Goal: Task Accomplishment & Management: Use online tool/utility

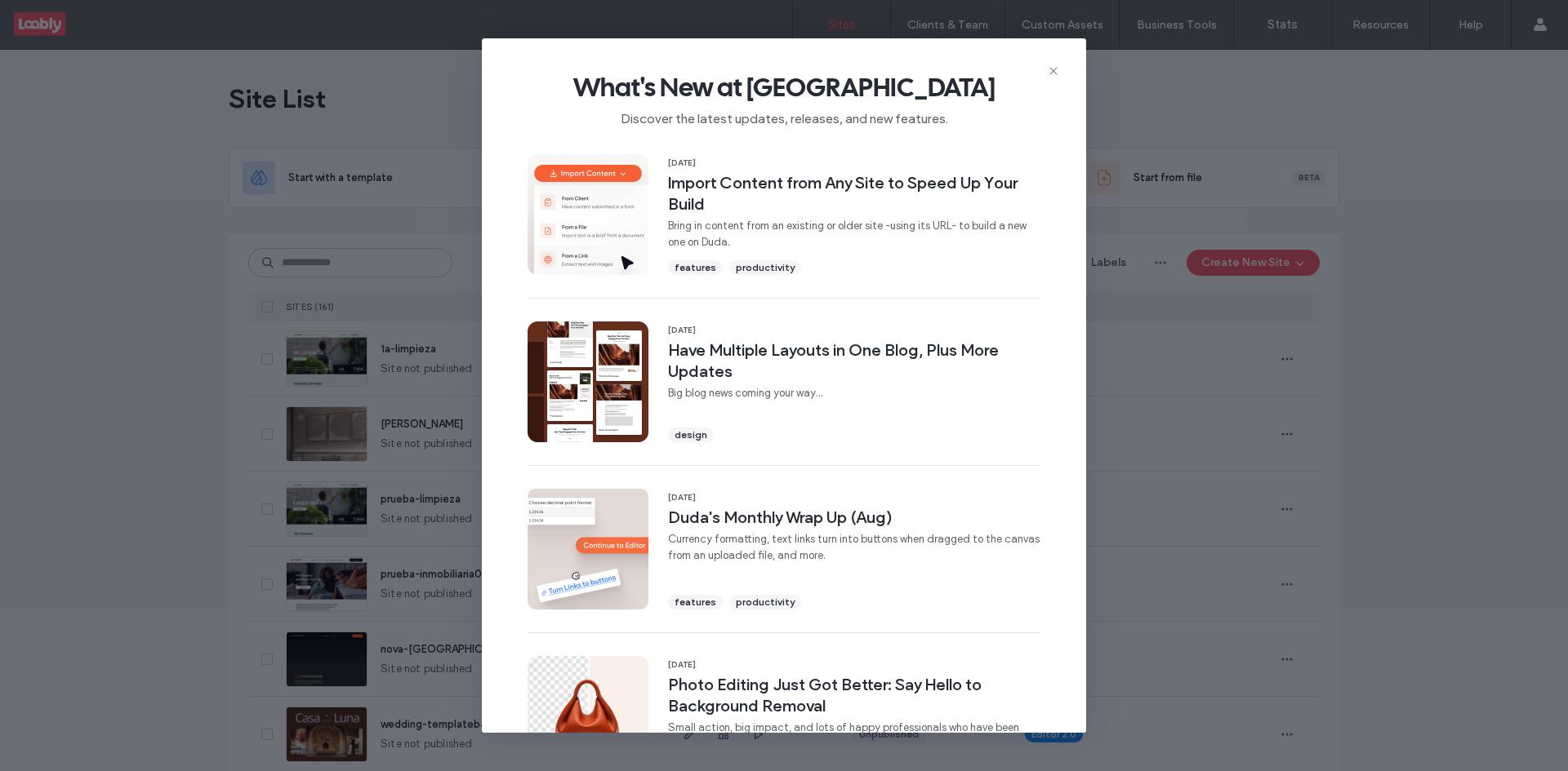
click at [1054, 72] on icon at bounding box center [1052, 70] width 13 height 13
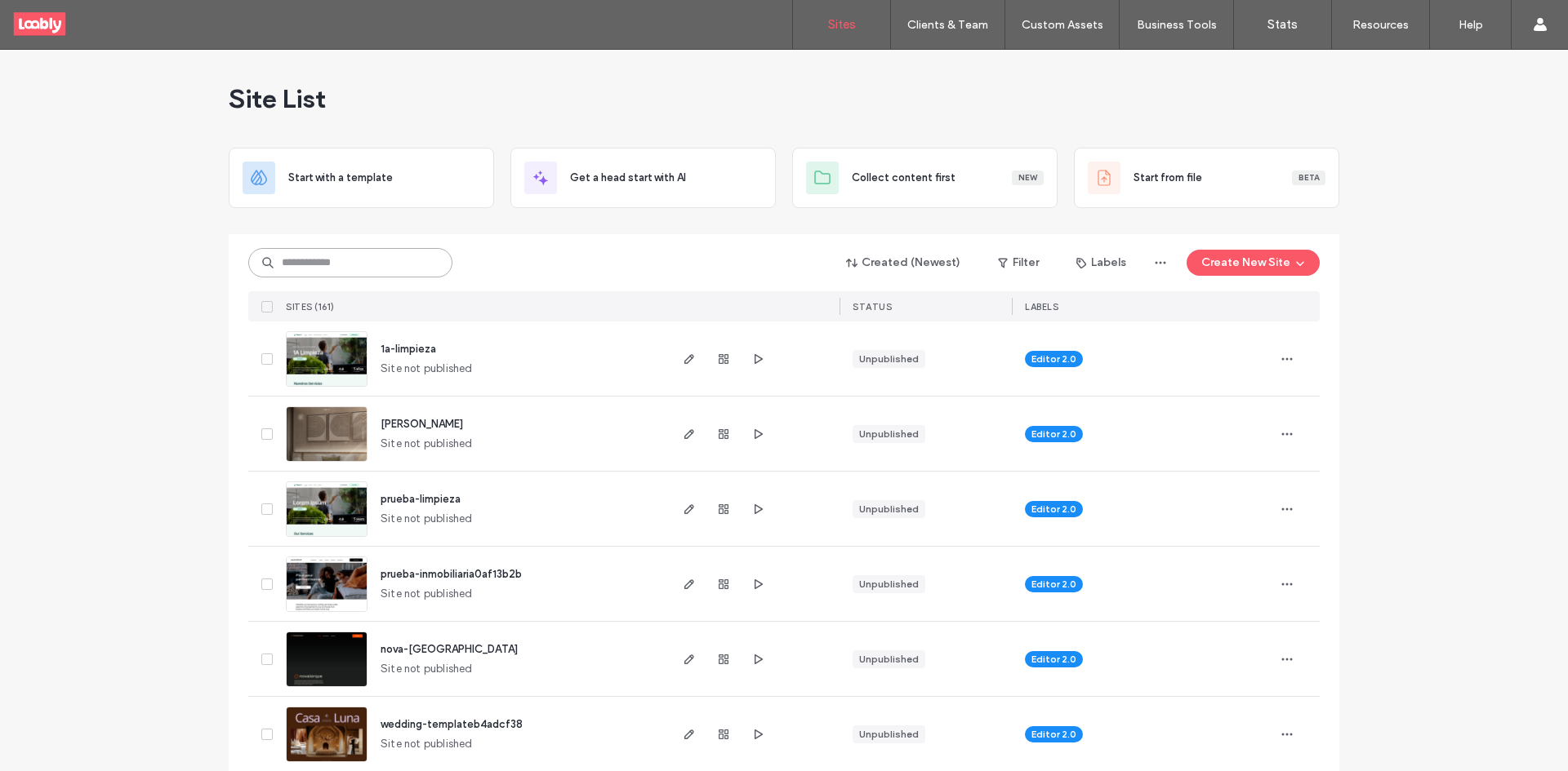
click at [382, 250] on input at bounding box center [350, 263] width 204 height 29
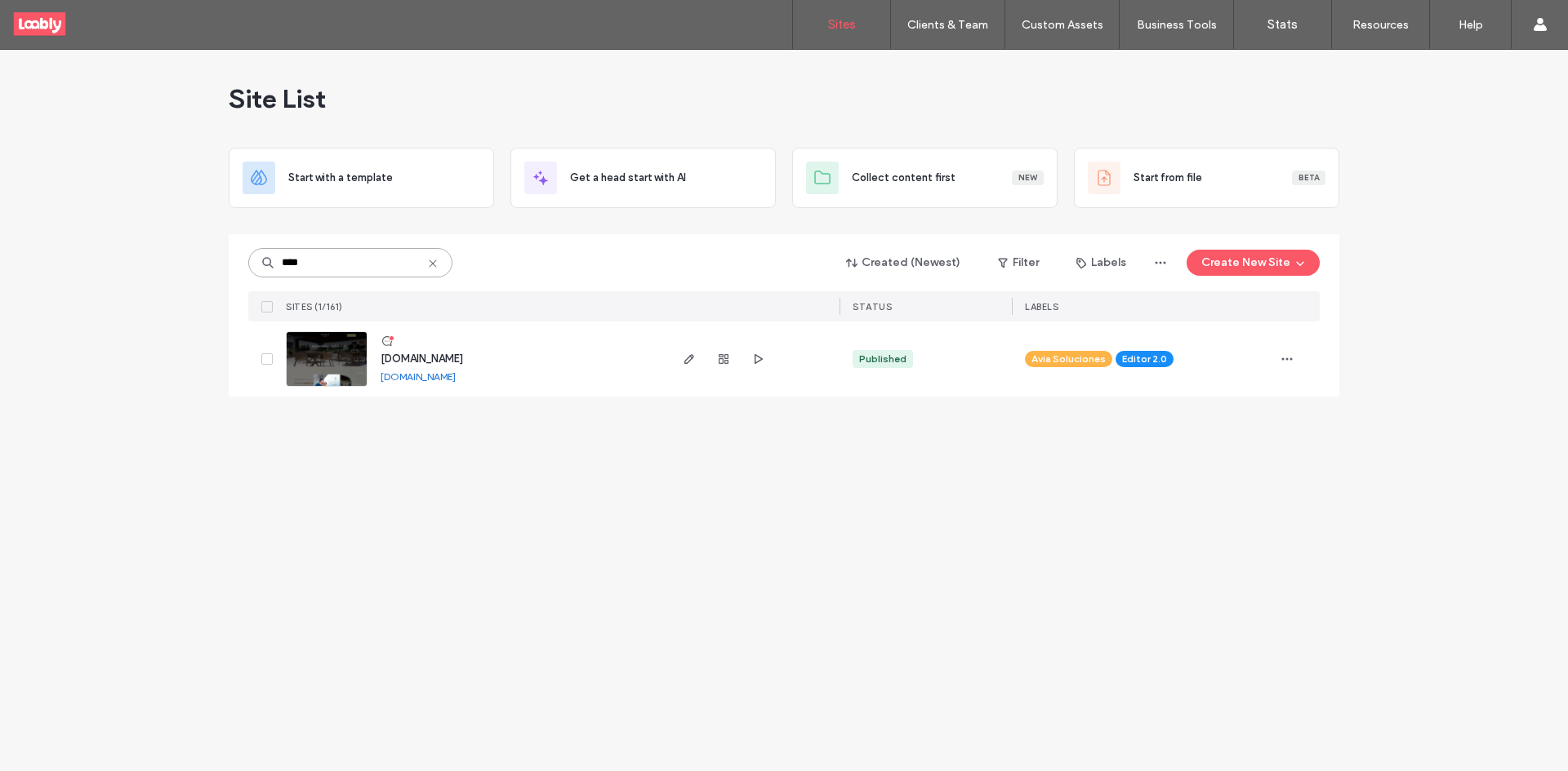
type input "****"
click at [390, 342] on icon at bounding box center [387, 341] width 13 height 13
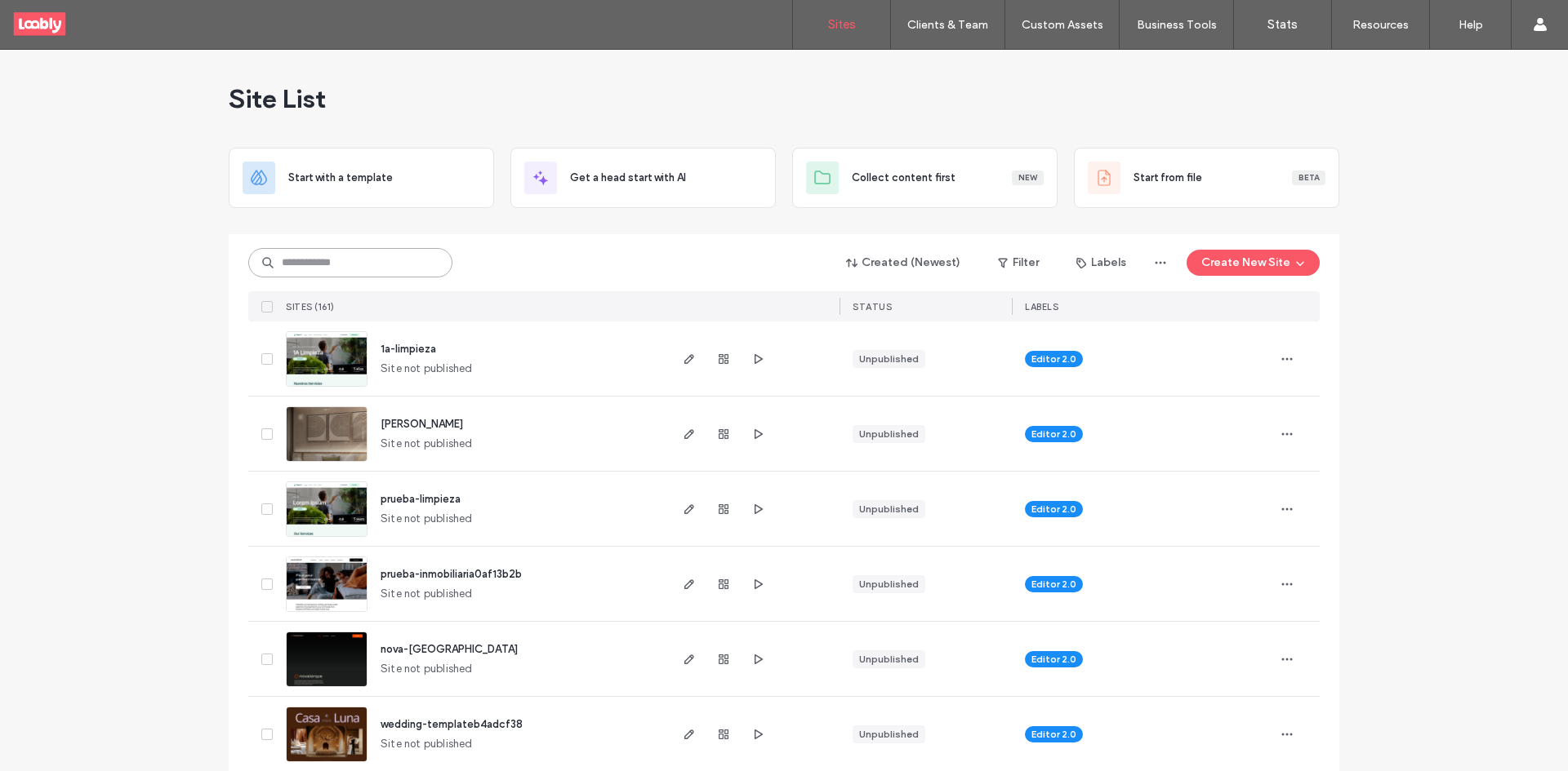
drag, startPoint x: 356, startPoint y: 259, endPoint x: 366, endPoint y: 259, distance: 10.0
click at [366, 259] on input at bounding box center [350, 263] width 204 height 29
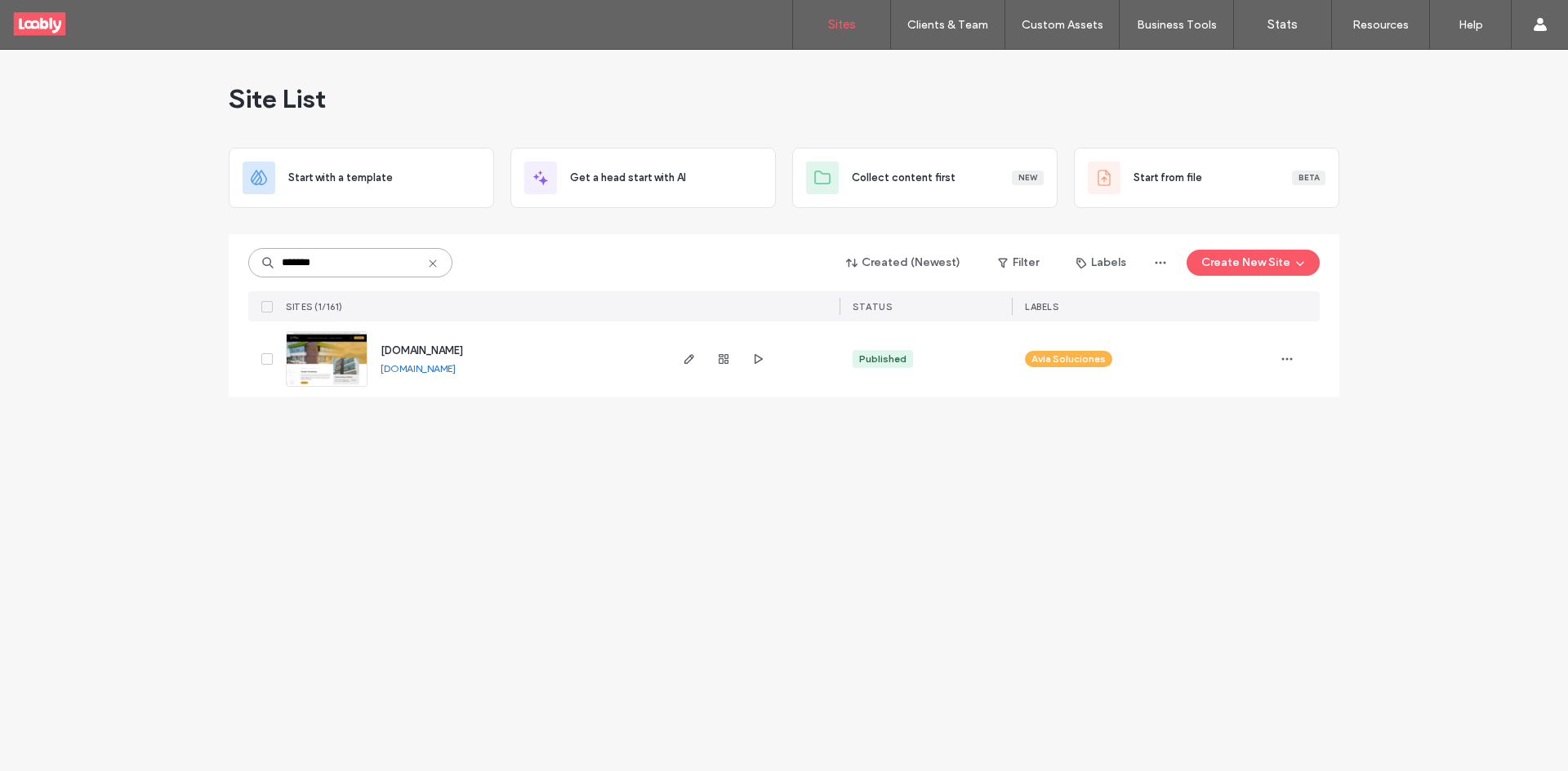
type input "*******"
click at [433, 264] on icon at bounding box center [433, 263] width 13 height 13
type input "*****"
drag, startPoint x: 432, startPoint y: 260, endPoint x: 454, endPoint y: 263, distance: 22.2
click at [442, 261] on div "*****" at bounding box center [350, 263] width 204 height 29
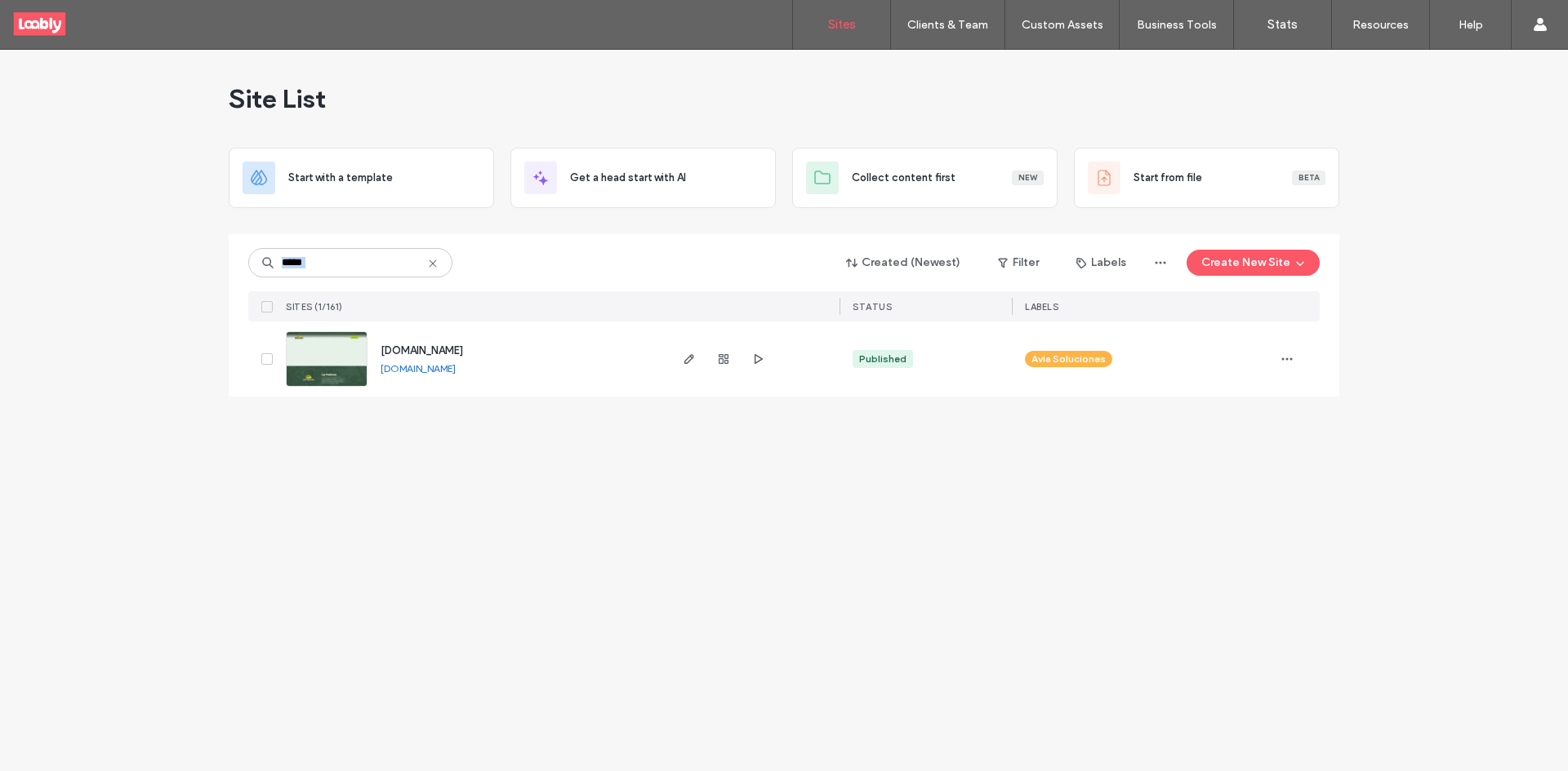
click at [433, 269] on icon at bounding box center [433, 263] width 13 height 13
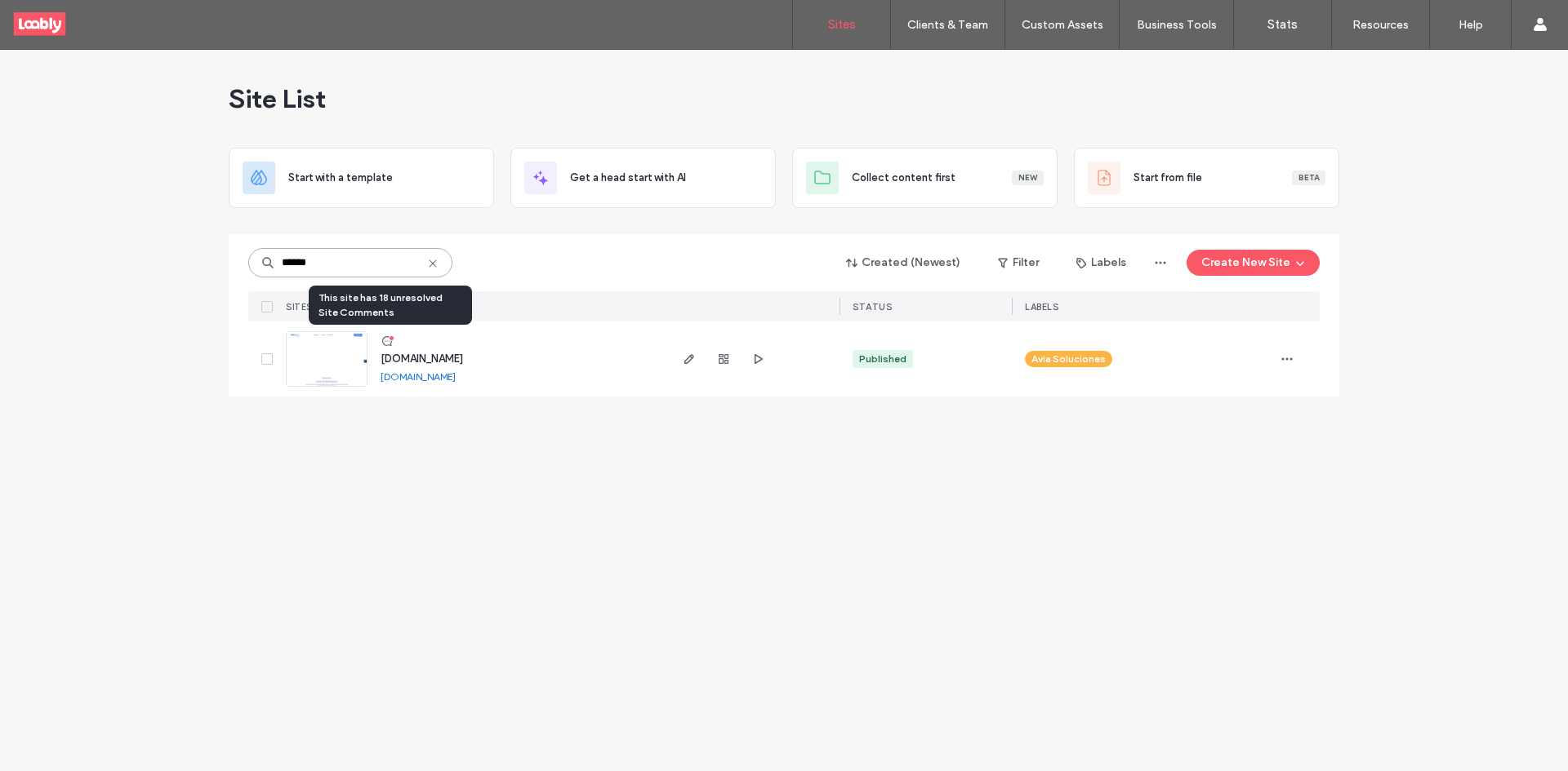
type input "******"
click at [387, 342] on icon at bounding box center [387, 341] width 13 height 13
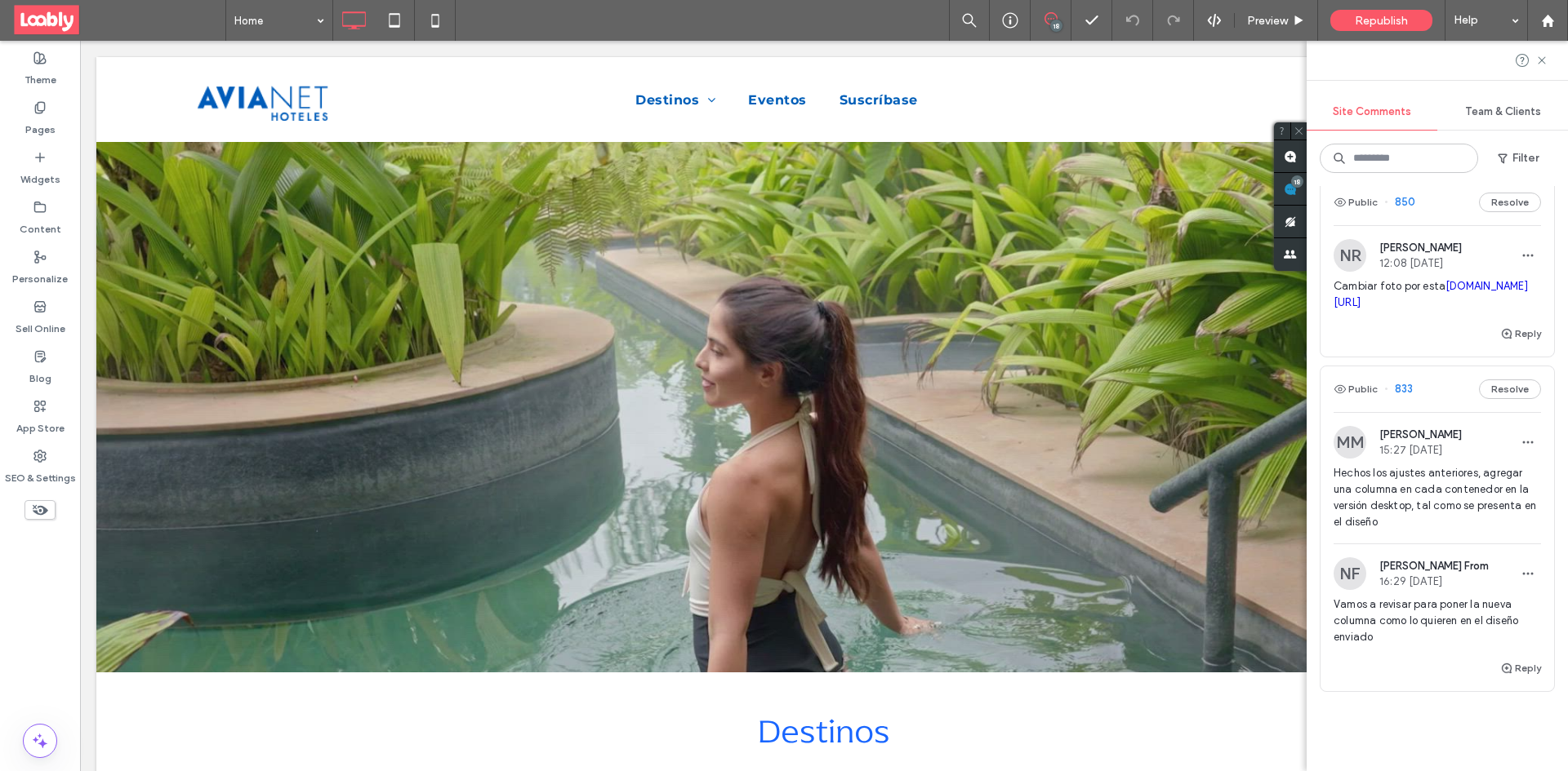
scroll to position [3288, 0]
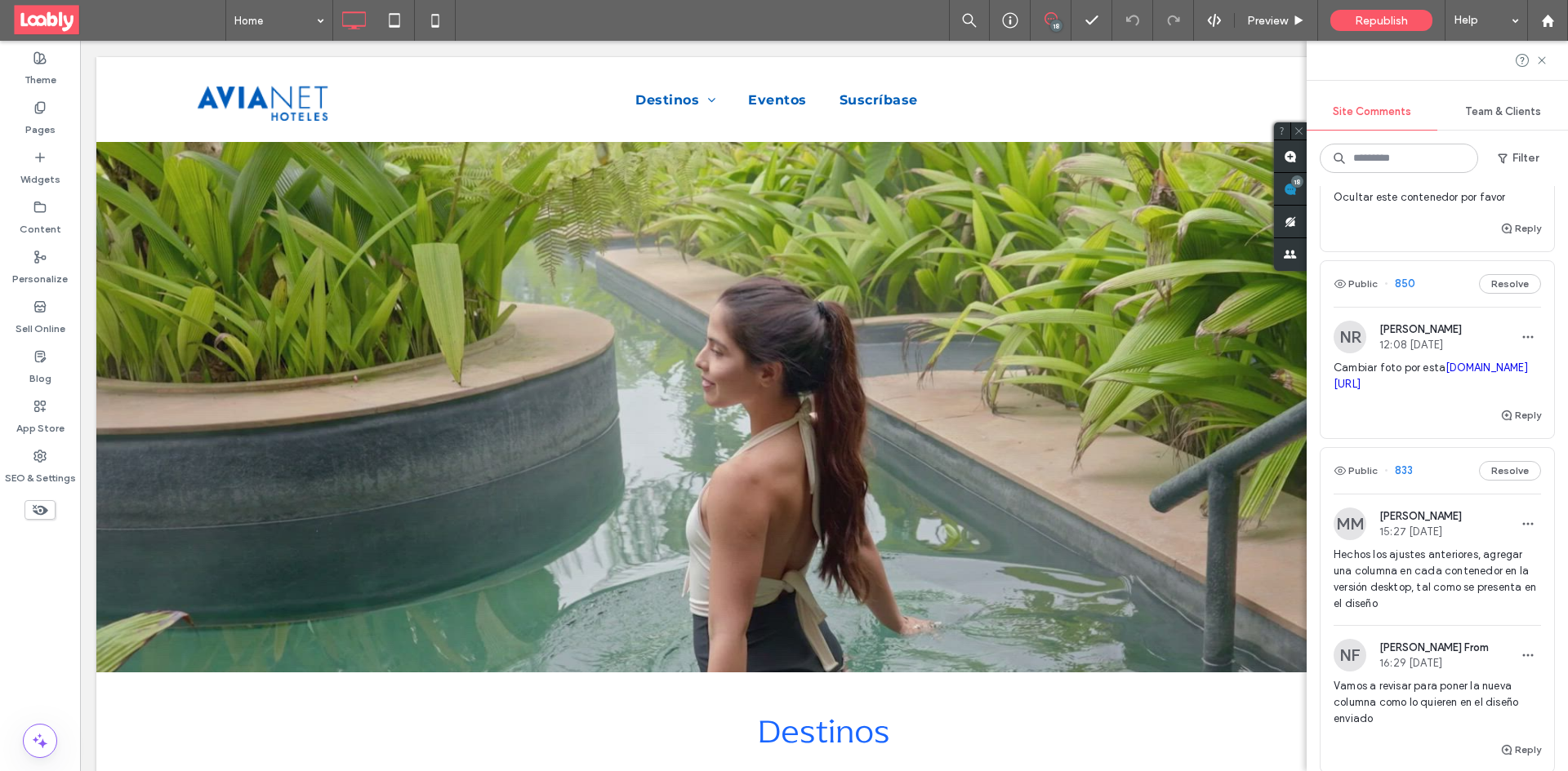
click at [1438, 301] on div "Public 850 Resolve" at bounding box center [1436, 284] width 233 height 46
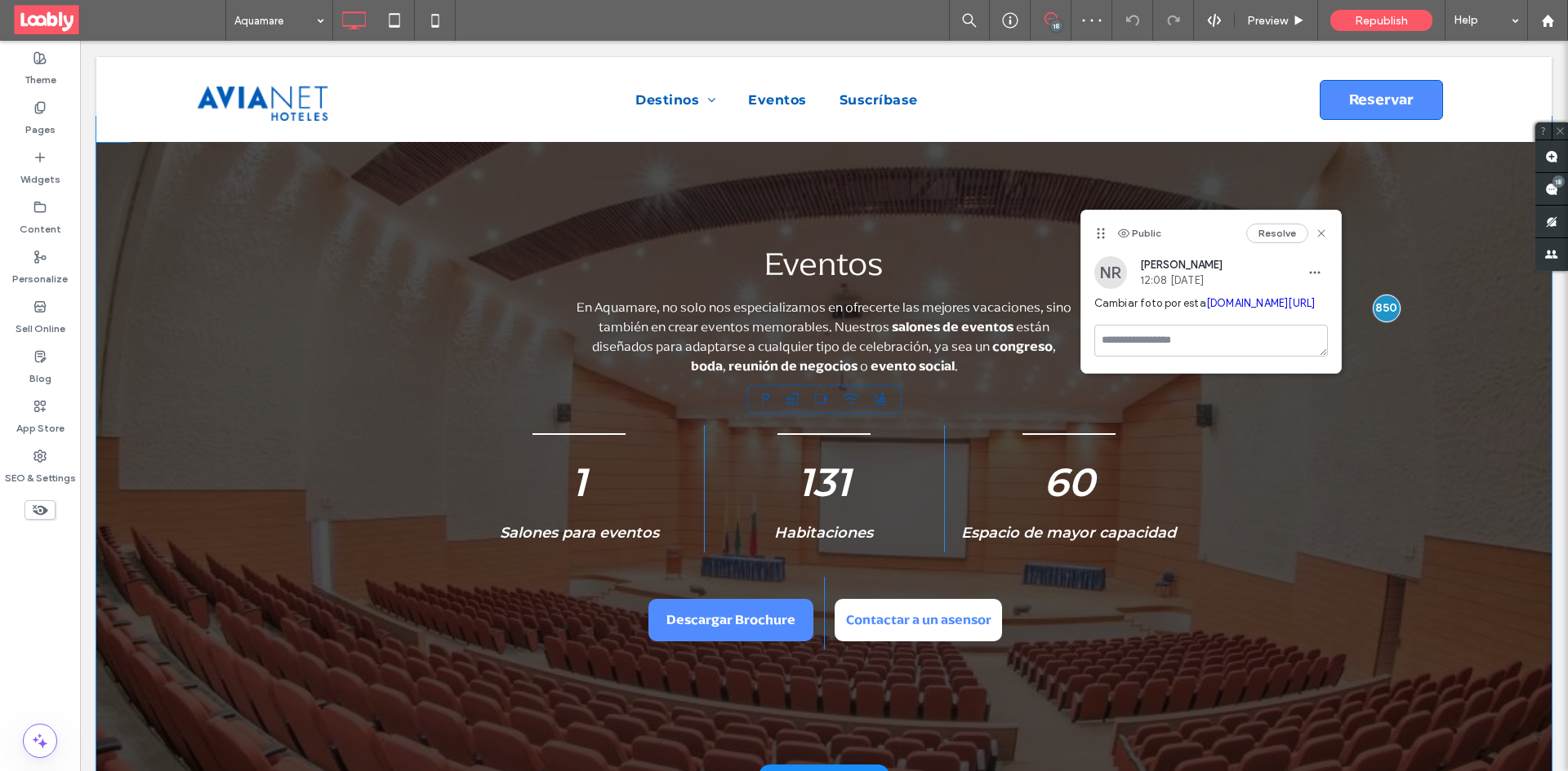
scroll to position [1656, 0]
click at [1228, 309] on link "irp.cdn-website.com/173c85d8/dms3rep/multi/Hotel-Aquamare-salones-avianet.JPG" at bounding box center [1260, 303] width 109 height 13
click at [272, 287] on div "Eventos En Aquamare, no solo nos especializamos en ofrecerte las mejores vacaci…" at bounding box center [824, 446] width 1455 height 659
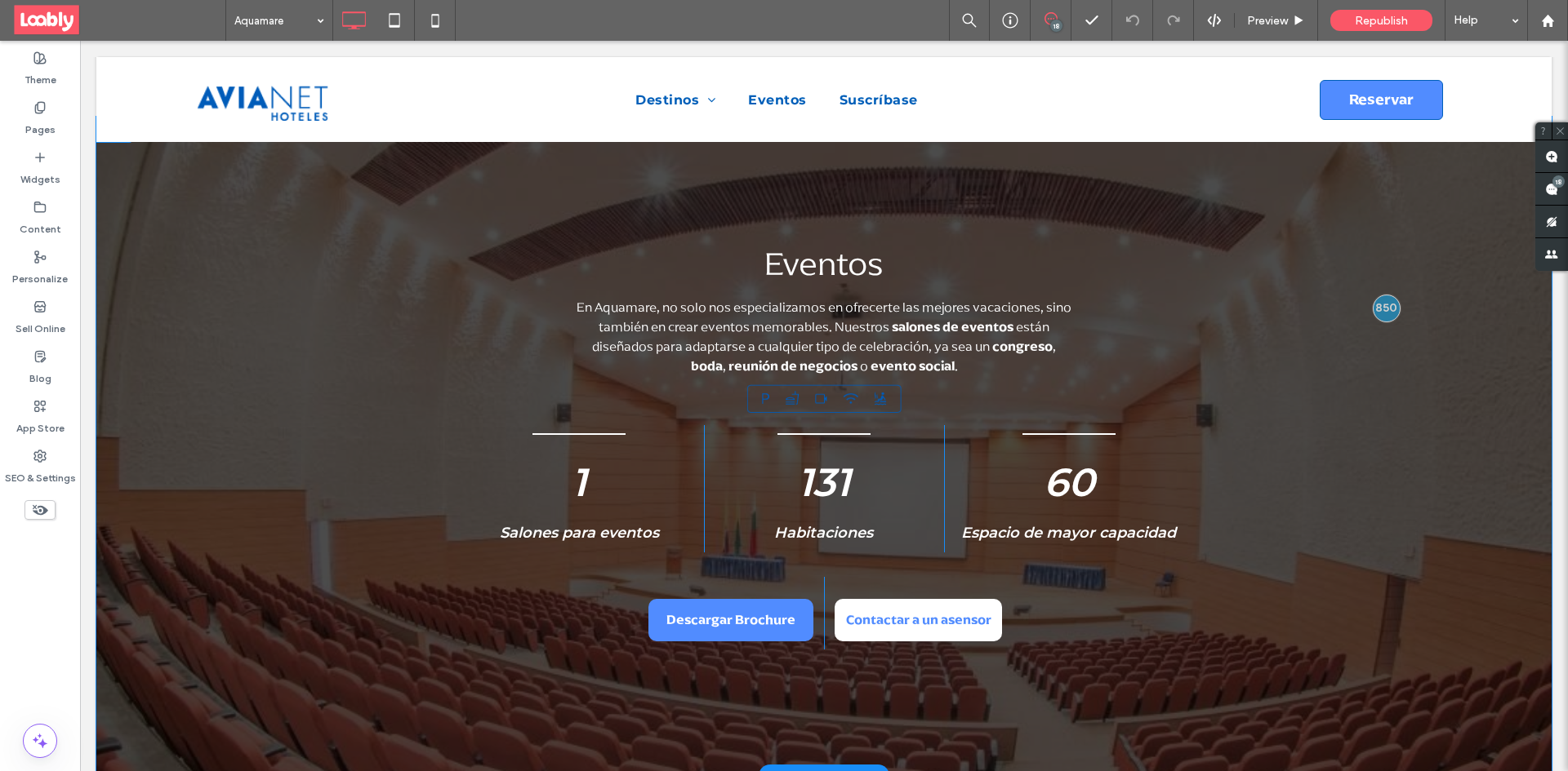
click at [219, 287] on div "Eventos En Aquamare, no solo nos especializamos en ofrecerte las mejores vacaci…" at bounding box center [824, 446] width 1455 height 659
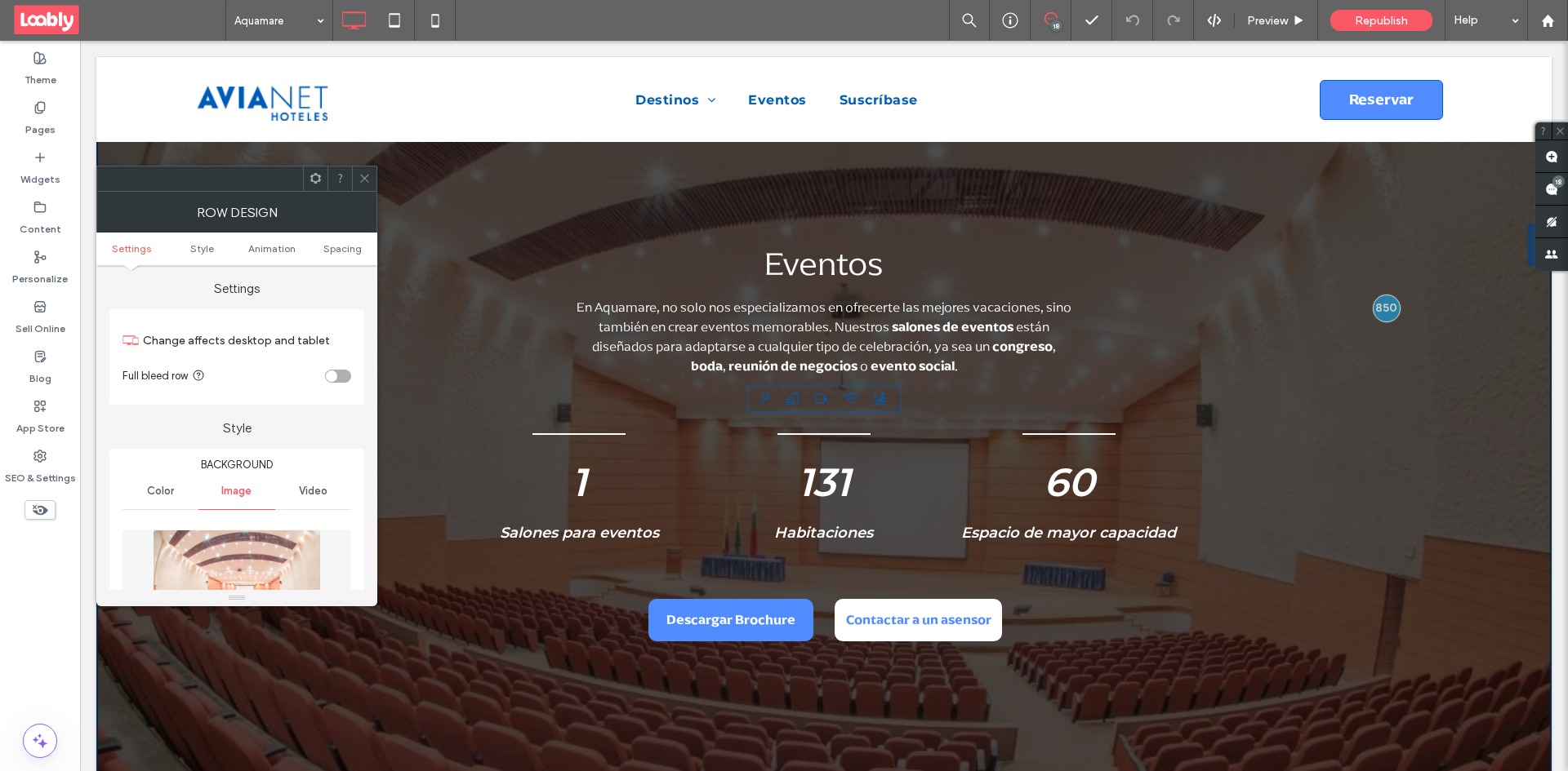
click at [265, 556] on img at bounding box center [236, 586] width 168 height 112
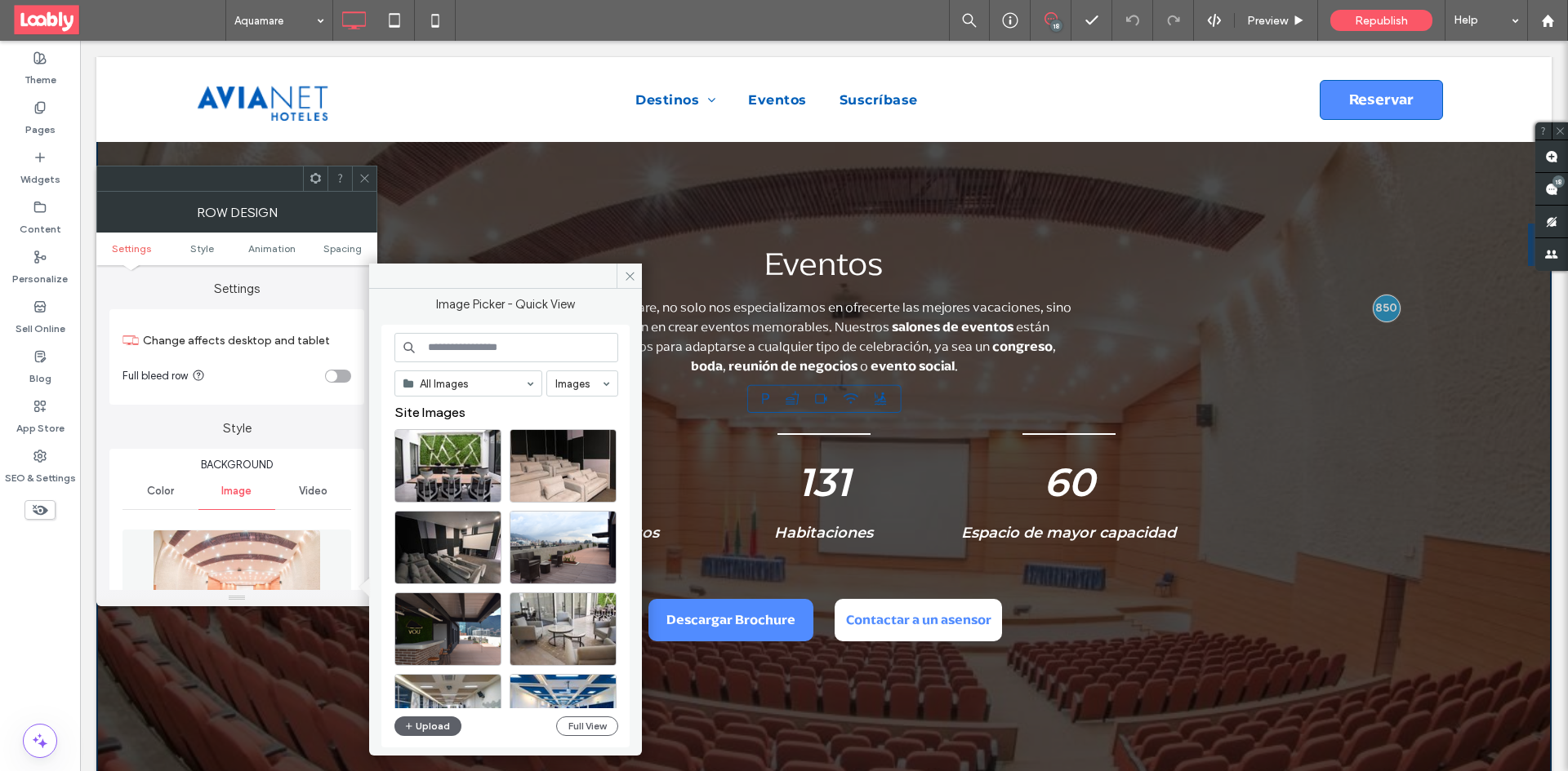
click at [501, 342] on input at bounding box center [506, 347] width 224 height 29
paste input "**********"
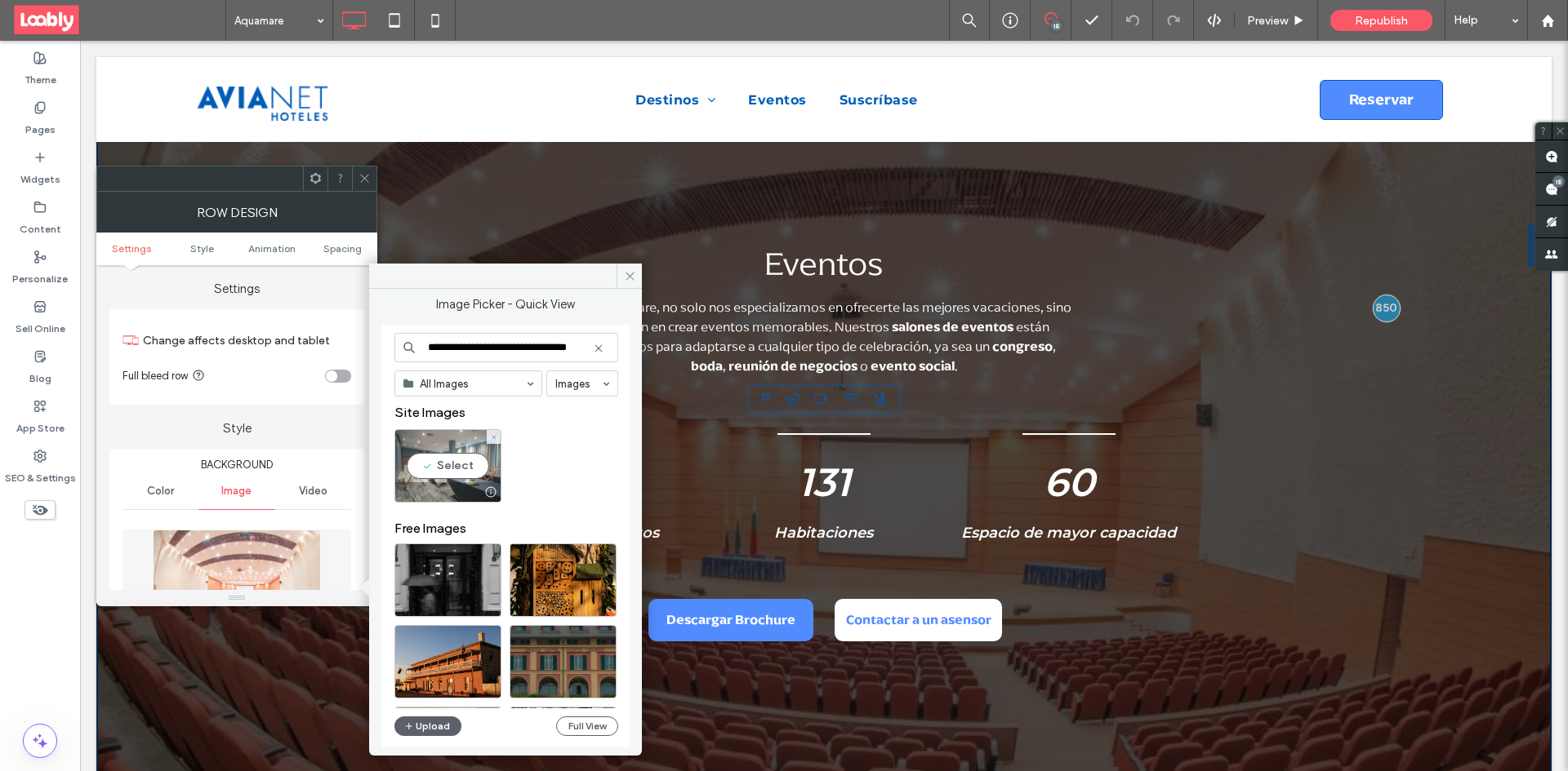
type input "**********"
click at [435, 461] on div "Select" at bounding box center [448, 466] width 107 height 73
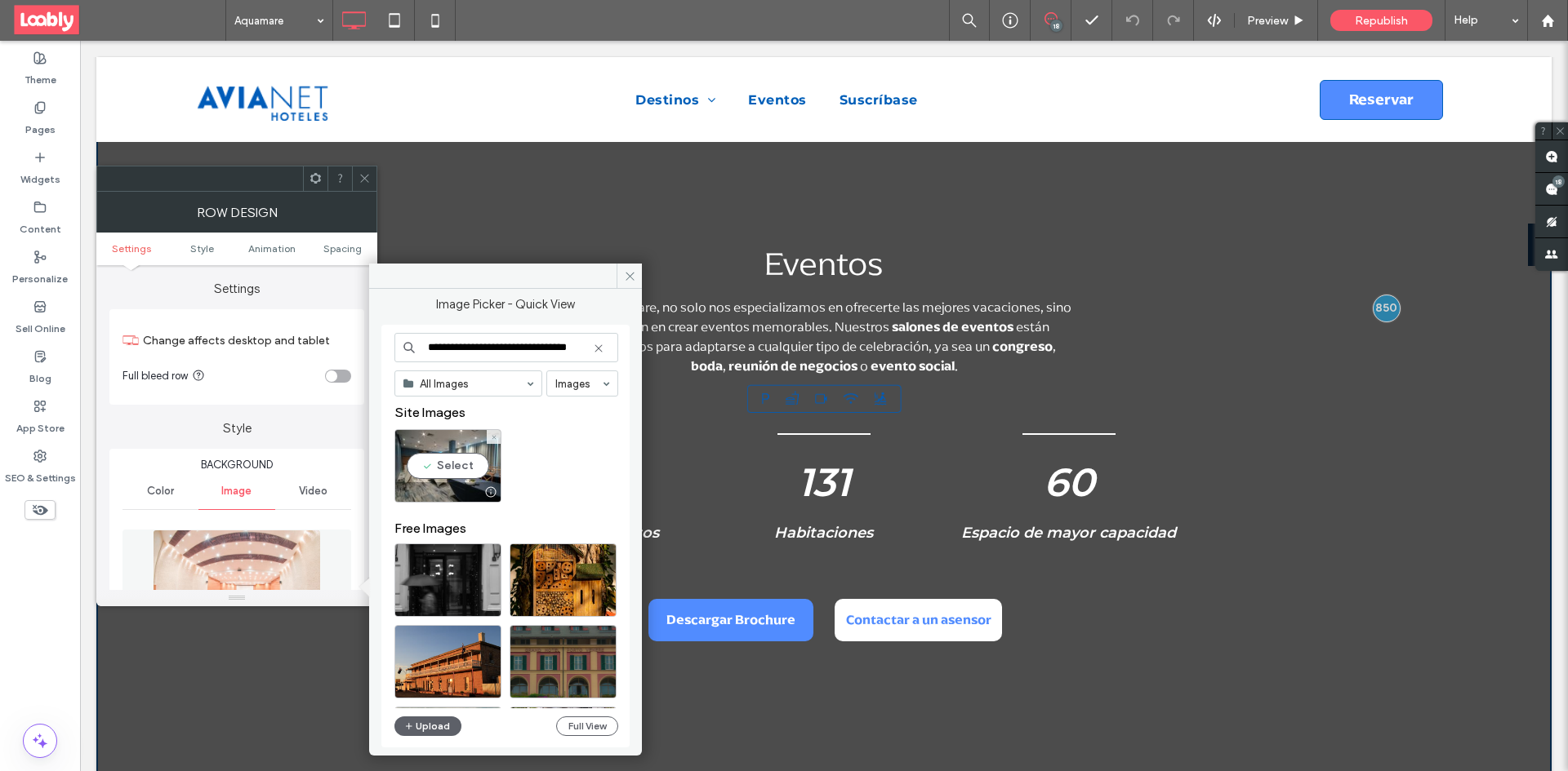
scroll to position [0, 0]
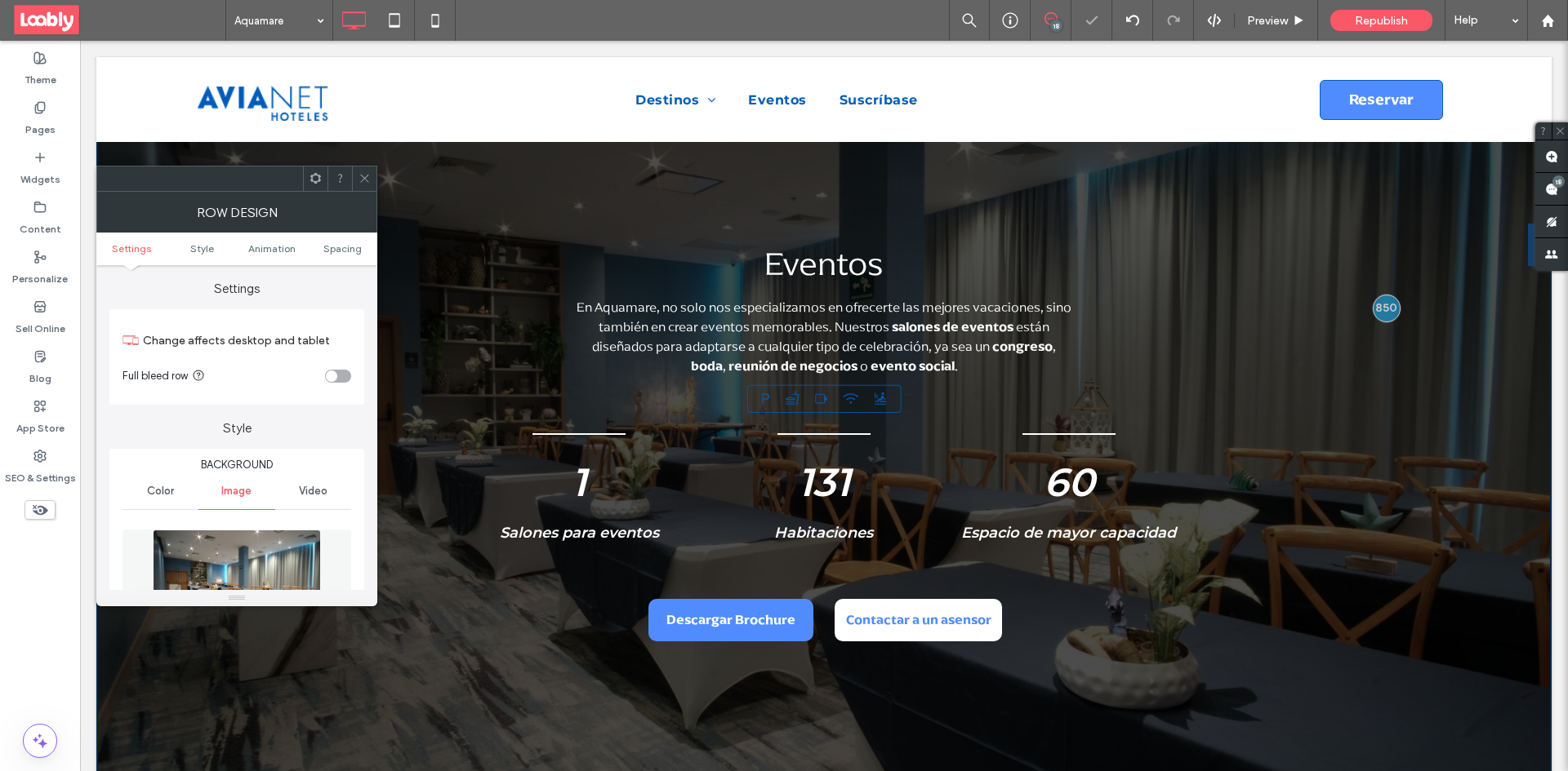
click at [355, 174] on div at bounding box center [363, 179] width 24 height 24
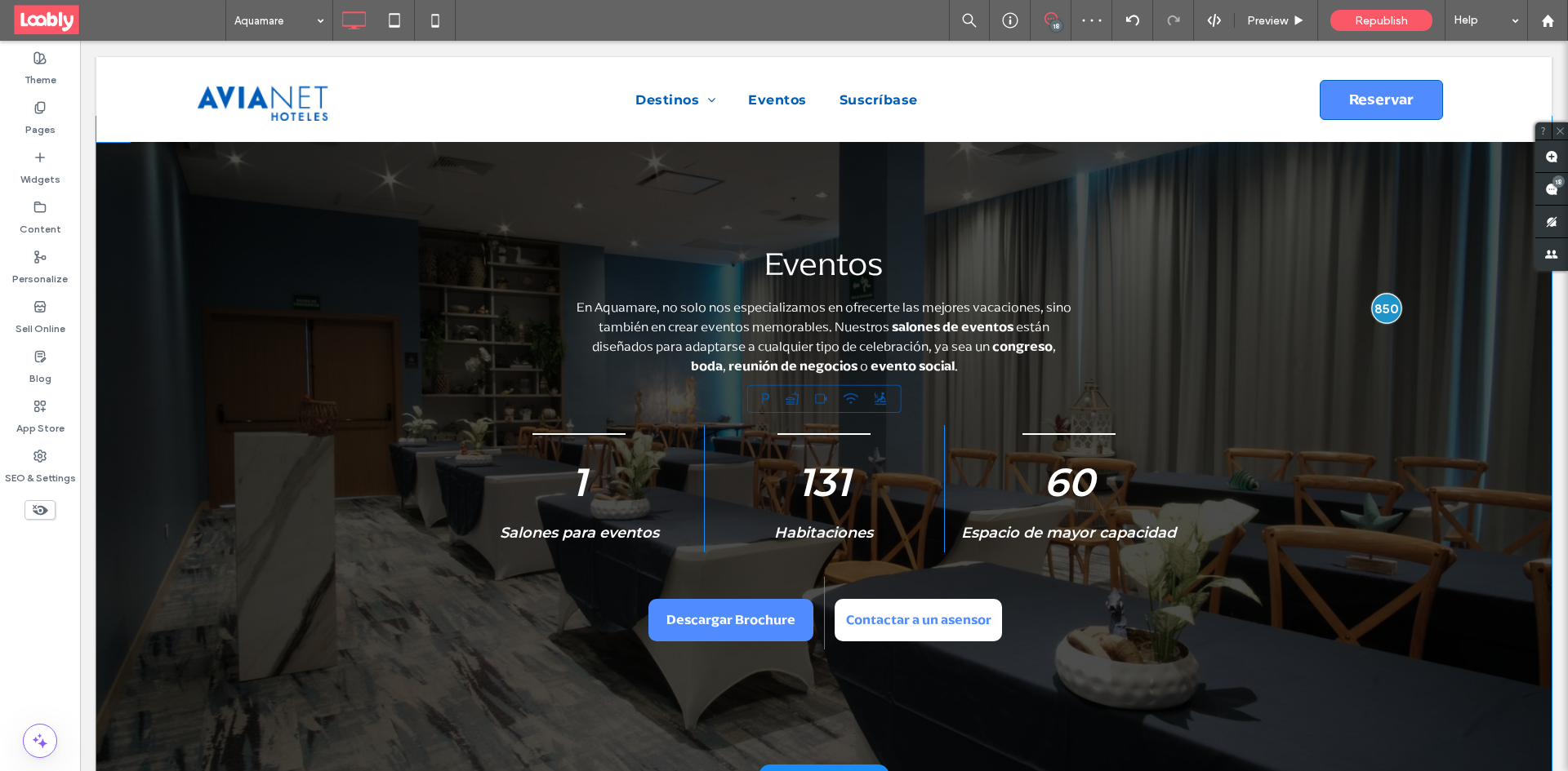
click at [1380, 311] on div at bounding box center [1385, 307] width 30 height 30
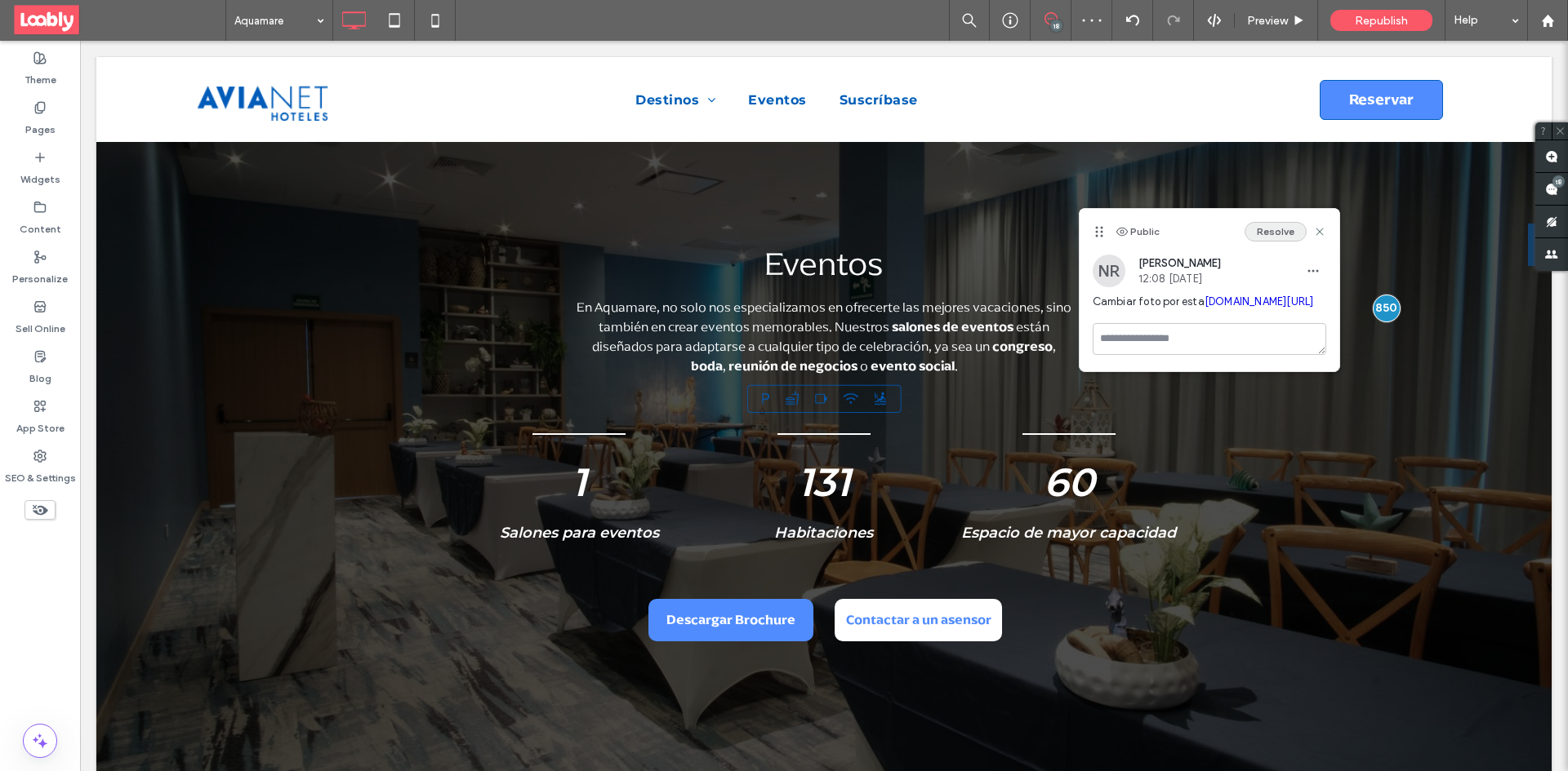
click at [1284, 232] on button "Resolve" at bounding box center [1275, 231] width 62 height 20
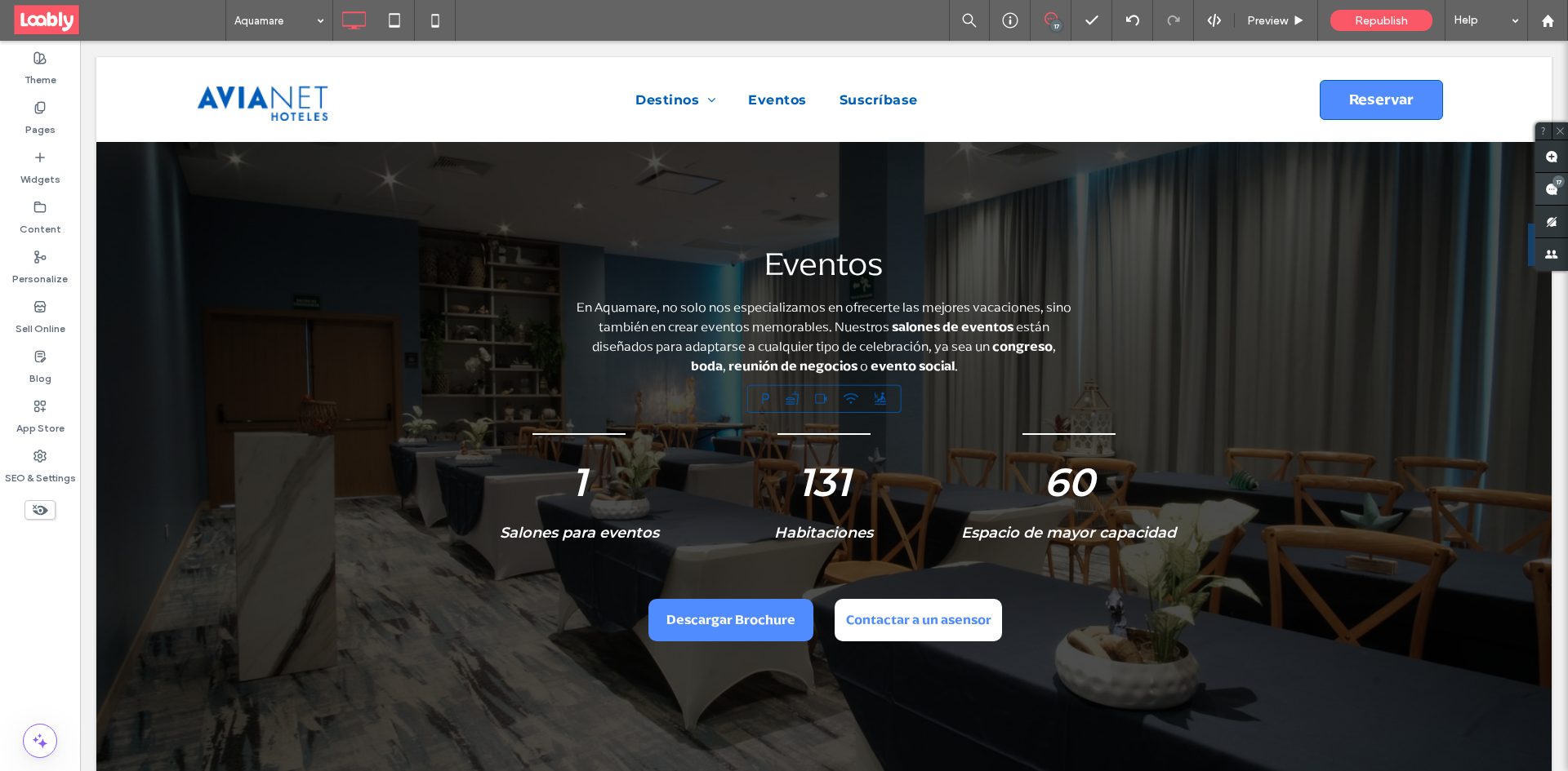
click at [1550, 189] on use at bounding box center [1550, 188] width 13 height 13
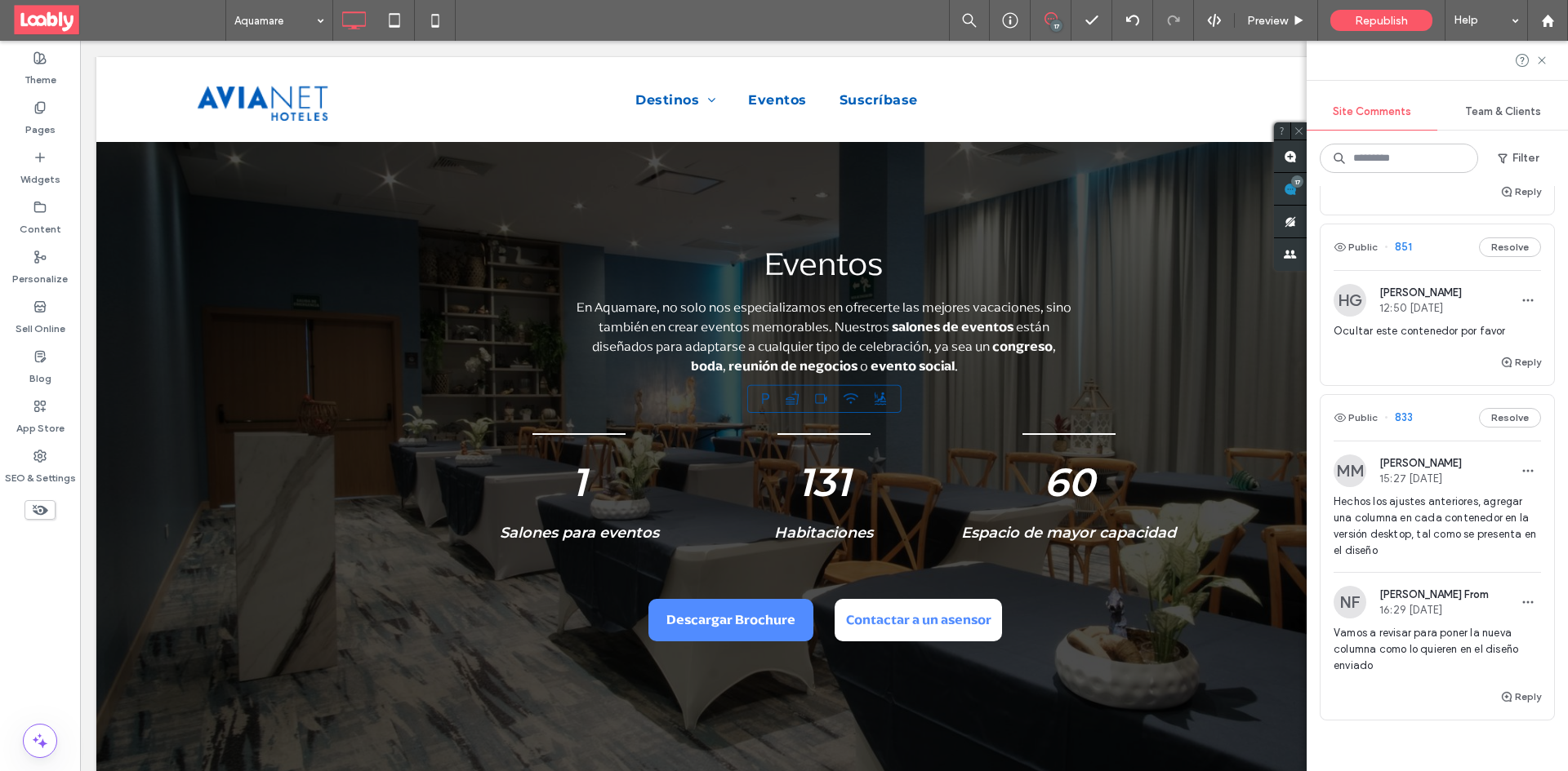
scroll to position [3068, 0]
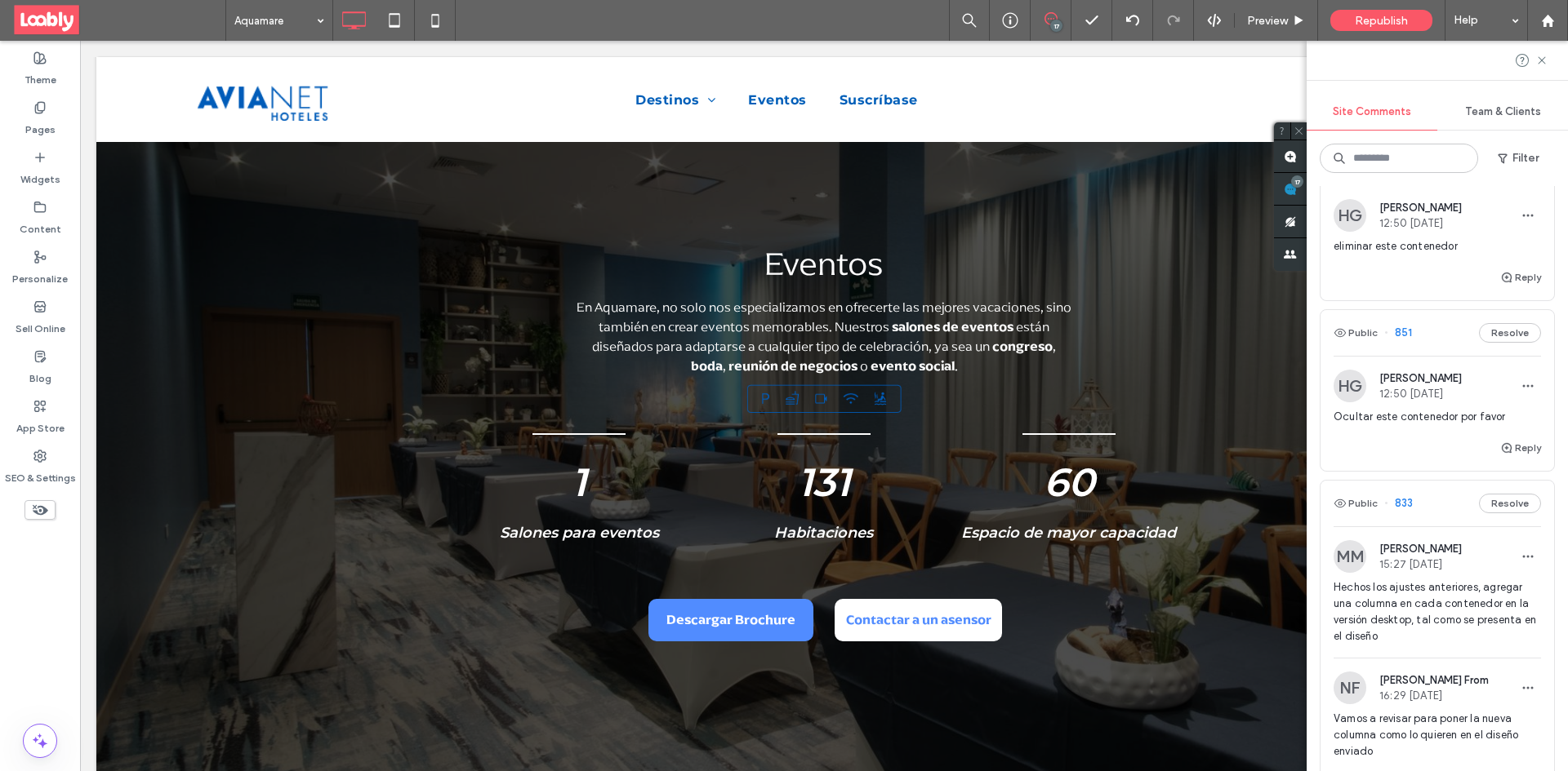
click at [1440, 356] on div "Public 851 Resolve" at bounding box center [1436, 333] width 233 height 46
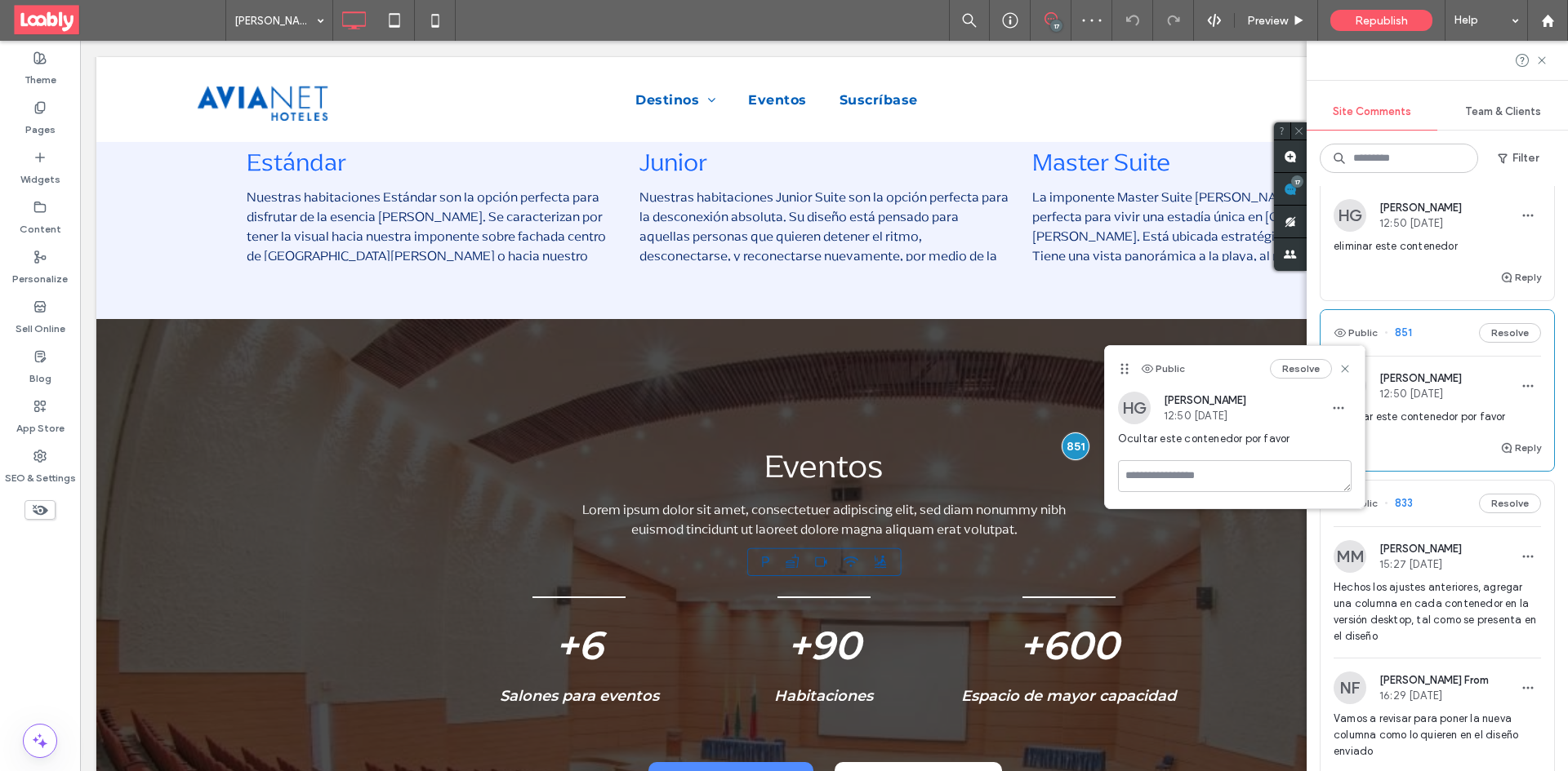
scroll to position [1560, 0]
click at [1283, 368] on button "Resolve" at bounding box center [1300, 369] width 62 height 20
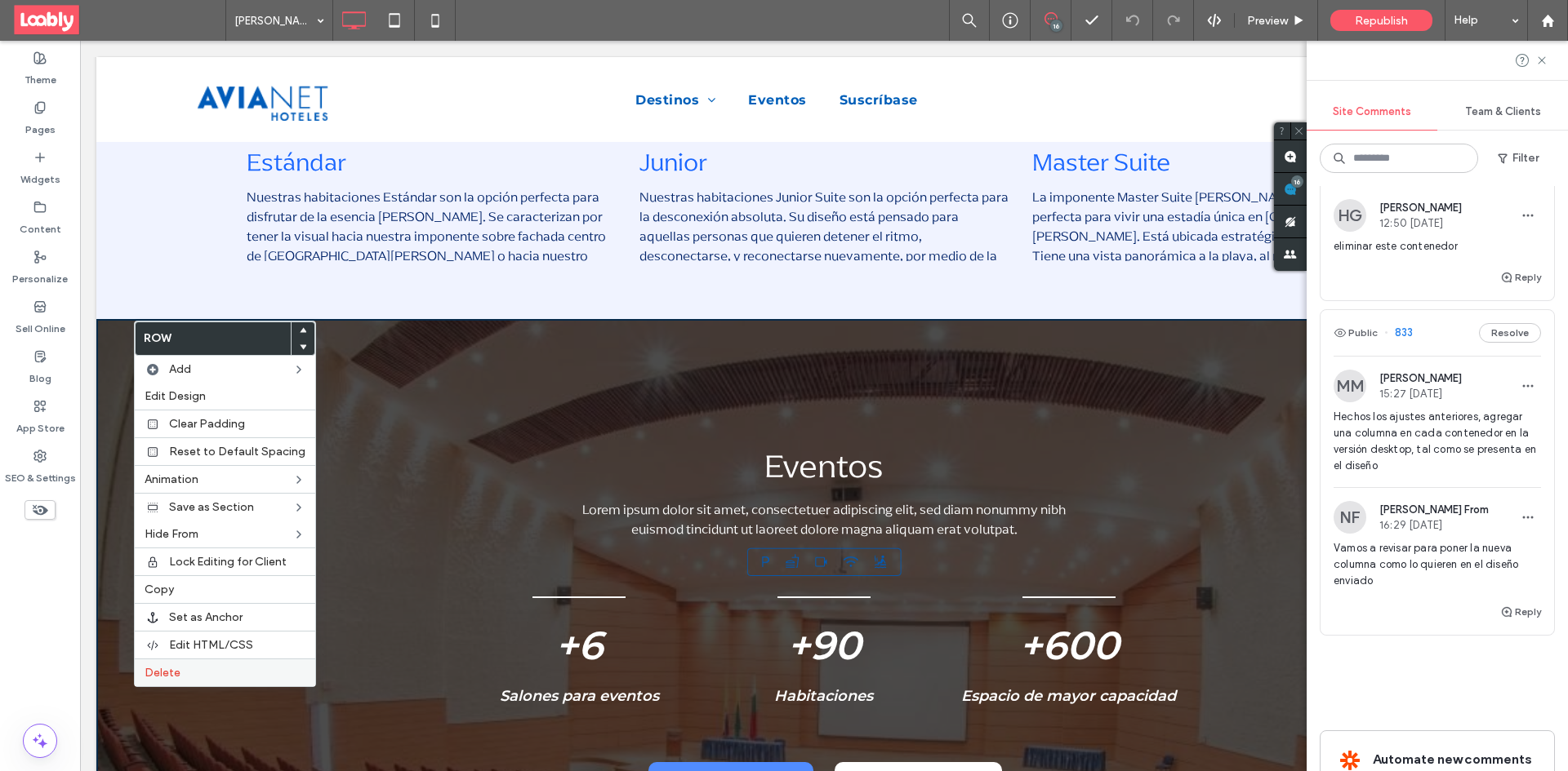
click at [218, 670] on label "Delete" at bounding box center [225, 672] width 161 height 14
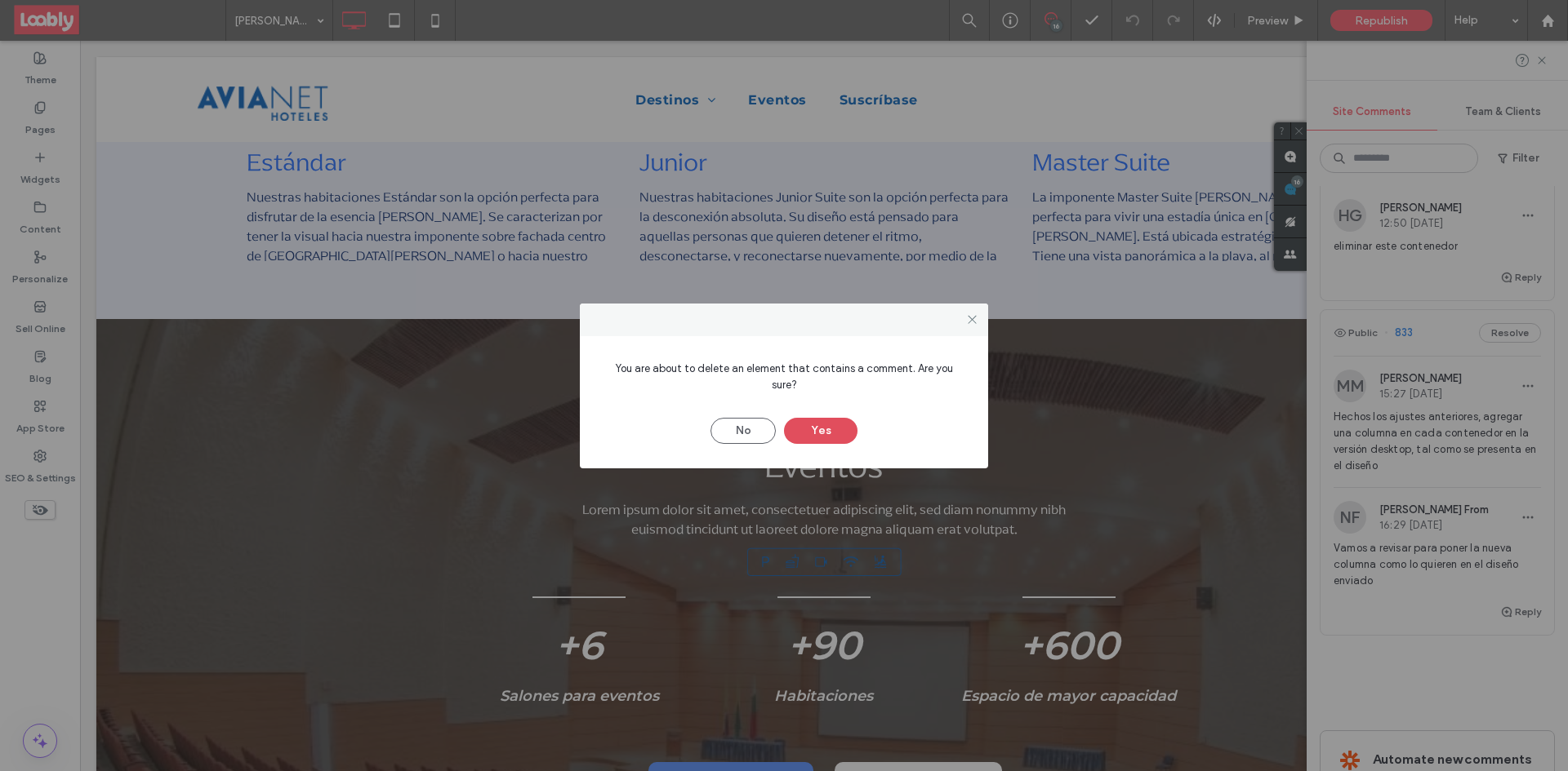
click at [835, 429] on button "Yes" at bounding box center [820, 430] width 73 height 26
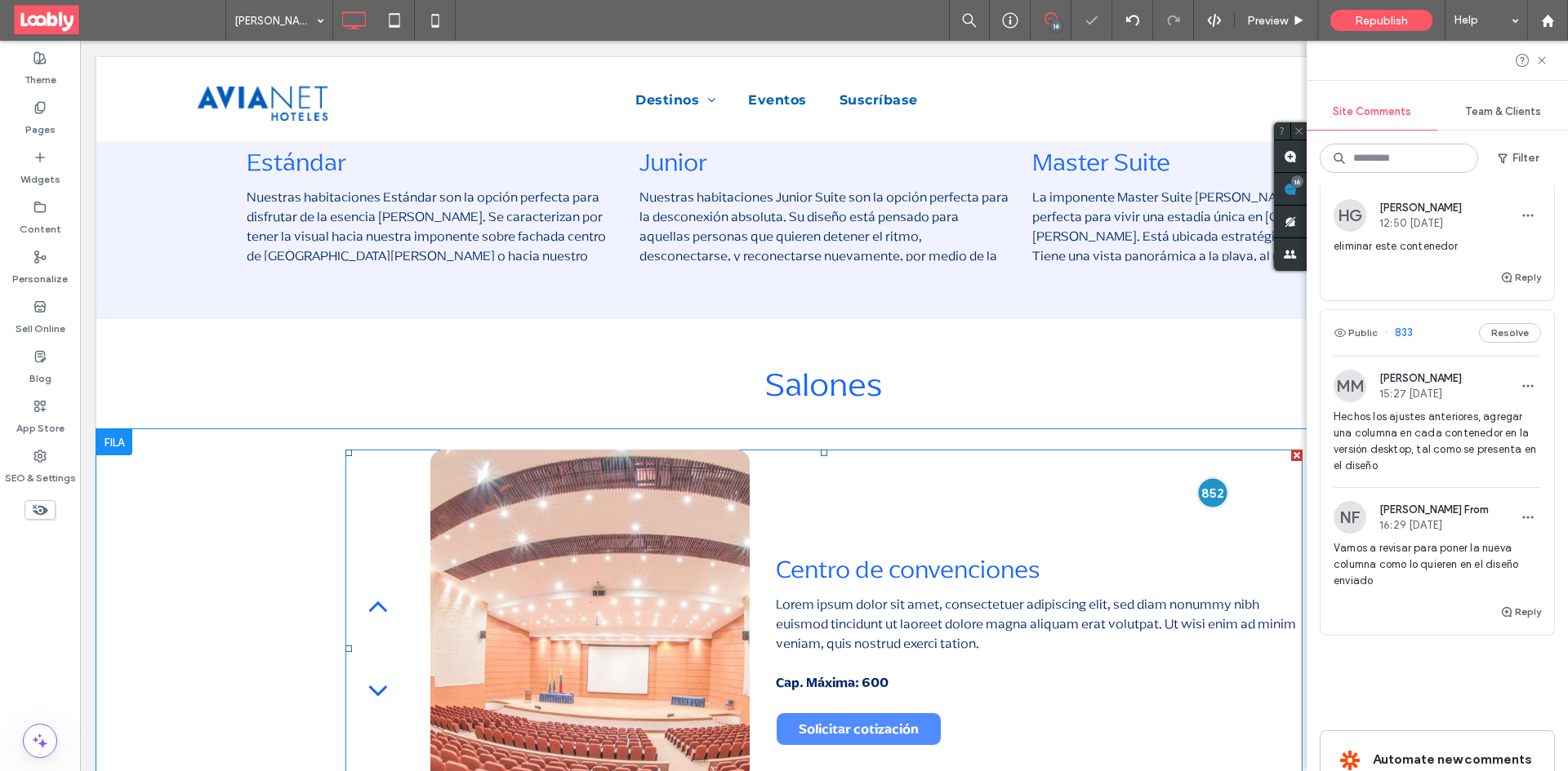
click at [1205, 477] on div at bounding box center [1213, 492] width 30 height 30
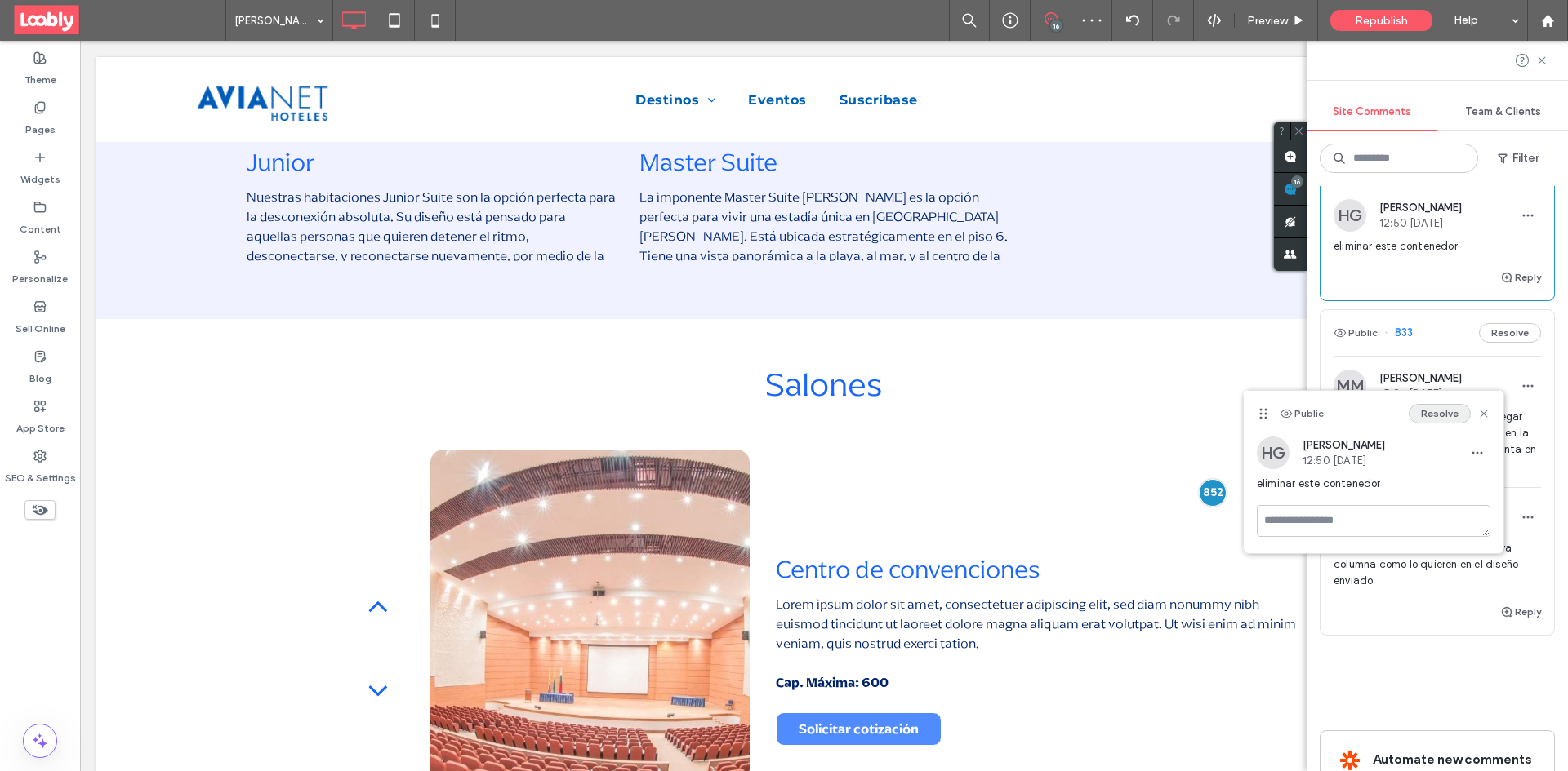
click at [1445, 413] on button "Resolve" at bounding box center [1440, 414] width 62 height 20
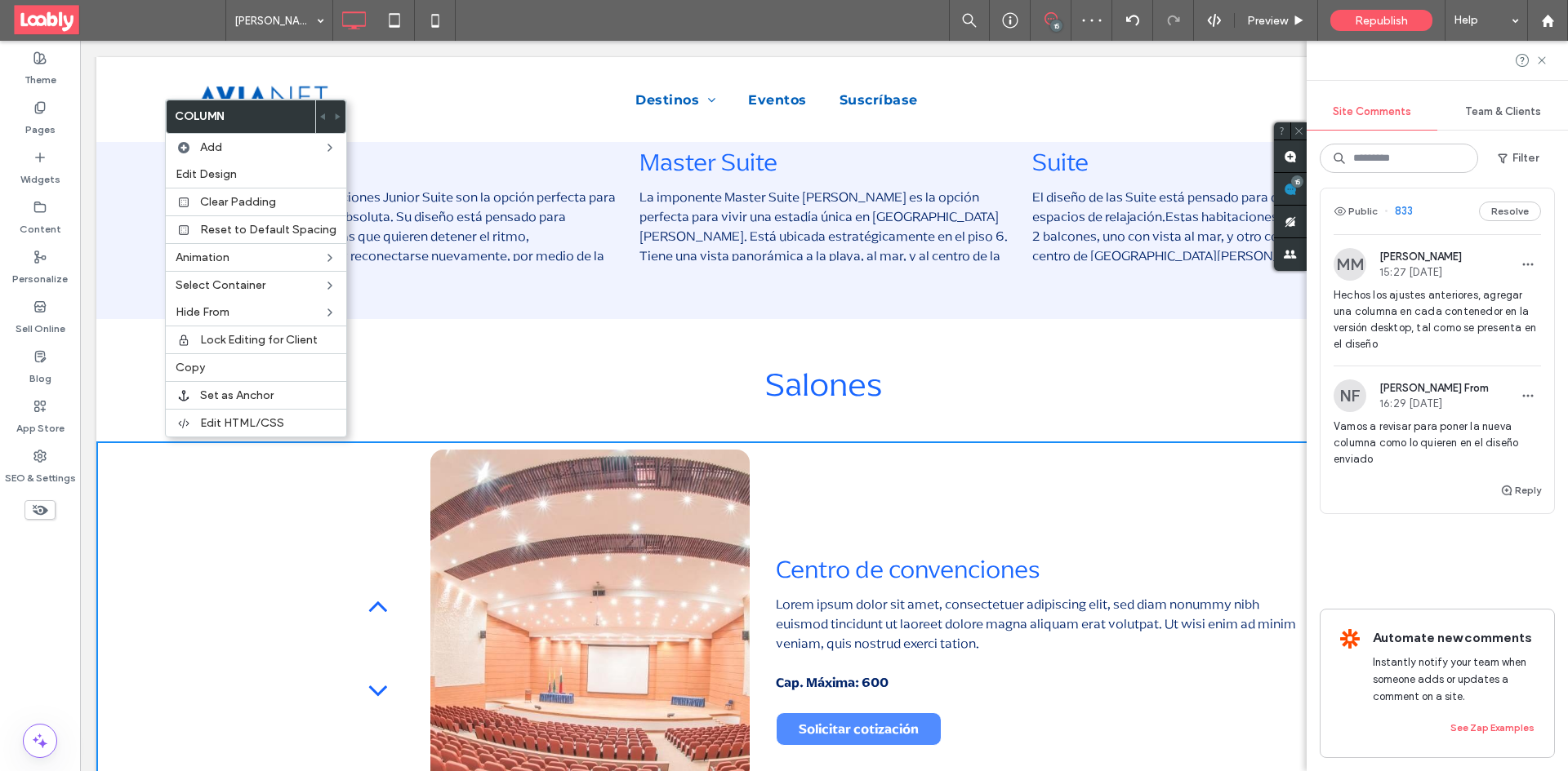
scroll to position [2816, 0]
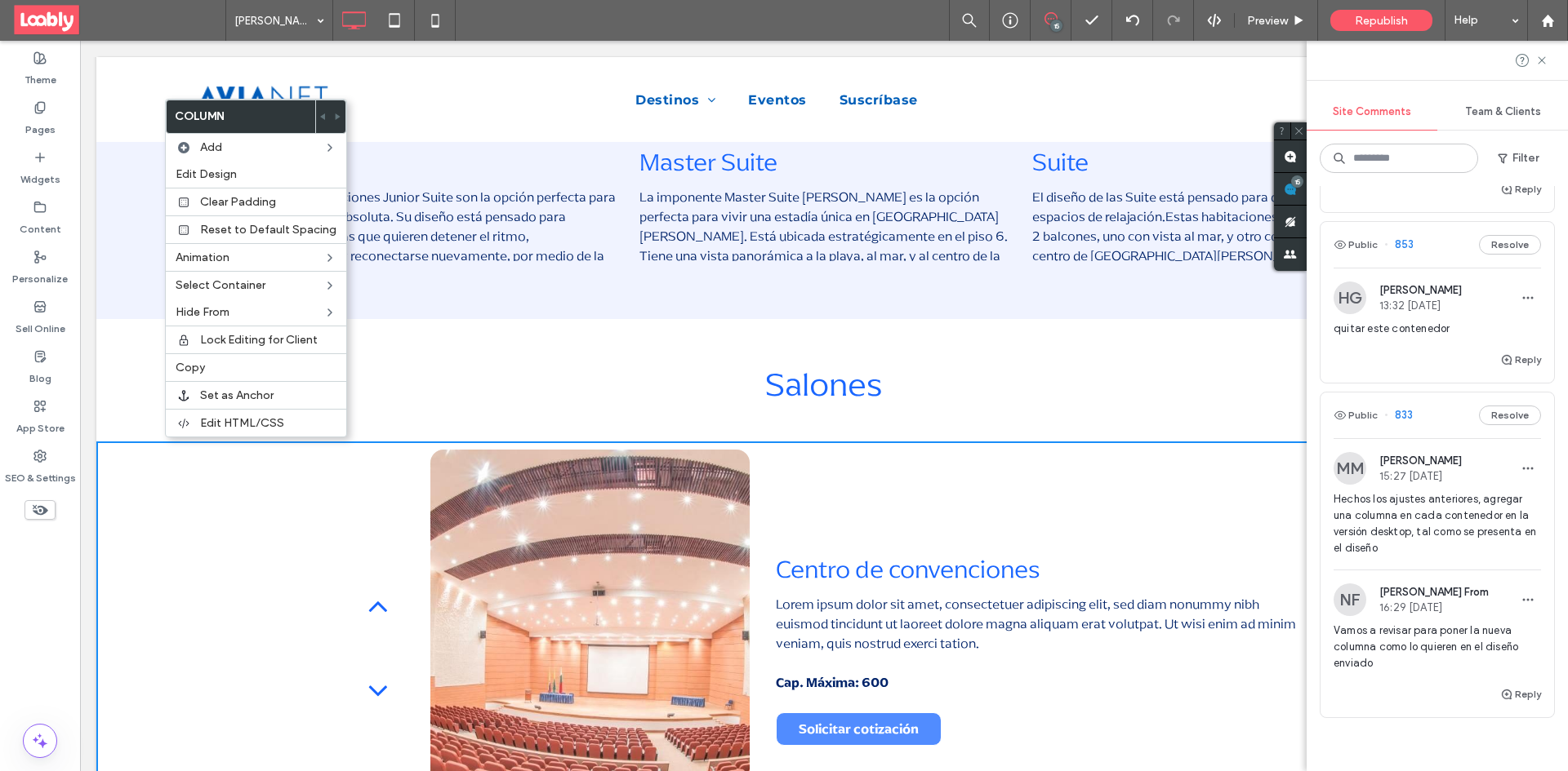
click at [152, 457] on div "Centro de convenciones Lorem ipsum dolor sit amet, consectetuer adipiscing elit…" at bounding box center [824, 644] width 1455 height 406
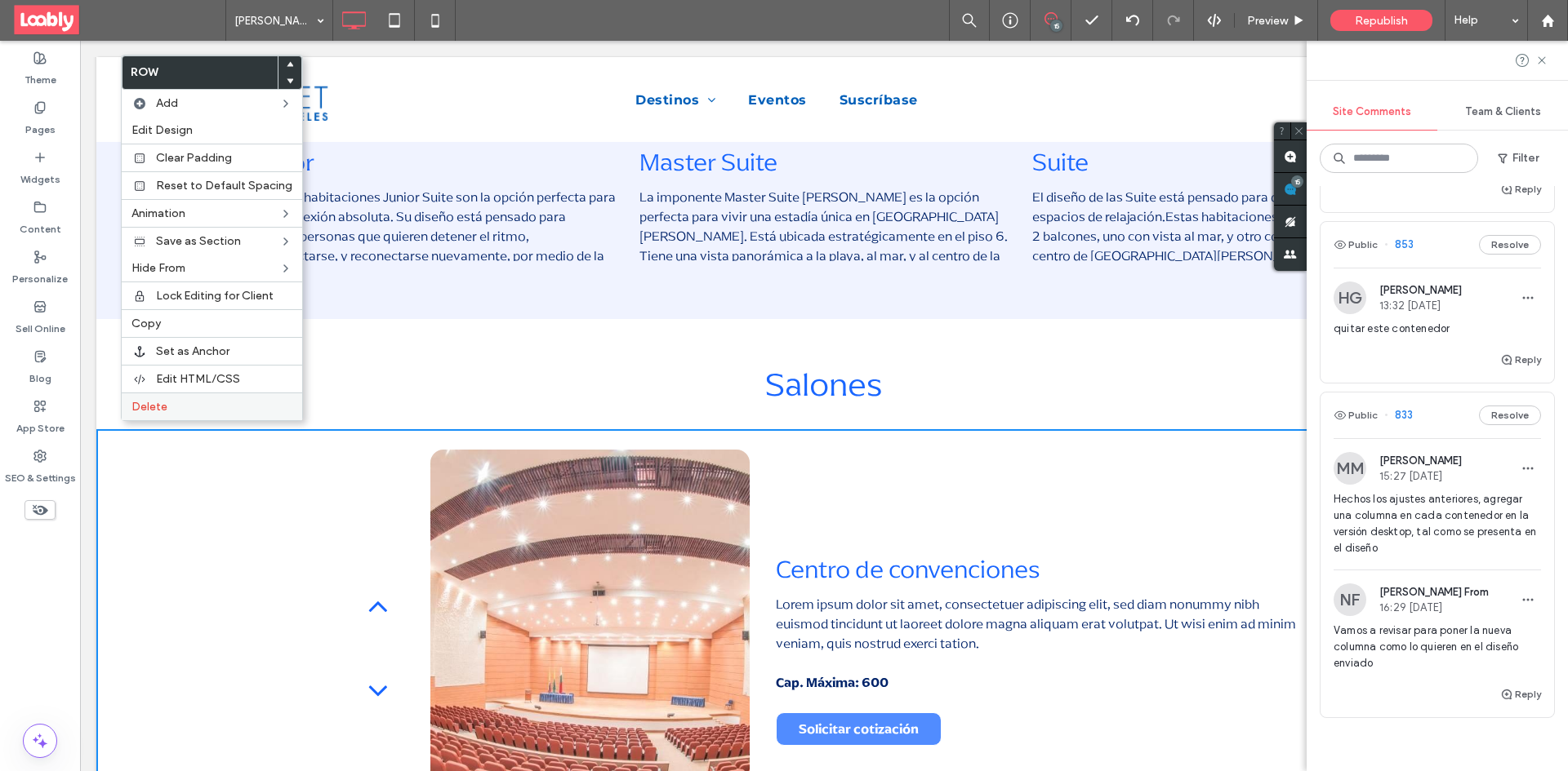
click at [185, 400] on label "Delete" at bounding box center [212, 407] width 161 height 14
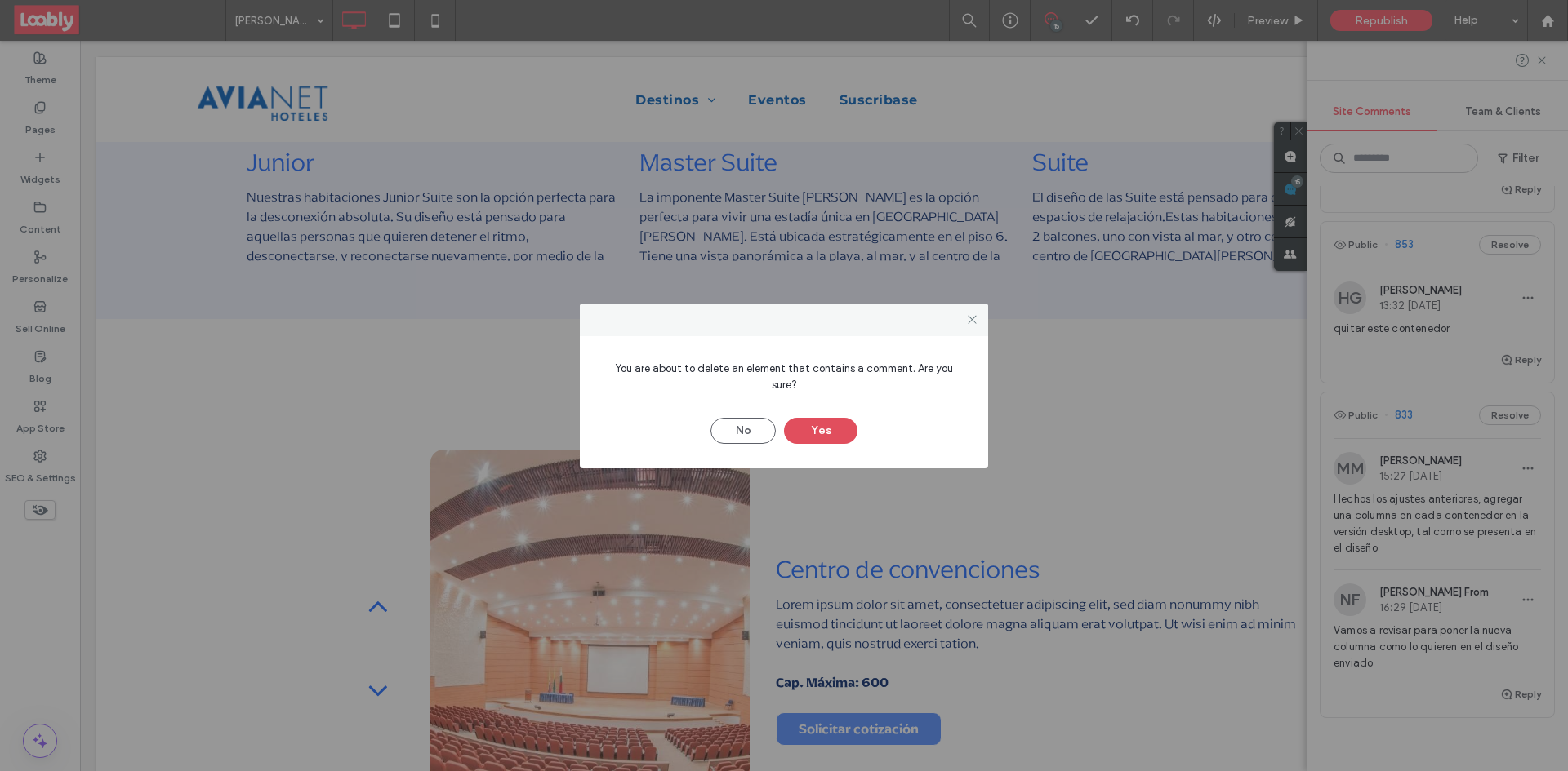
click at [815, 419] on button "Yes" at bounding box center [820, 430] width 73 height 26
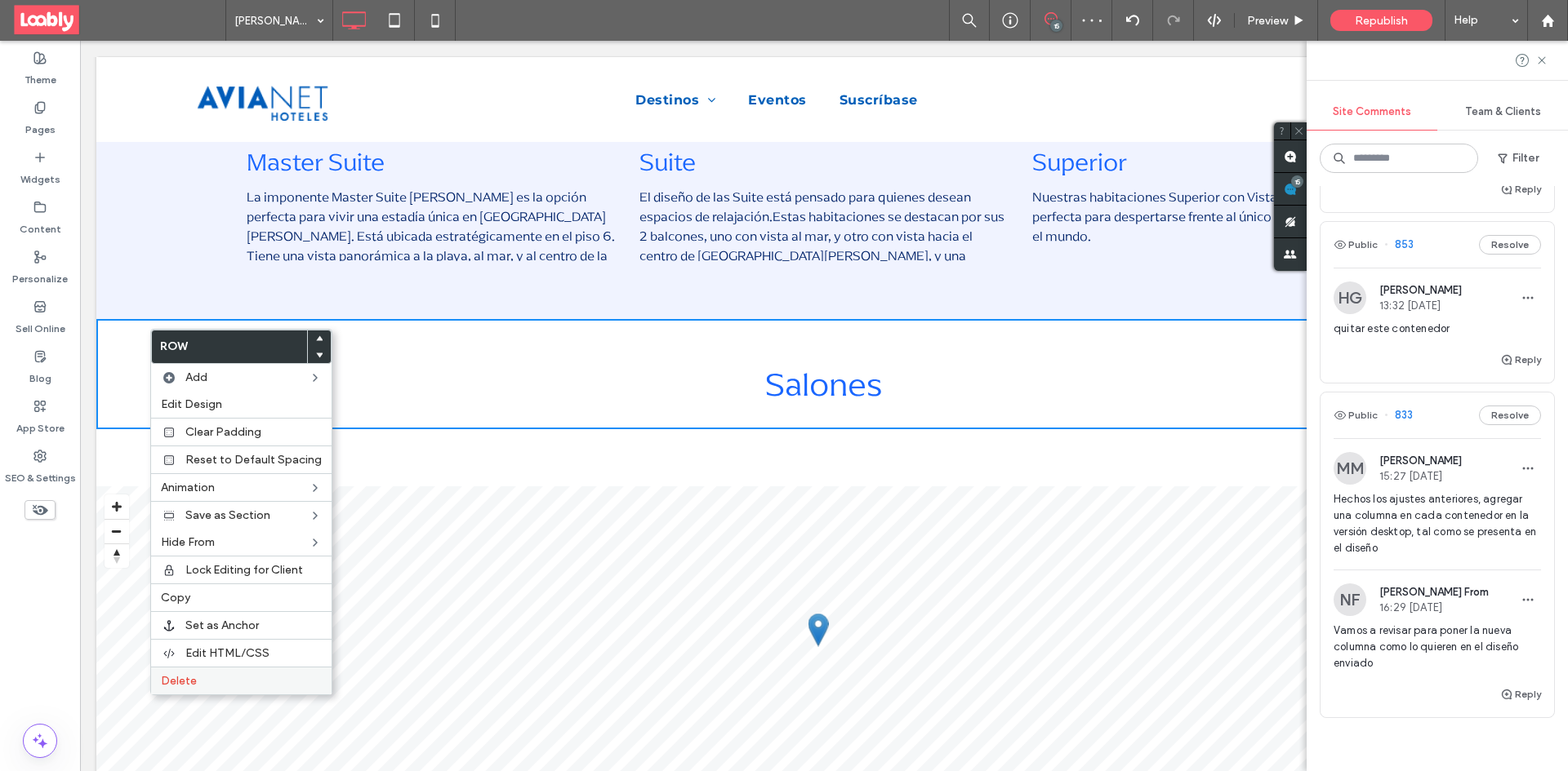
click at [230, 676] on label "Delete" at bounding box center [241, 681] width 161 height 14
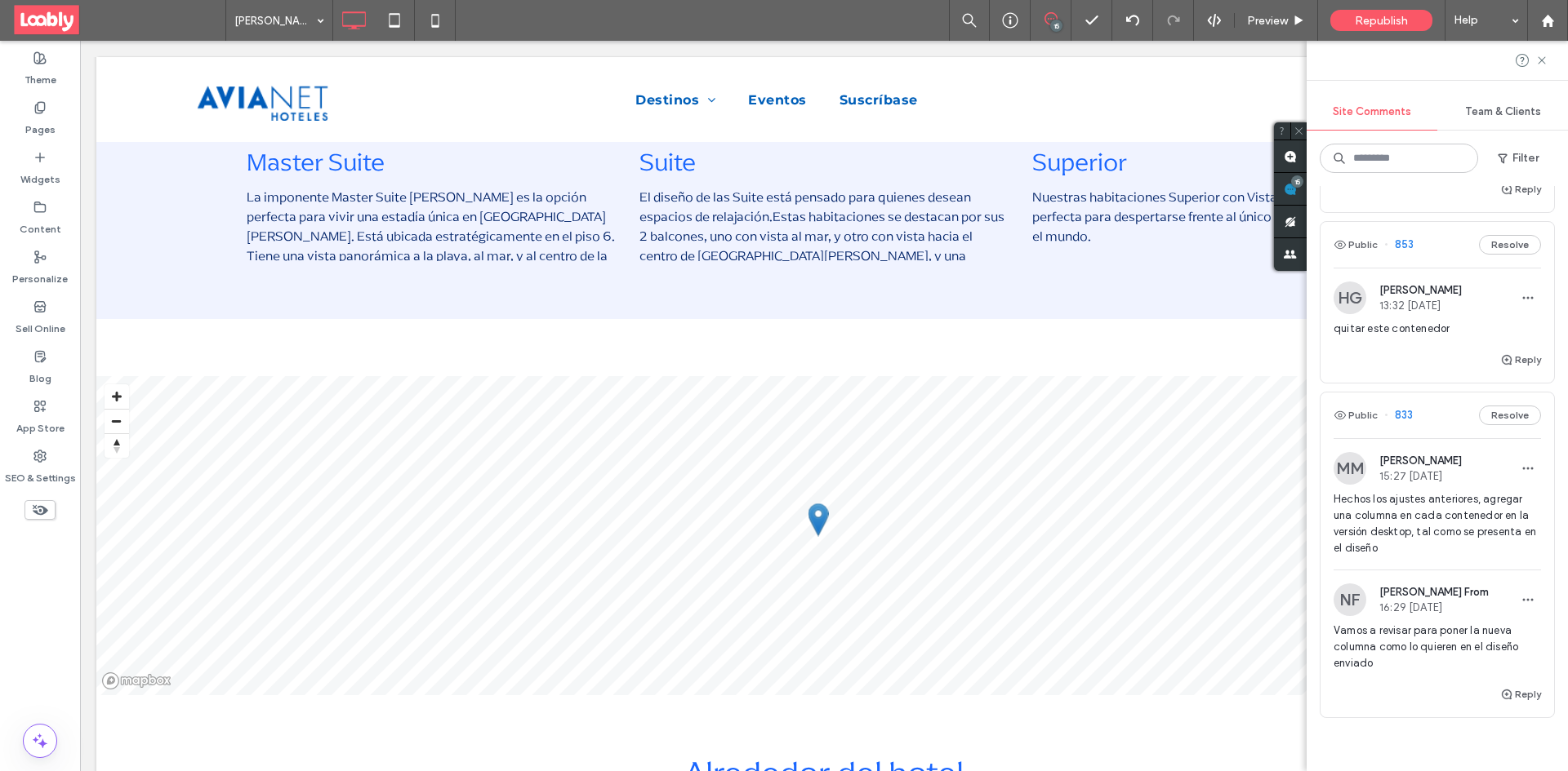
click at [1432, 260] on div "Public 853 Resolve" at bounding box center [1436, 244] width 233 height 46
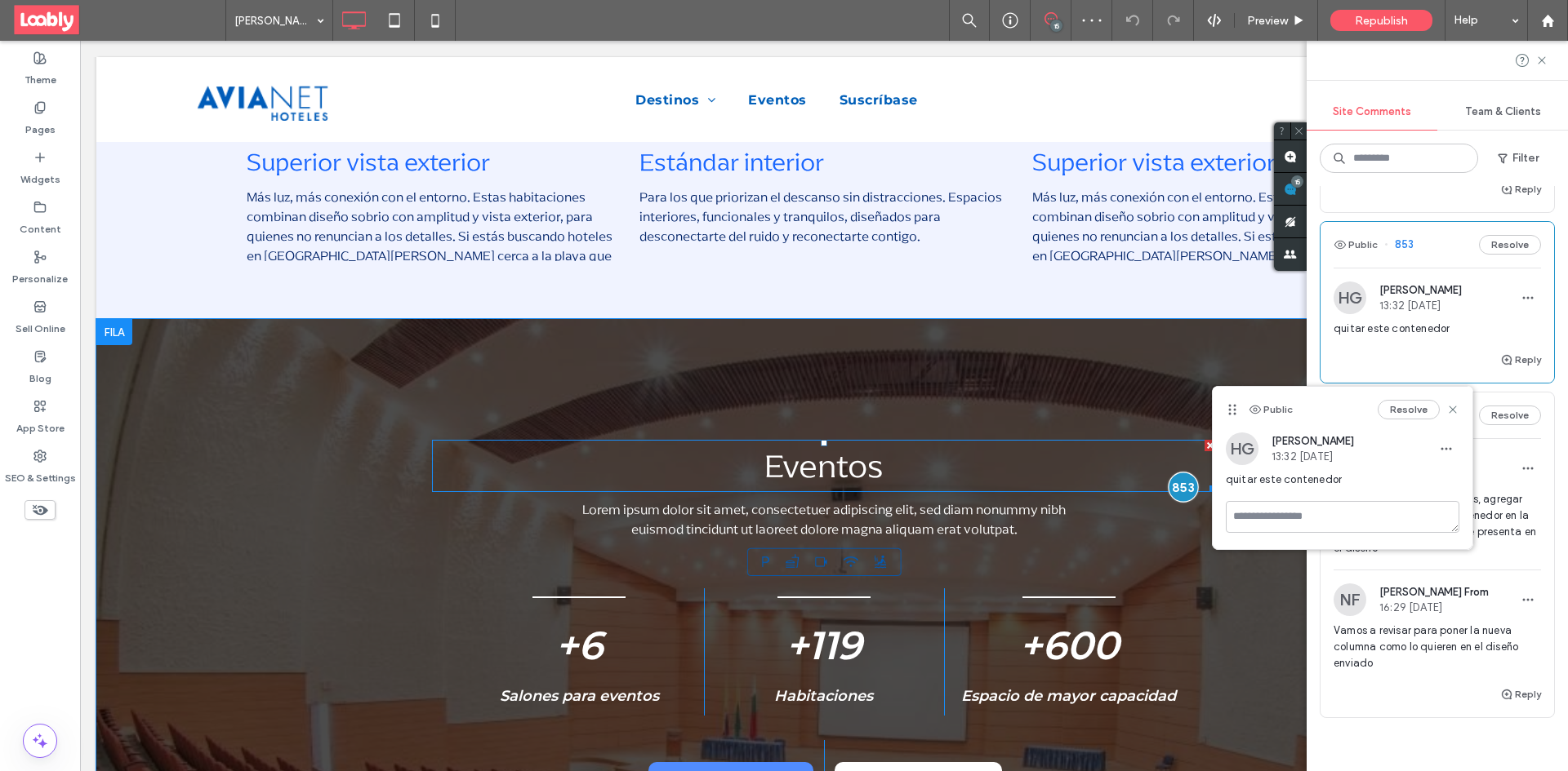
scroll to position [1473, 0]
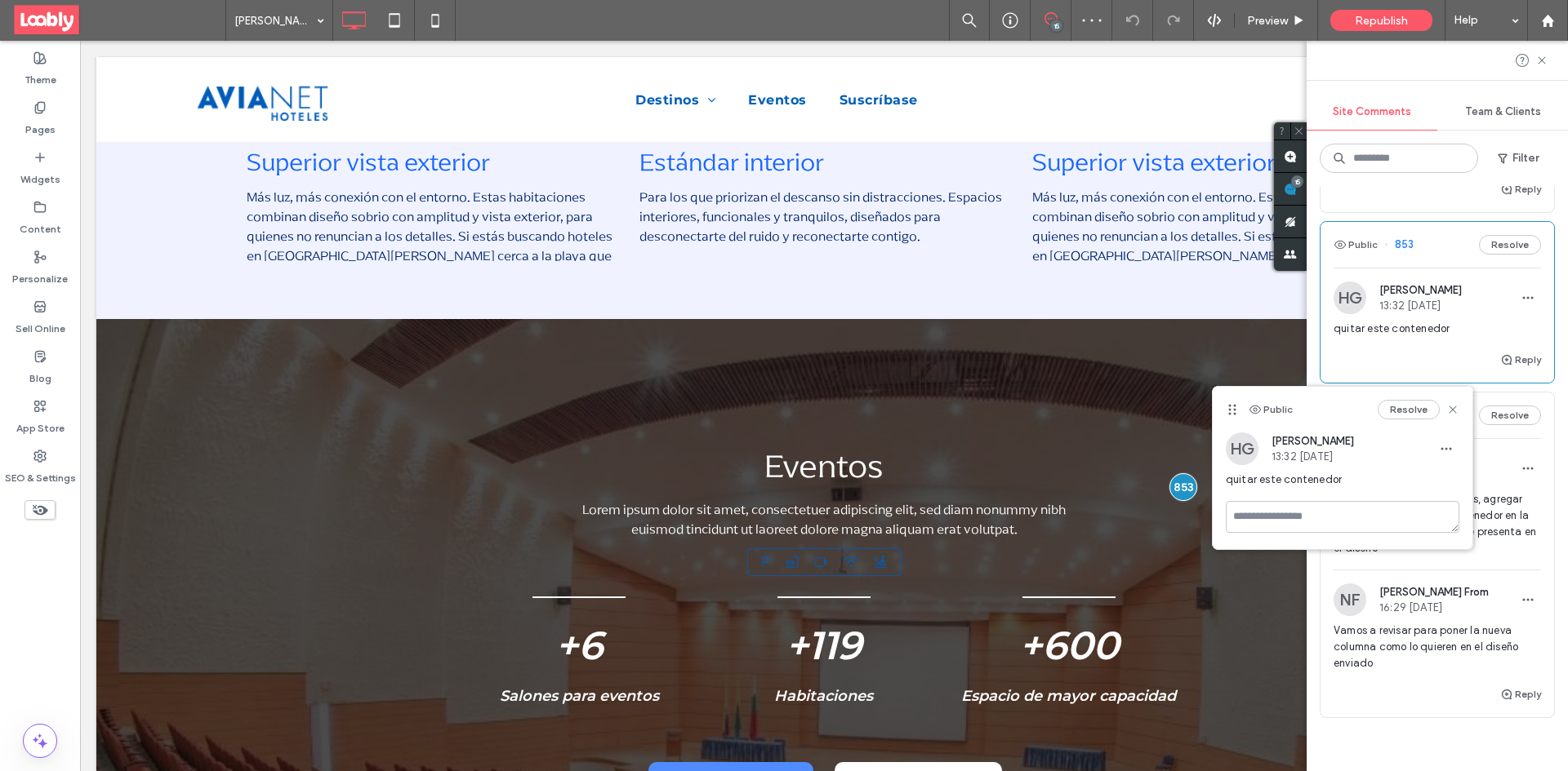
click at [1392, 410] on button "Resolve" at bounding box center [1409, 410] width 62 height 20
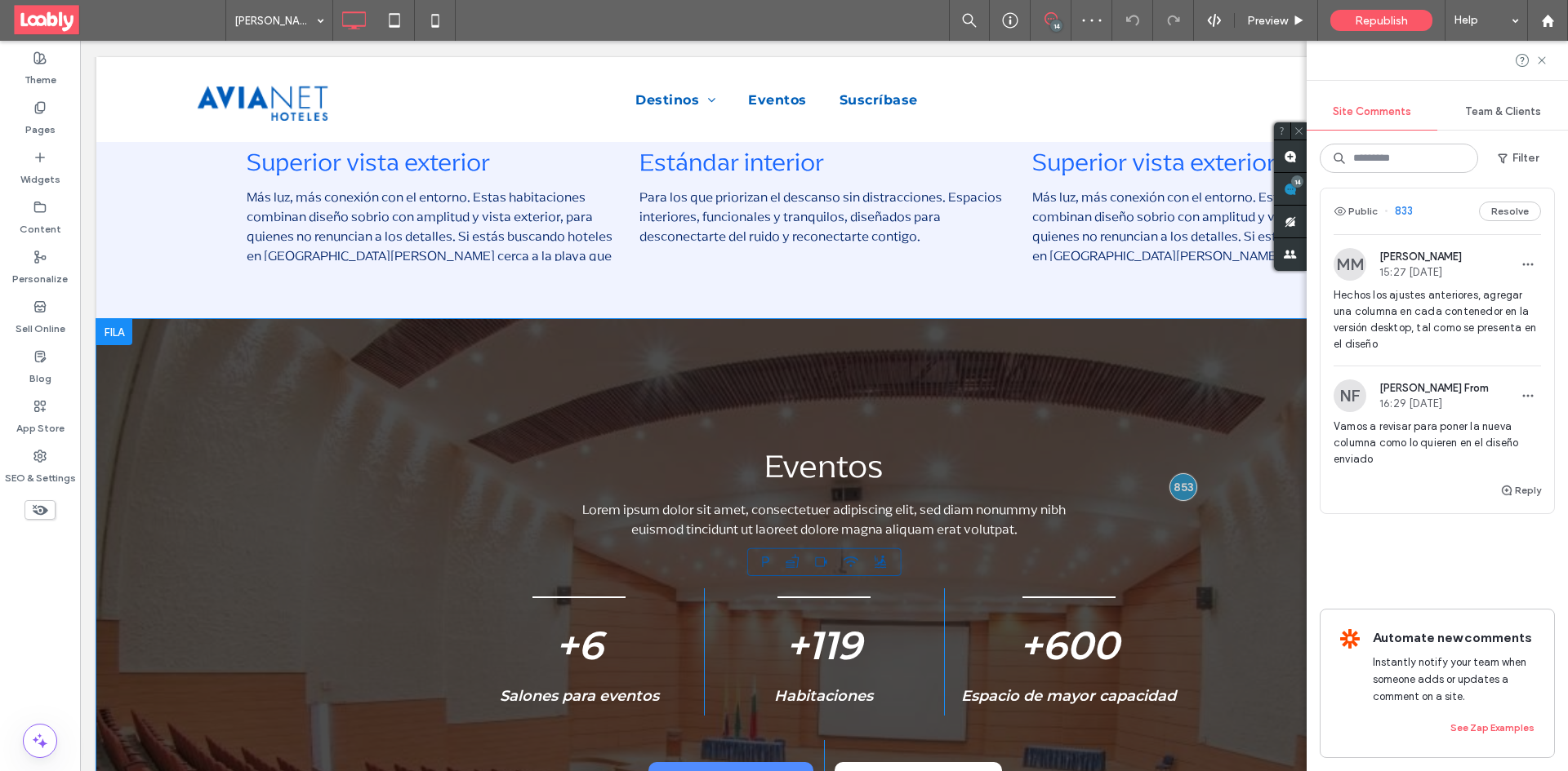
scroll to position [2645, 0]
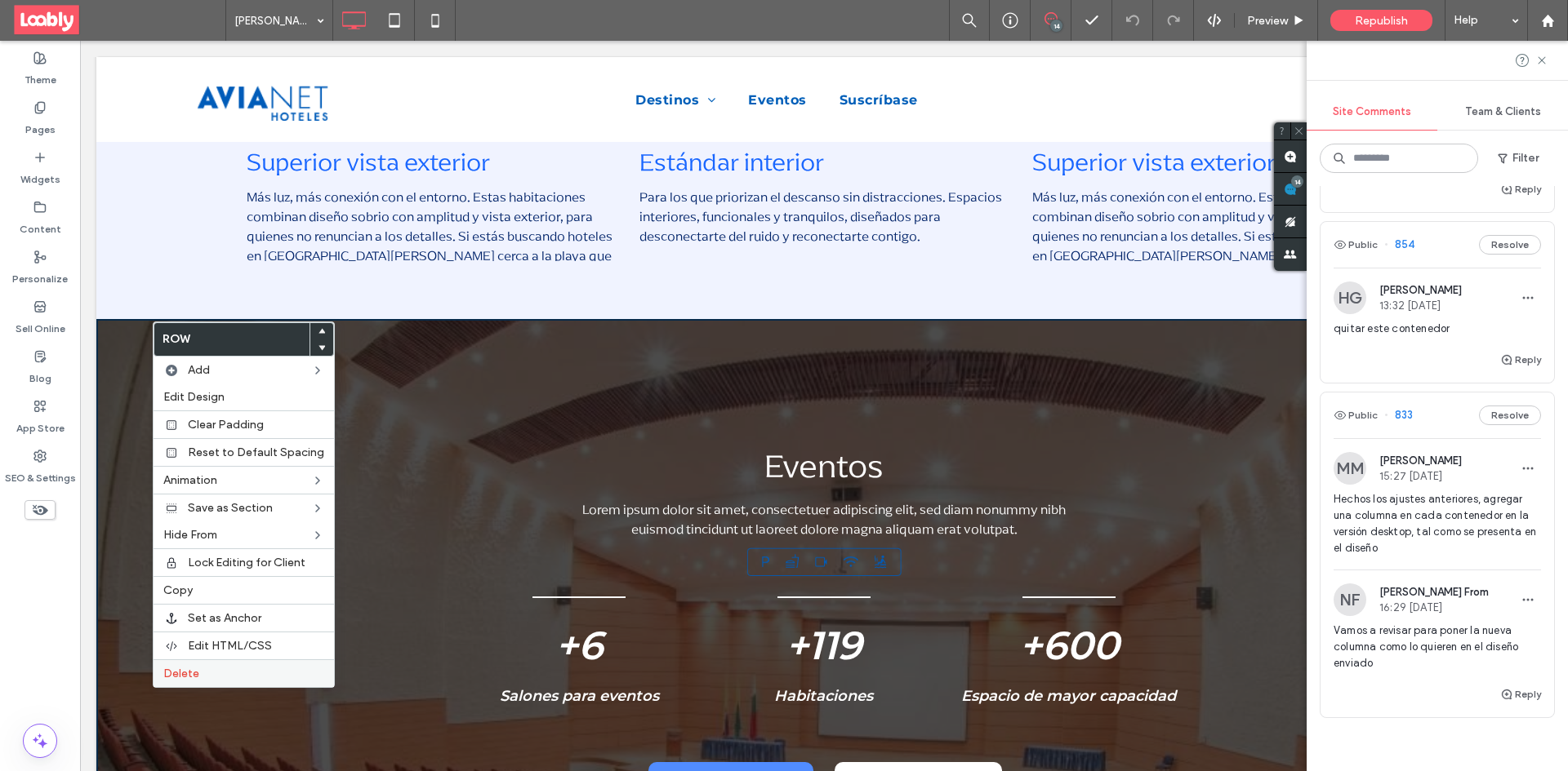
click at [243, 665] on div "Delete" at bounding box center [243, 673] width 181 height 27
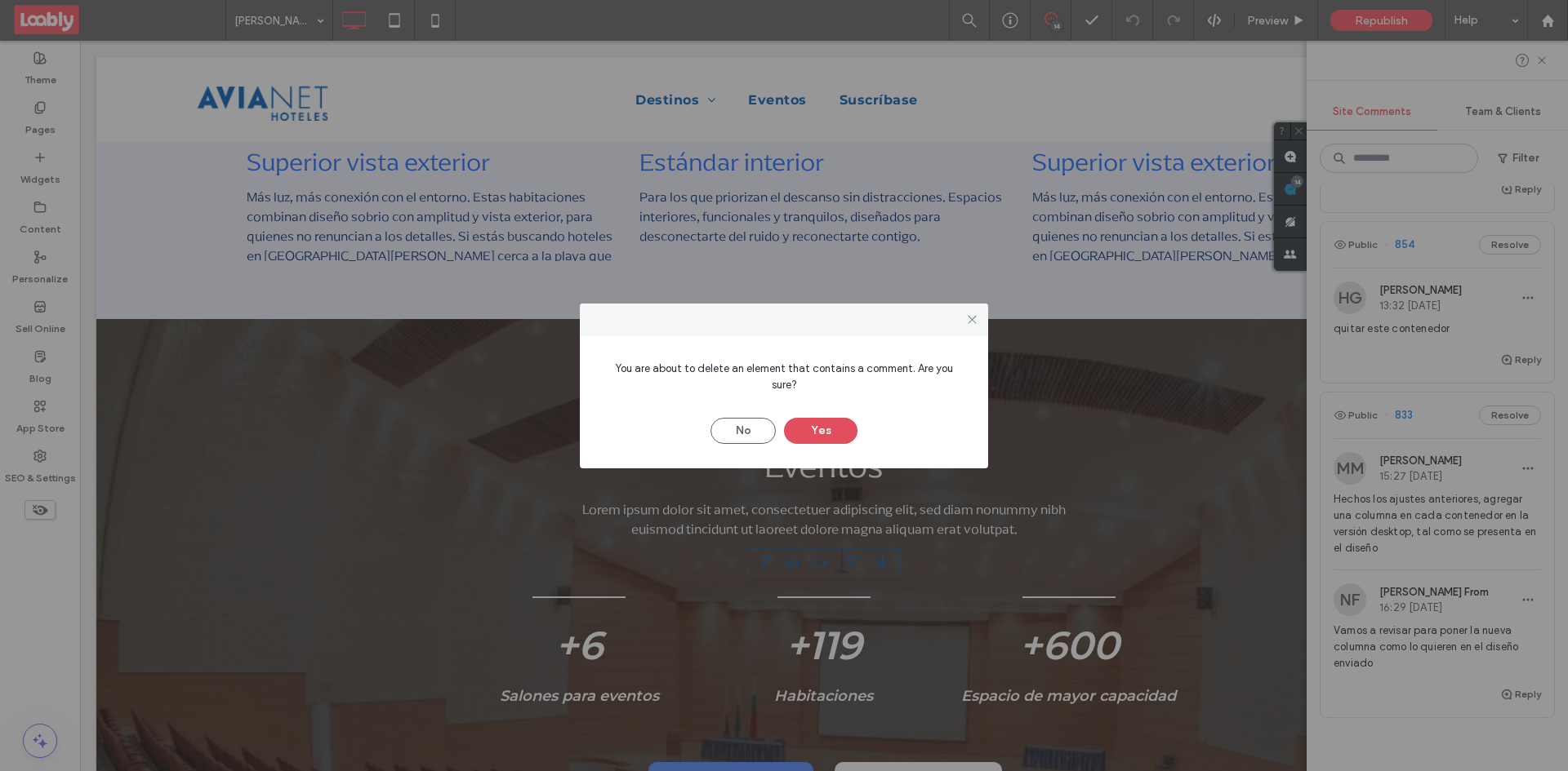
click at [830, 422] on button "Yes" at bounding box center [820, 430] width 73 height 26
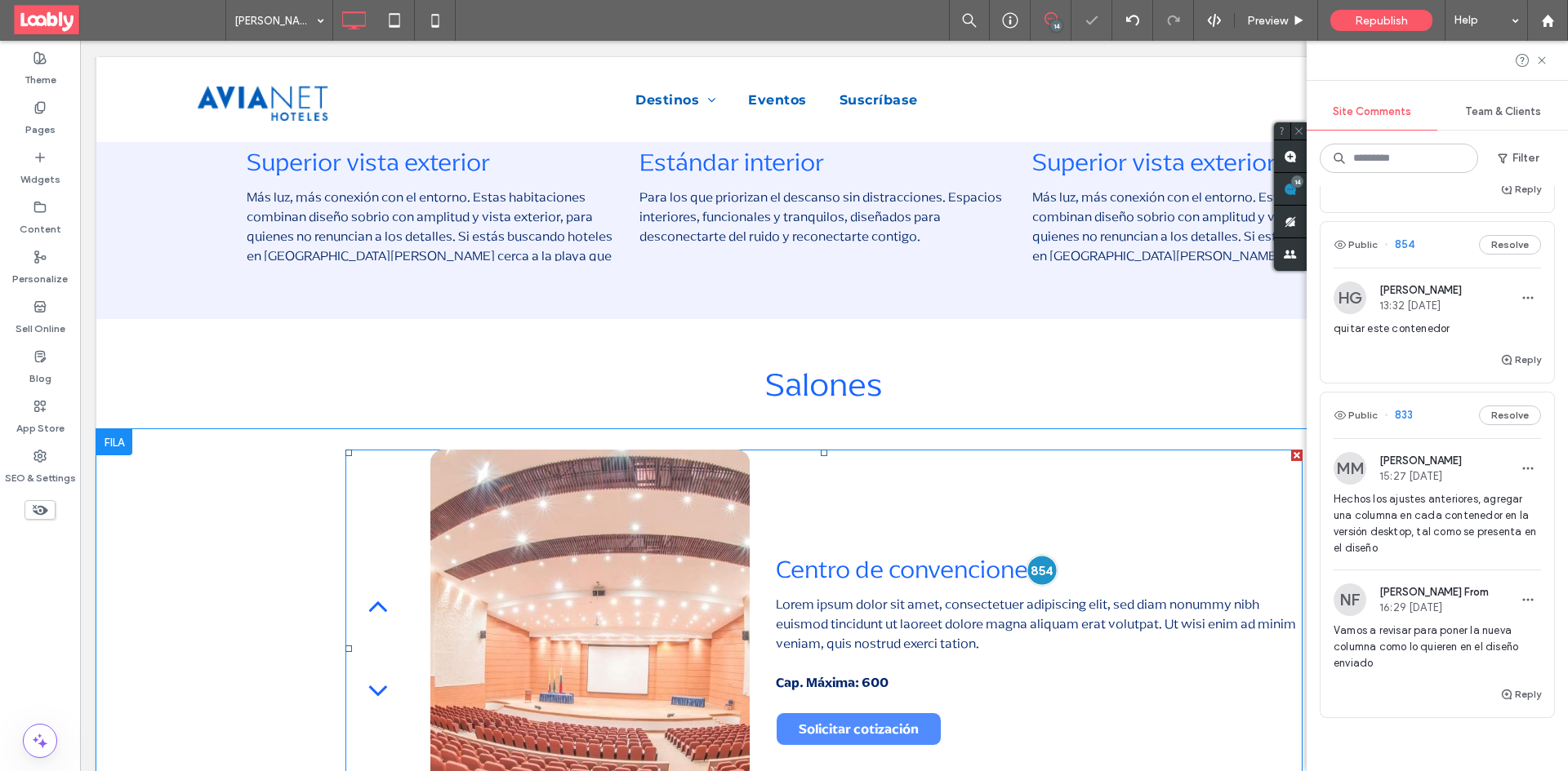
click at [1040, 555] on div at bounding box center [1042, 570] width 30 height 30
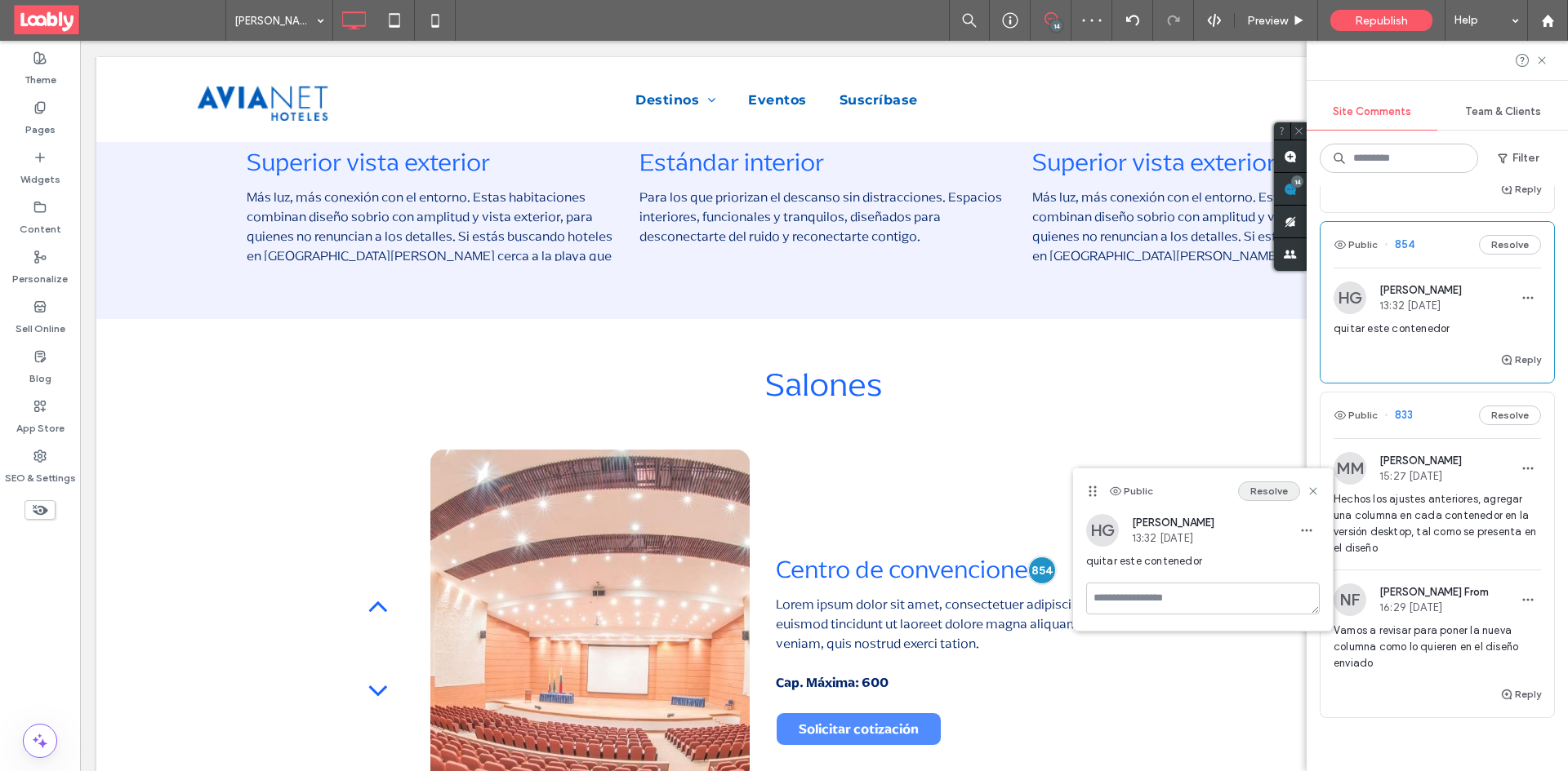
click at [1262, 484] on button "Resolve" at bounding box center [1269, 491] width 62 height 20
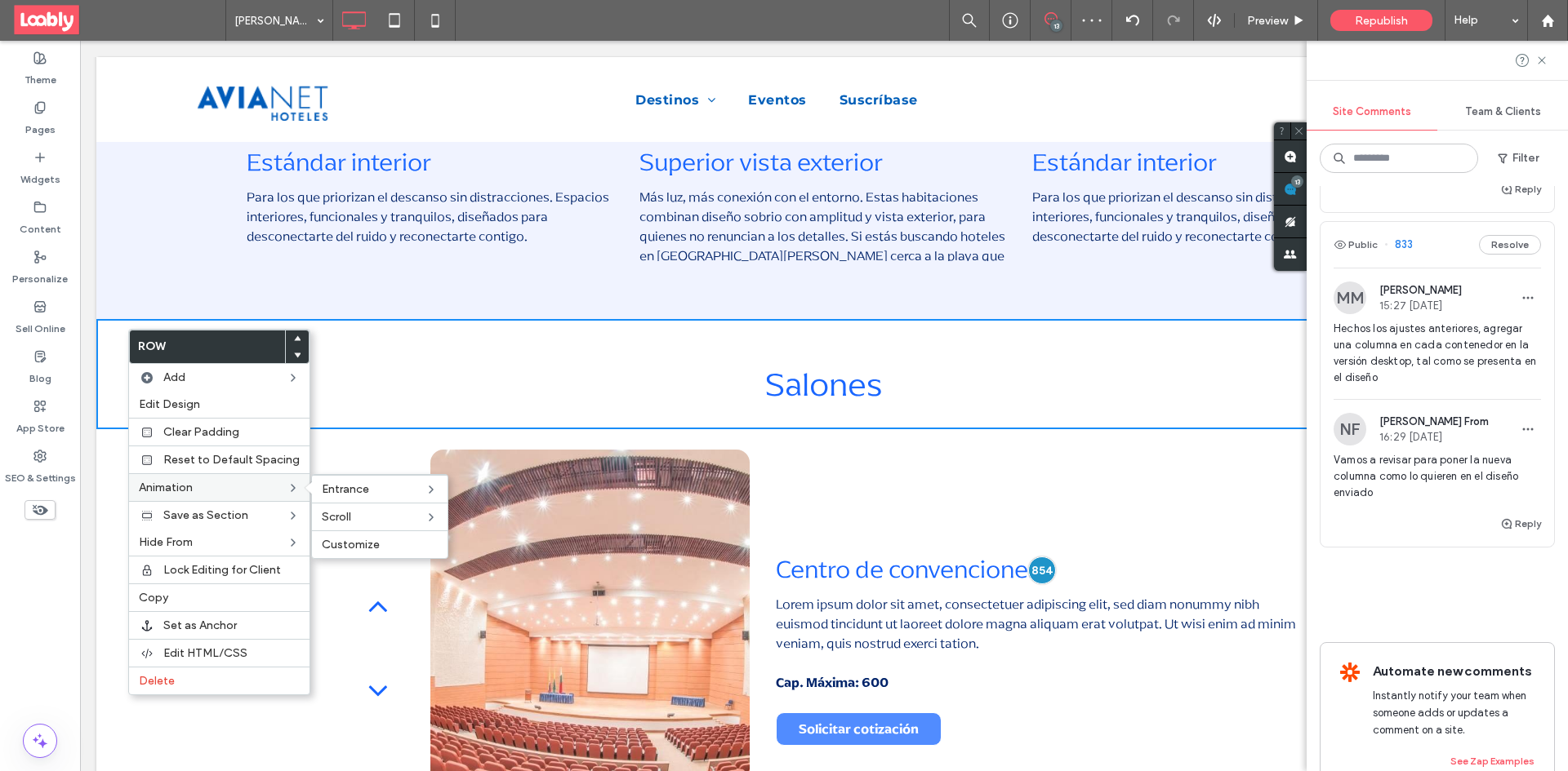
scroll to position [2475, 0]
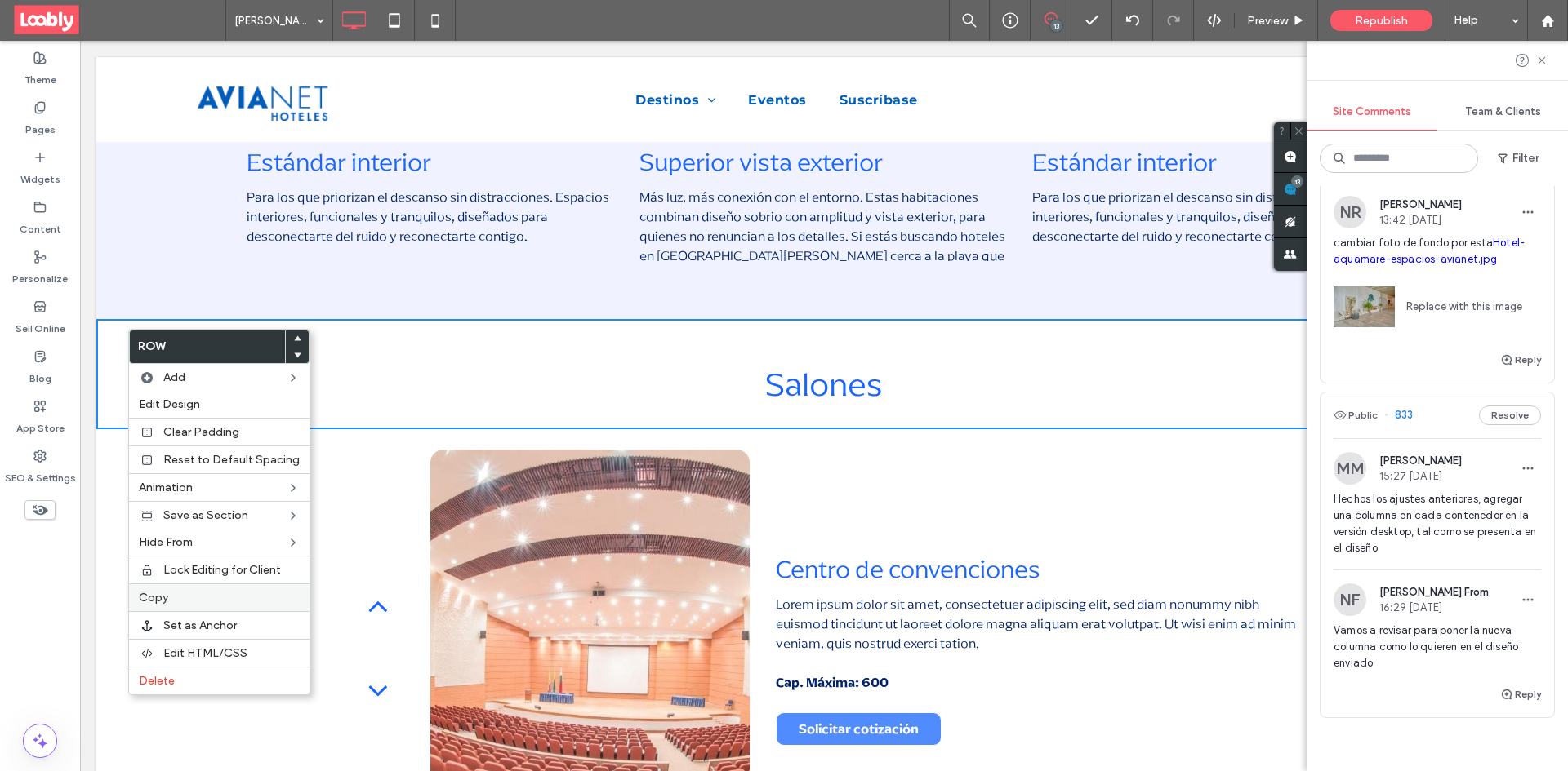
drag, startPoint x: 189, startPoint y: 685, endPoint x: 186, endPoint y: 592, distance: 93.0
click at [190, 687] on label "Delete" at bounding box center [219, 681] width 161 height 14
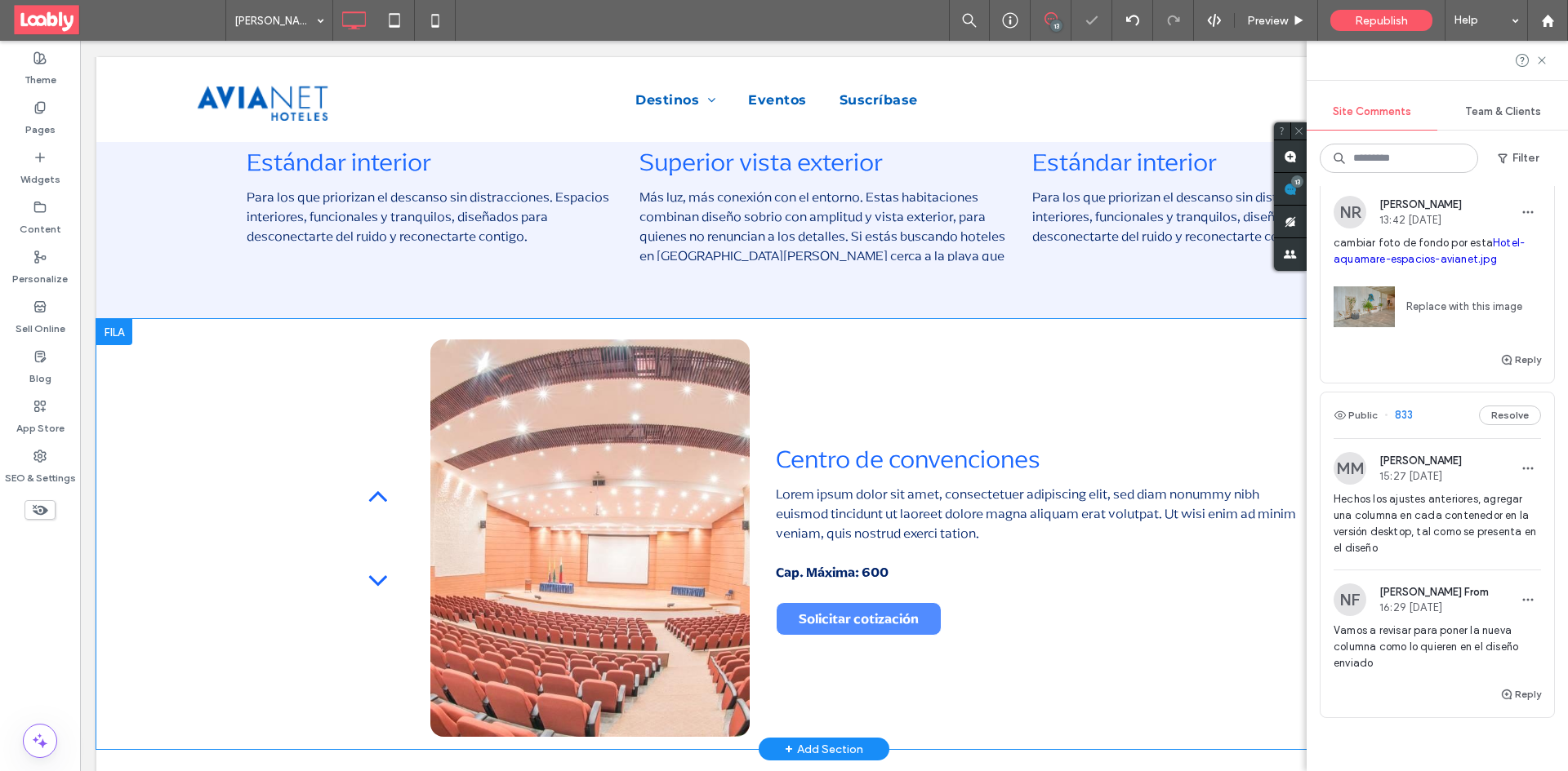
drag, startPoint x: 144, startPoint y: 311, endPoint x: 144, endPoint y: 325, distance: 14.0
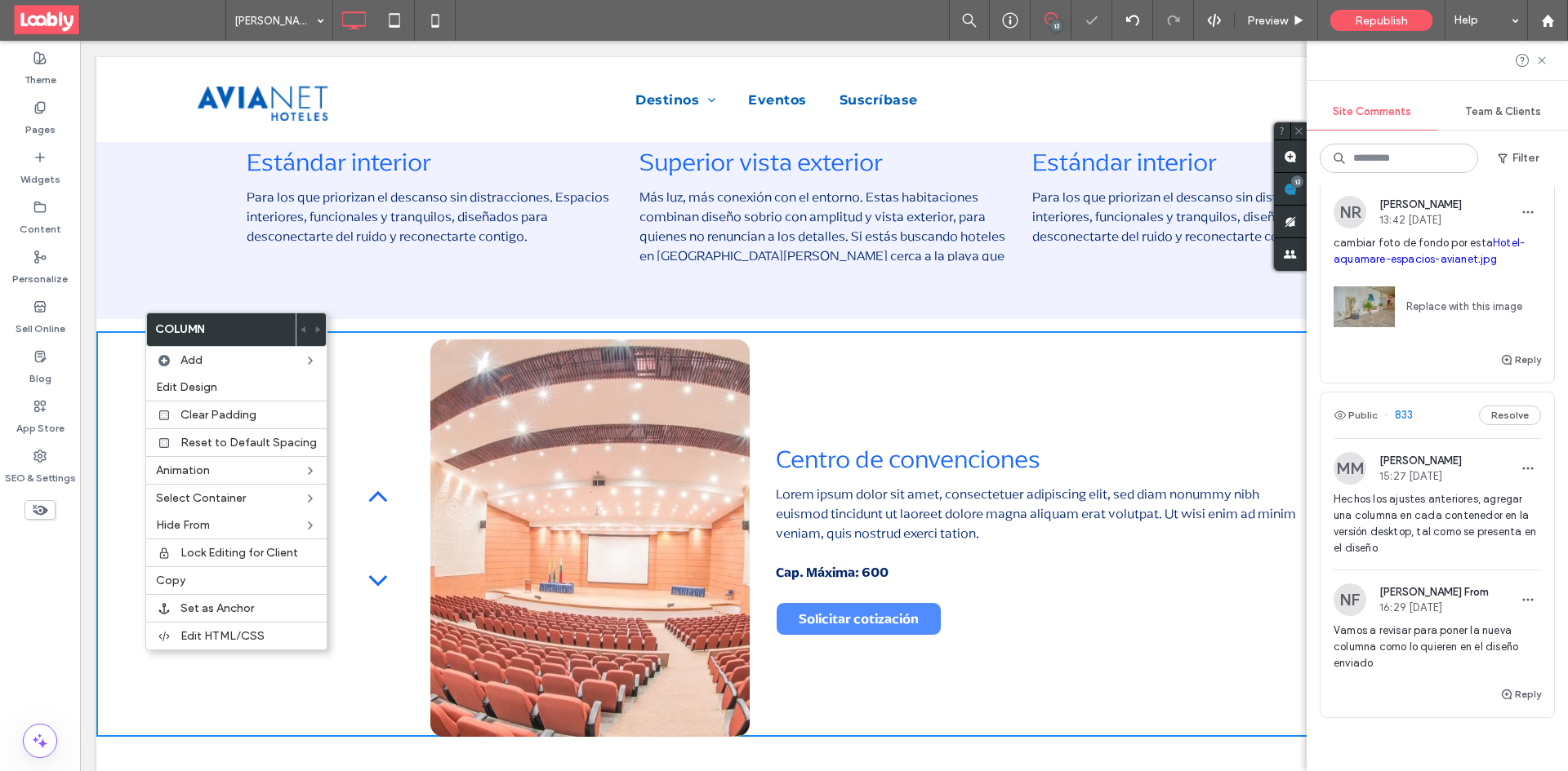
click at [92, 357] on body "Click To Paste Row Destinos Bogotá Bolívar Caldas Caquetá Casanare Córdoba Cund…" at bounding box center [824, 428] width 1488 height 3722
click at [112, 332] on div "Centro de convenciones Lorem ipsum dolor sit amet, consectetuer adipiscing elit…" at bounding box center [824, 535] width 1455 height 406
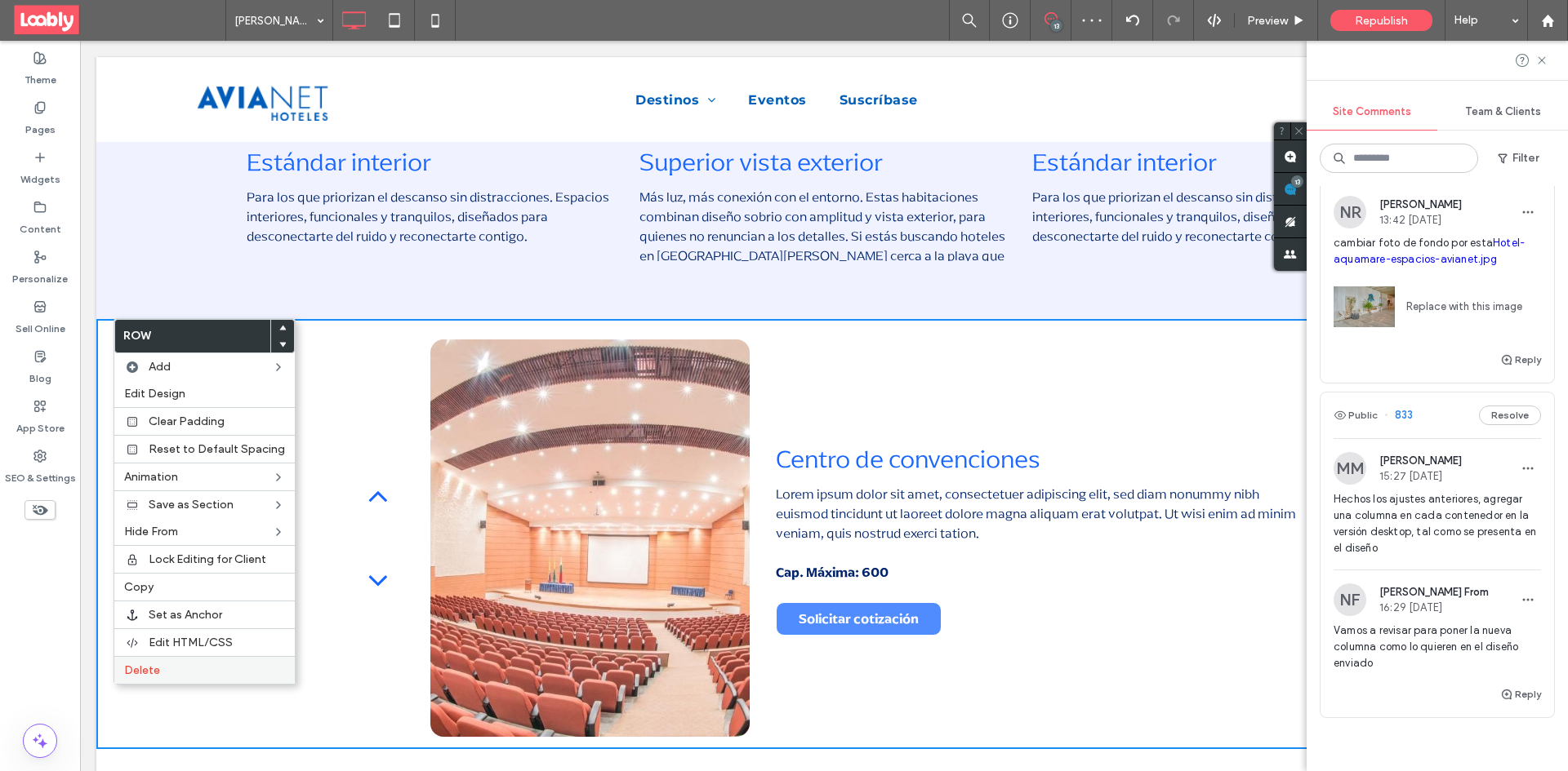
click at [188, 669] on label "Delete" at bounding box center [204, 670] width 161 height 14
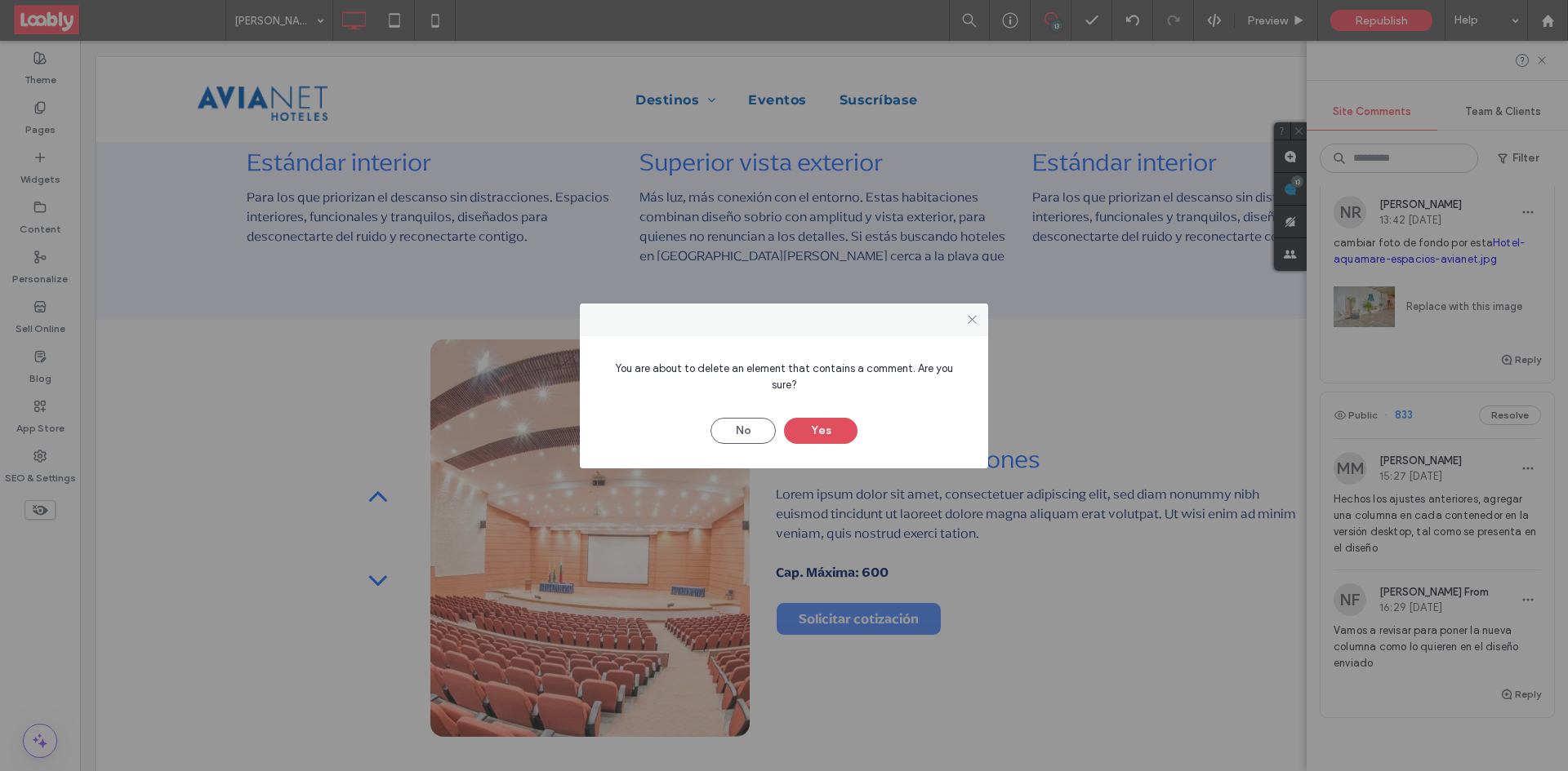
click at [827, 420] on button "Yes" at bounding box center [820, 430] width 73 height 26
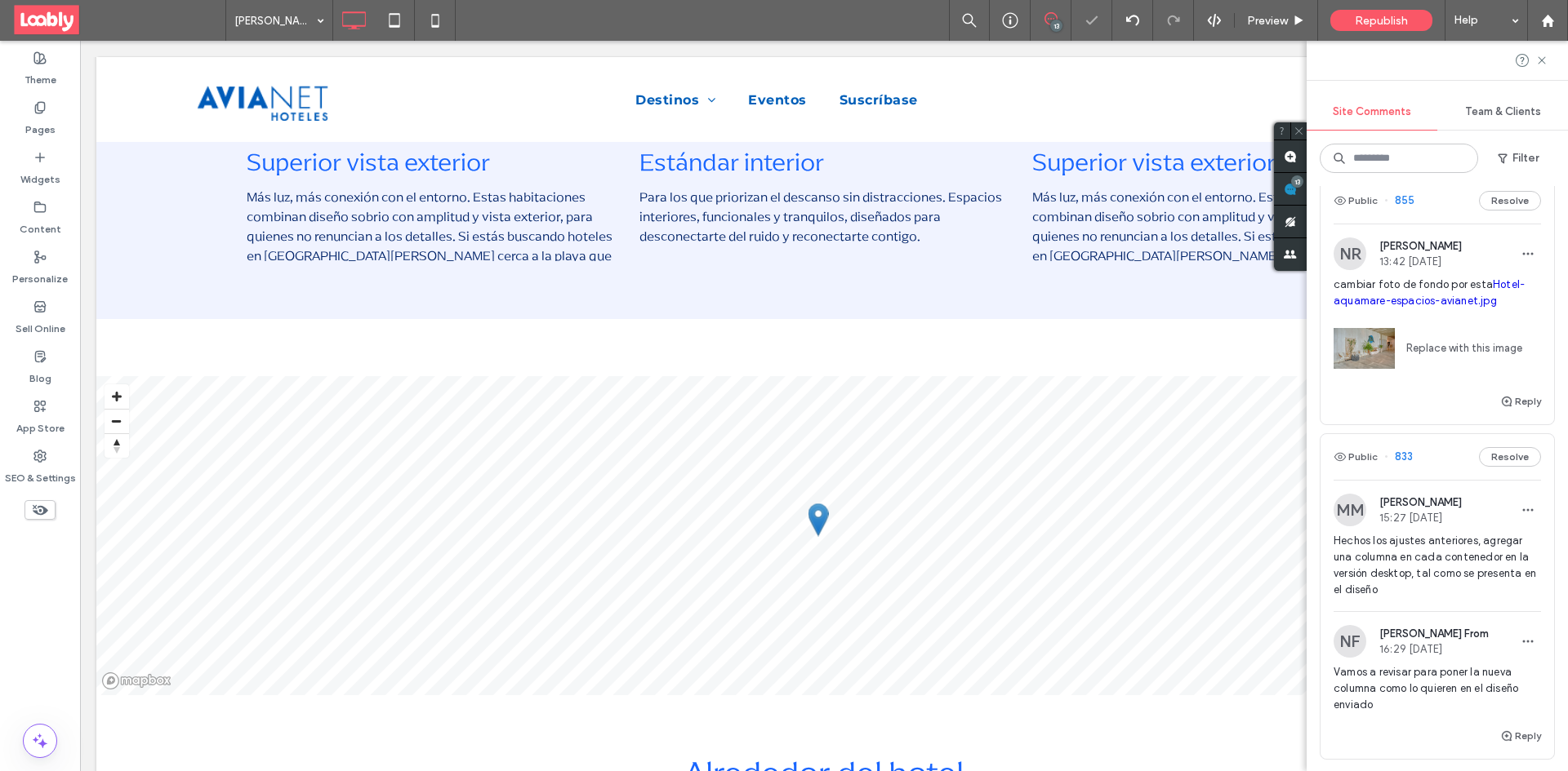
scroll to position [2393, 0]
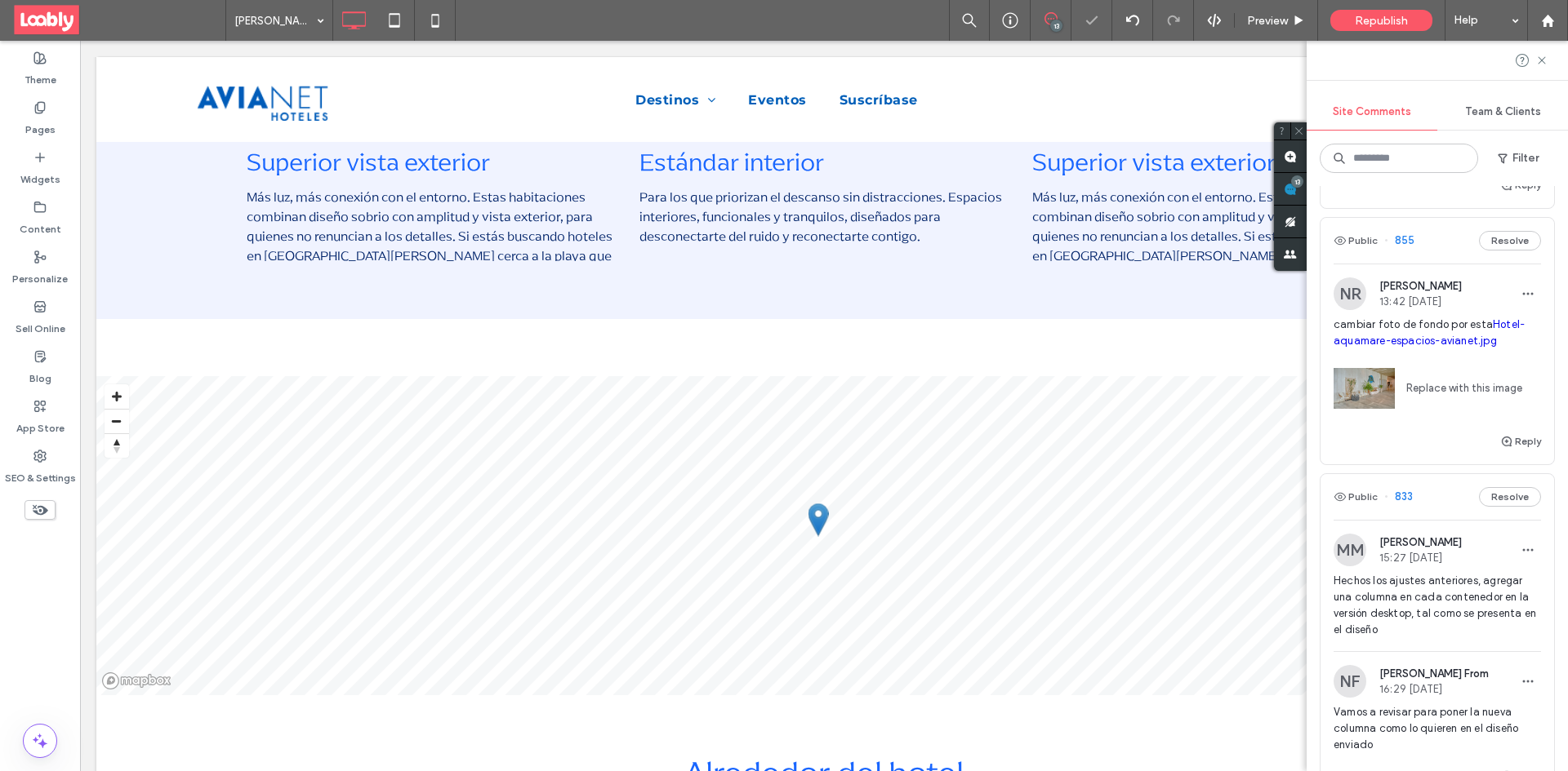
click at [1434, 261] on div "Public 855 Resolve" at bounding box center [1436, 240] width 233 height 46
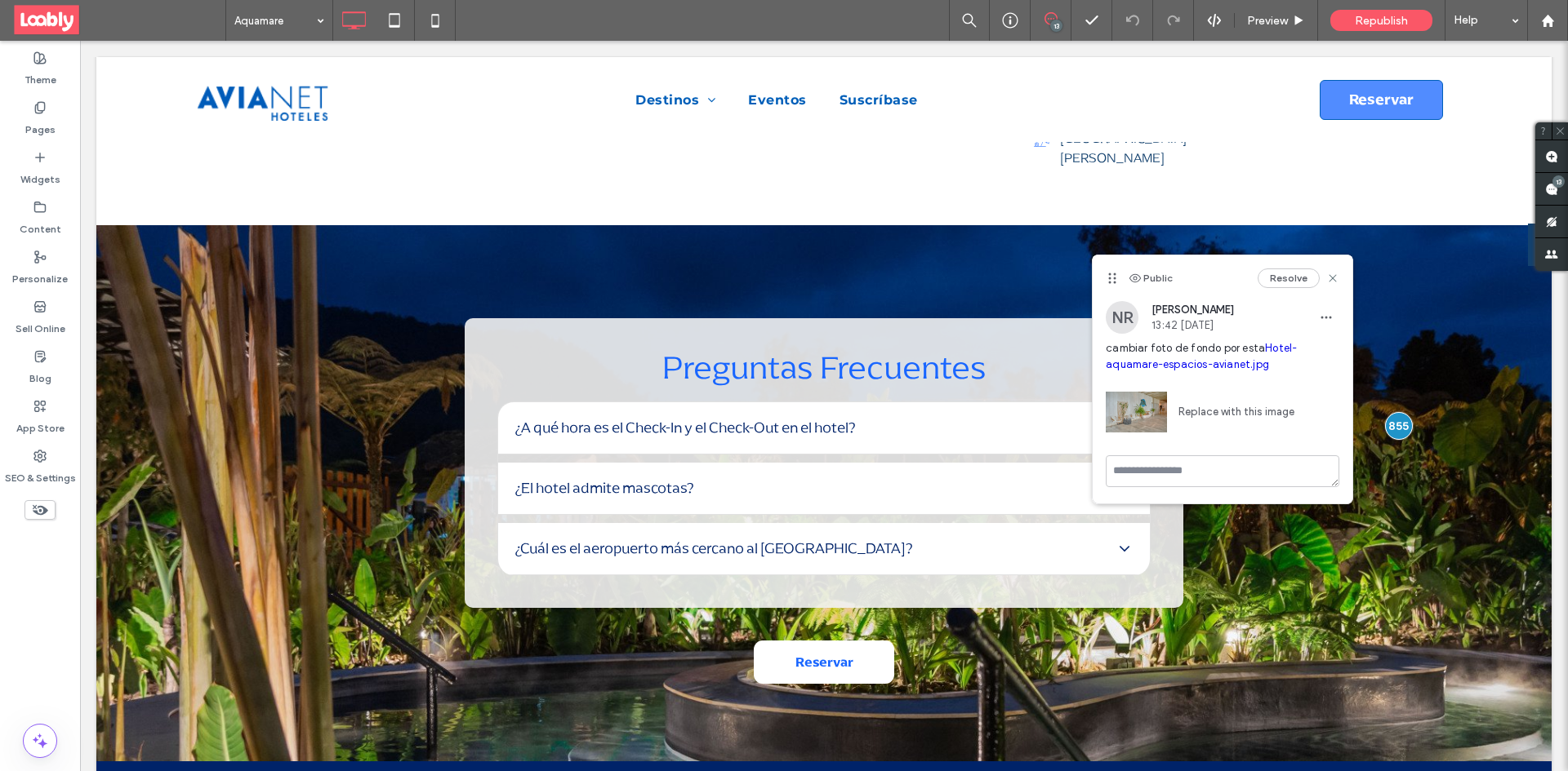
click at [1242, 416] on link "Replace with this image" at bounding box center [1230, 412] width 127 height 17
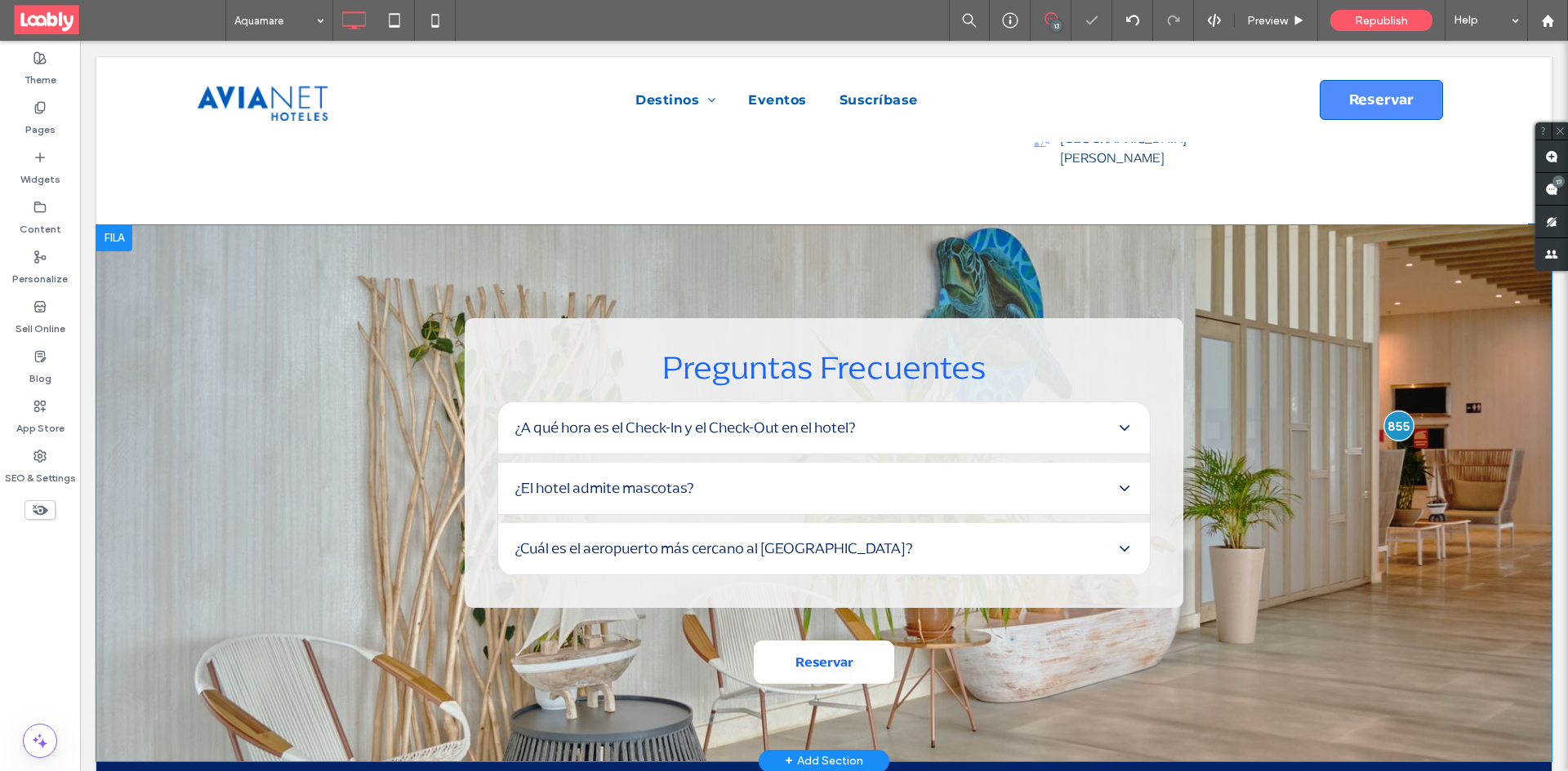
click at [1383, 411] on div at bounding box center [1398, 426] width 30 height 30
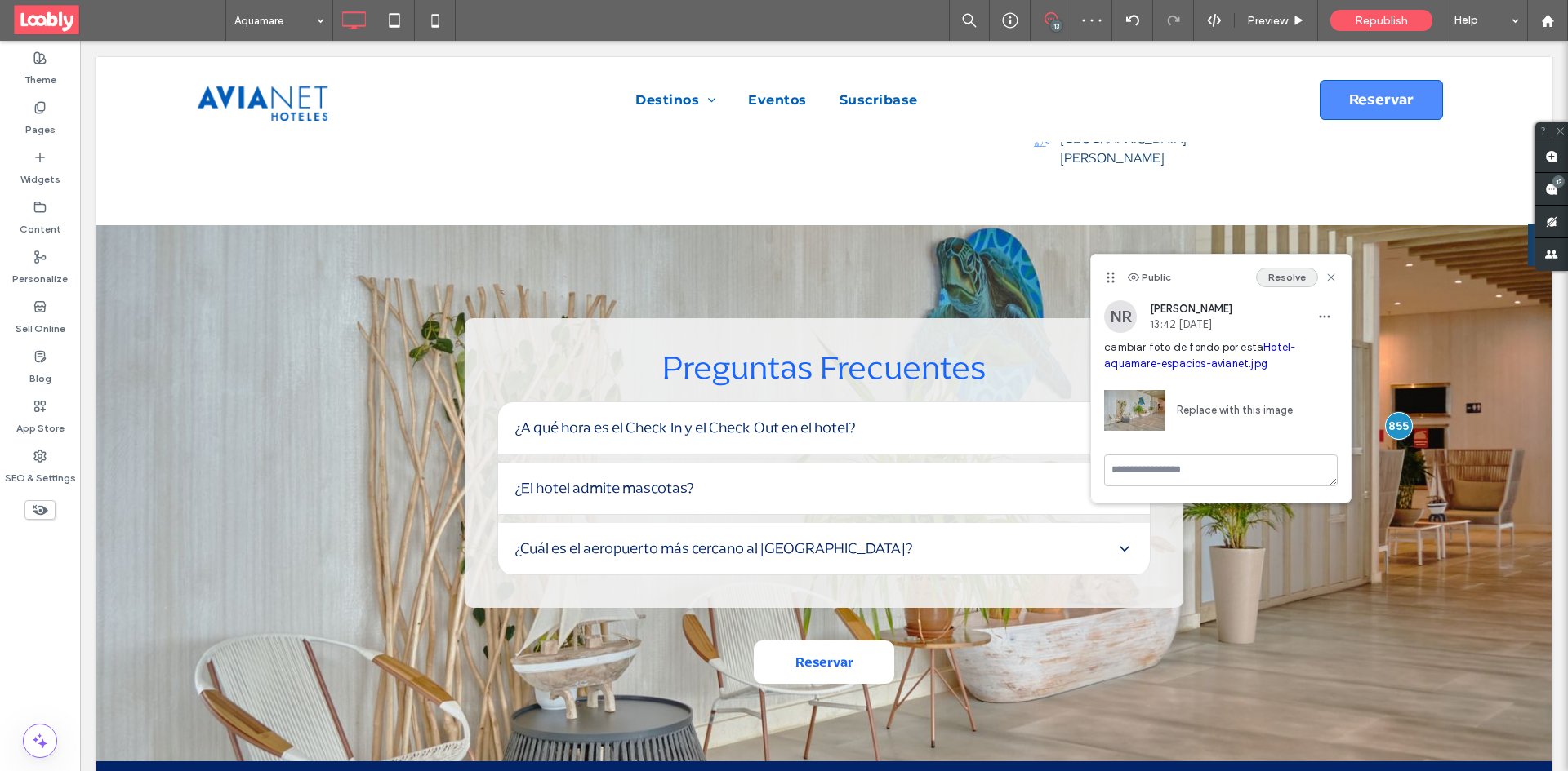
click at [1292, 275] on button "Resolve" at bounding box center [1287, 277] width 62 height 20
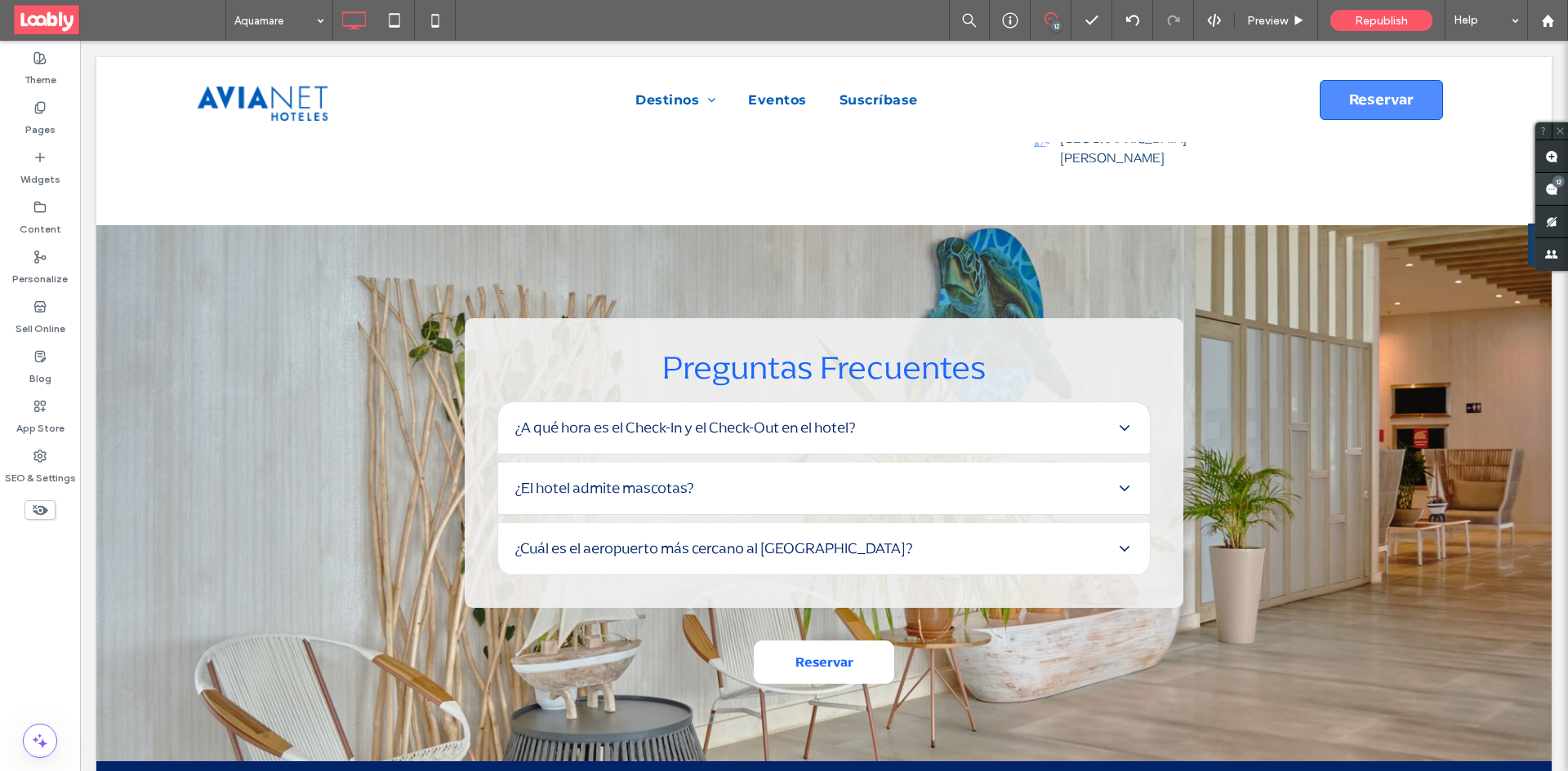
click at [1548, 192] on use at bounding box center [1550, 188] width 13 height 13
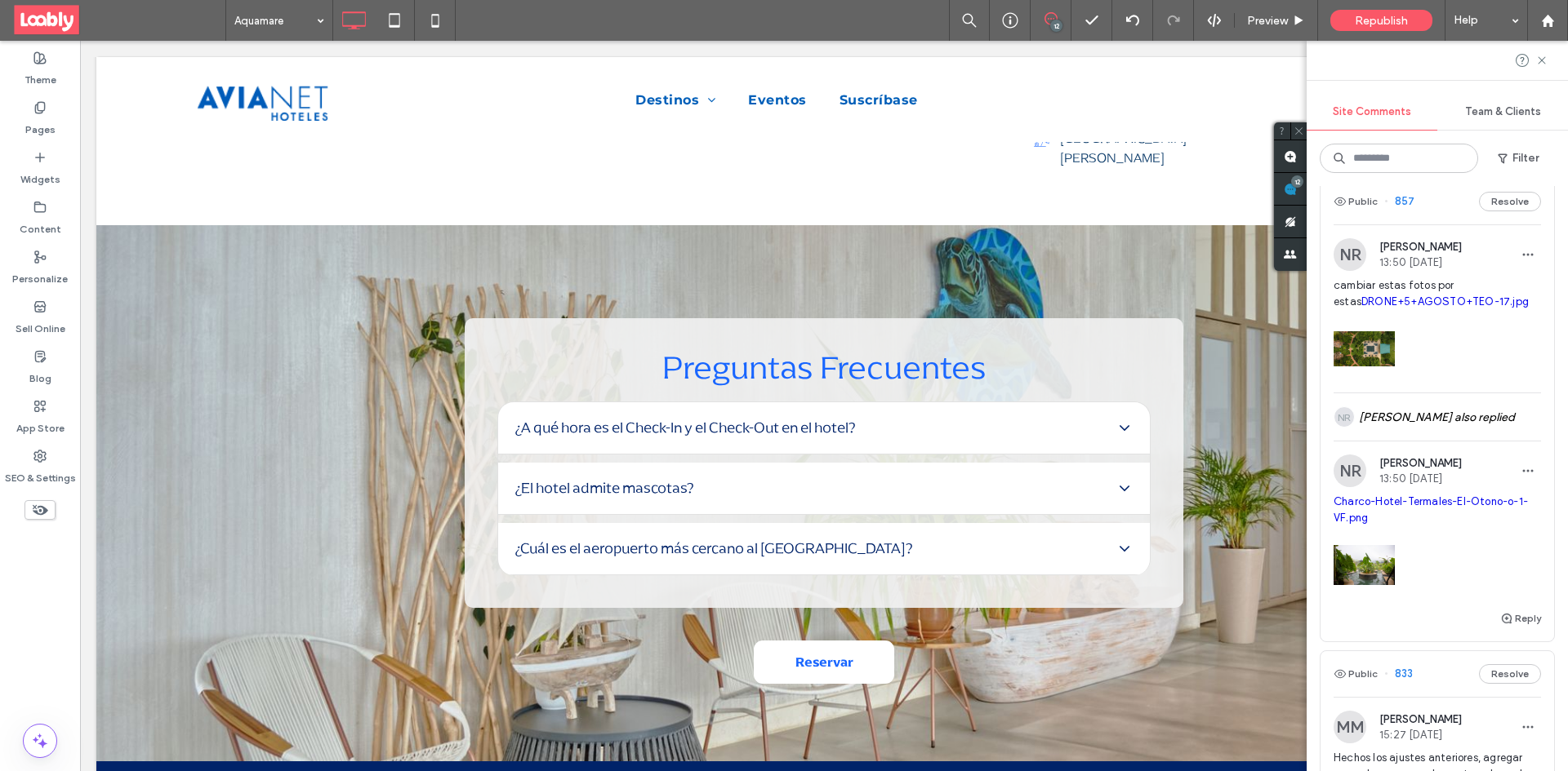
scroll to position [1959, 0]
click at [1436, 214] on div "Public 857 Resolve" at bounding box center [1436, 202] width 233 height 46
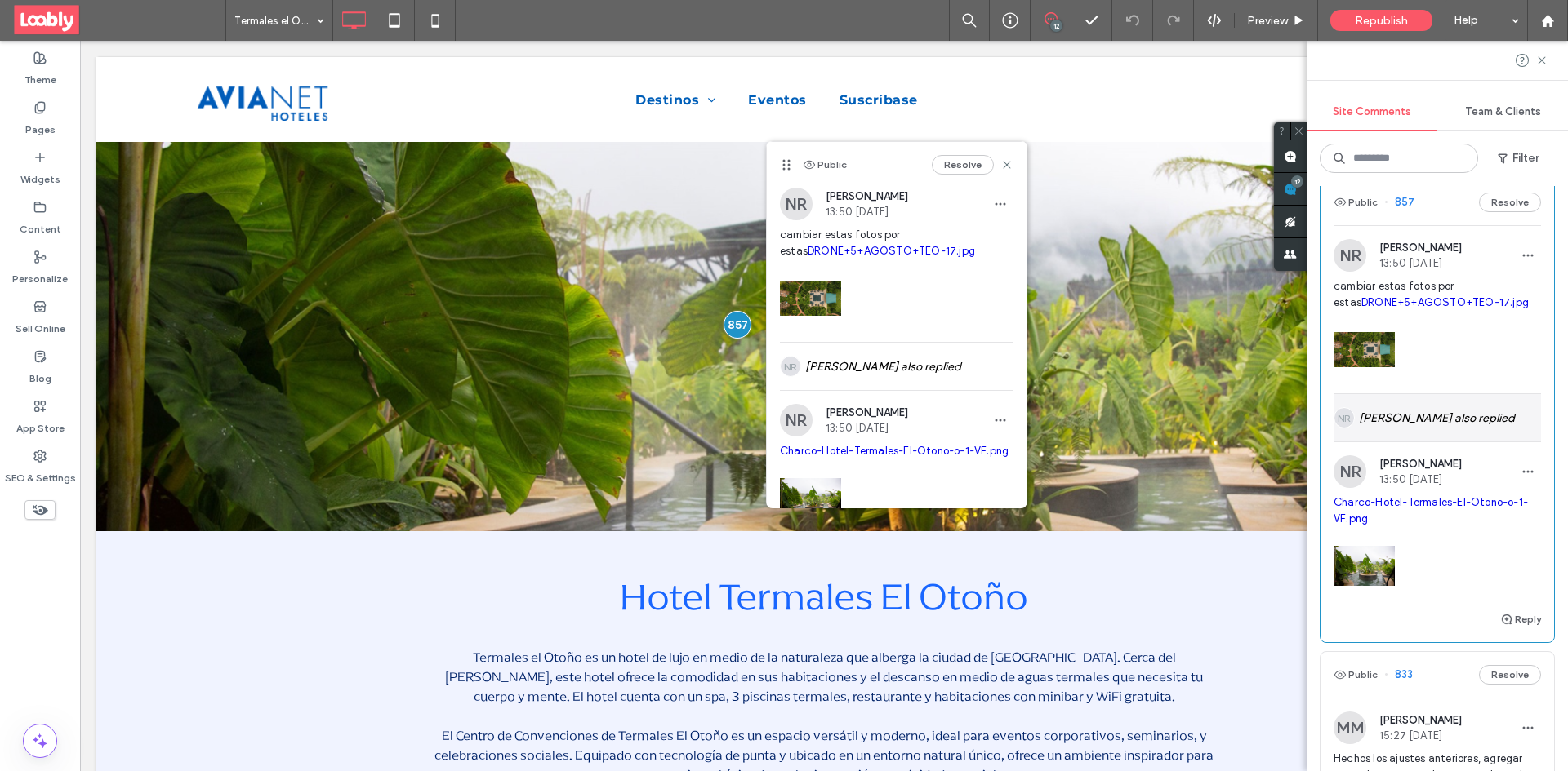
click at [1359, 428] on div "NR Natali Ramirez also replied" at bounding box center [1437, 418] width 207 height 48
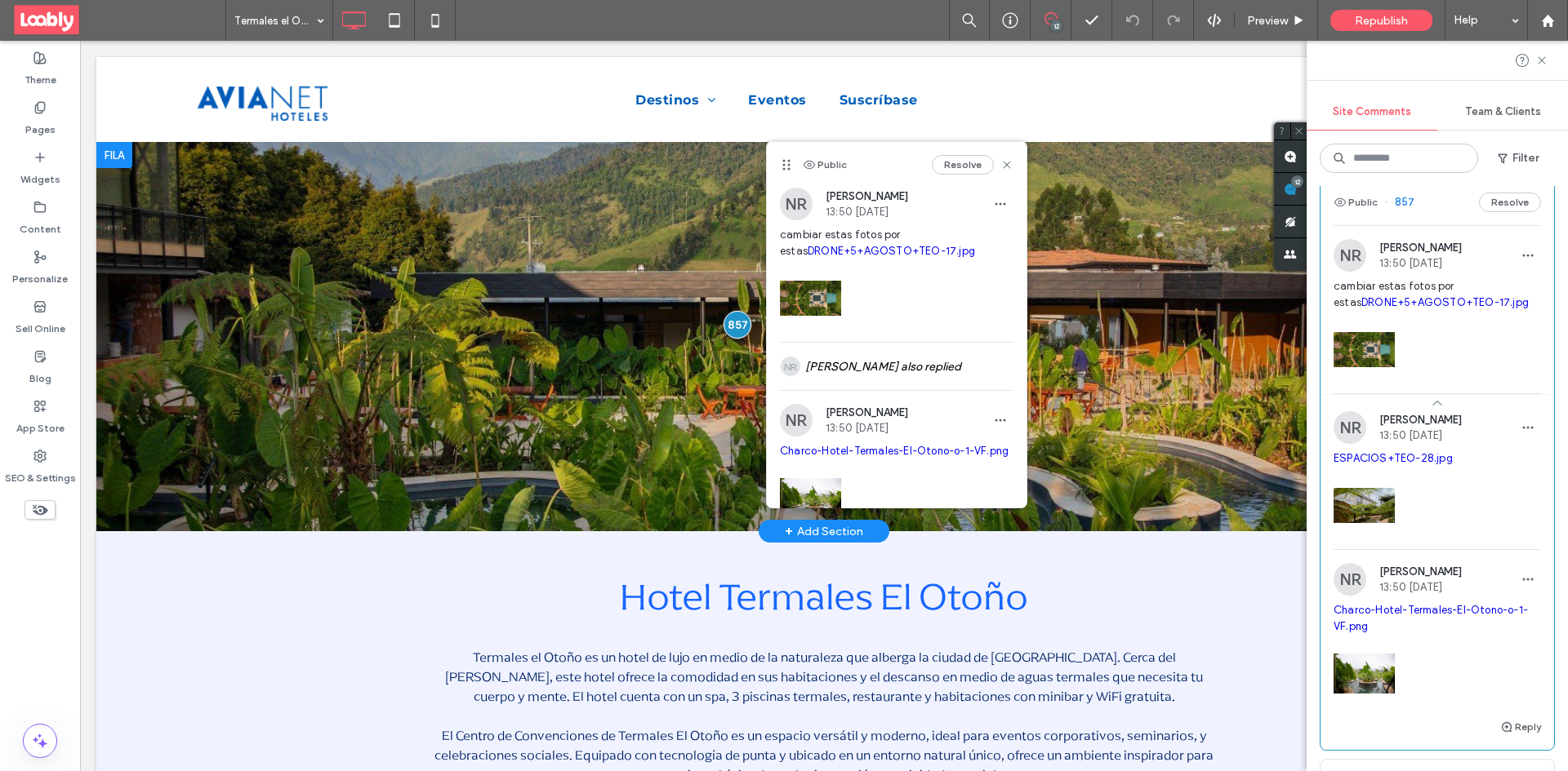
click at [286, 437] on div at bounding box center [824, 337] width 1455 height 389
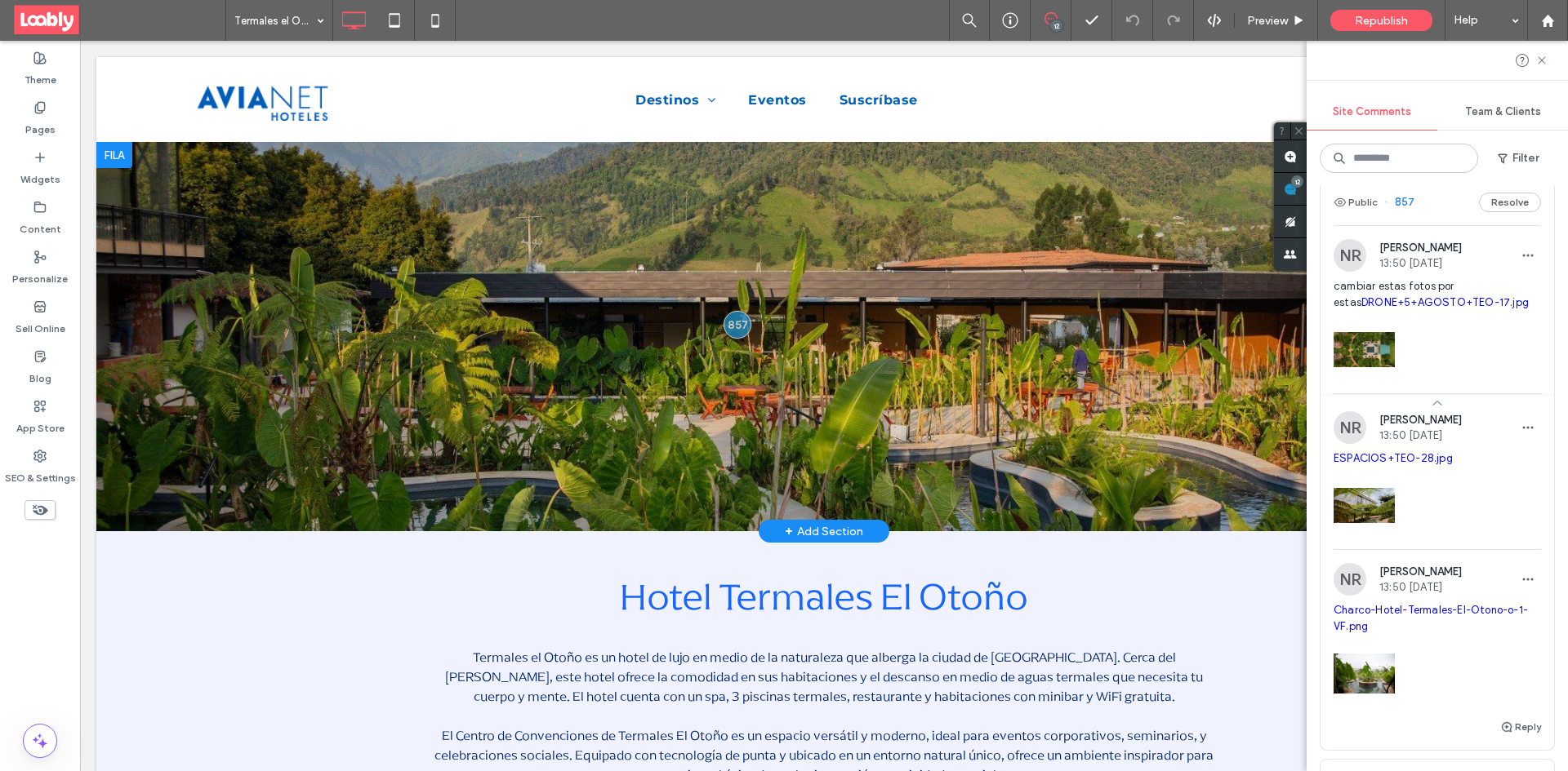
click at [265, 443] on div at bounding box center [824, 337] width 1455 height 389
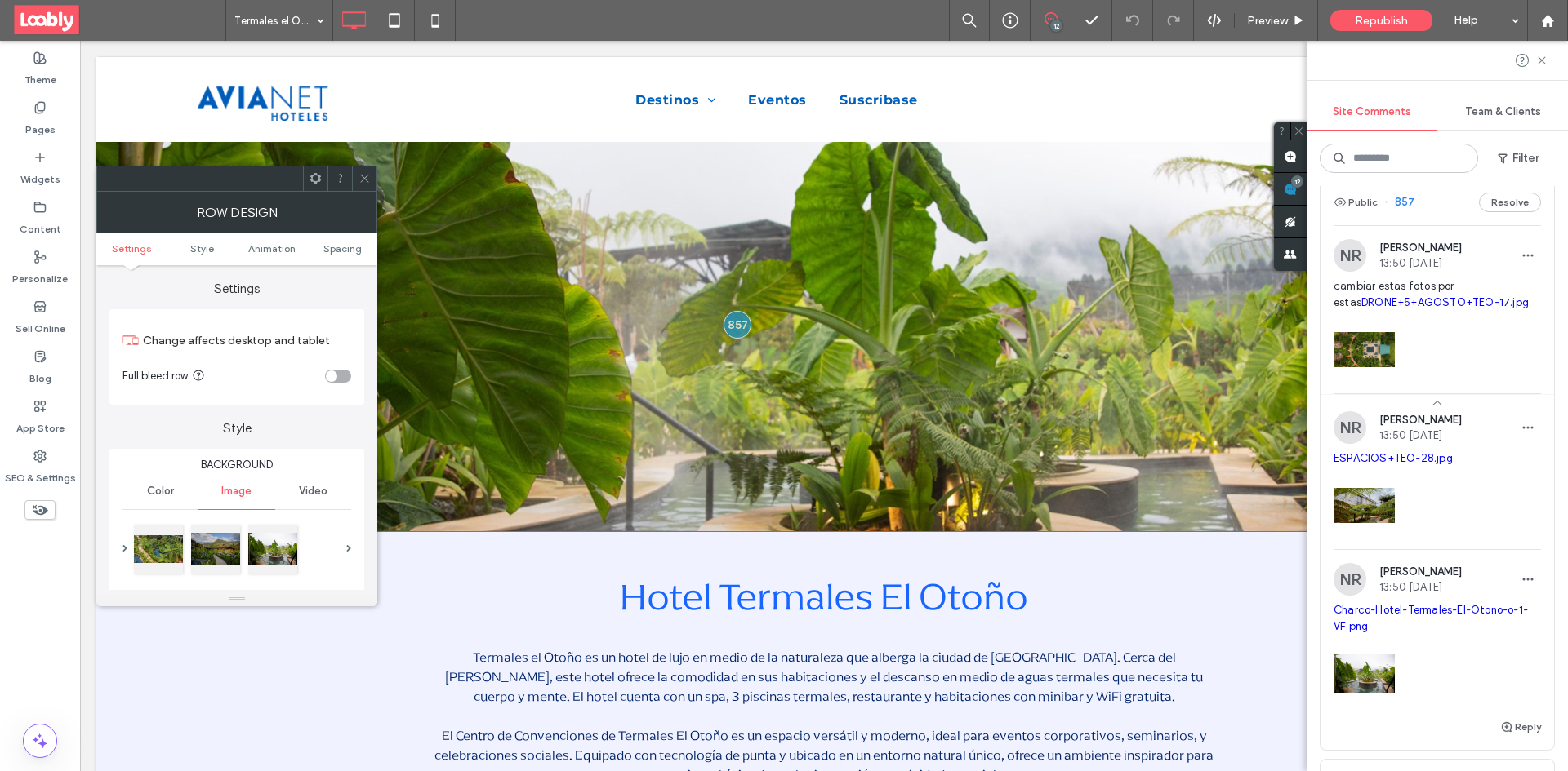
click at [332, 550] on div at bounding box center [236, 548] width 210 height 56
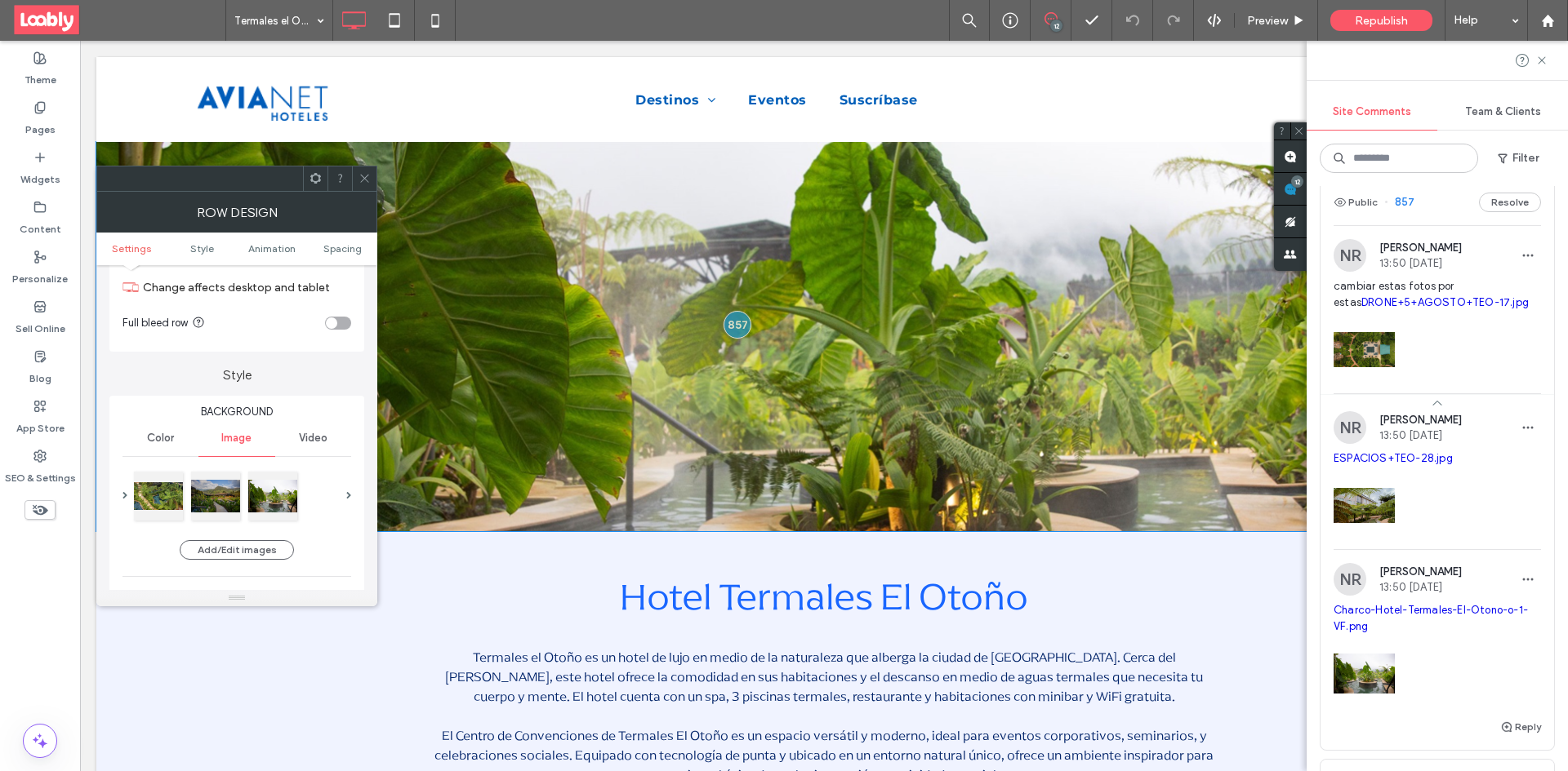
scroll to position [82, 0]
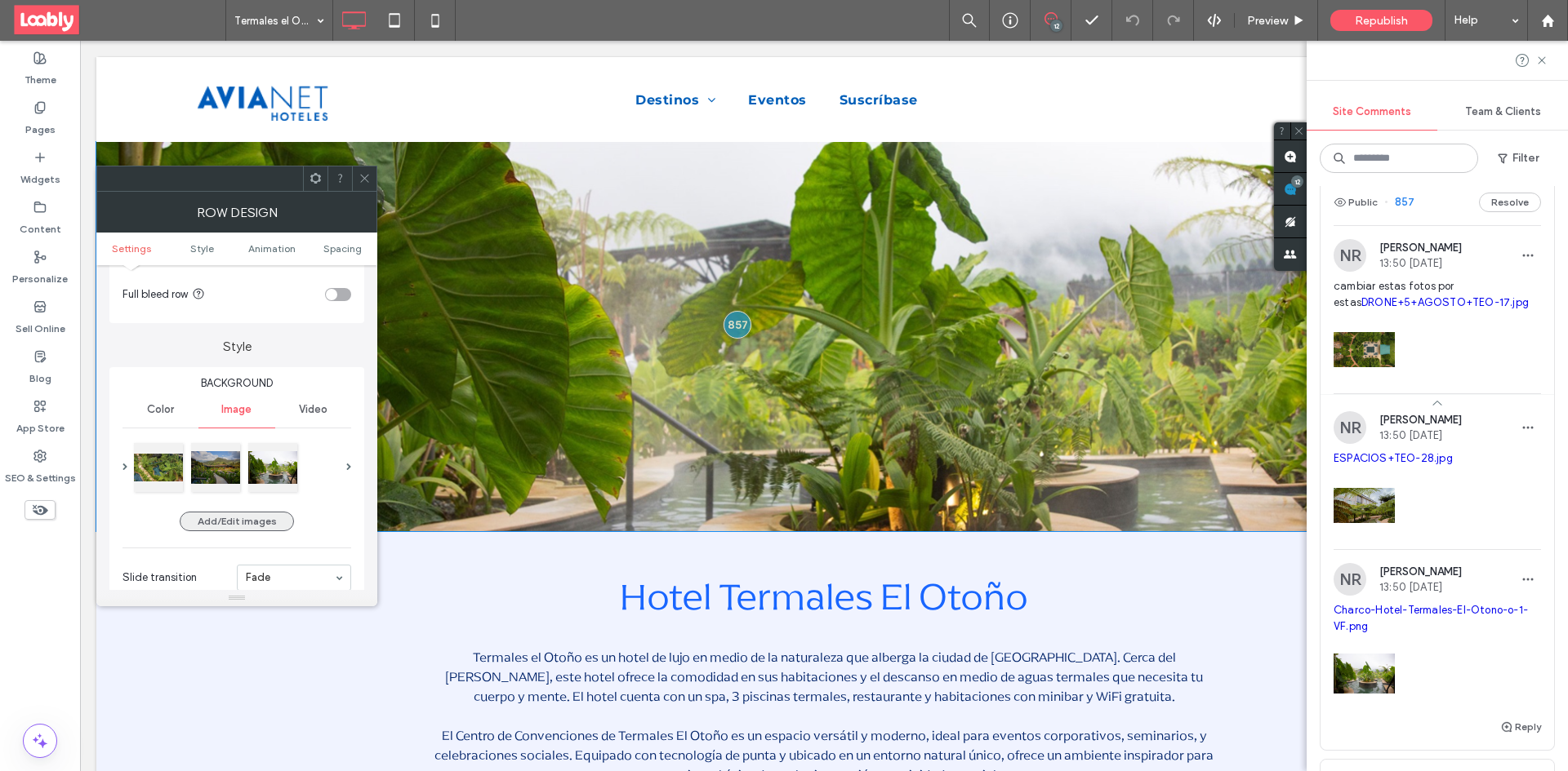
click at [276, 516] on button "Add/Edit images" at bounding box center [236, 521] width 114 height 20
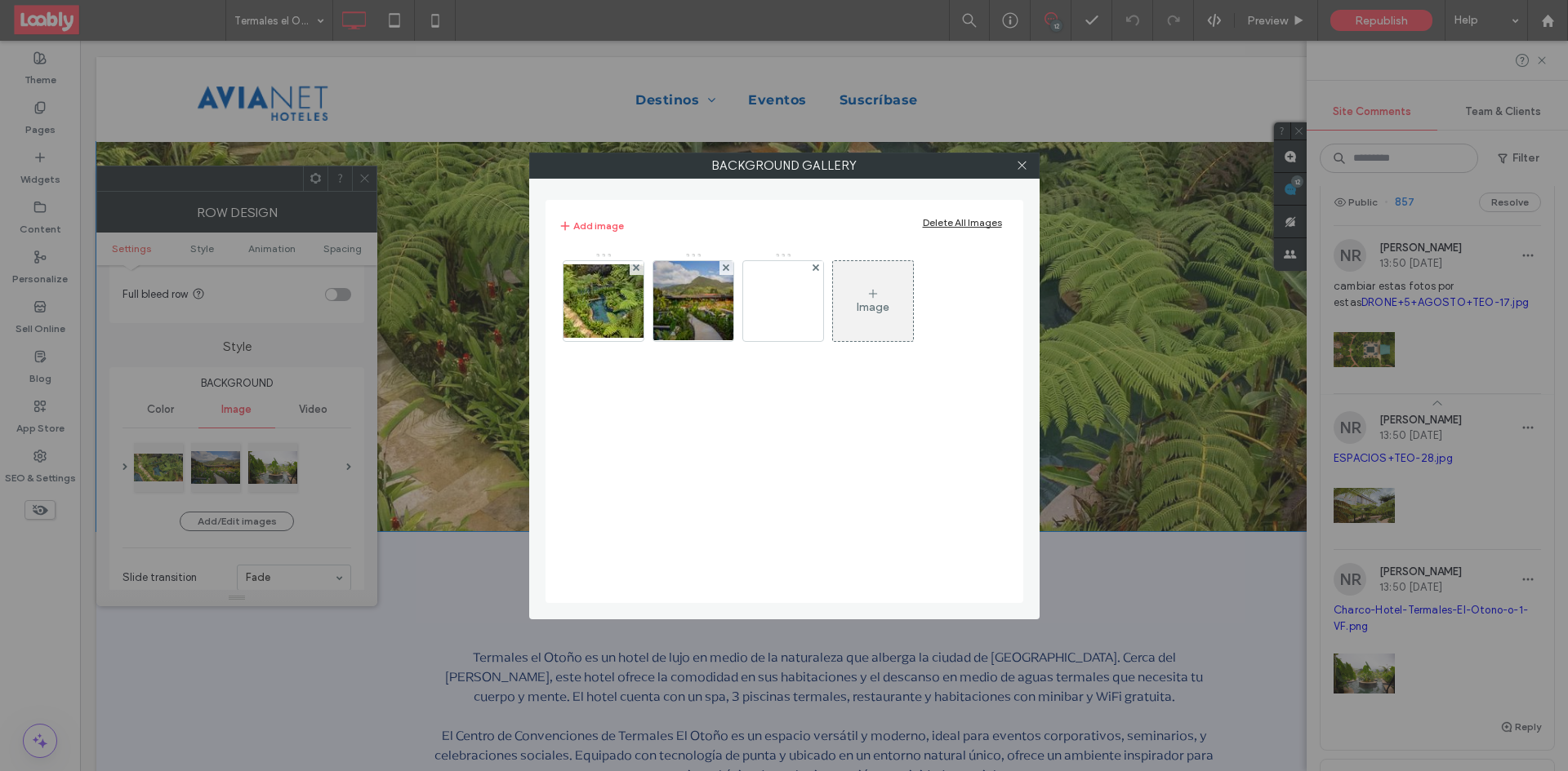
click at [840, 314] on div "Image" at bounding box center [873, 301] width 80 height 77
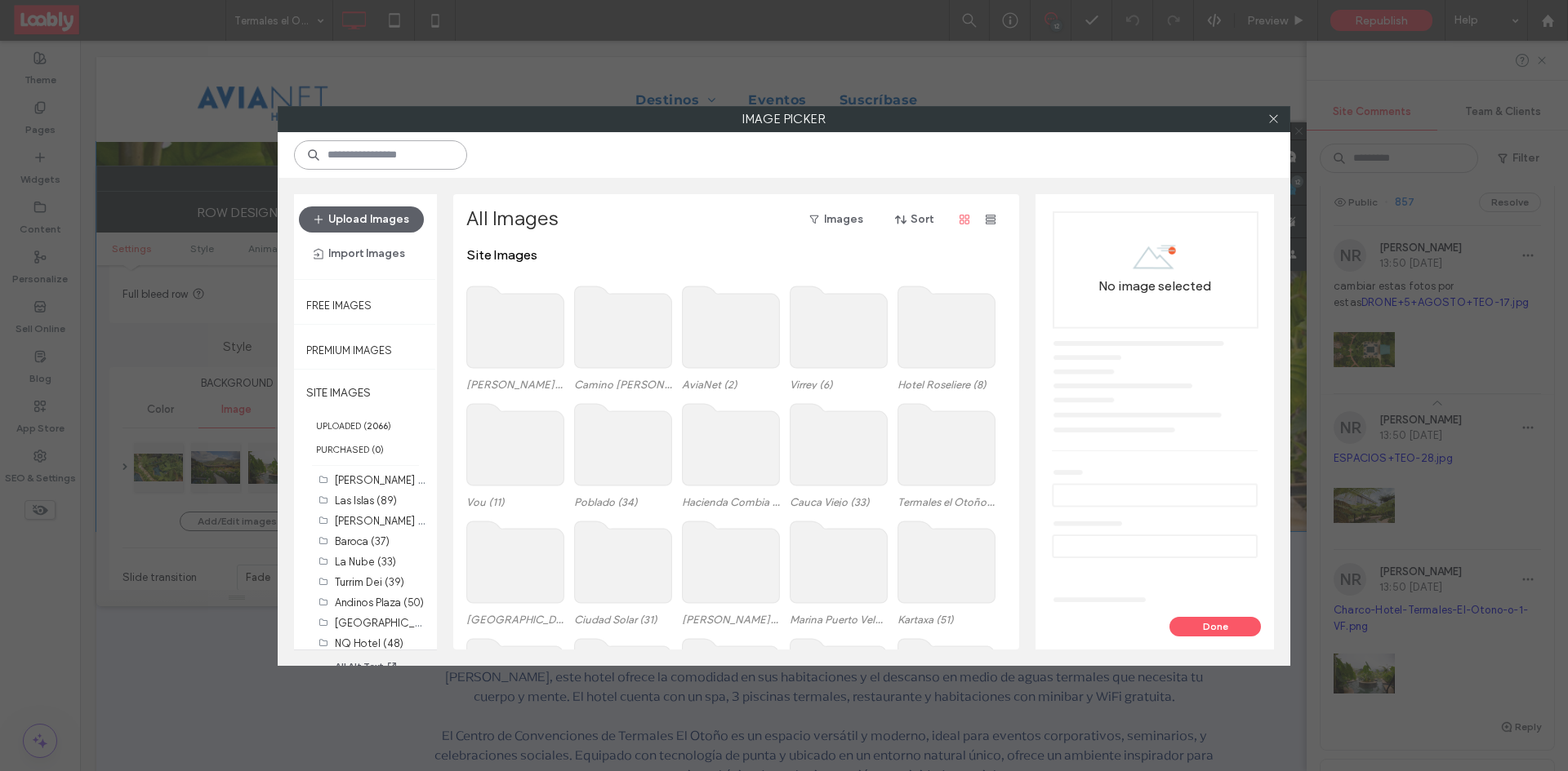
click at [398, 151] on input at bounding box center [380, 155] width 173 height 29
paste input "**********"
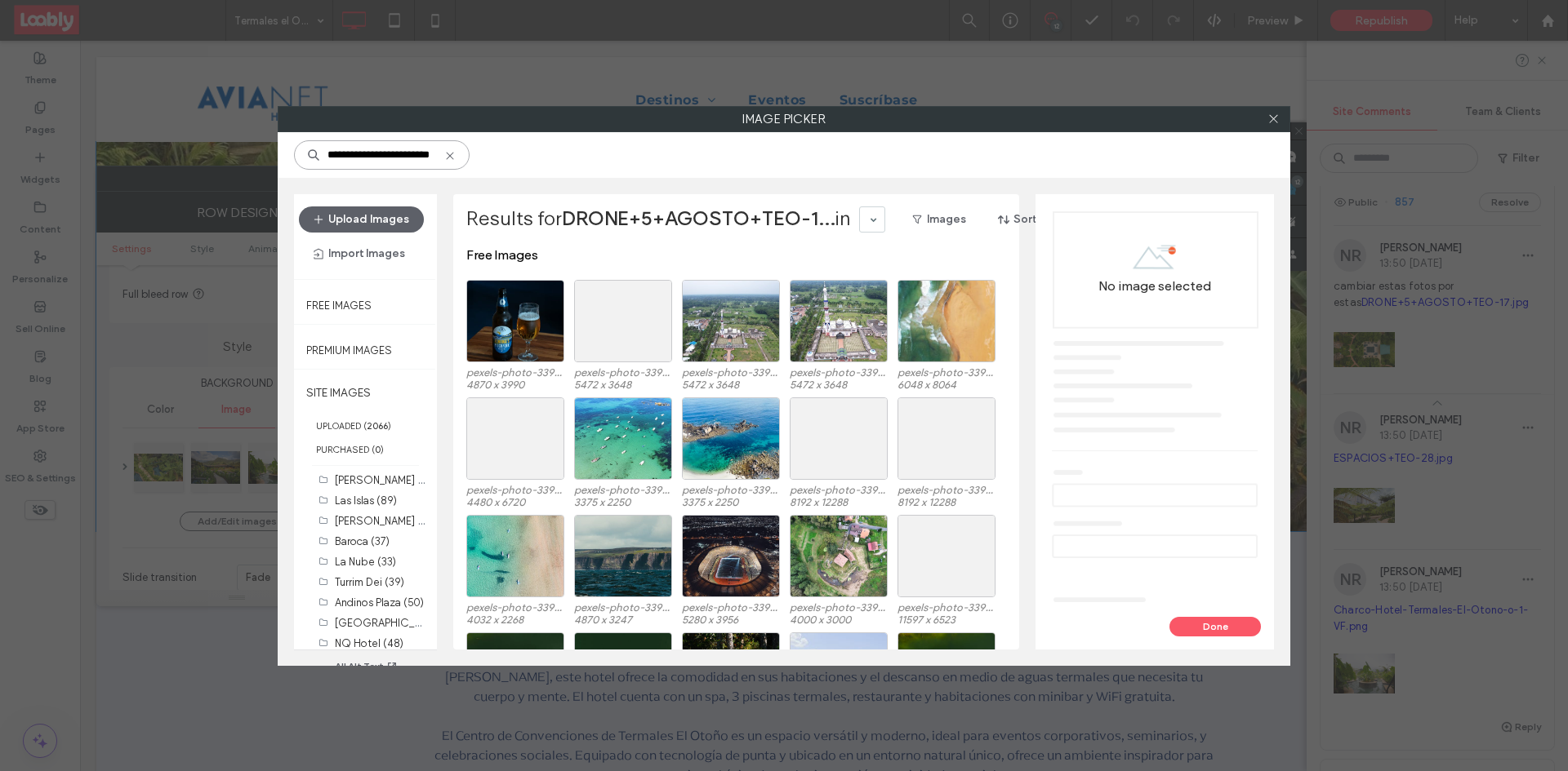
click at [382, 154] on input "**********" at bounding box center [382, 155] width 176 height 29
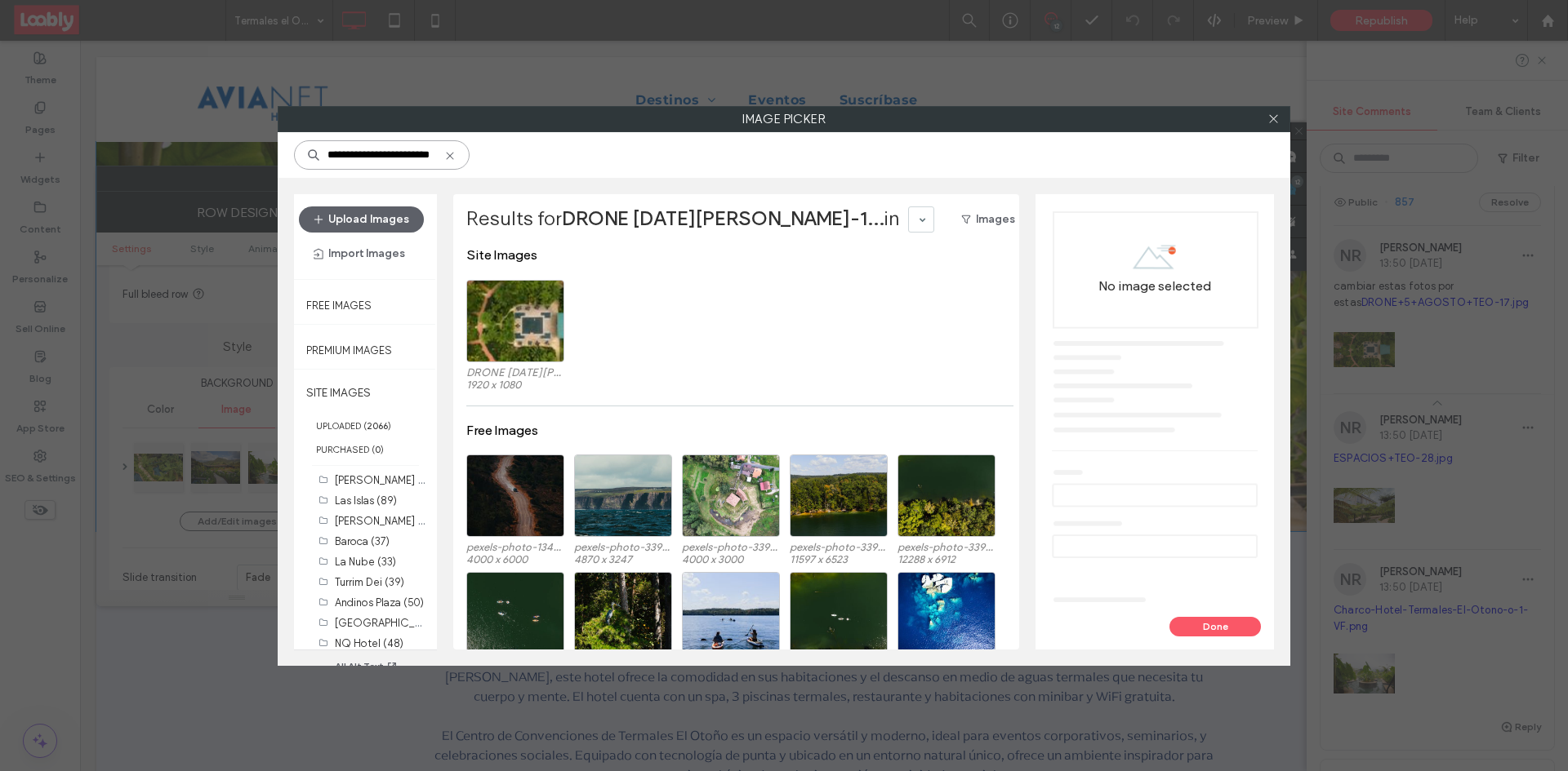
scroll to position [0, 0]
type input "**********"
click at [500, 321] on div "Select" at bounding box center [516, 321] width 98 height 82
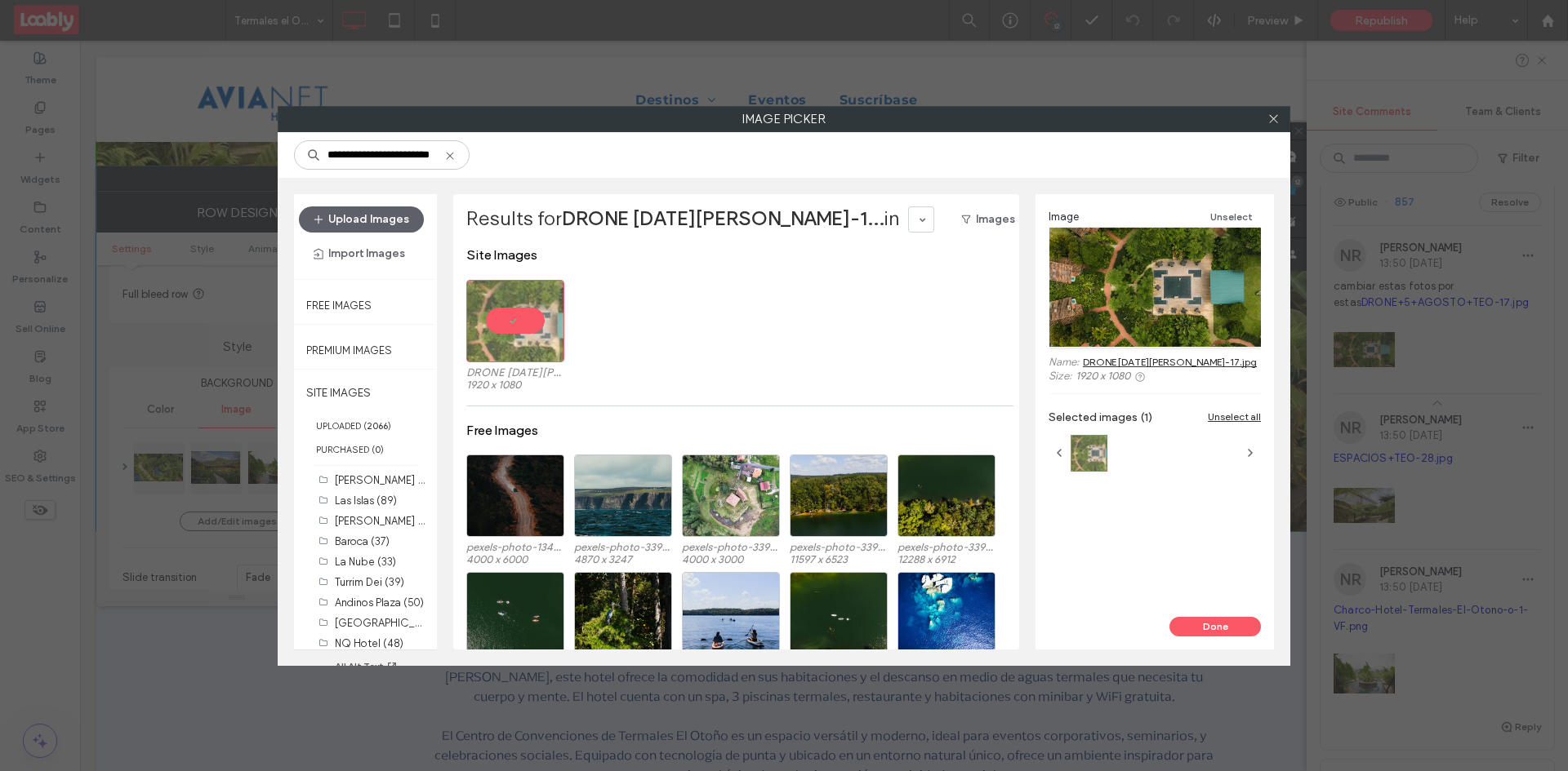
click at [445, 154] on icon at bounding box center [449, 155] width 13 height 13
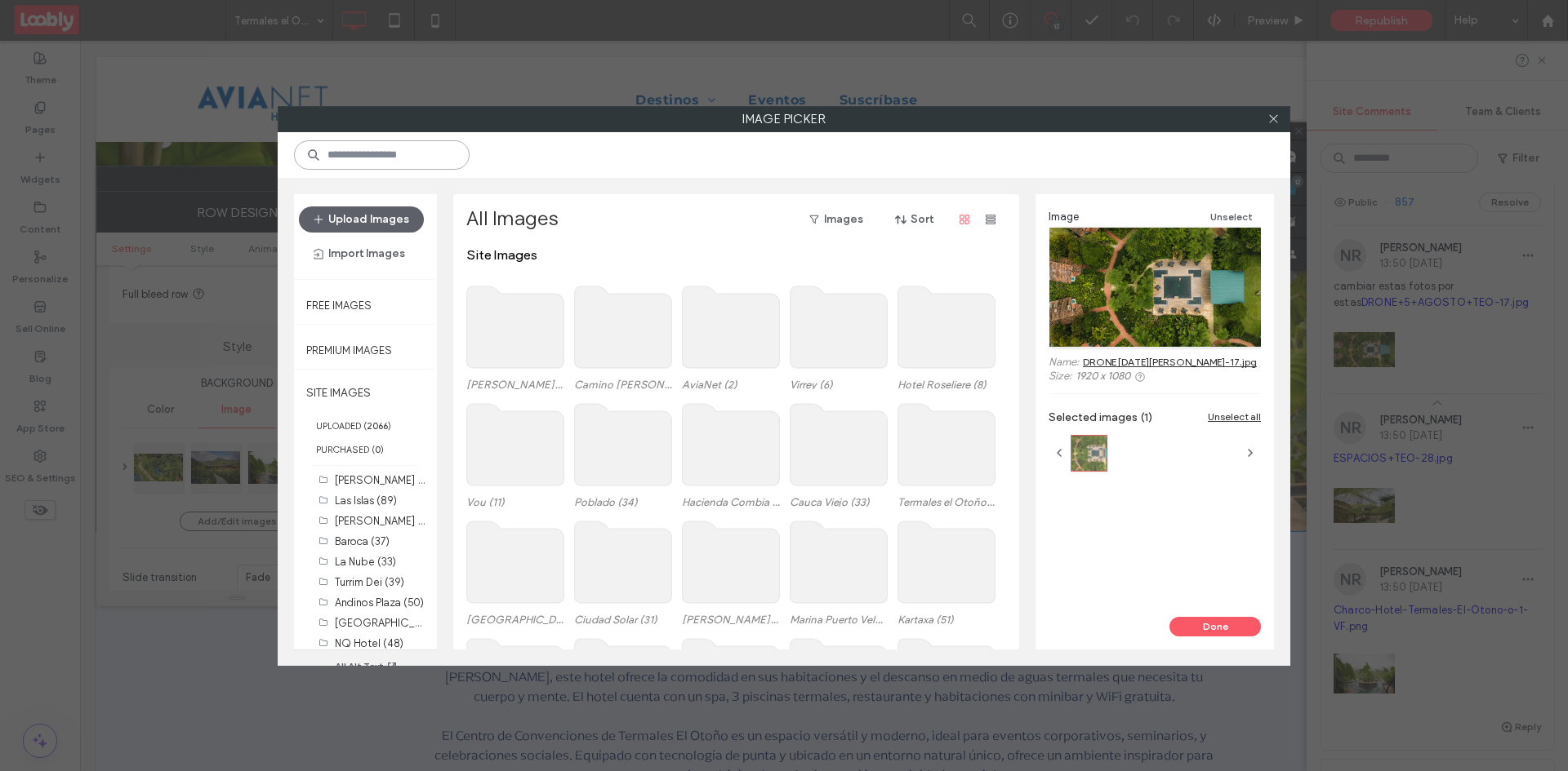
click at [401, 149] on input at bounding box center [382, 155] width 176 height 29
paste input "**********"
click at [382, 152] on input "**********" at bounding box center [382, 155] width 176 height 29
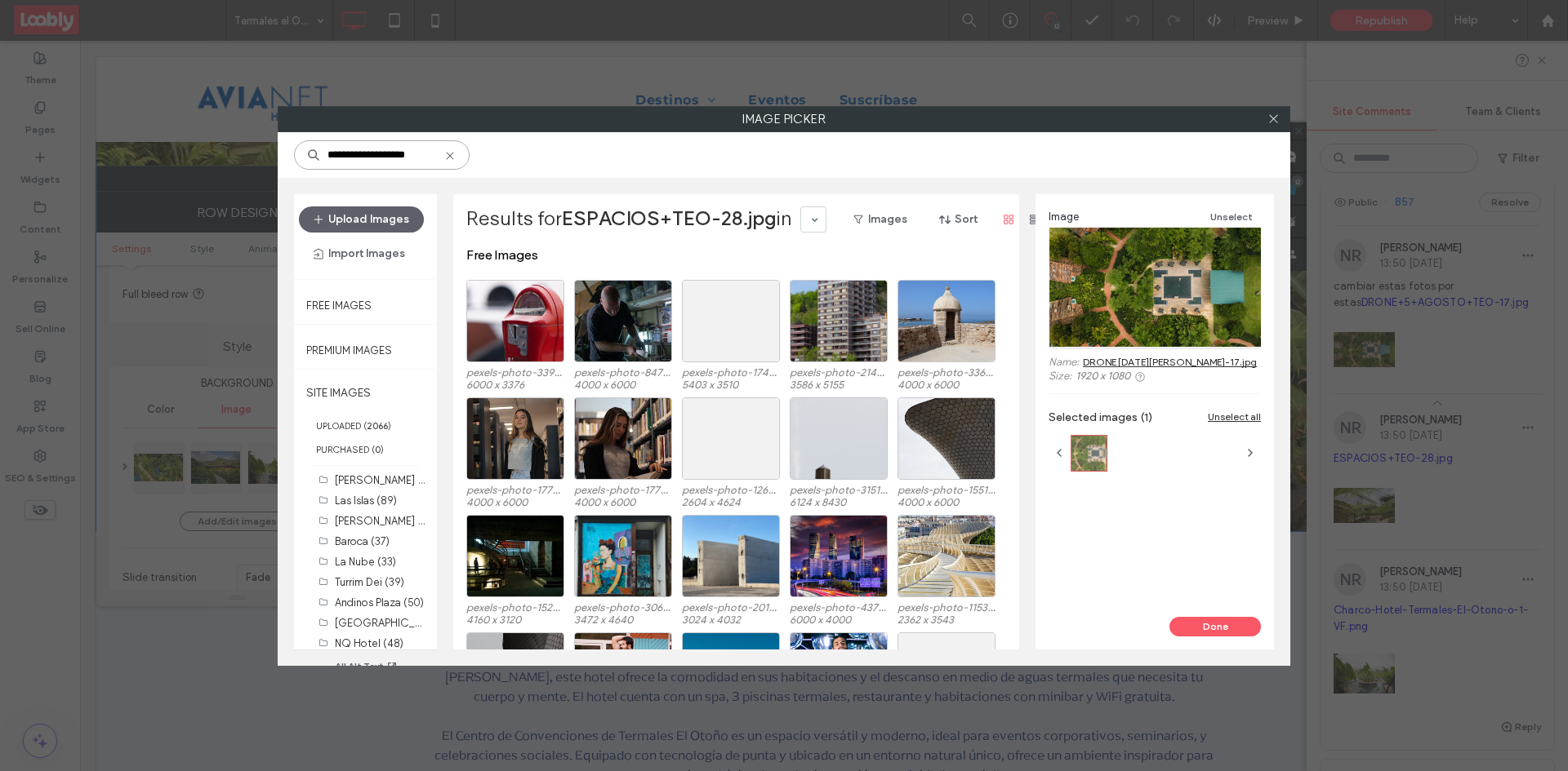
scroll to position [0, 0]
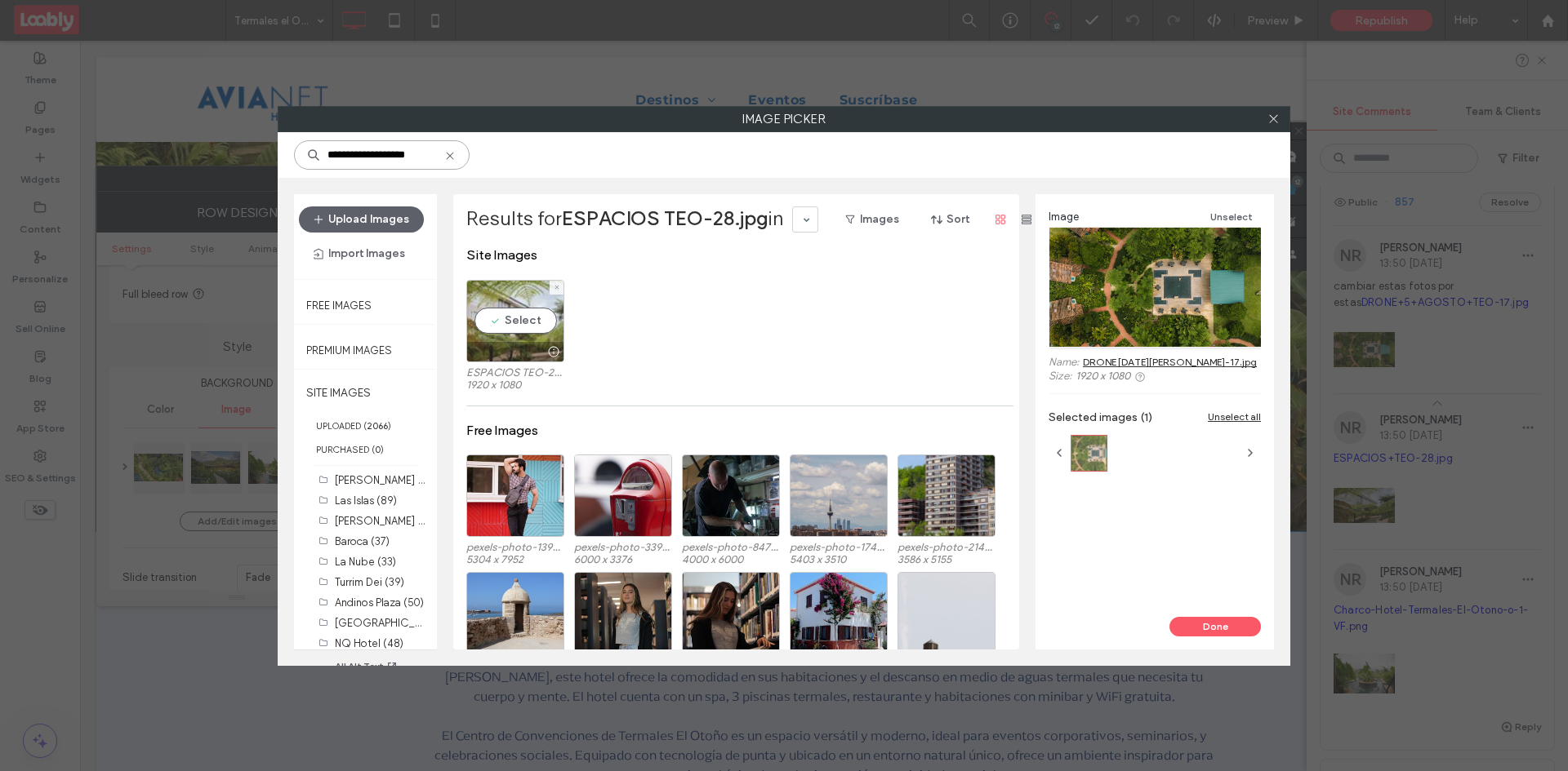
type input "**********"
click at [522, 327] on div "Select" at bounding box center [516, 321] width 98 height 82
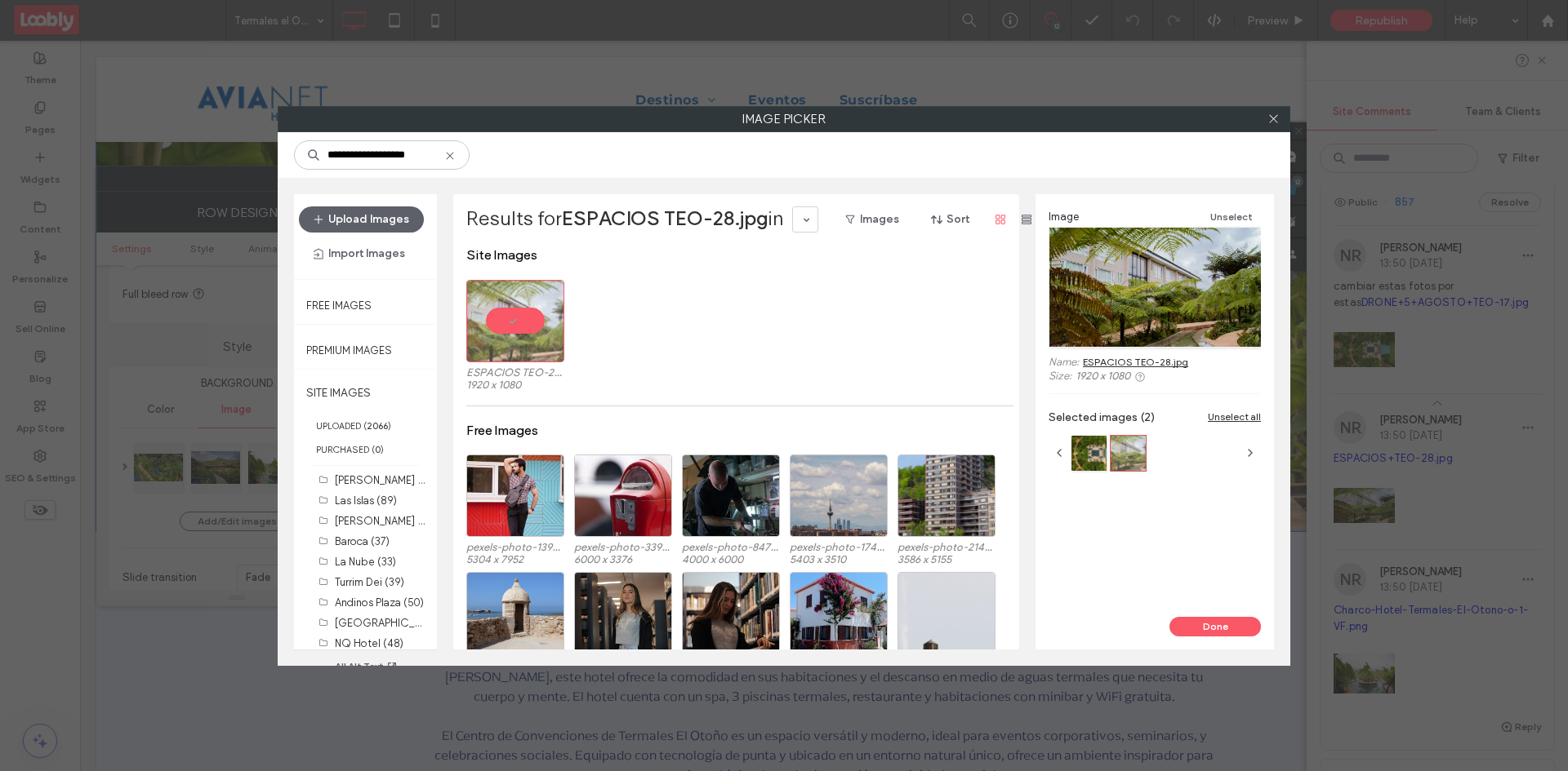
click at [445, 153] on icon at bounding box center [449, 155] width 13 height 13
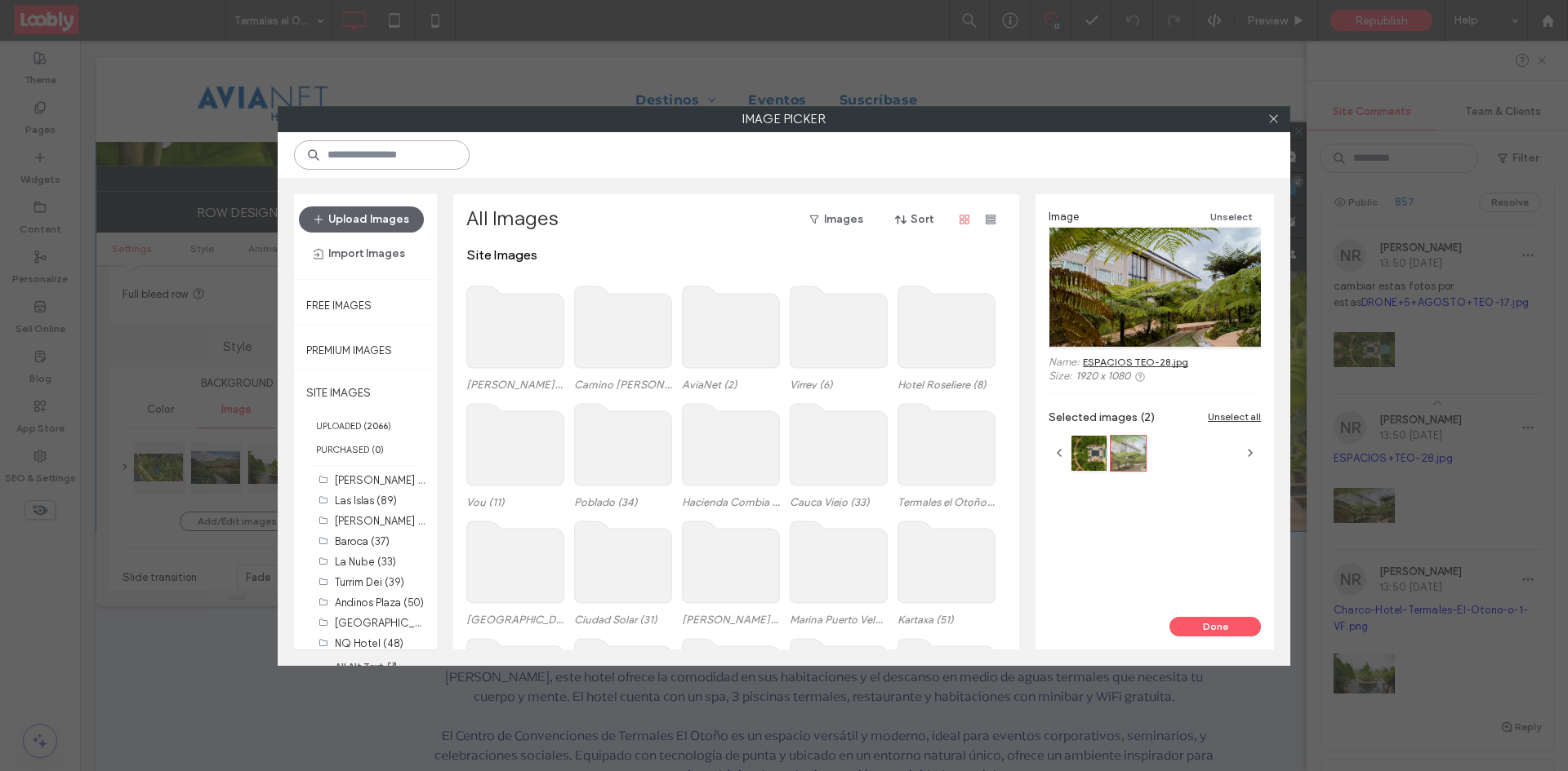
paste input "**********"
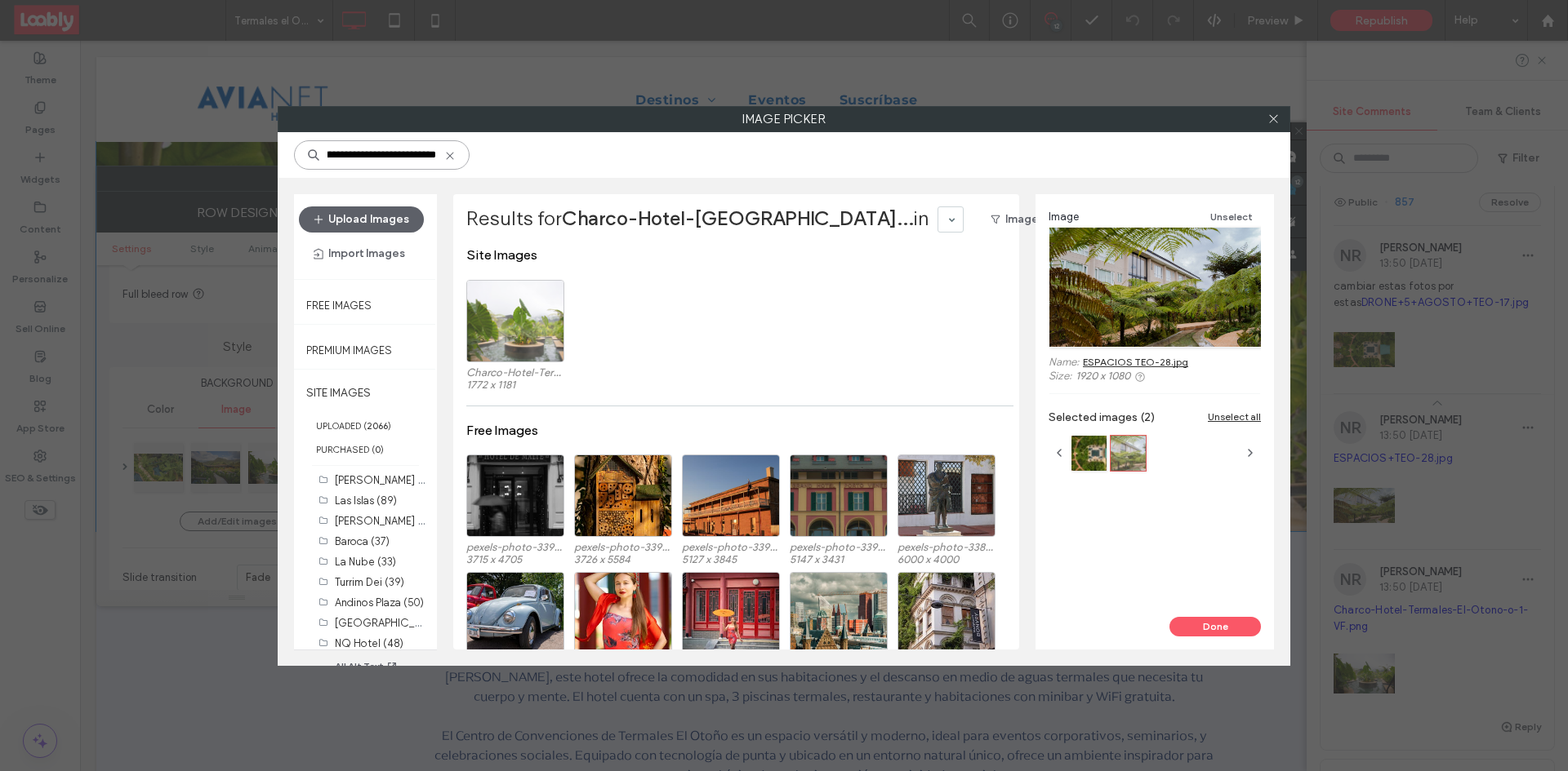
type input "**********"
click at [512, 325] on div "Select" at bounding box center [516, 321] width 98 height 82
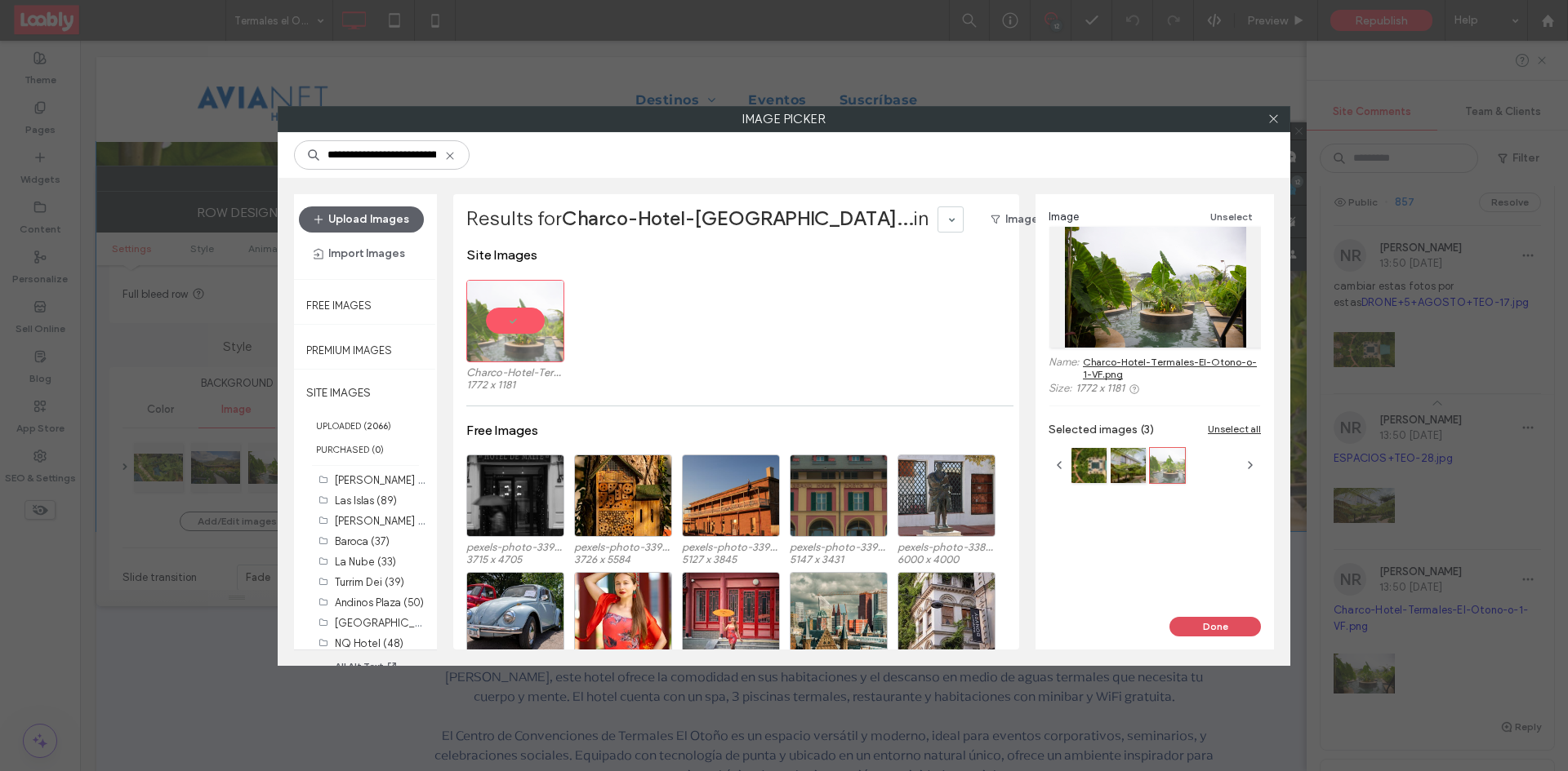
click at [1205, 627] on button "Done" at bounding box center [1216, 627] width 92 height 20
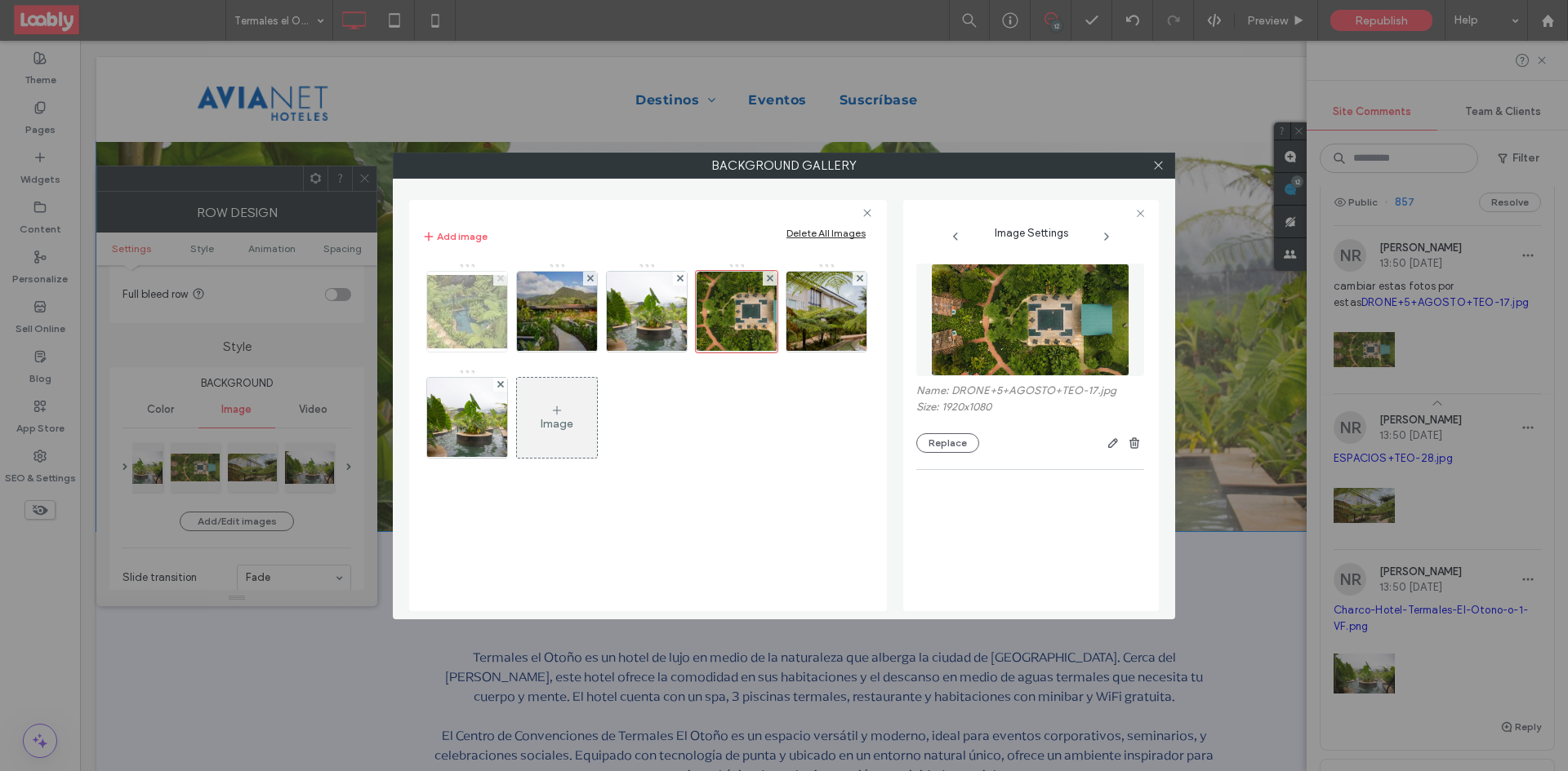
click at [500, 282] on span at bounding box center [500, 278] width 7 height 14
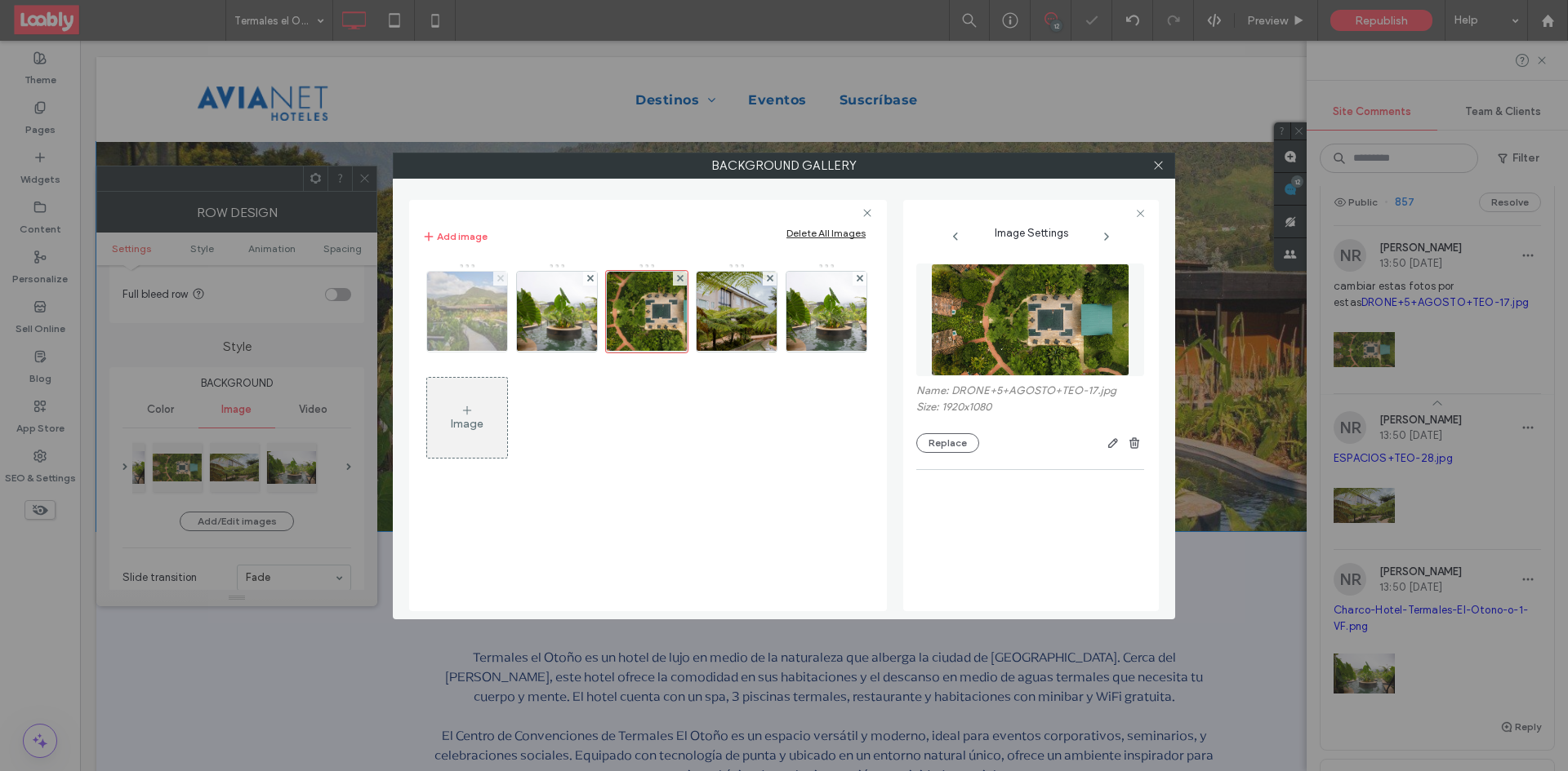
click at [501, 276] on icon at bounding box center [500, 278] width 7 height 7
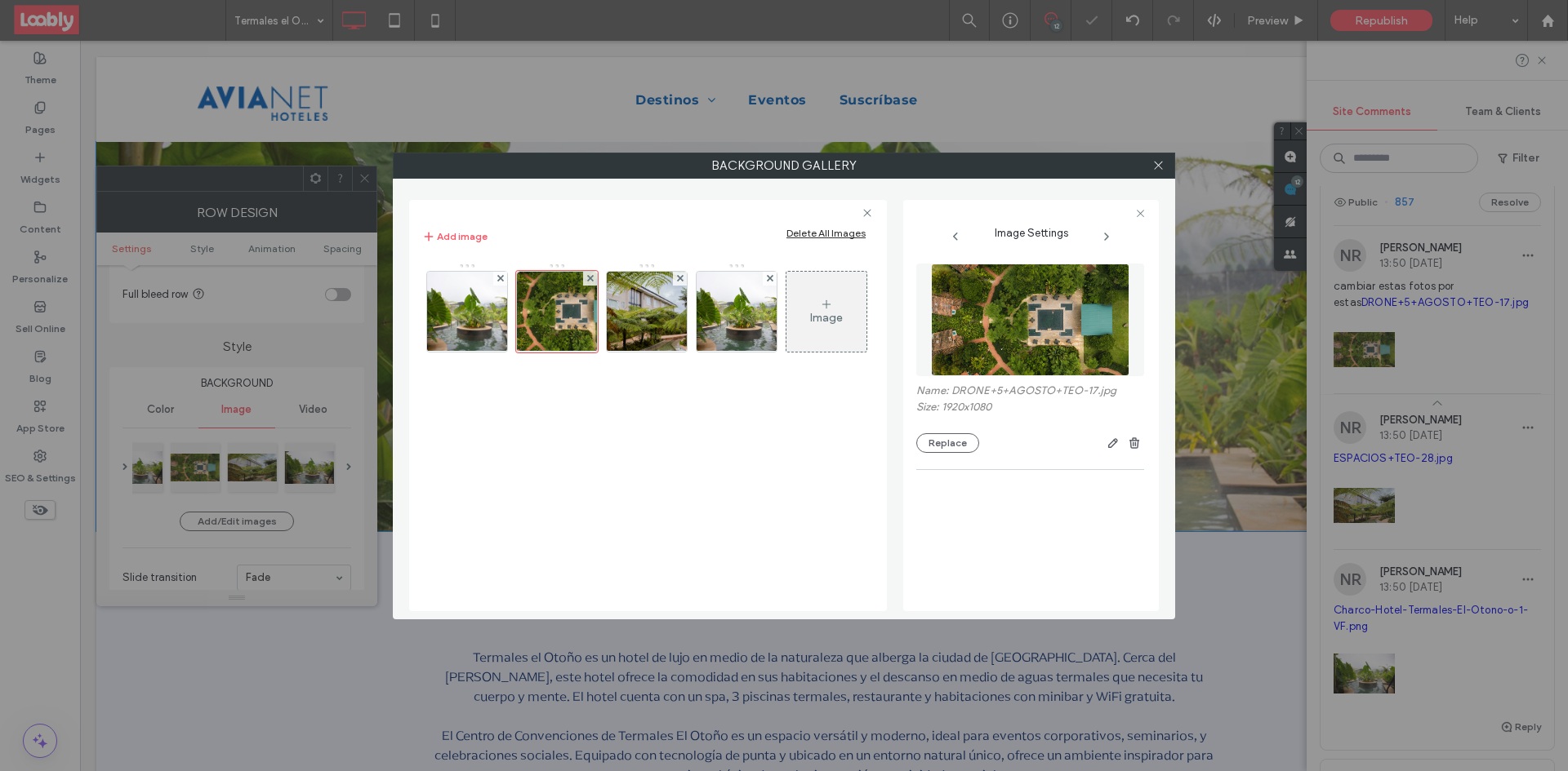
click at [501, 276] on icon at bounding box center [500, 278] width 7 height 7
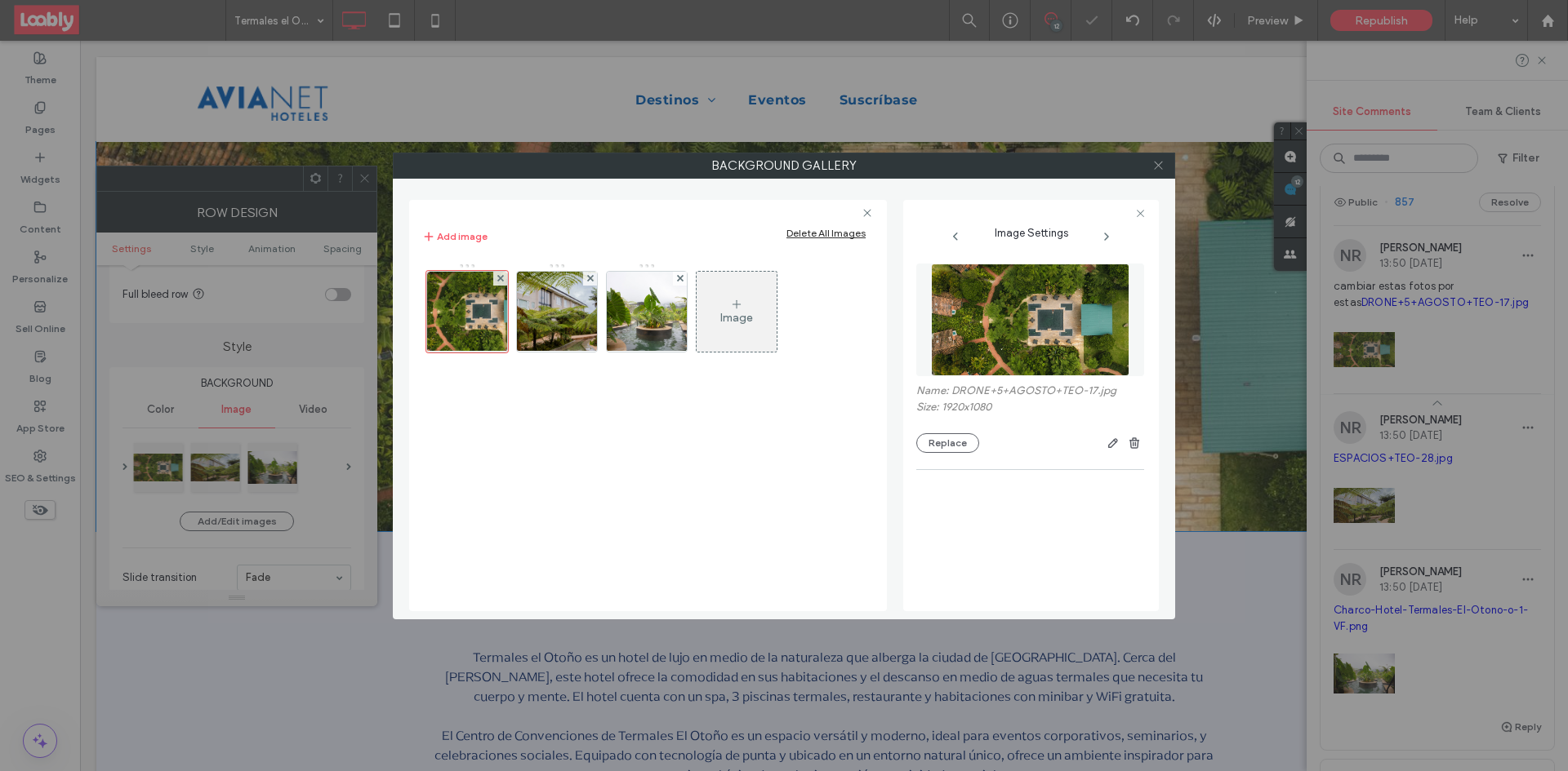
click at [1160, 163] on use at bounding box center [1158, 166] width 8 height 8
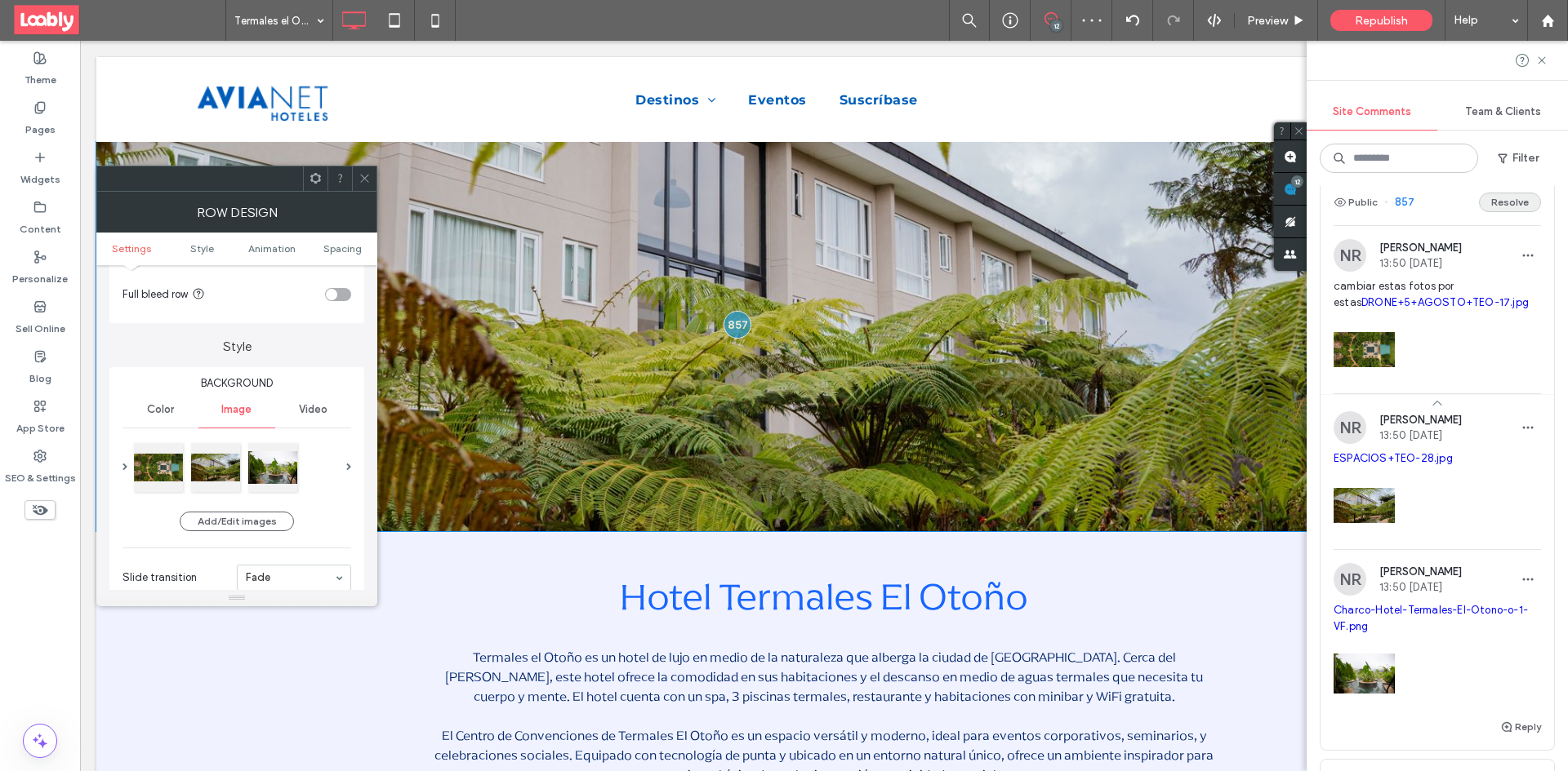
click at [1496, 212] on button "Resolve" at bounding box center [1510, 202] width 62 height 20
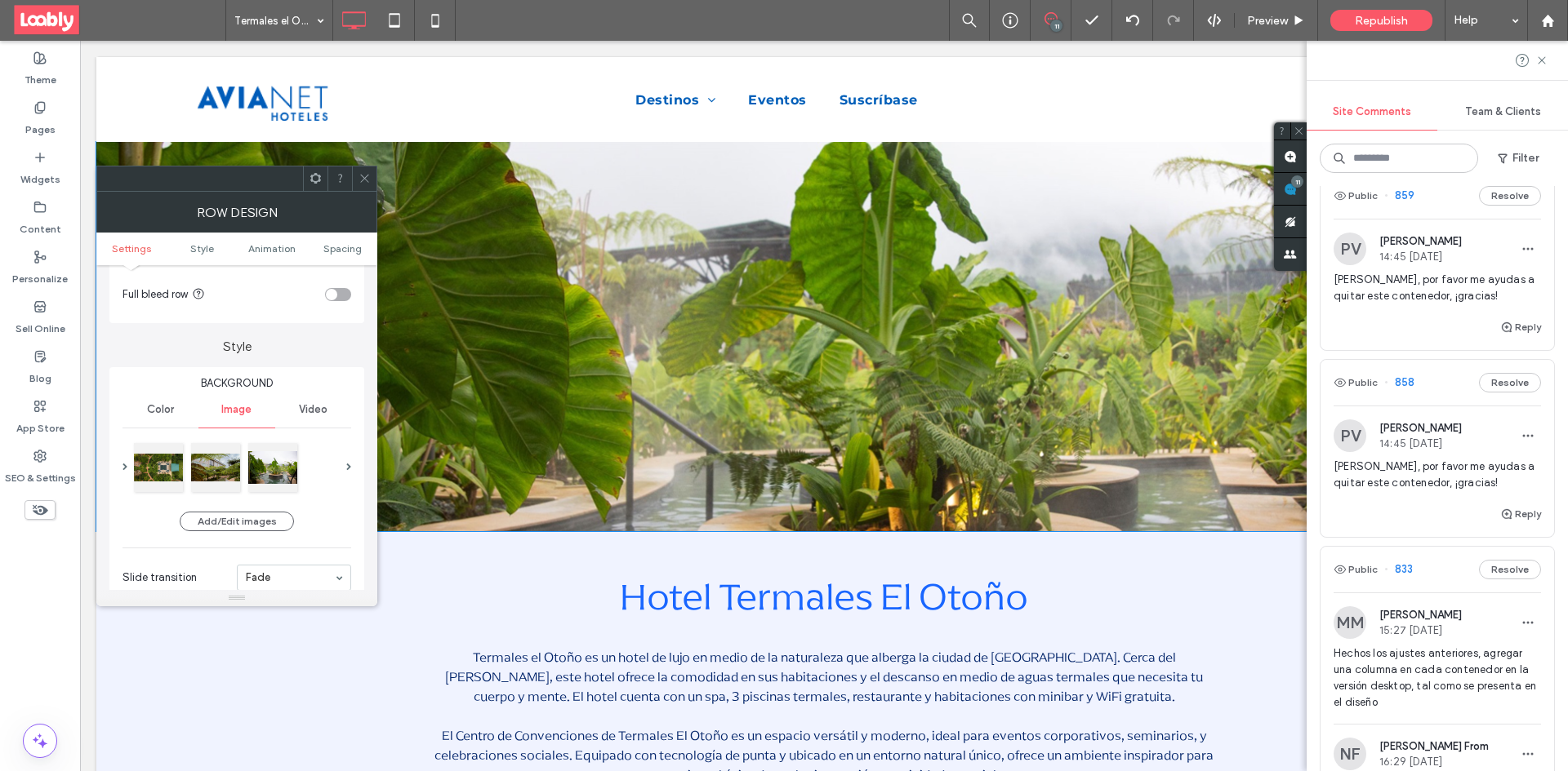
scroll to position [1551, 0]
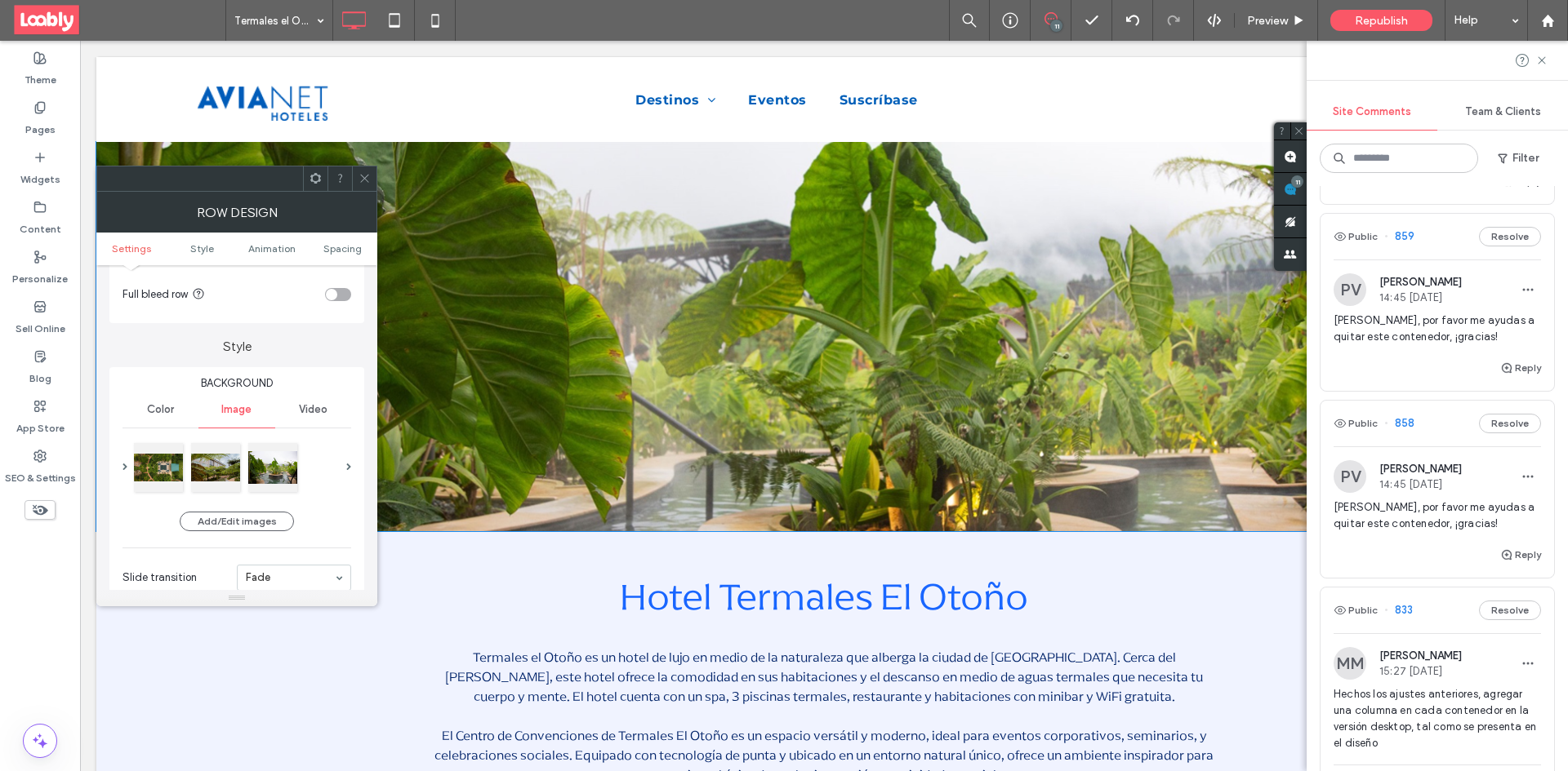
click at [1432, 440] on div "Public 858 Resolve" at bounding box center [1436, 424] width 233 height 46
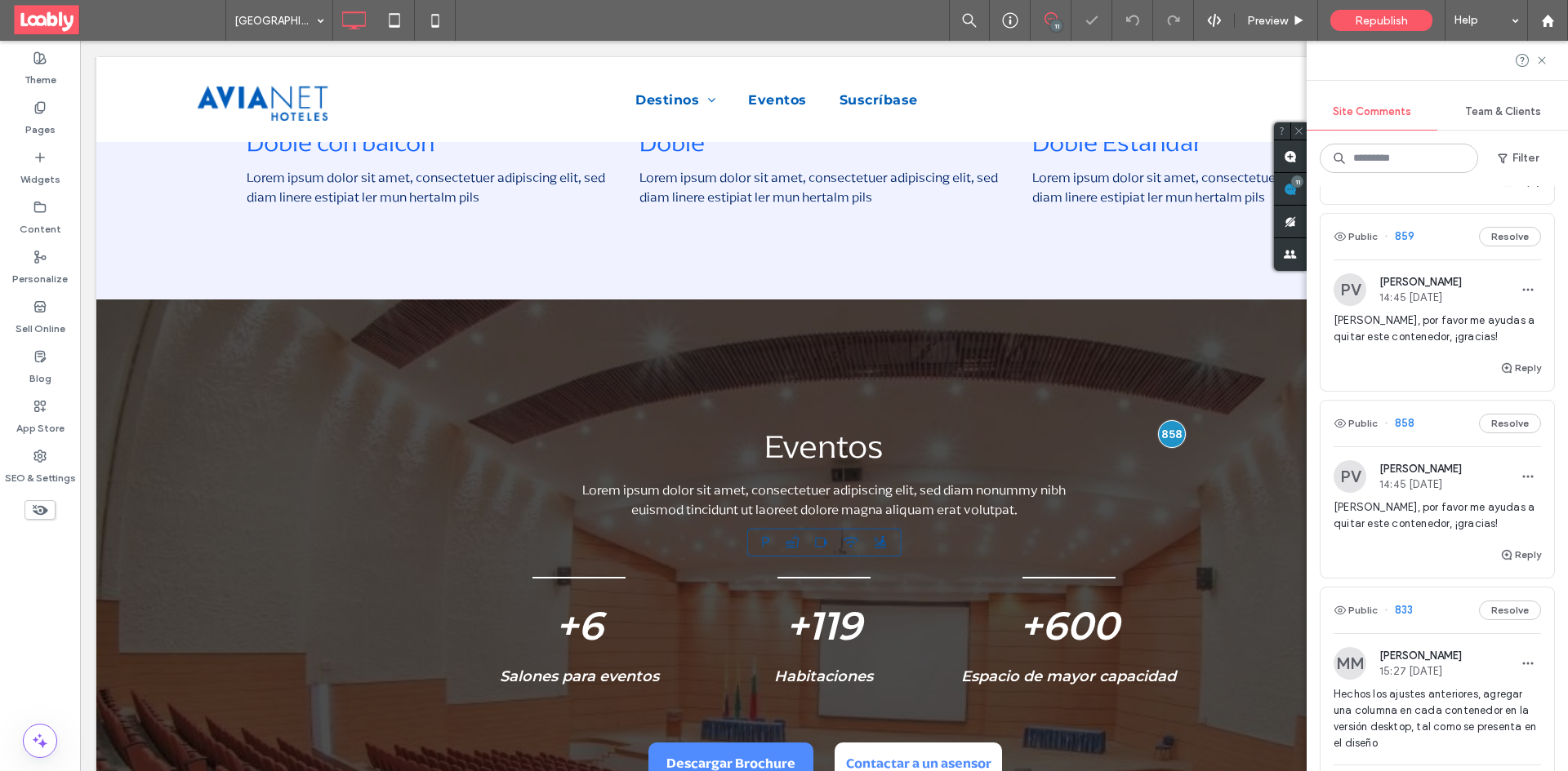
scroll to position [1418, 0]
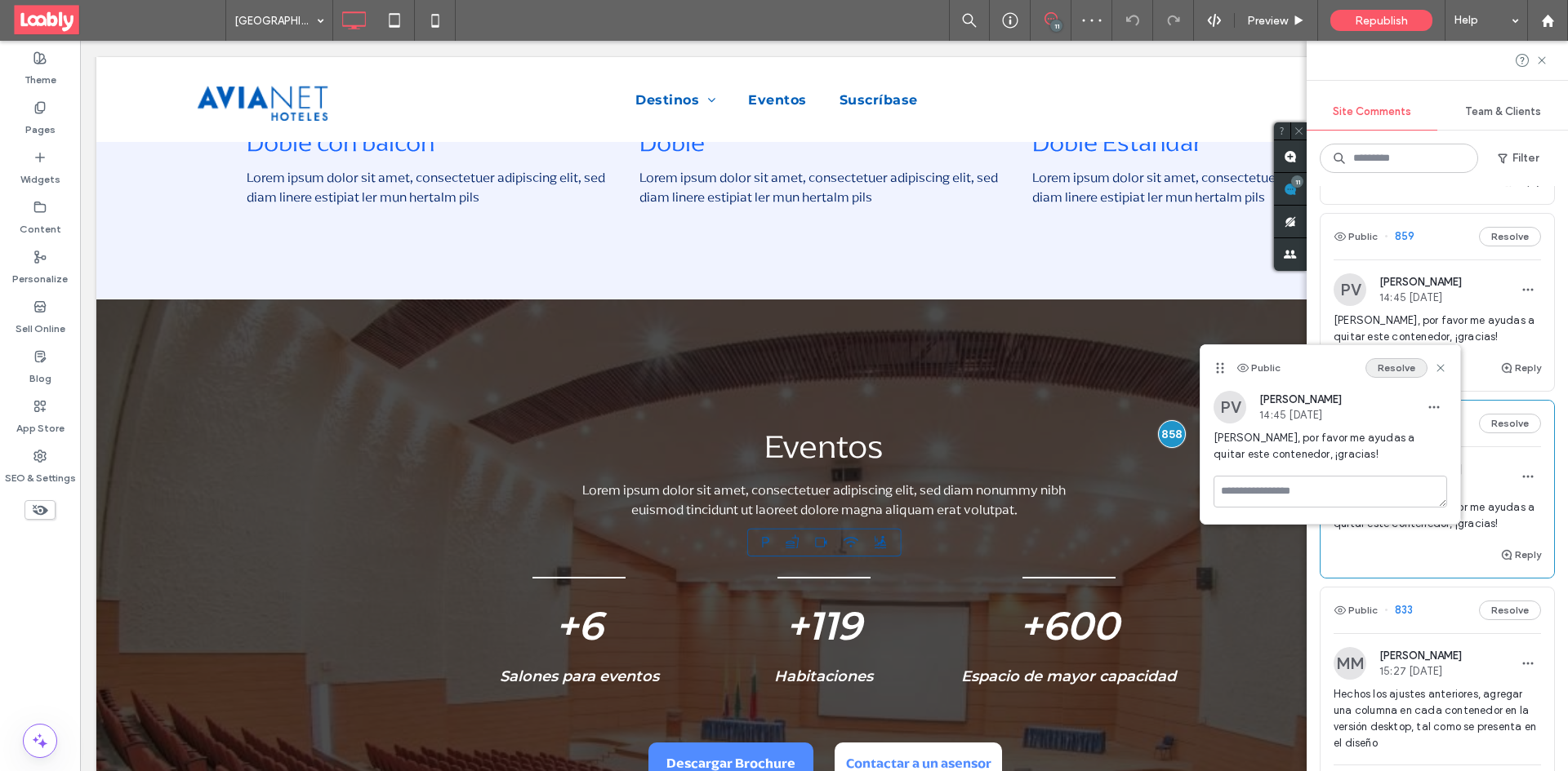
click at [1390, 370] on button "Resolve" at bounding box center [1396, 368] width 62 height 20
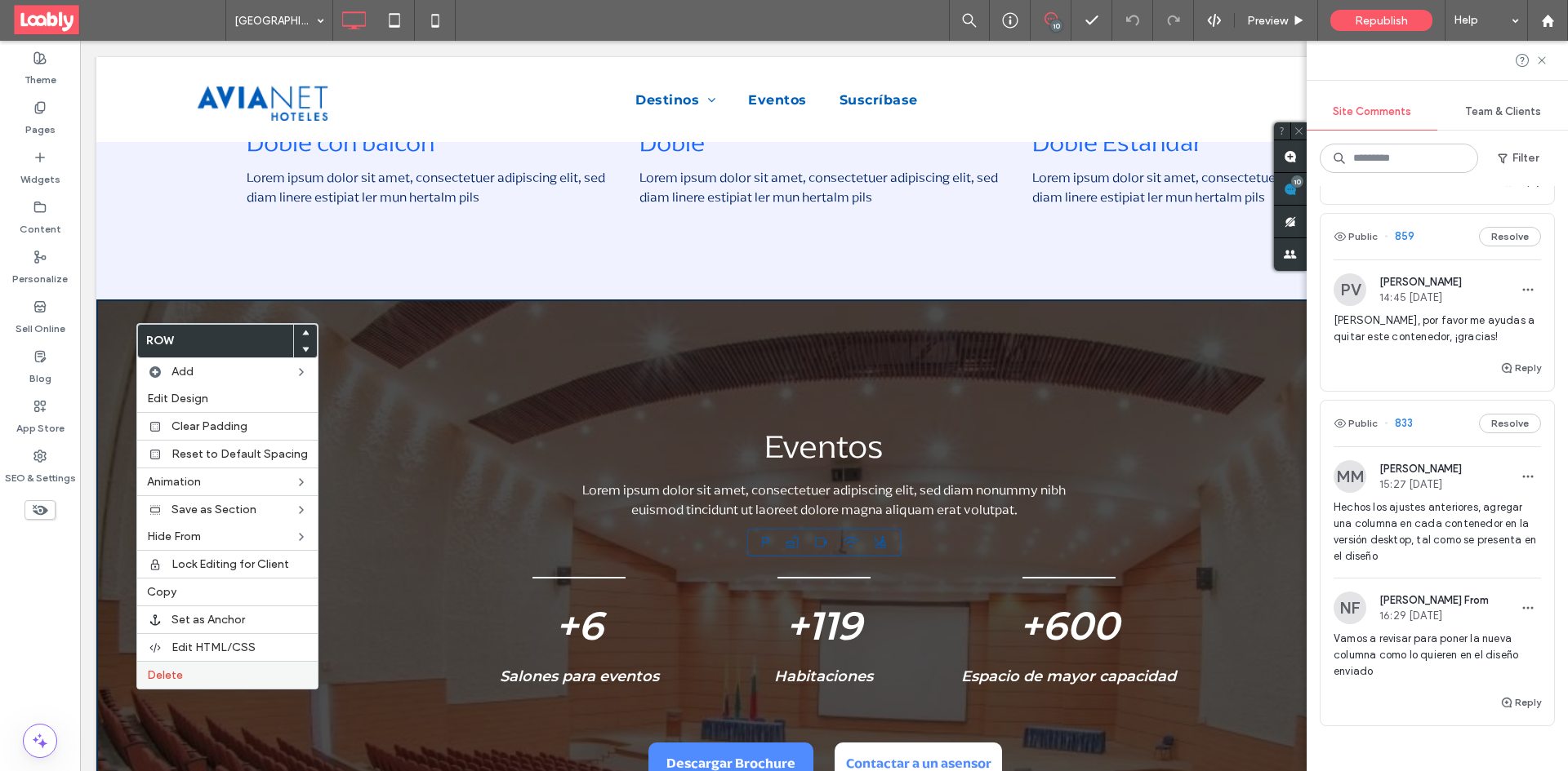
click at [236, 670] on label "Delete" at bounding box center [227, 675] width 161 height 14
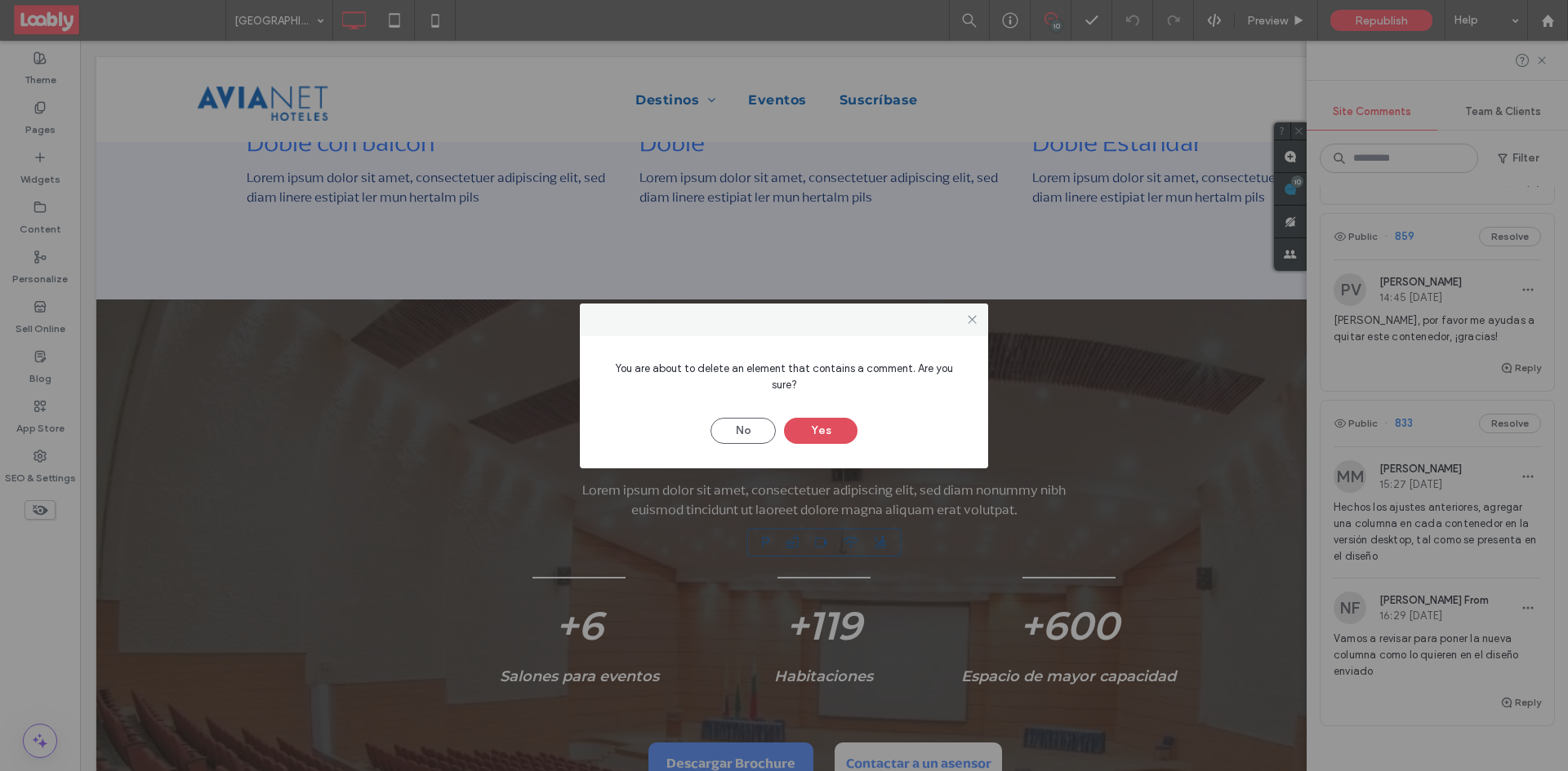
click at [824, 422] on button "Yes" at bounding box center [820, 430] width 73 height 26
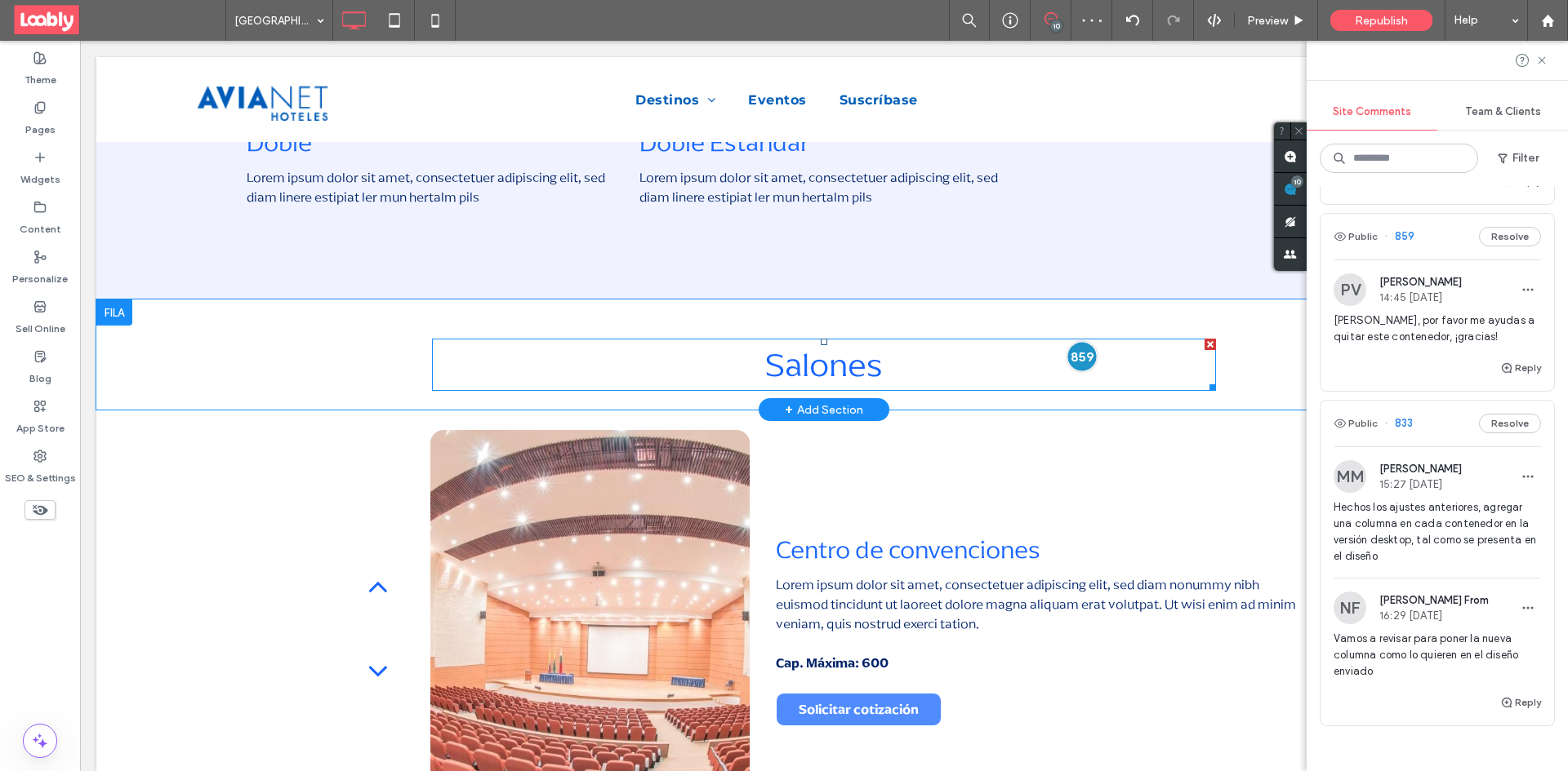
click at [1087, 356] on div at bounding box center [1081, 356] width 30 height 30
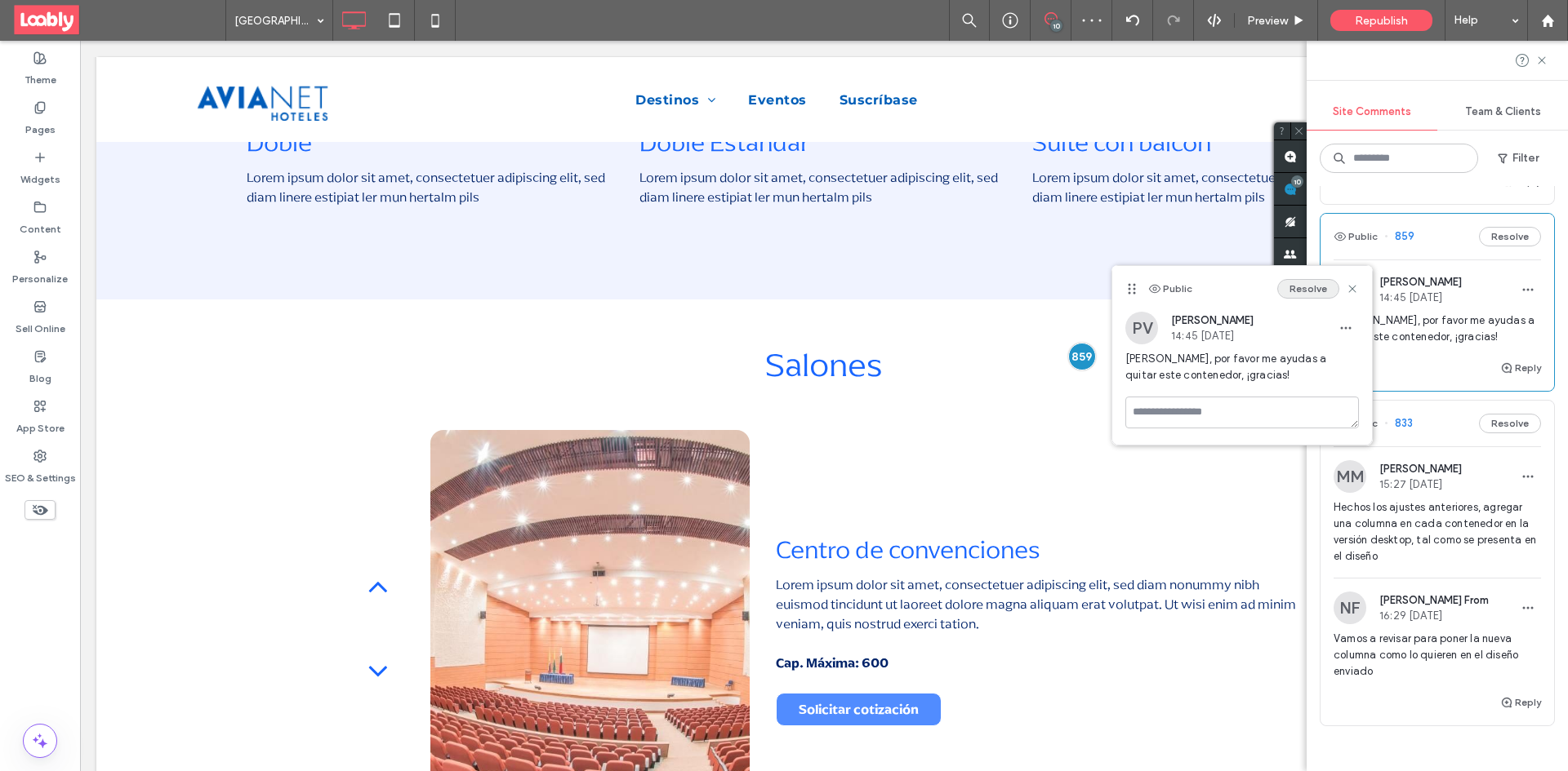
click at [1306, 289] on button "Resolve" at bounding box center [1308, 289] width 62 height 20
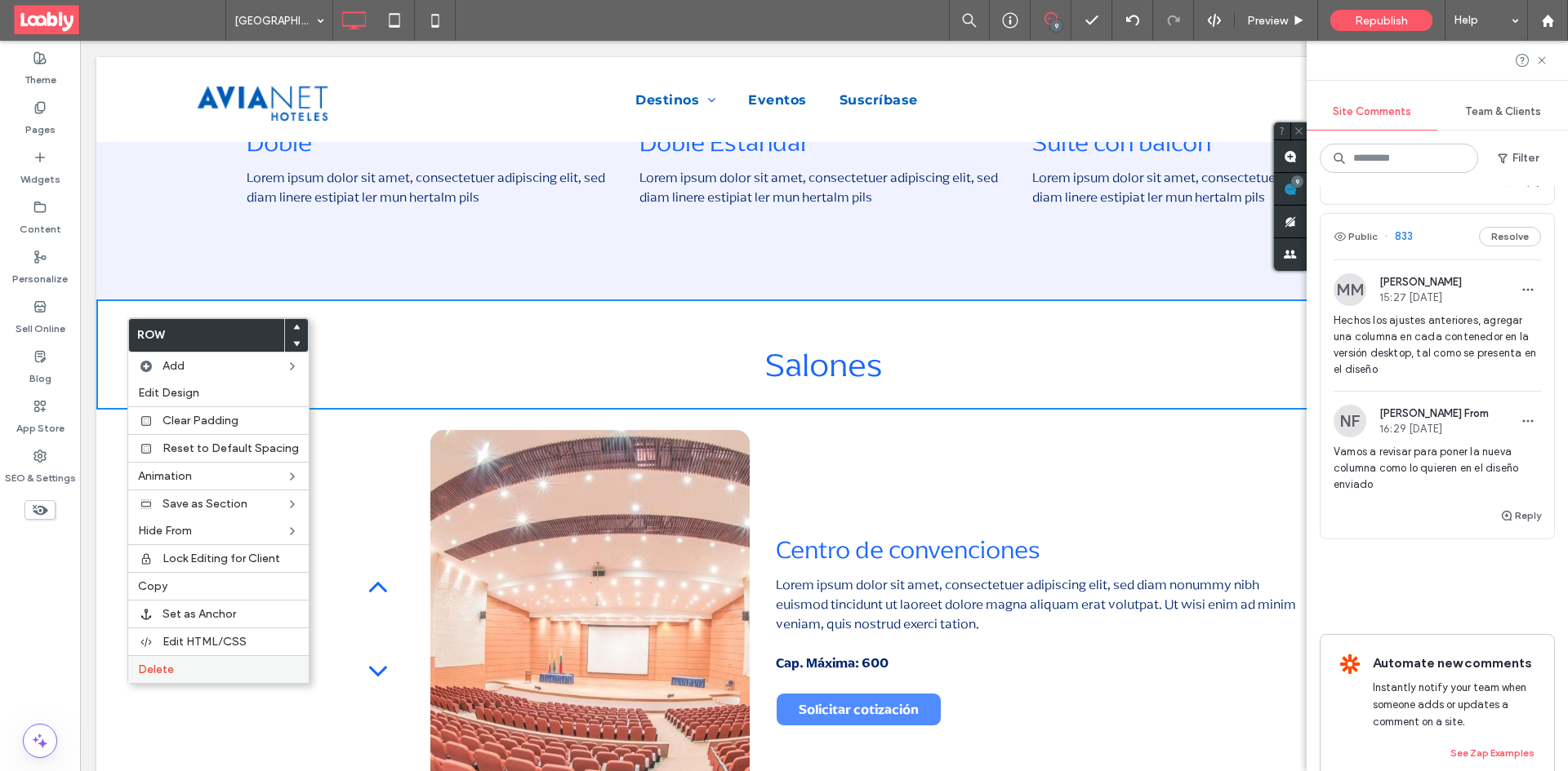
click at [208, 660] on div "Delete" at bounding box center [218, 670] width 181 height 27
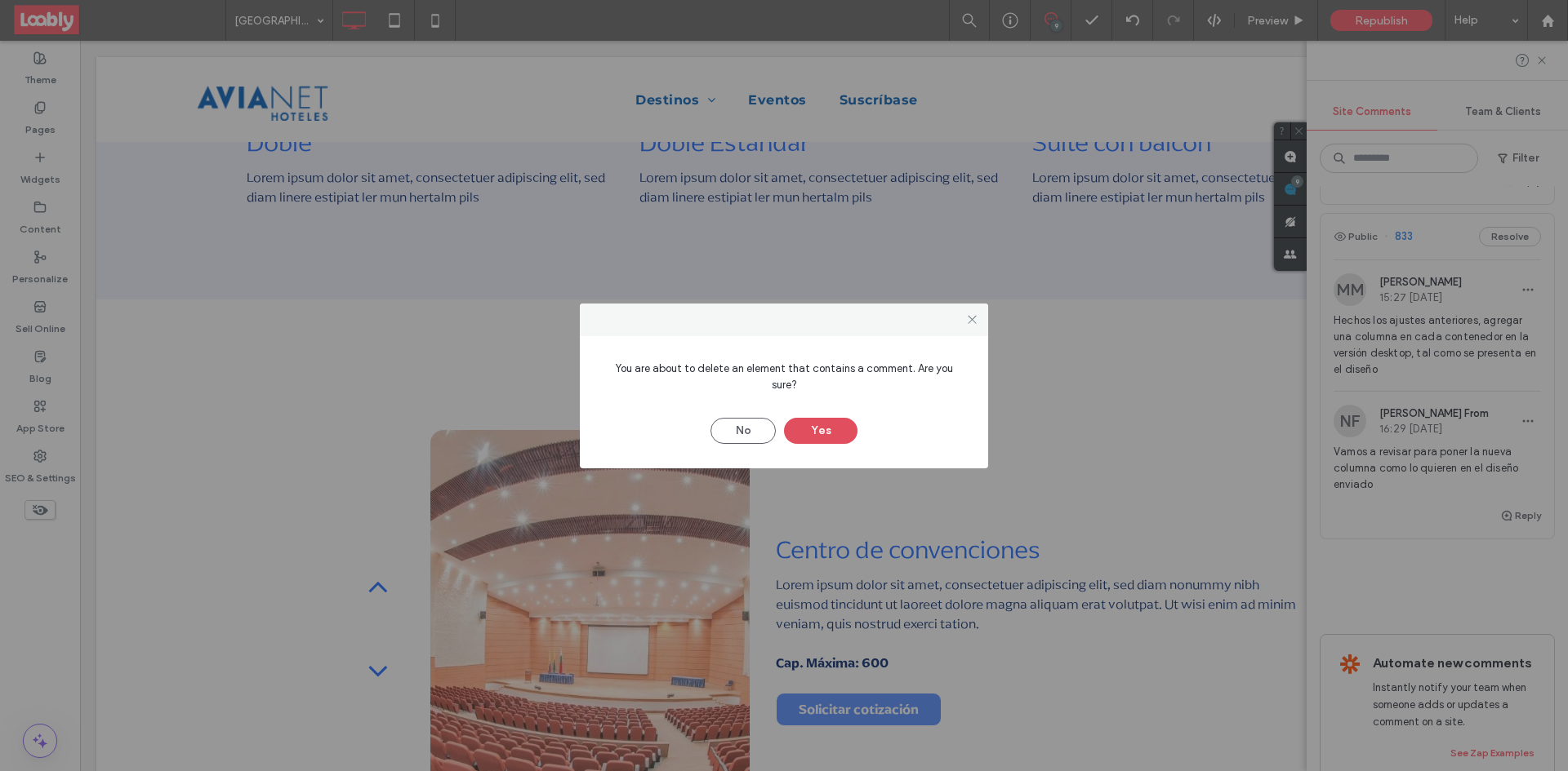
click at [823, 431] on button "Yes" at bounding box center [820, 430] width 73 height 26
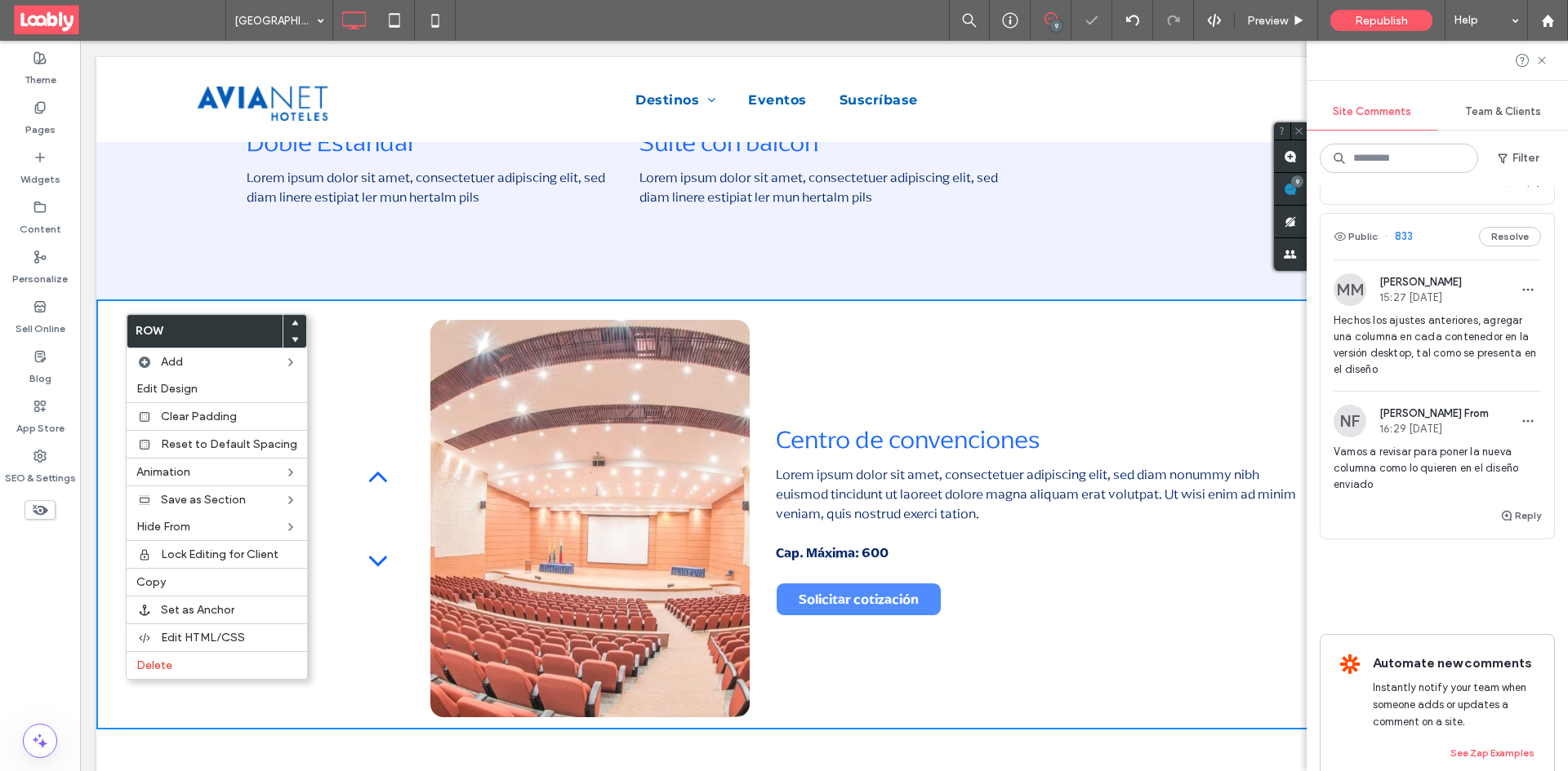
click at [213, 655] on div "Delete" at bounding box center [217, 665] width 181 height 27
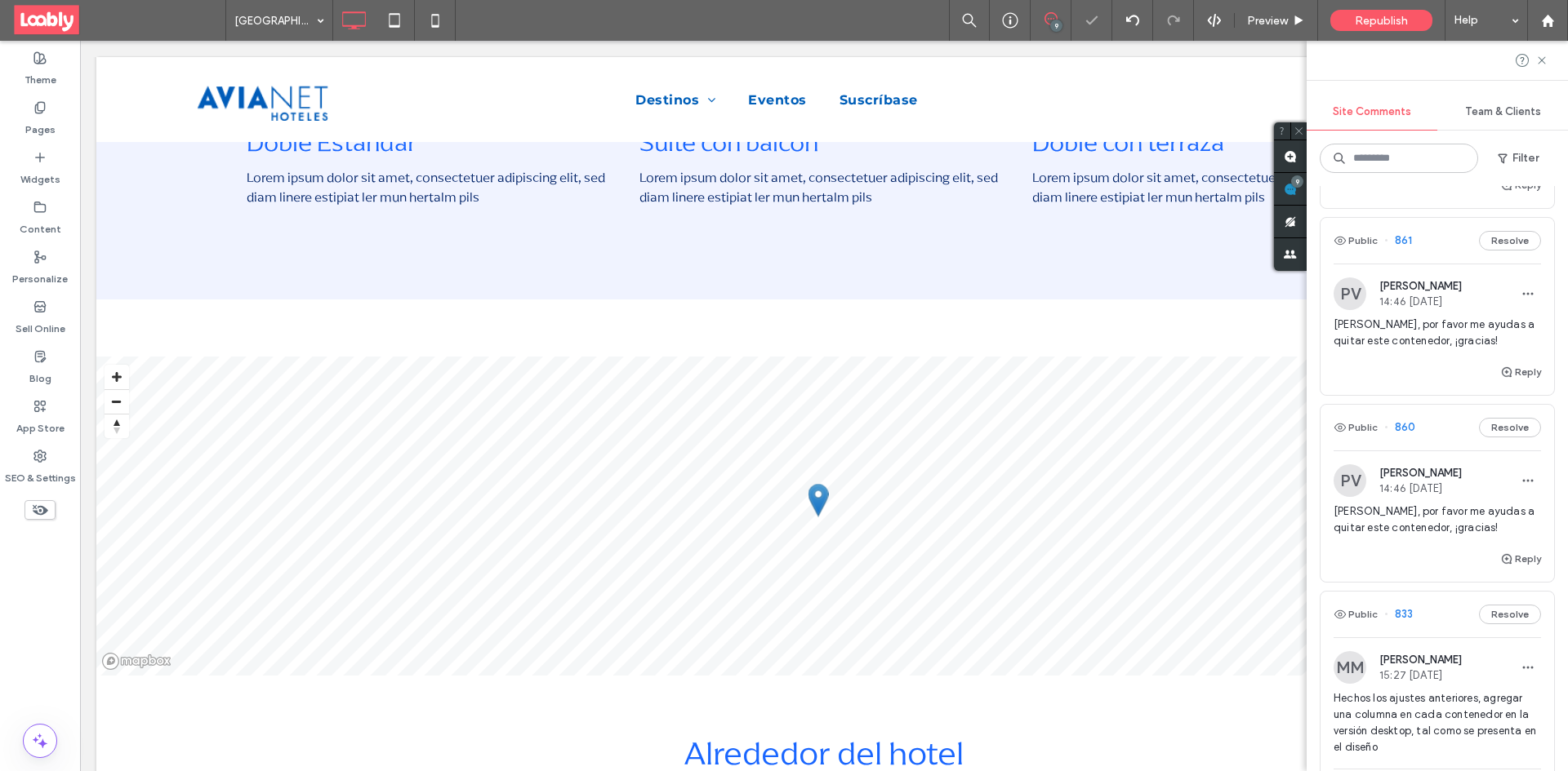
scroll to position [1143, 0]
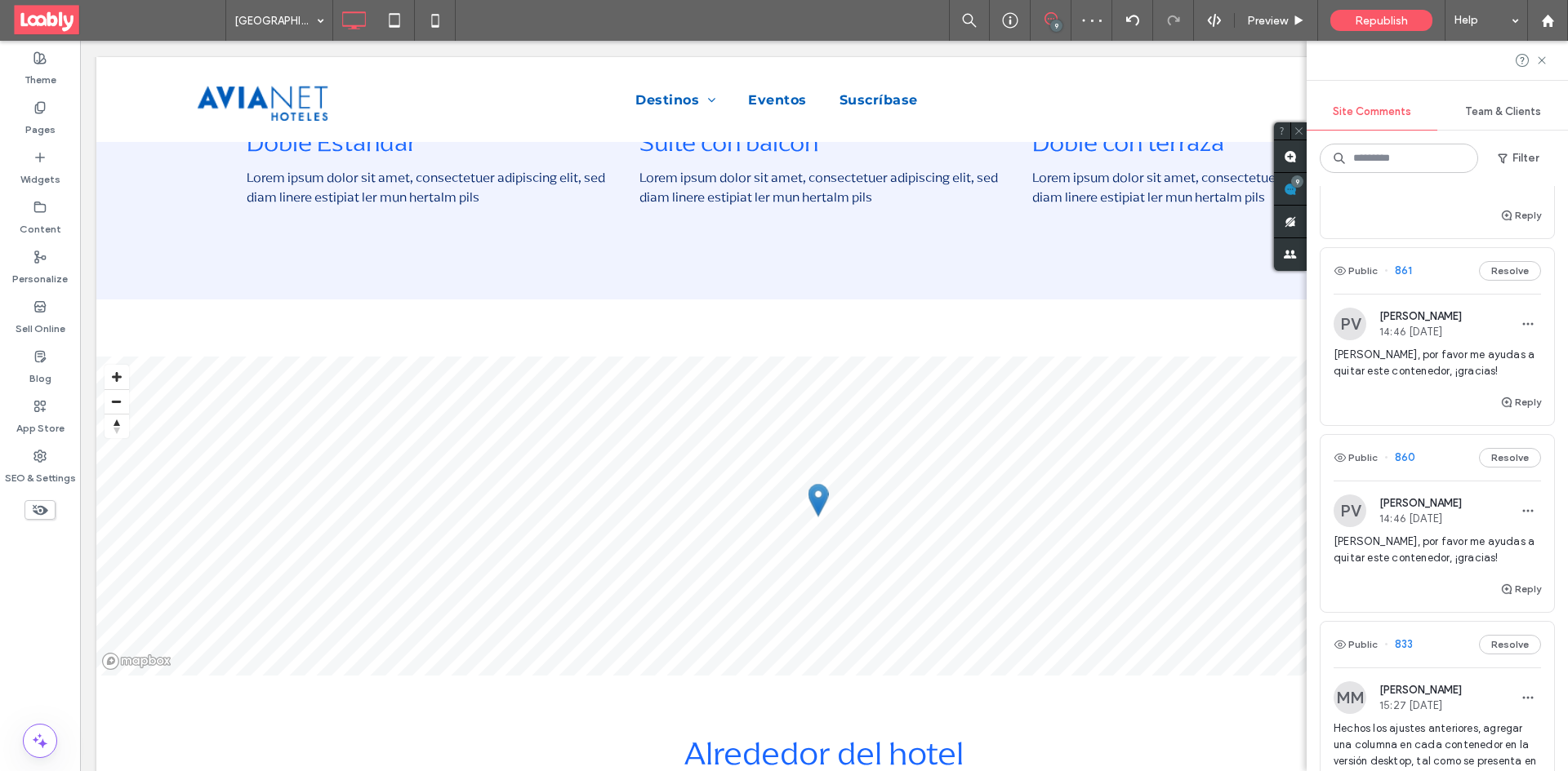
click at [1444, 466] on div "Public 860 Resolve" at bounding box center [1436, 458] width 233 height 46
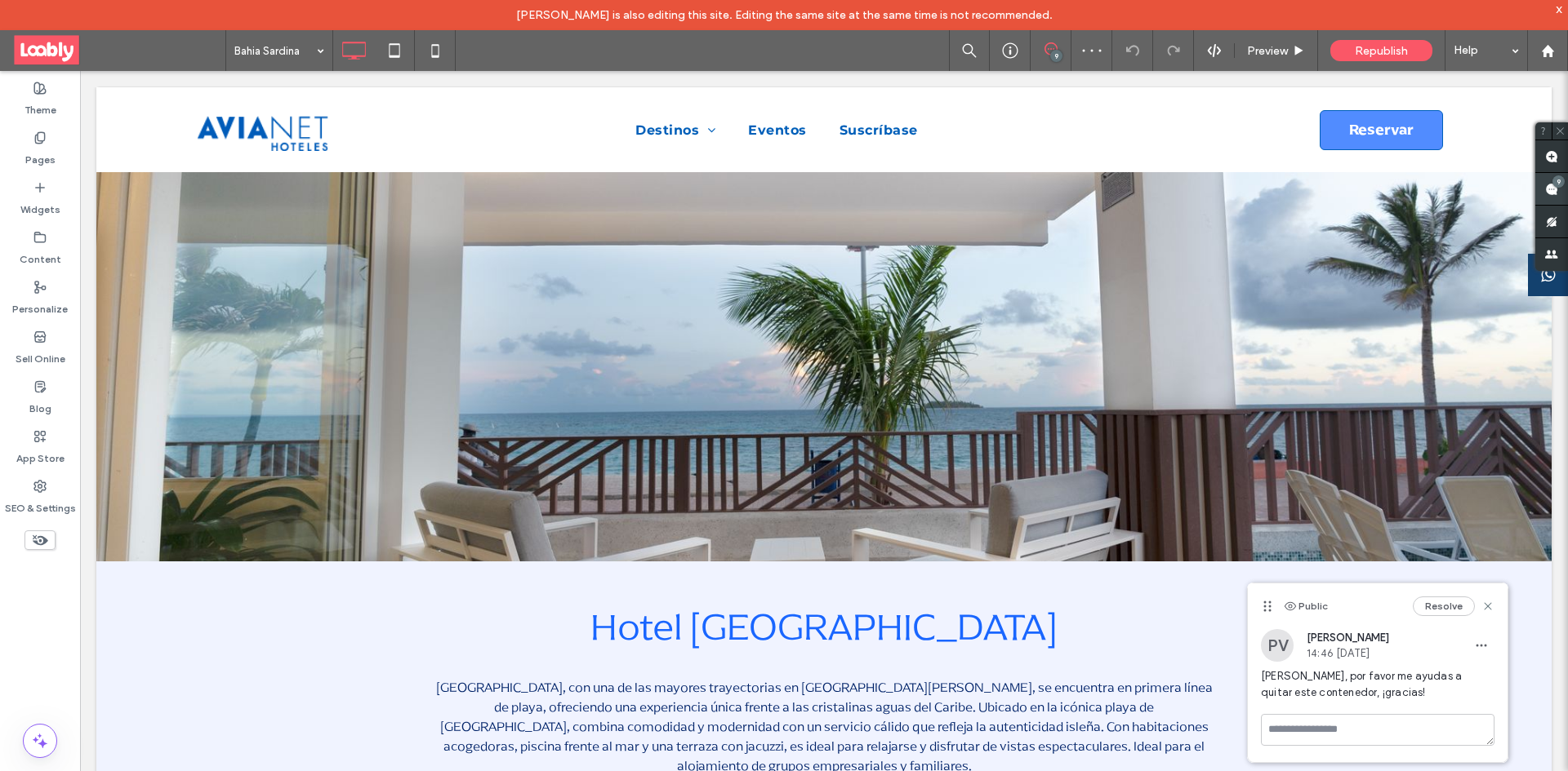
click at [1554, 189] on use at bounding box center [1550, 188] width 13 height 13
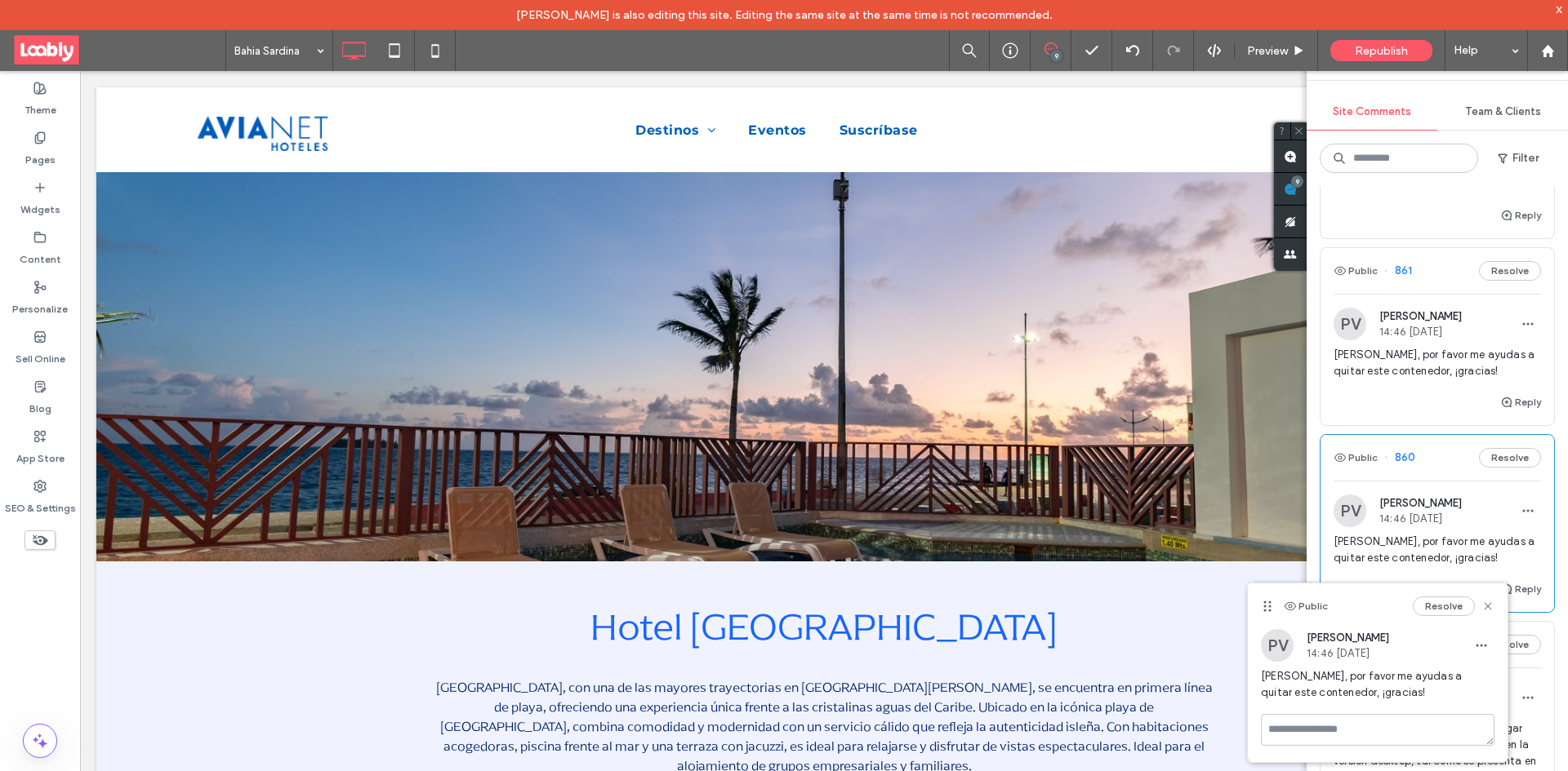
scroll to position [1306, 0]
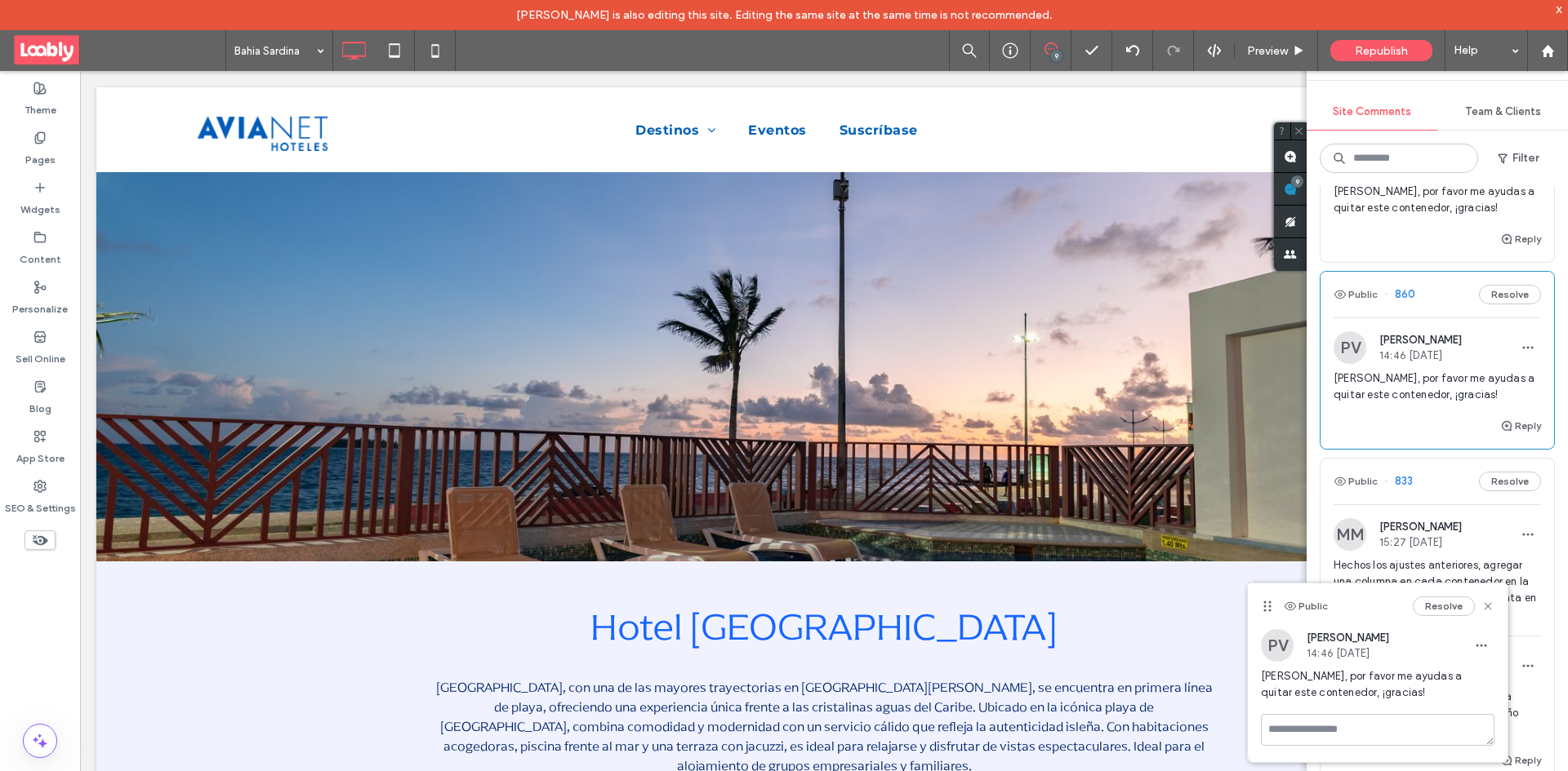
click at [1443, 317] on div "Public 860 Resolve" at bounding box center [1436, 294] width 233 height 46
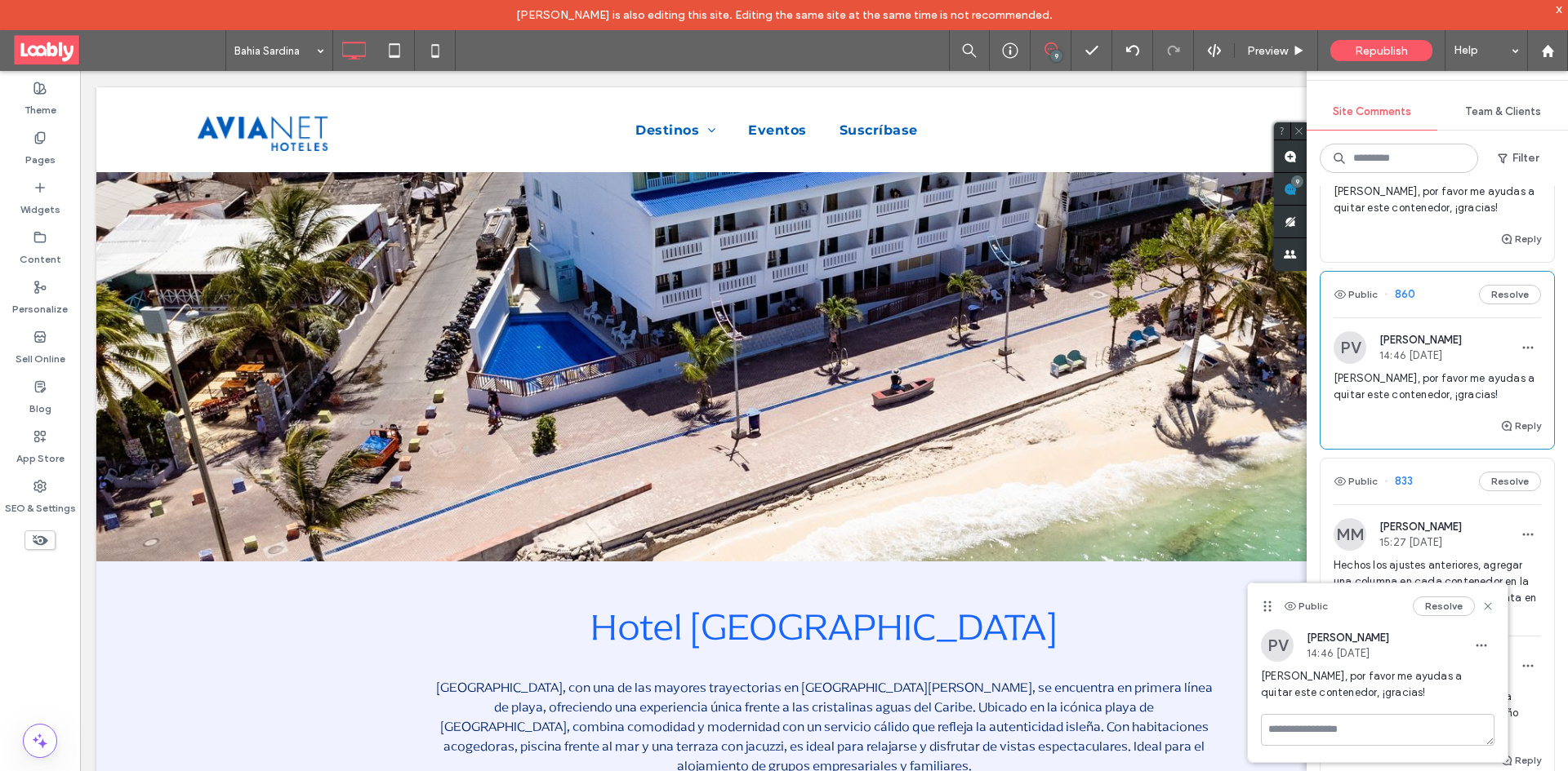
click at [1428, 317] on div "Public 860 Resolve" at bounding box center [1436, 294] width 233 height 46
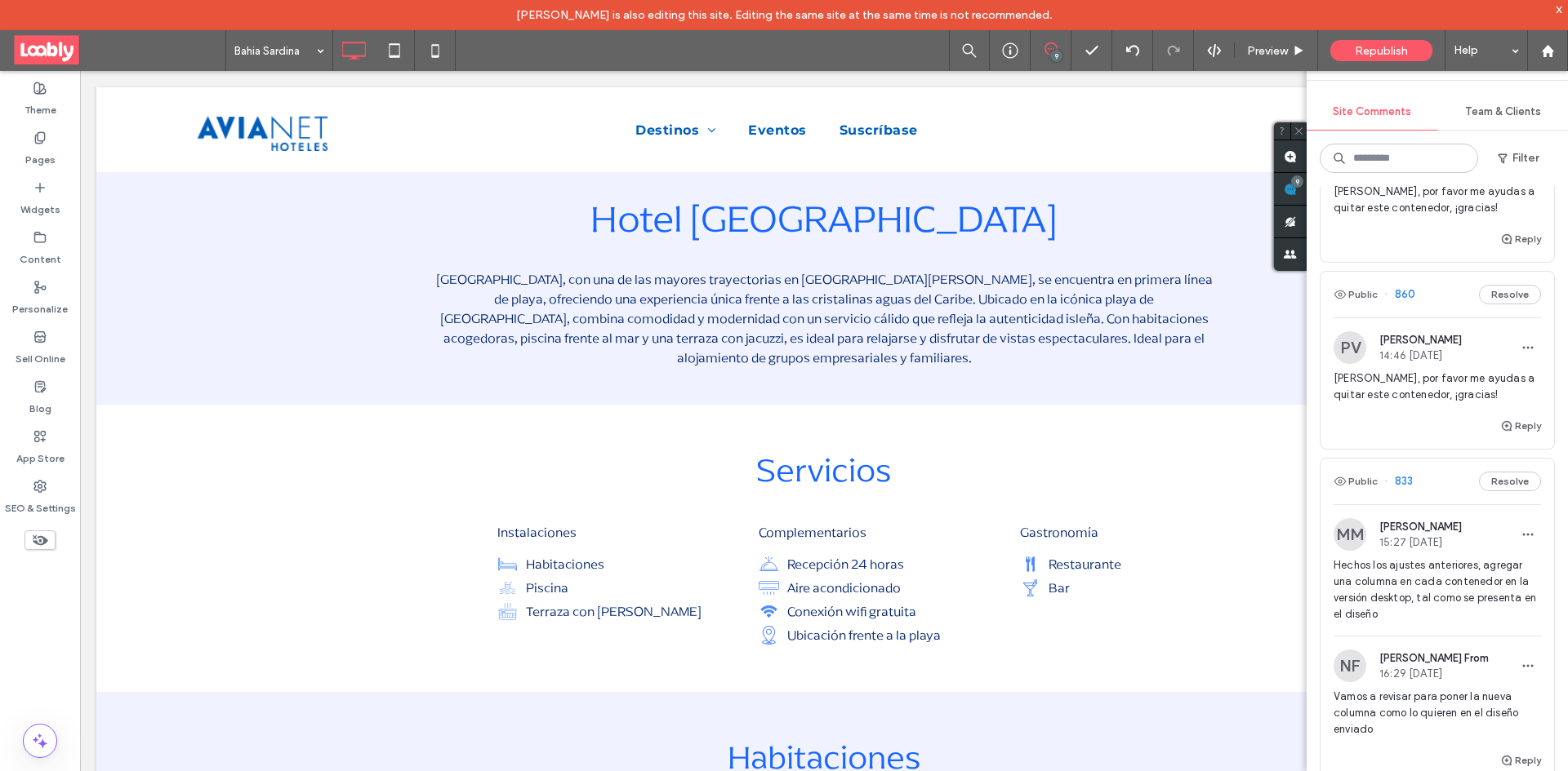
click at [1439, 307] on div "Public 860 Resolve" at bounding box center [1436, 294] width 233 height 46
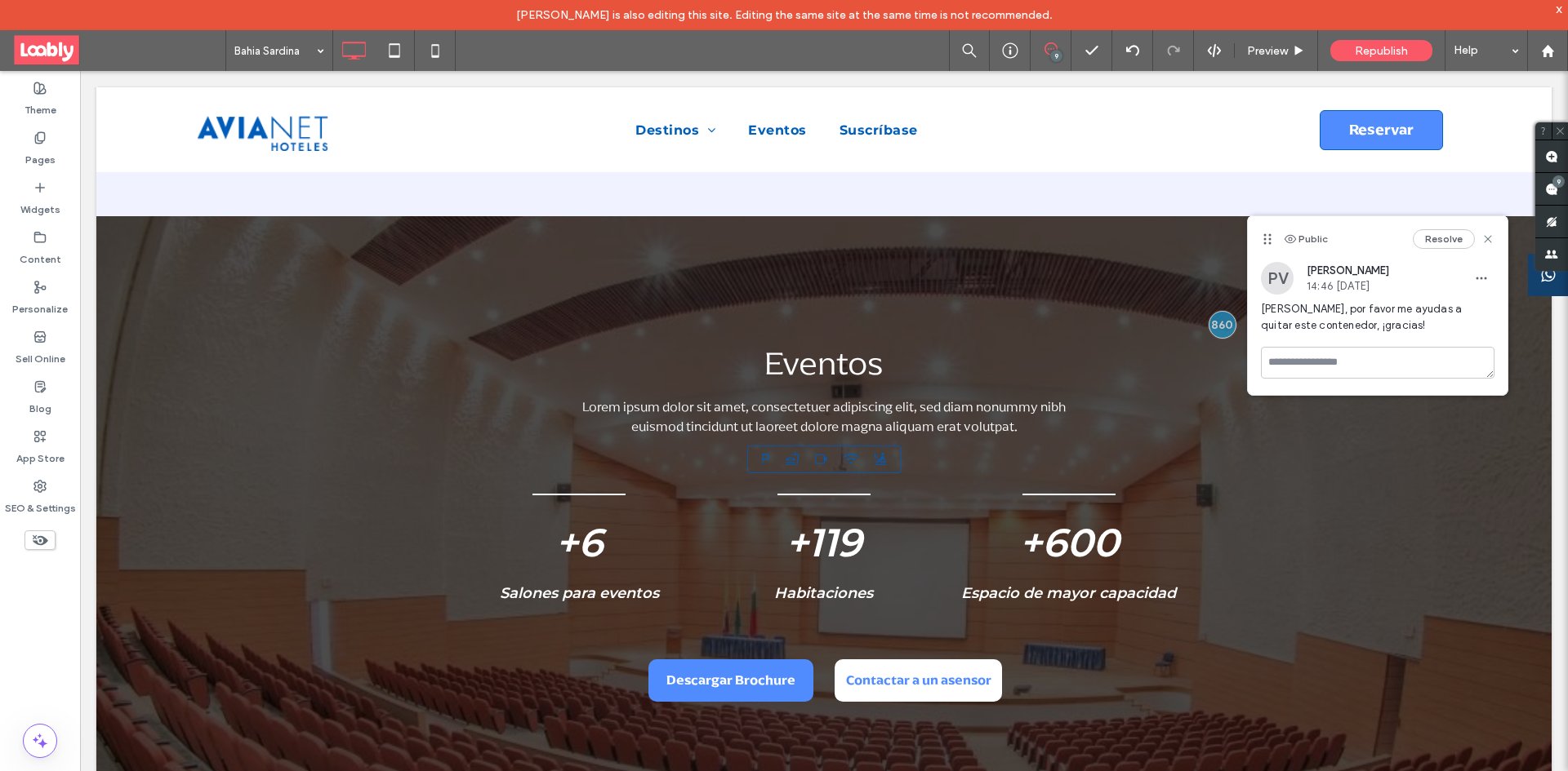
scroll to position [0, 0]
click at [1447, 240] on button "Resolve" at bounding box center [1444, 239] width 62 height 20
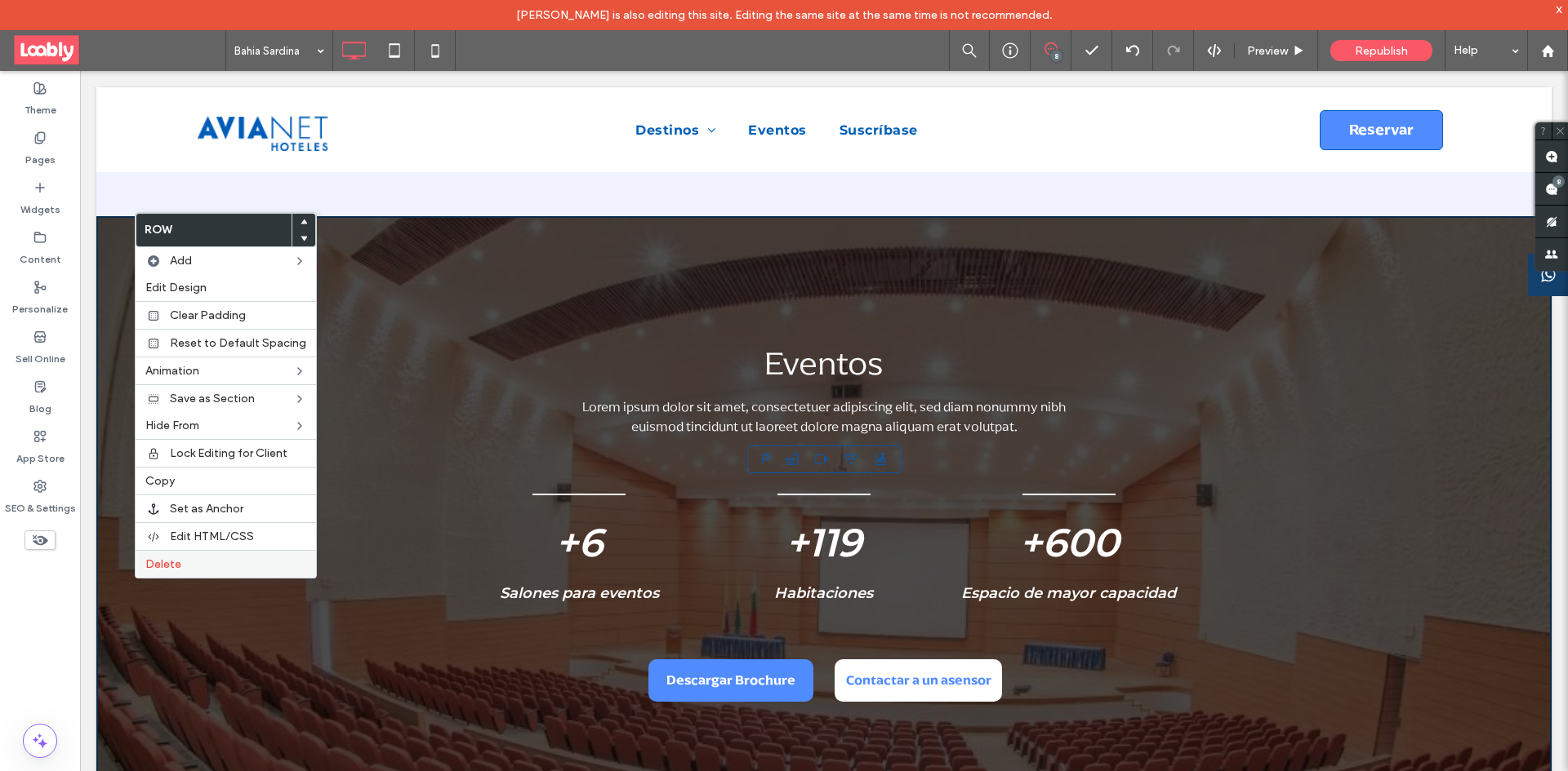
click at [239, 555] on div "Delete" at bounding box center [226, 564] width 181 height 27
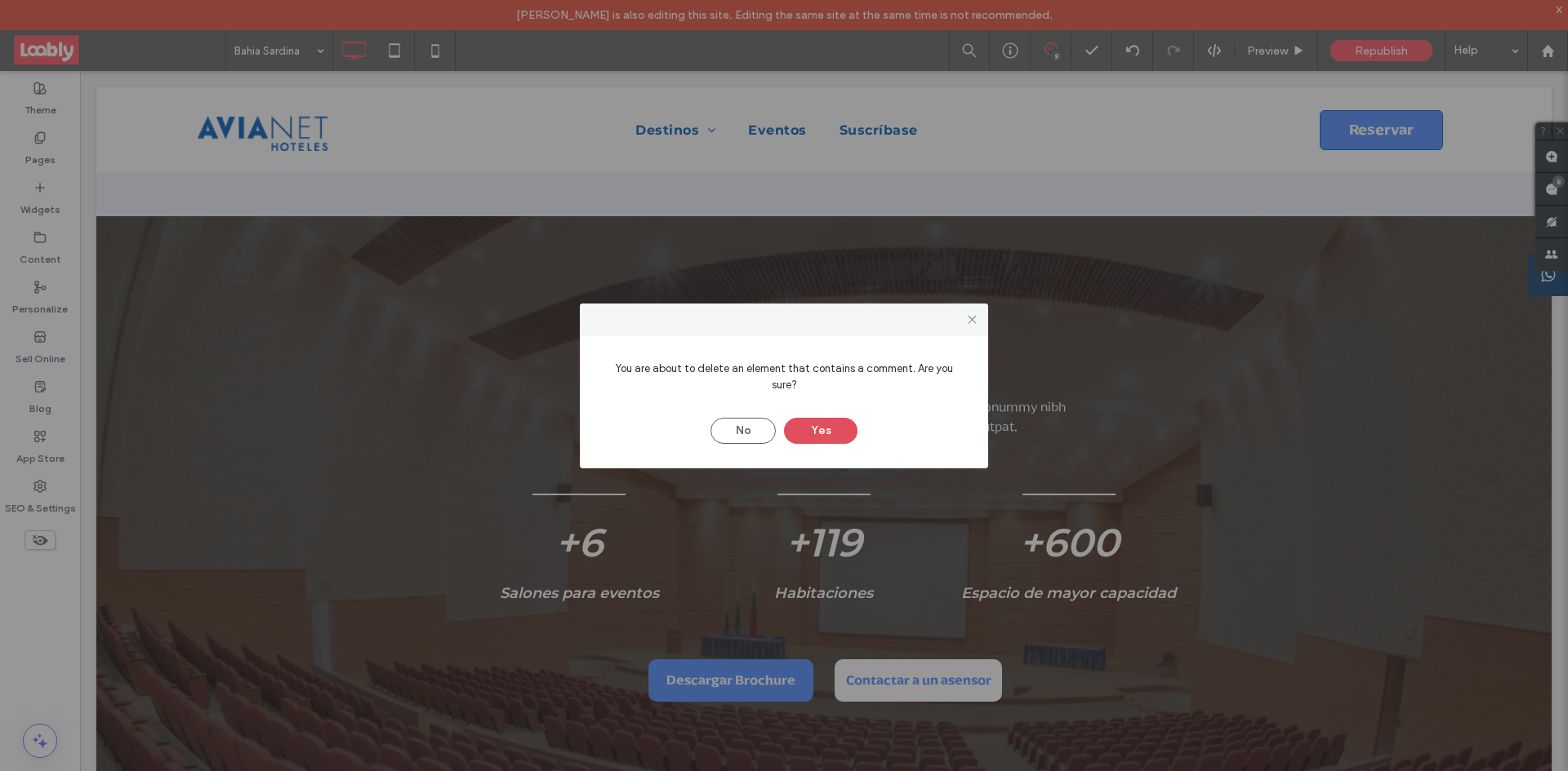
click at [822, 421] on button "Yes" at bounding box center [820, 430] width 73 height 26
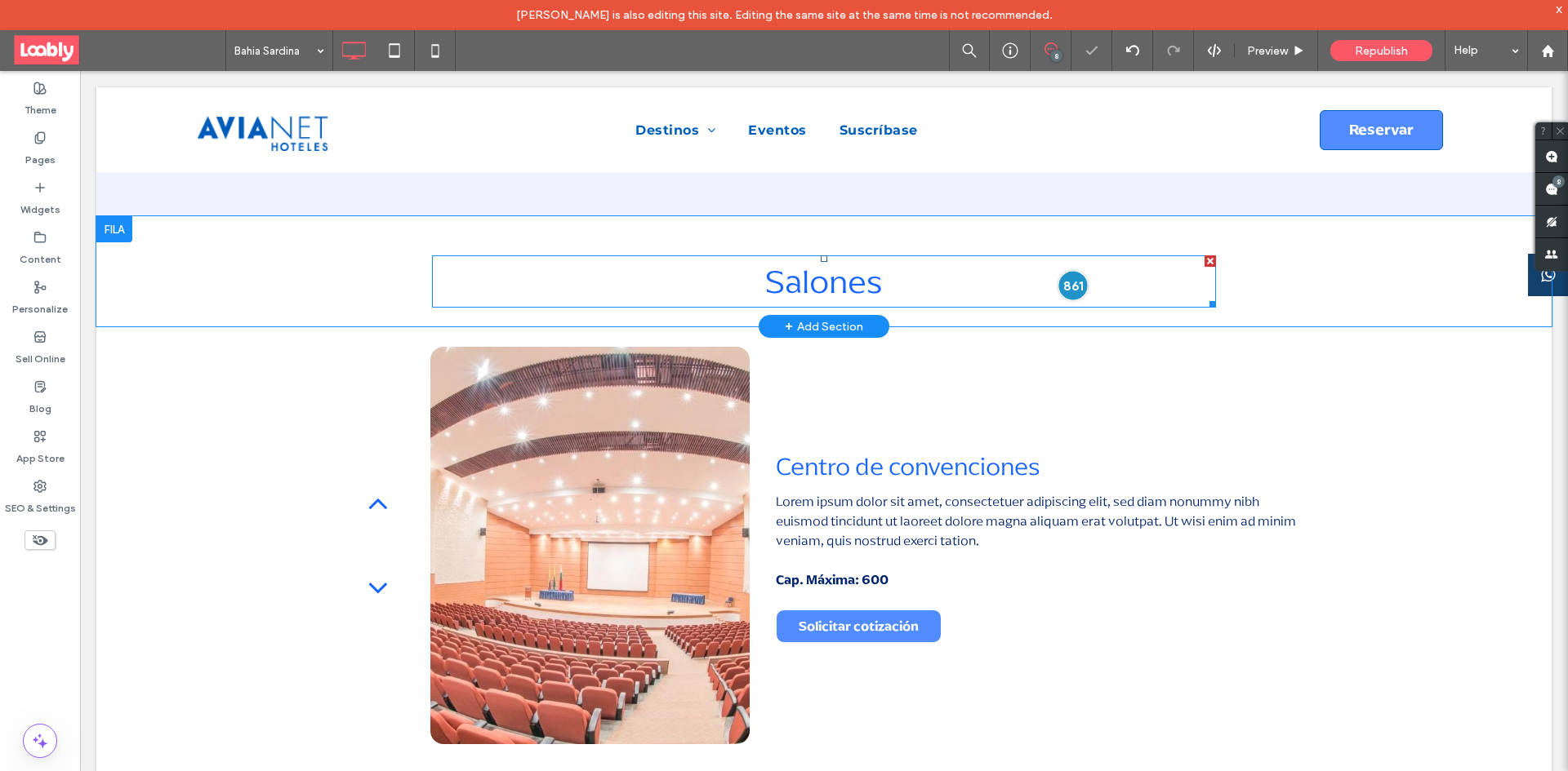
click at [1067, 271] on div at bounding box center [1072, 286] width 30 height 30
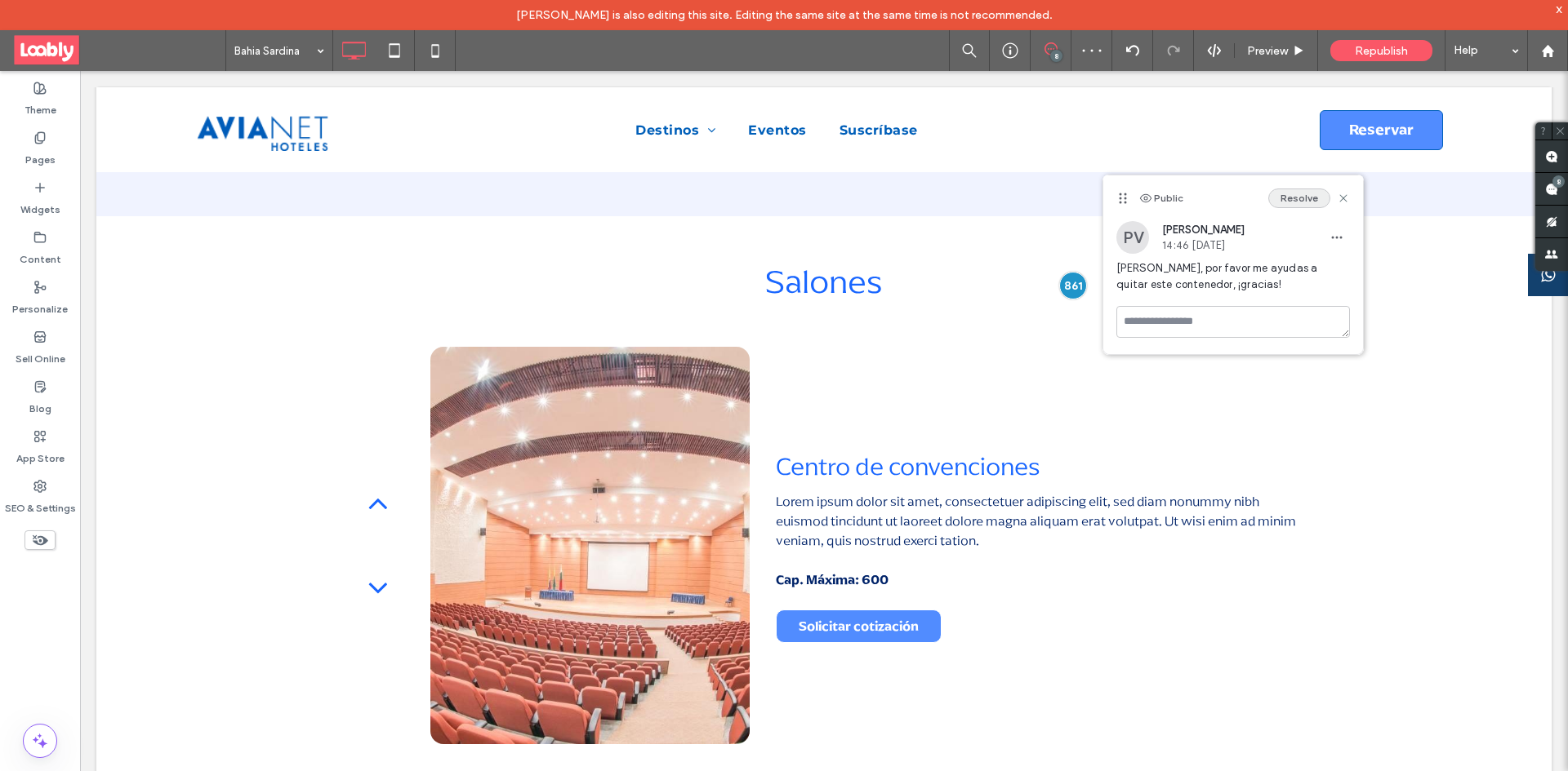
click at [1300, 193] on button "Resolve" at bounding box center [1300, 198] width 62 height 20
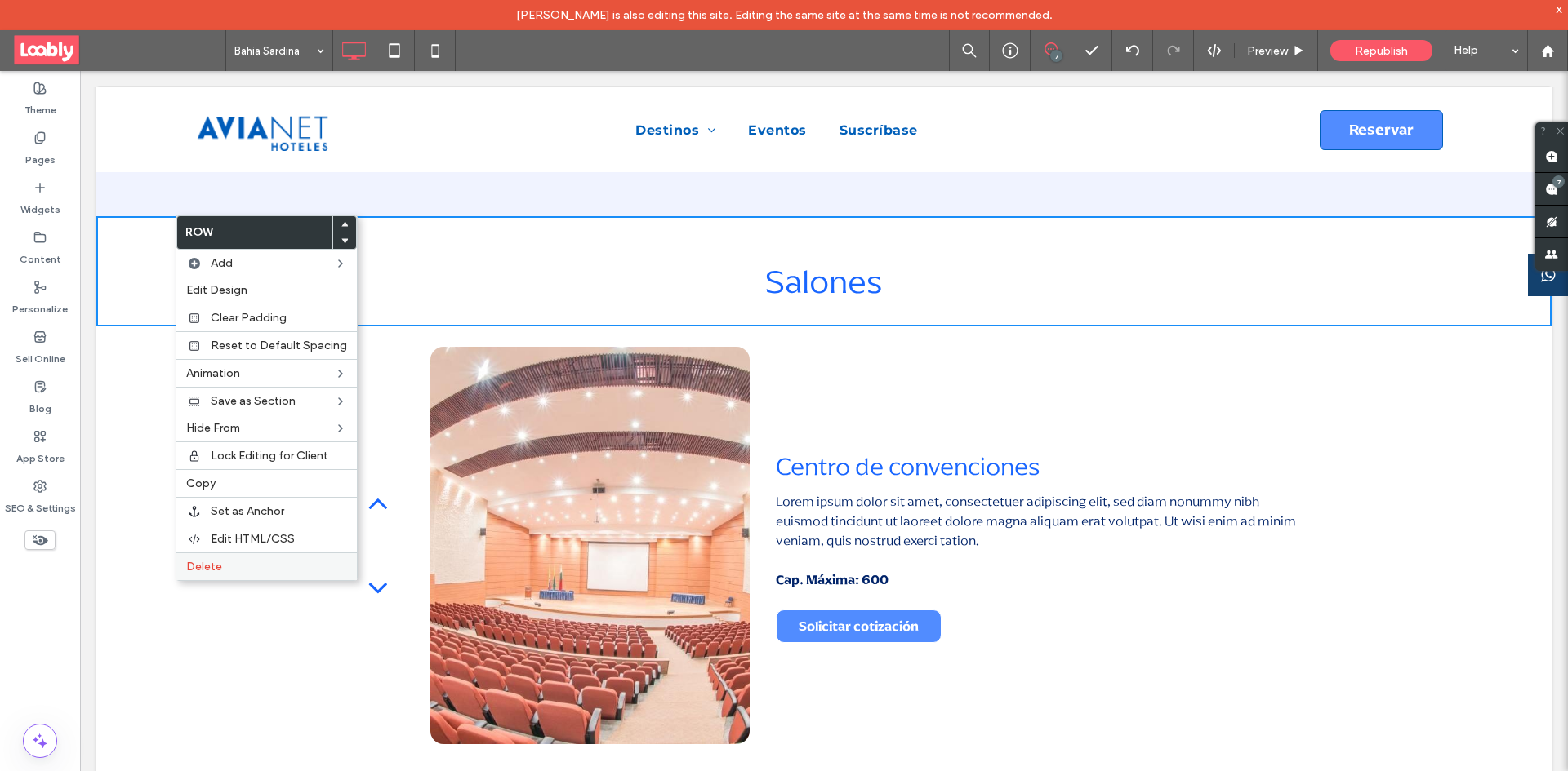
click at [257, 567] on label "Delete" at bounding box center [267, 567] width 161 height 14
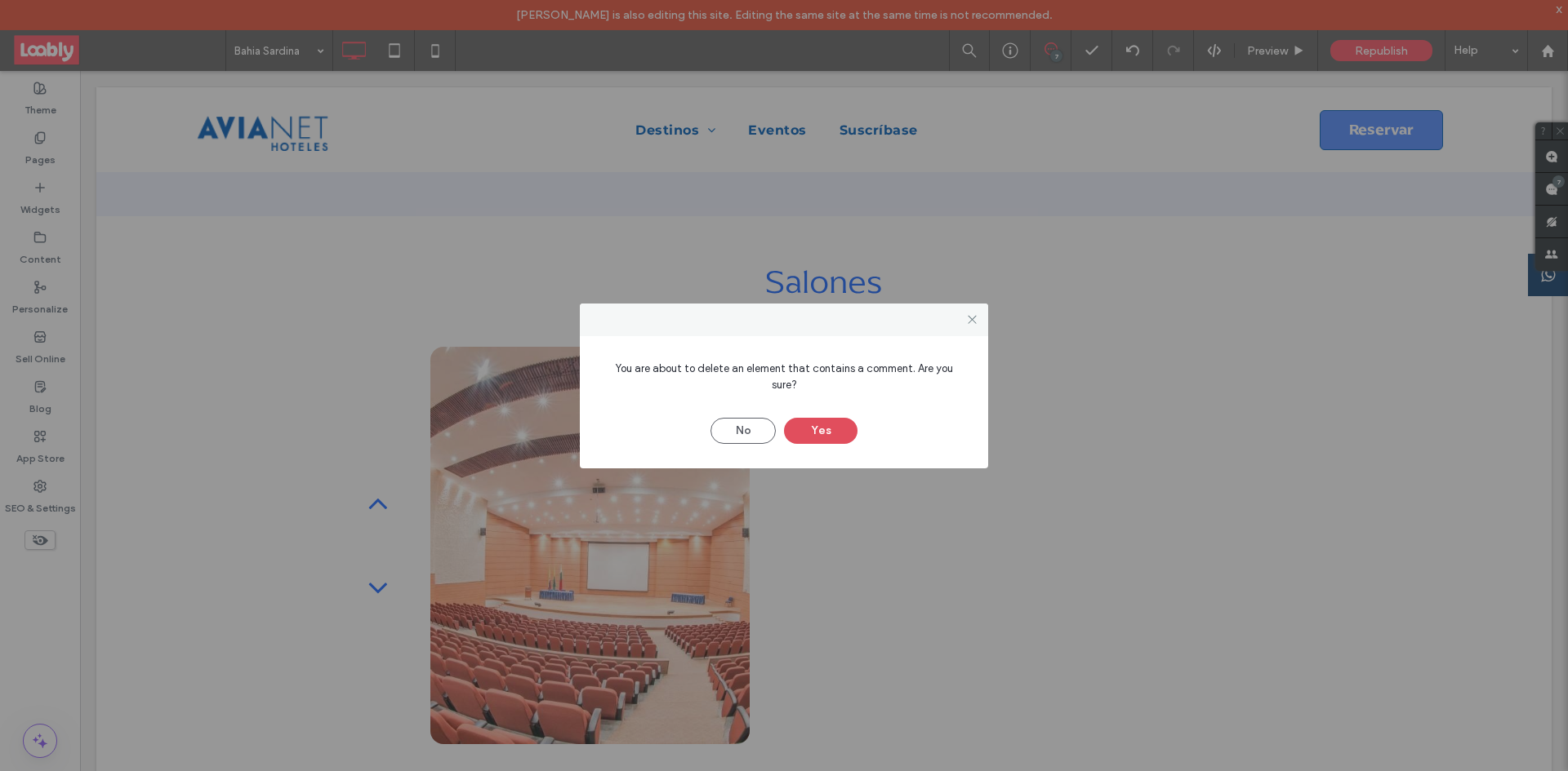
click at [822, 418] on button "Yes" at bounding box center [820, 430] width 73 height 26
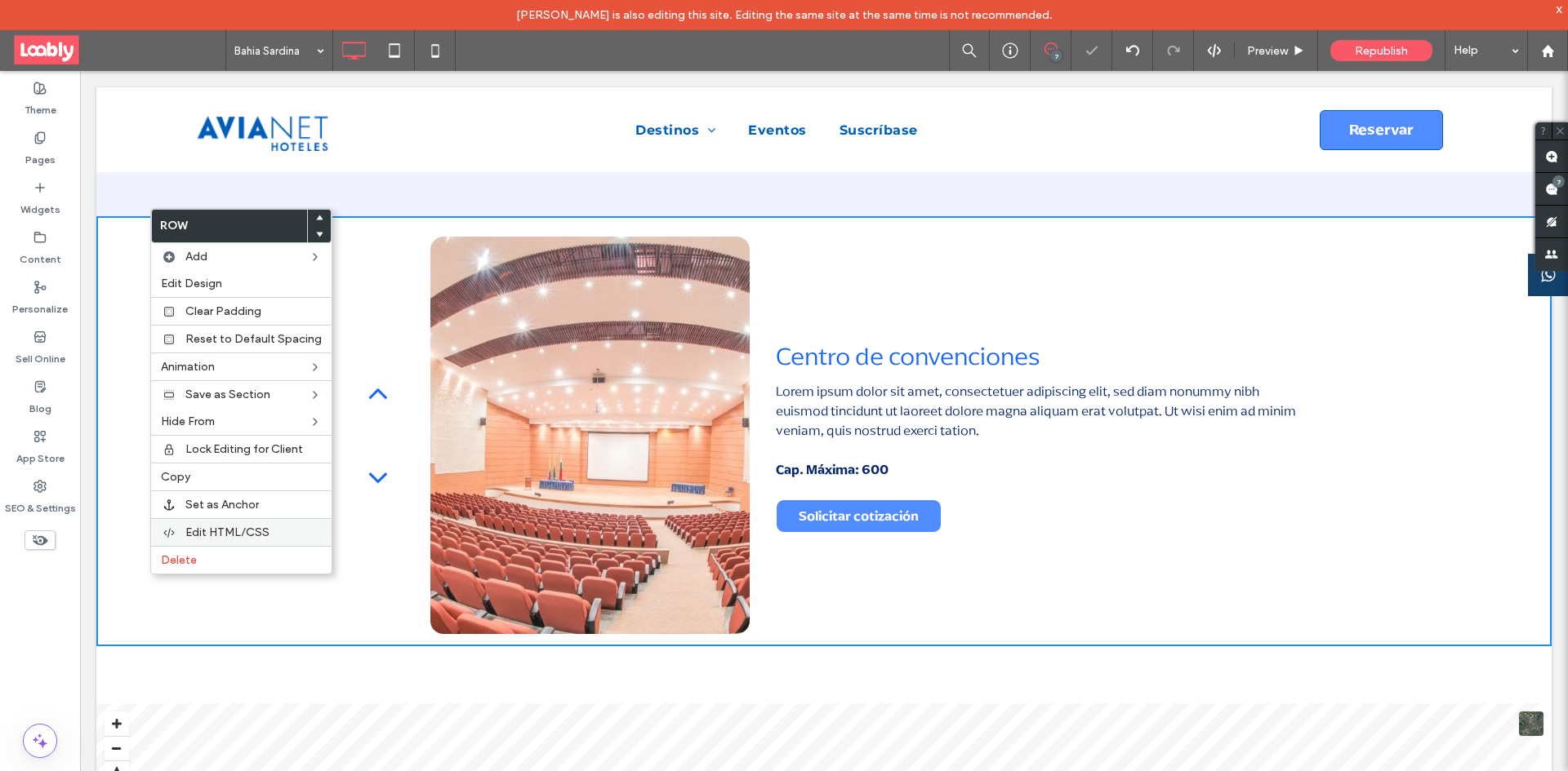
drag, startPoint x: 239, startPoint y: 560, endPoint x: 309, endPoint y: 536, distance: 74.0
click at [237, 560] on label "Delete" at bounding box center [241, 560] width 161 height 14
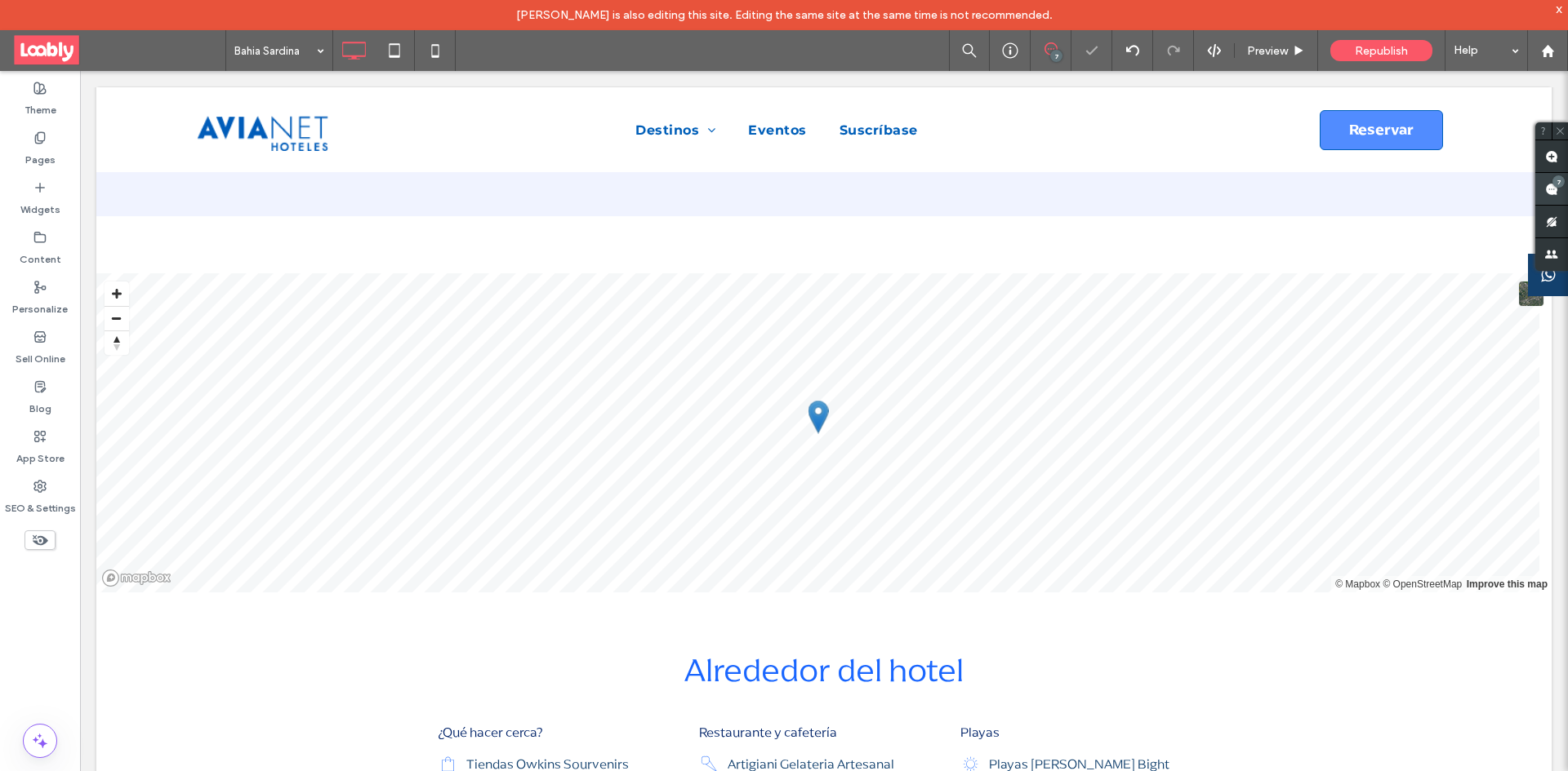
click at [1557, 186] on div "7" at bounding box center [1558, 182] width 13 height 13
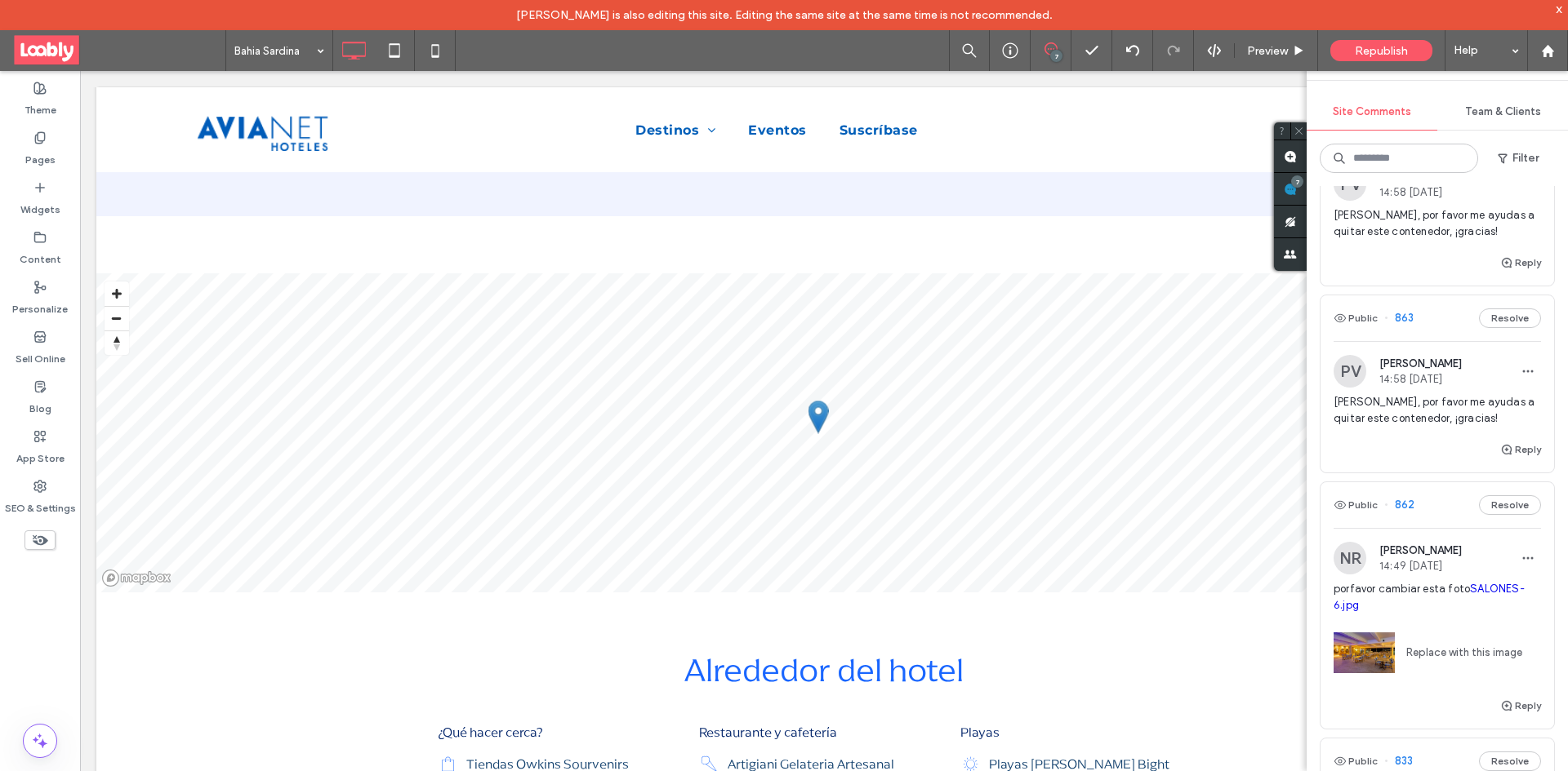
scroll to position [653, 0]
click at [1439, 330] on div "Public 863 Resolve" at bounding box center [1436, 317] width 233 height 46
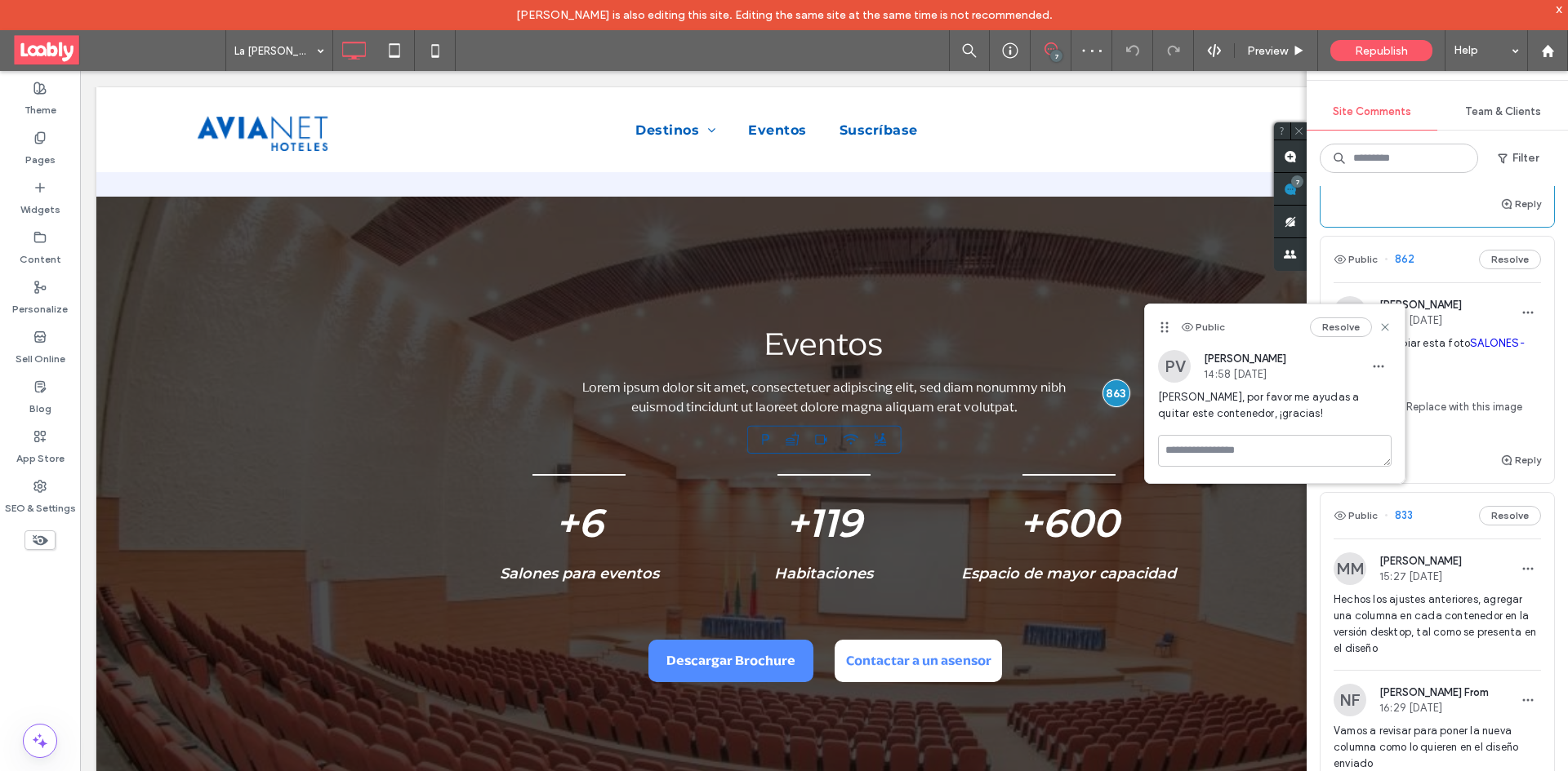
scroll to position [816, 0]
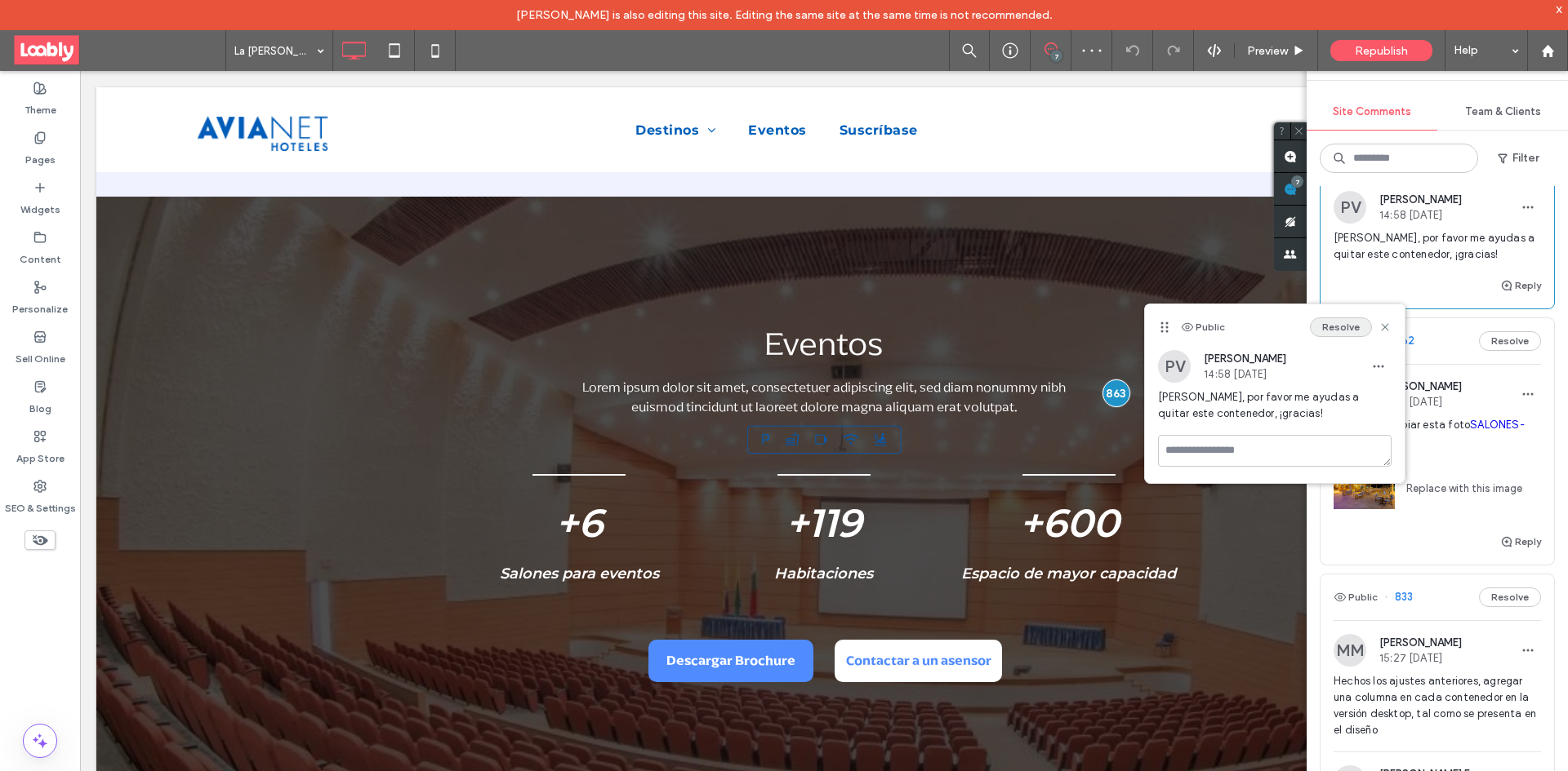
click at [1349, 325] on button "Resolve" at bounding box center [1341, 327] width 62 height 20
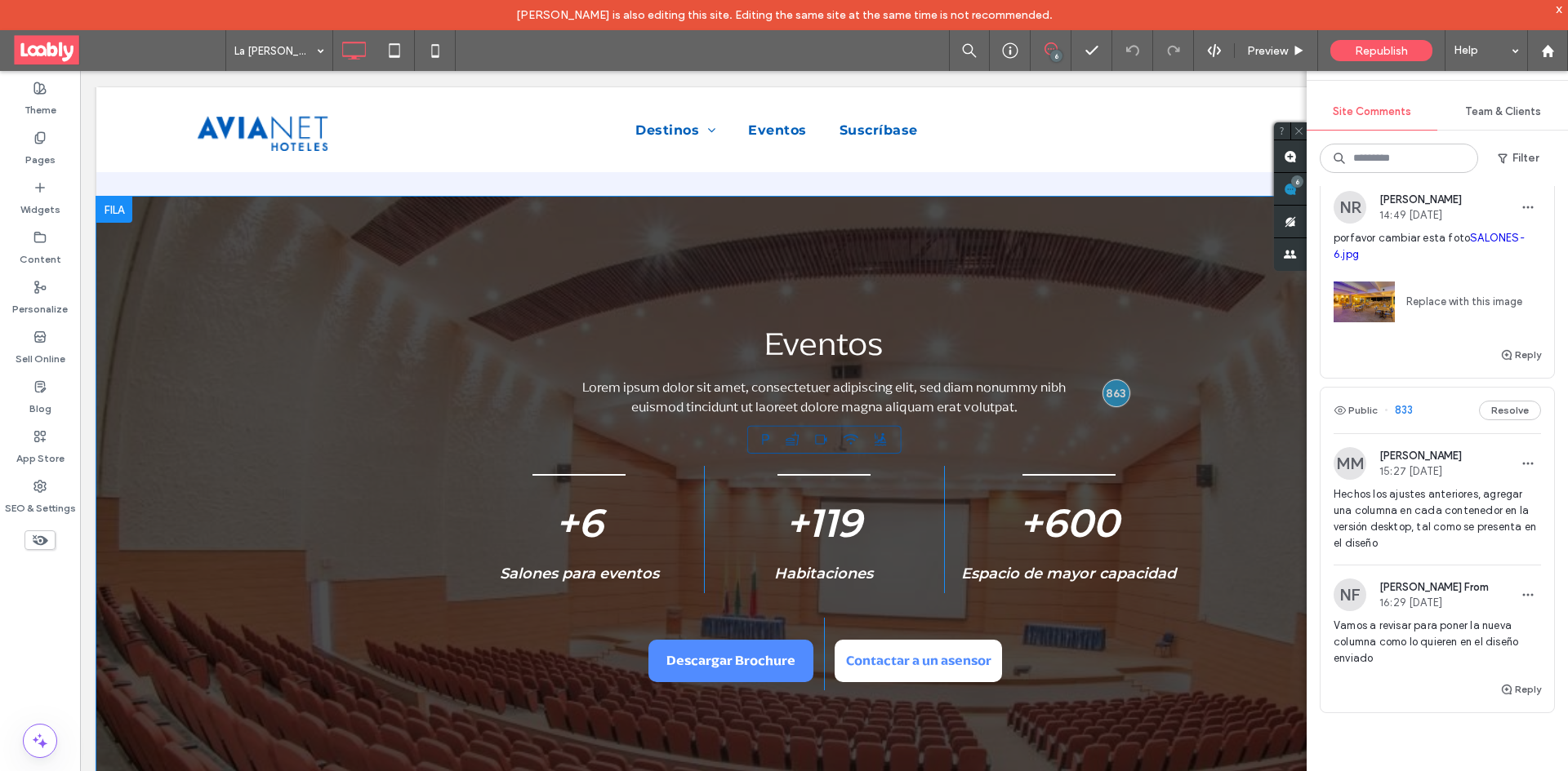
scroll to position [547, 0]
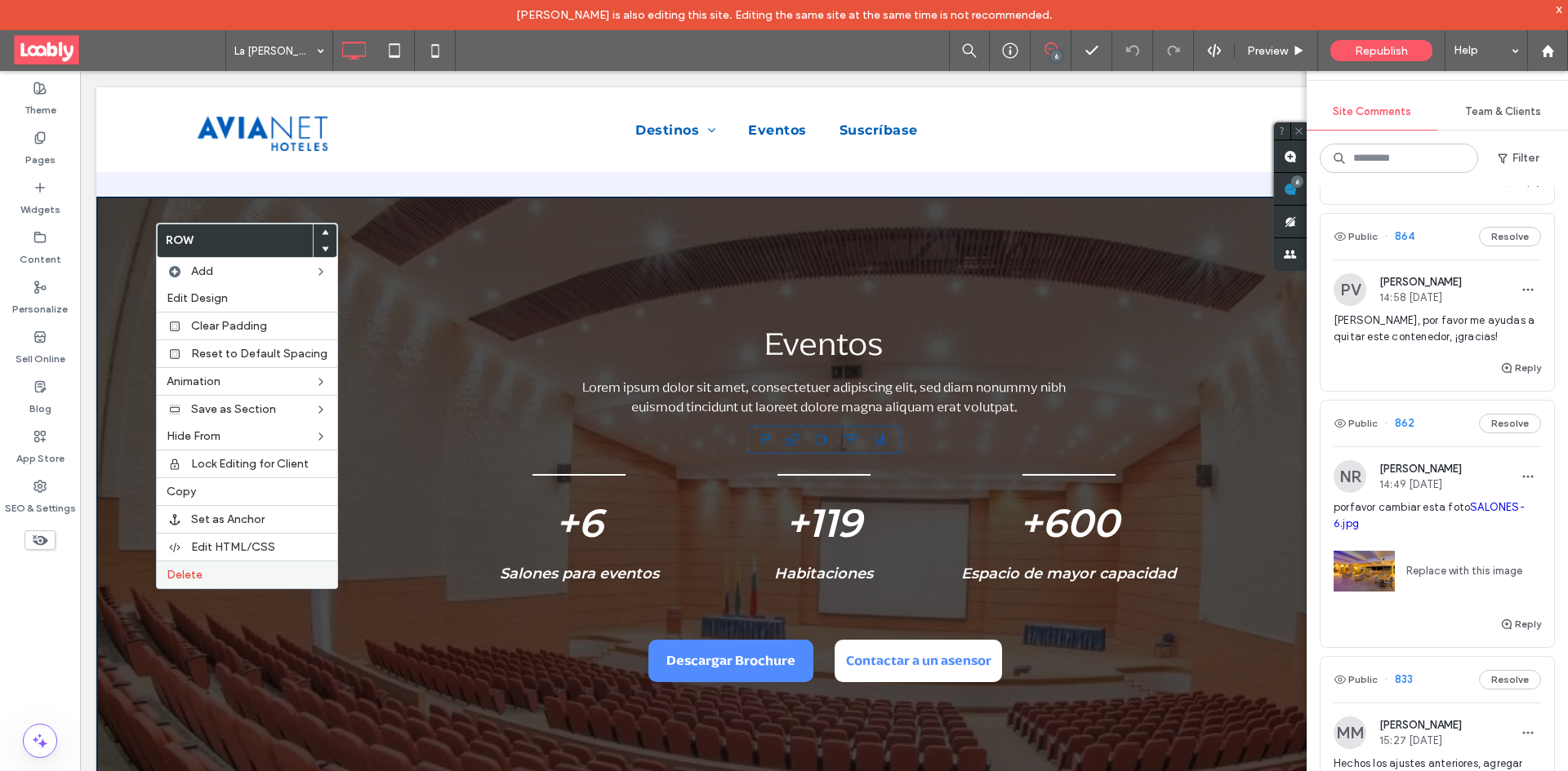
click at [236, 571] on label "Delete" at bounding box center [247, 575] width 161 height 14
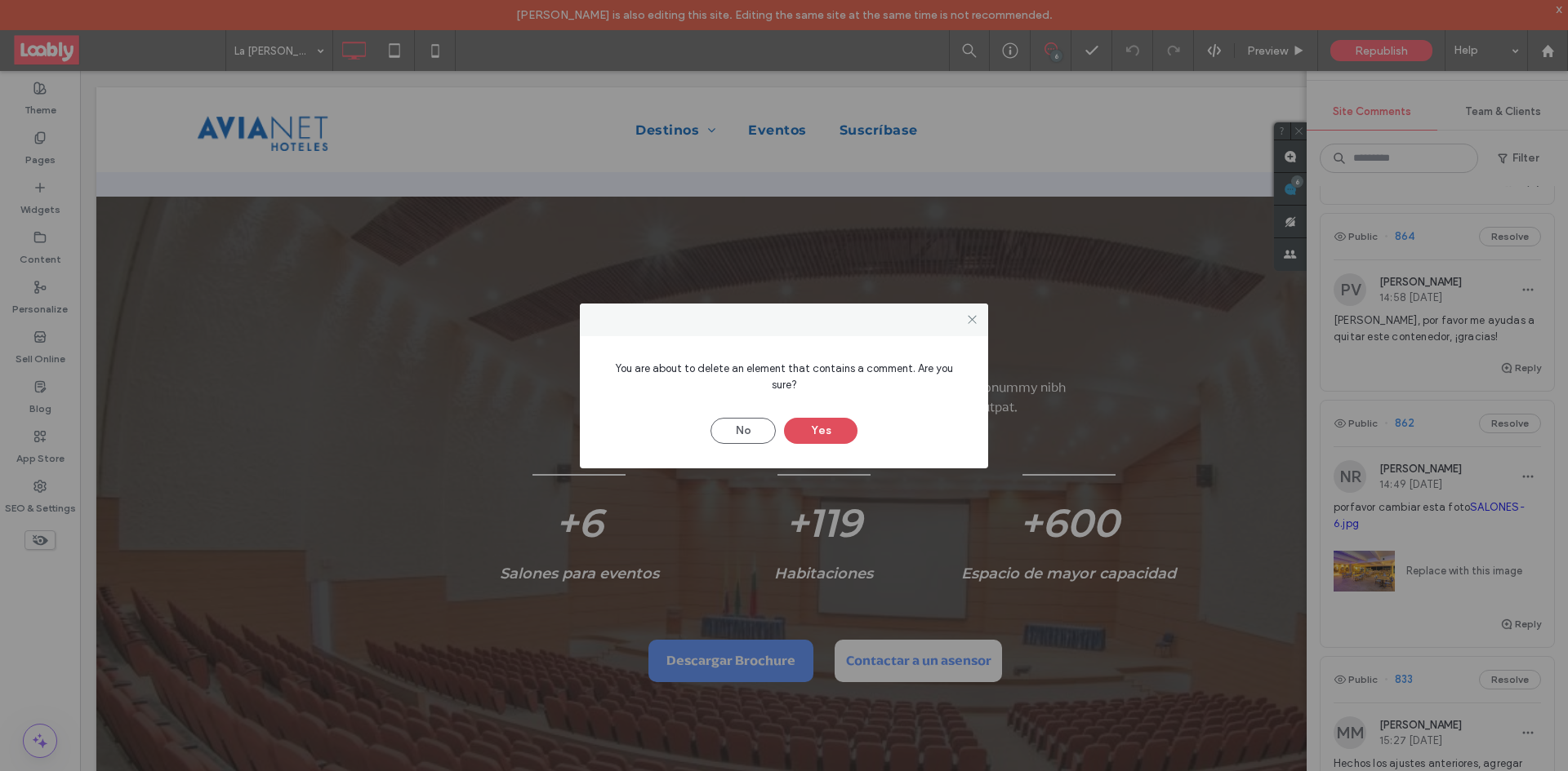
click at [836, 418] on button "Yes" at bounding box center [820, 430] width 73 height 26
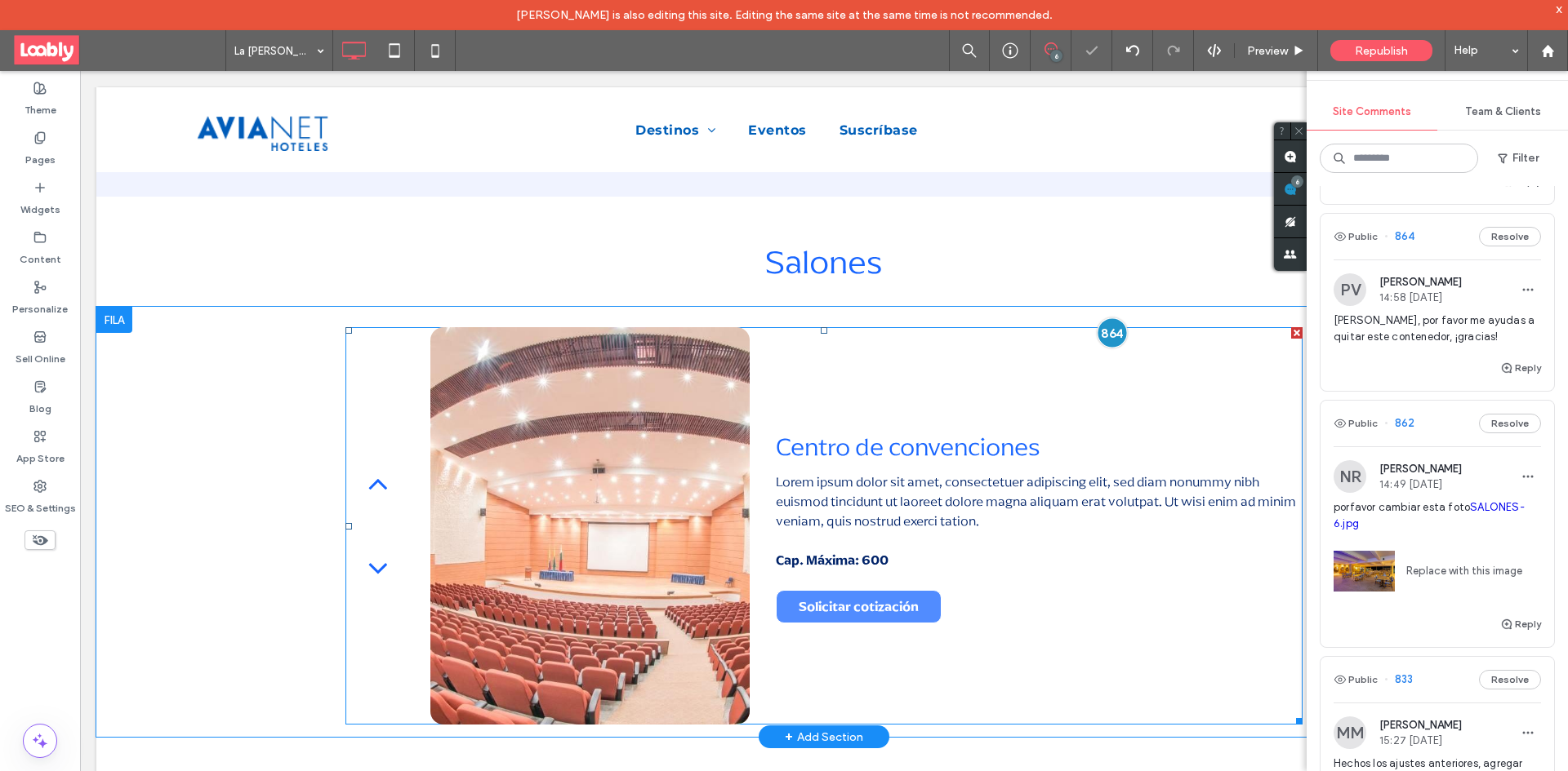
click at [1108, 332] on div at bounding box center [1111, 333] width 30 height 30
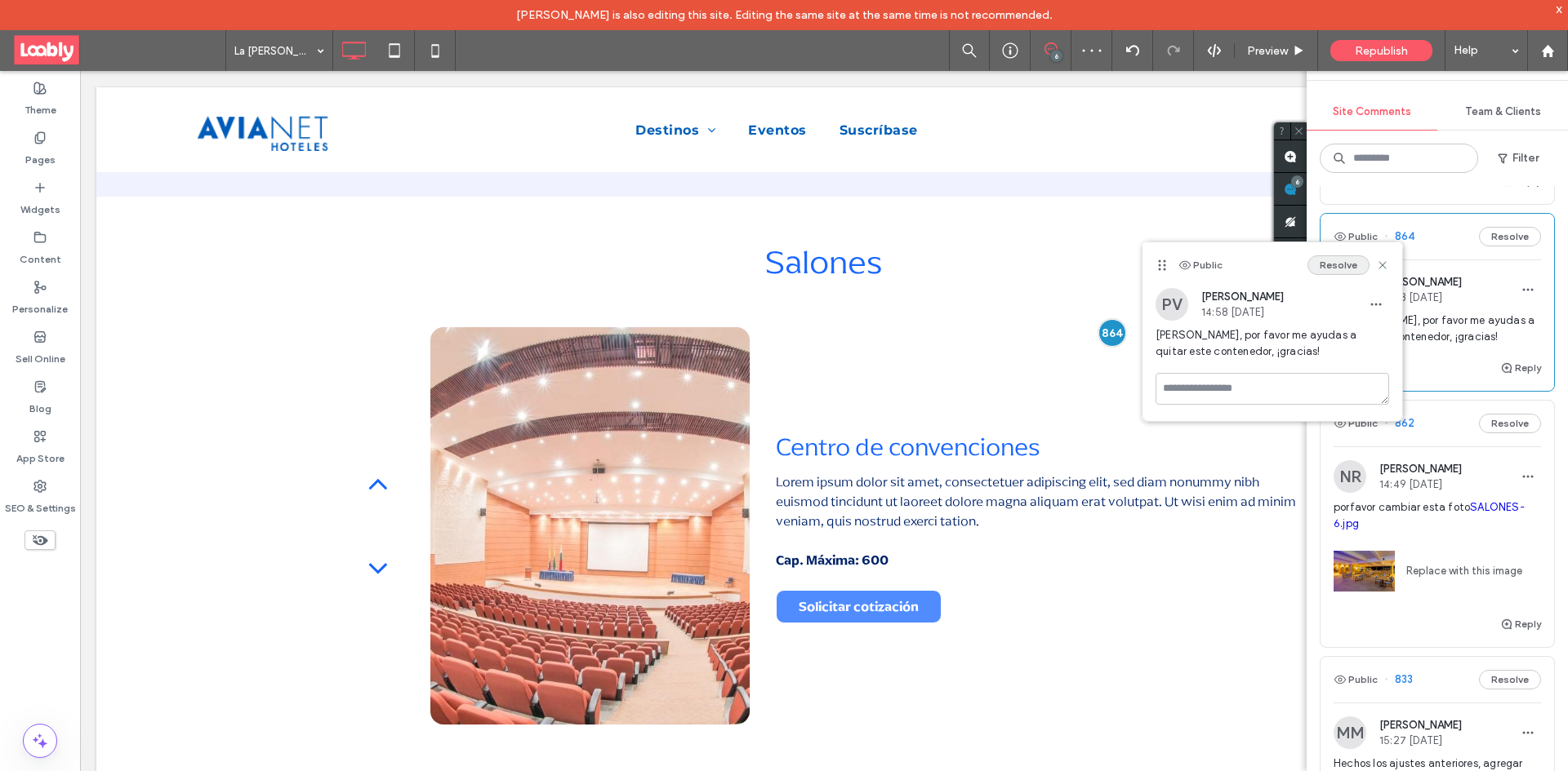
click at [1345, 264] on button "Resolve" at bounding box center [1339, 265] width 62 height 20
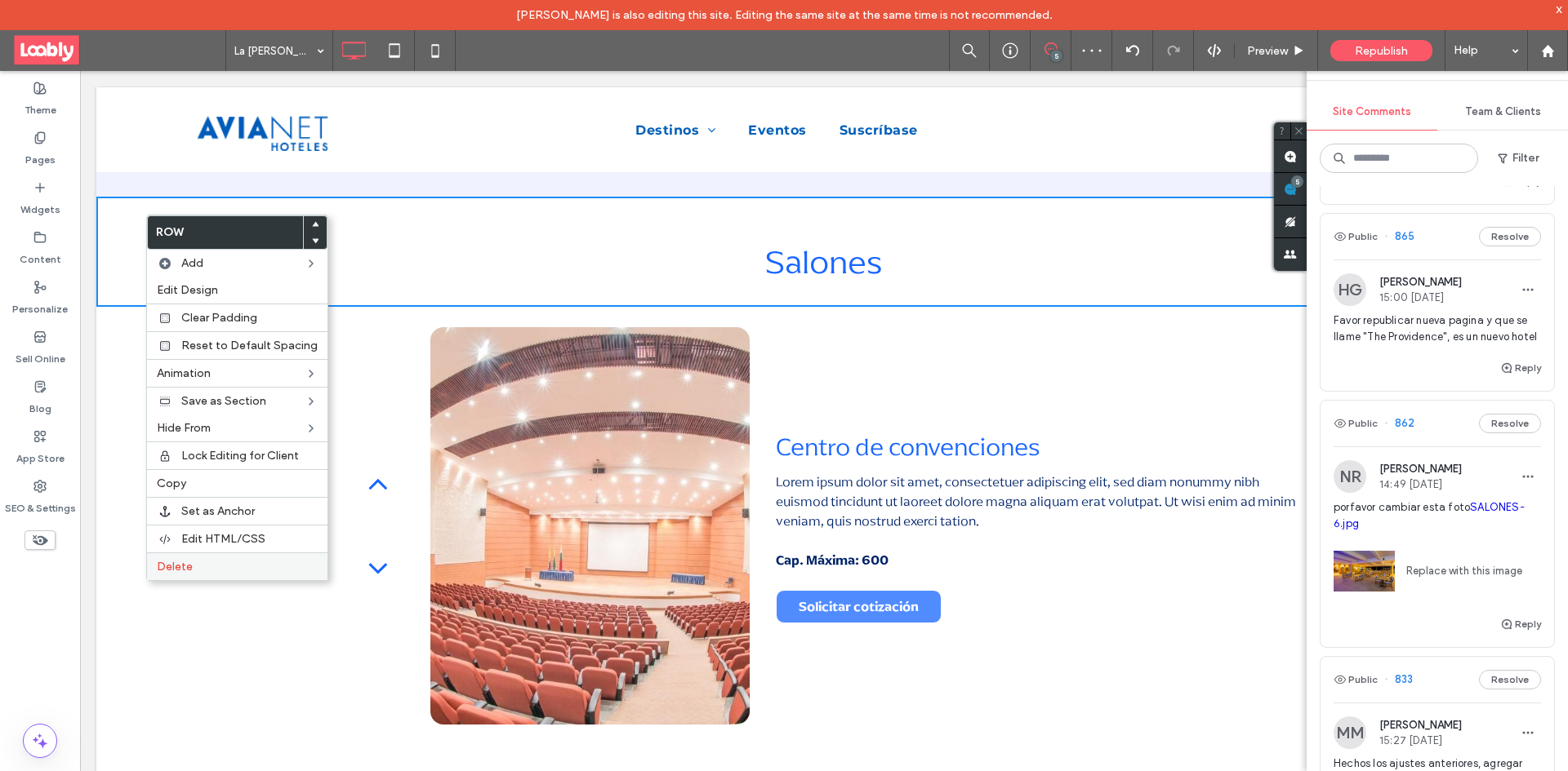
scroll to position [360, 0]
click at [207, 566] on label "Delete" at bounding box center [237, 567] width 161 height 14
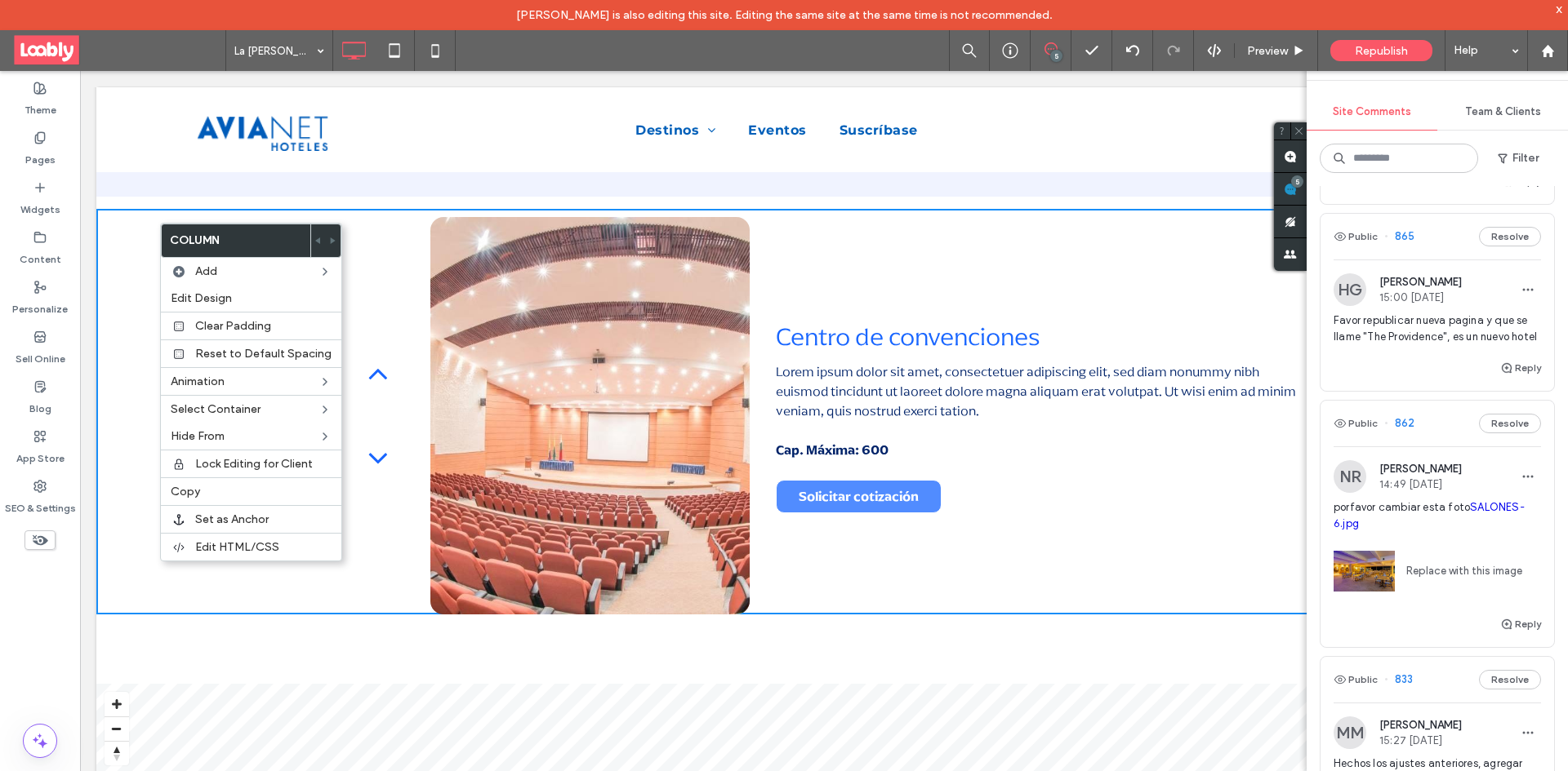
click at [144, 262] on div "Centro de convenciones Lorem ipsum dolor sit amet, consectetuer adipiscing elit…" at bounding box center [824, 412] width 1455 height 406
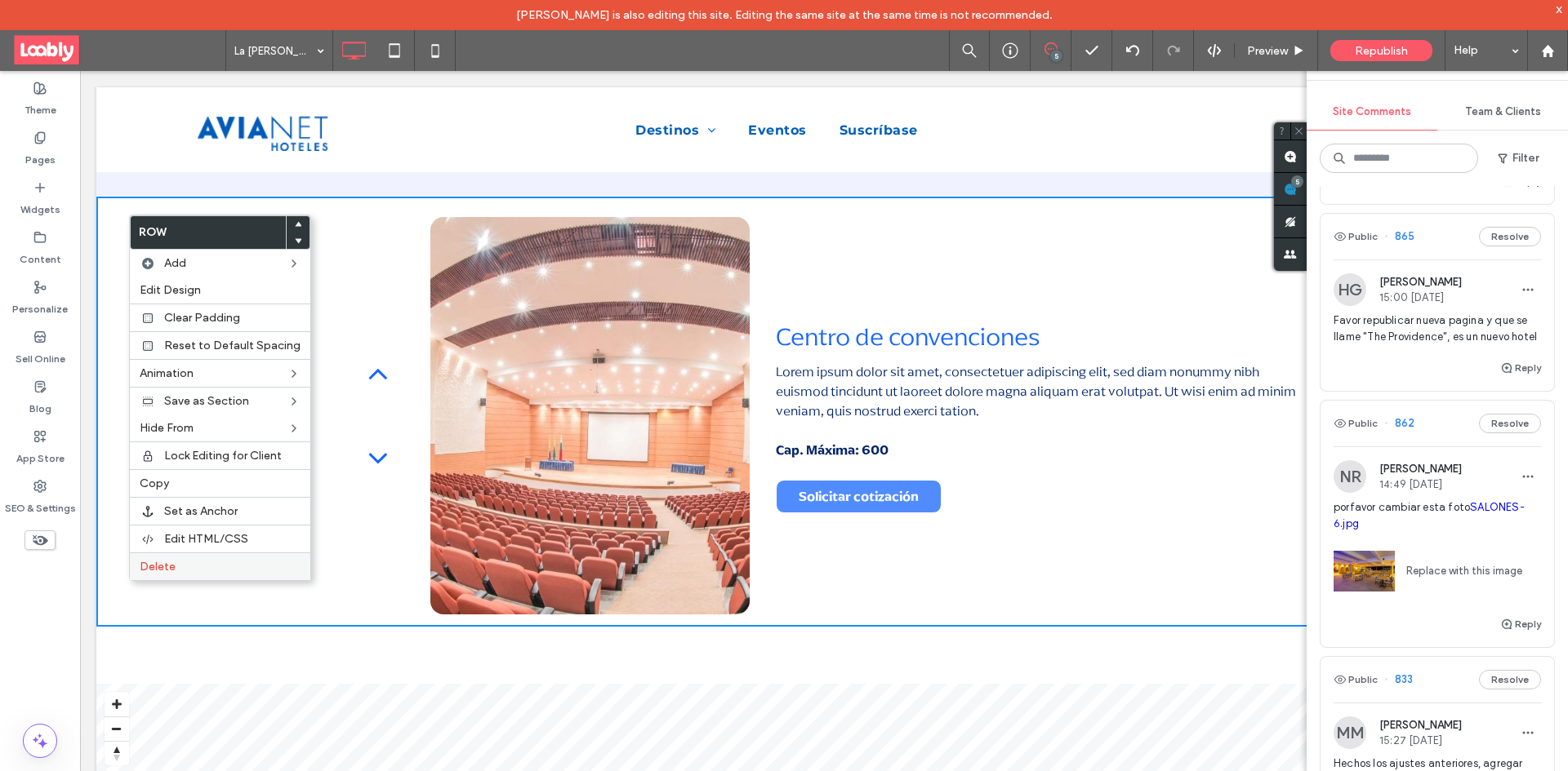
click at [245, 563] on label "Delete" at bounding box center [220, 567] width 161 height 14
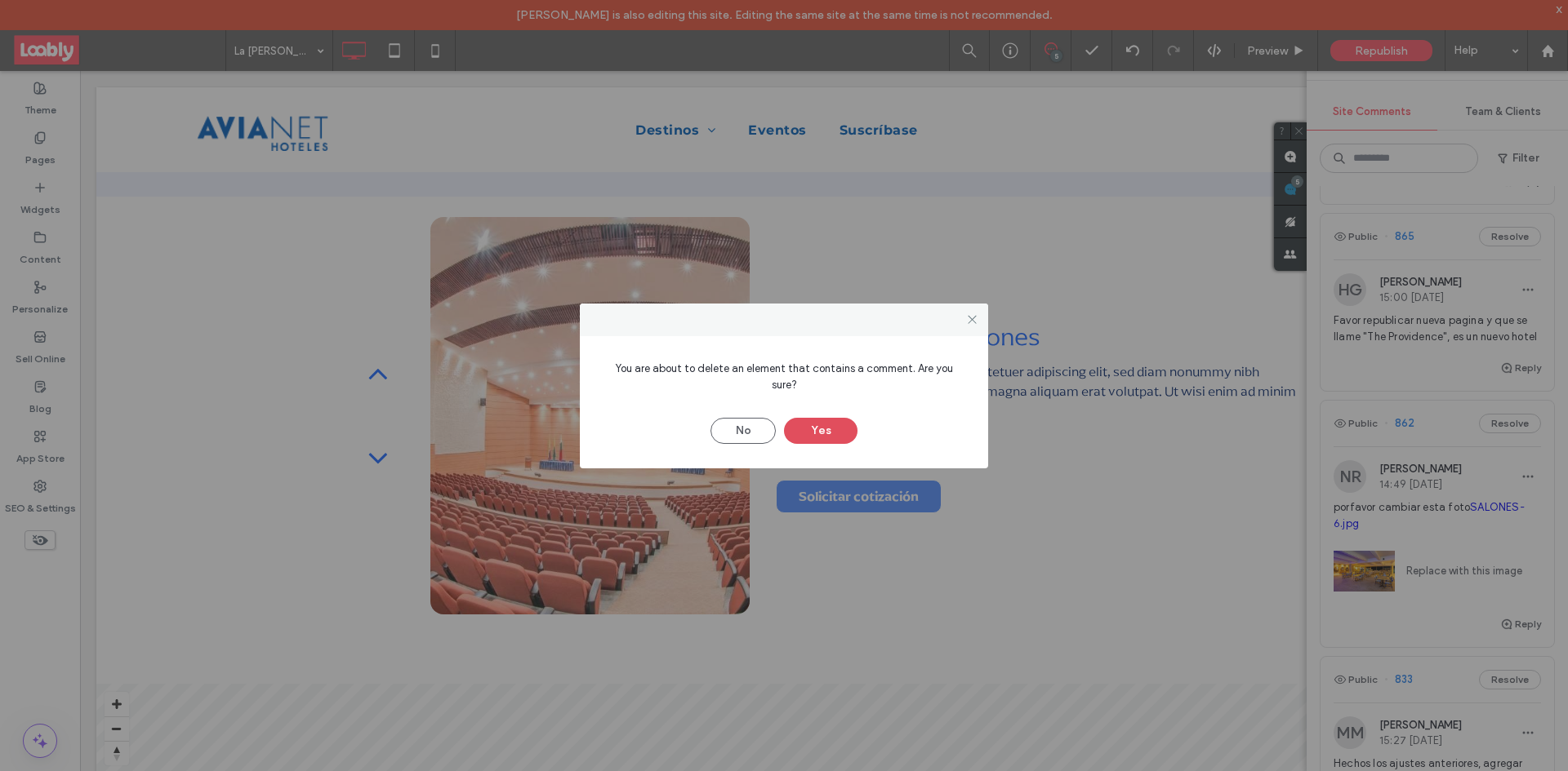
click at [810, 419] on button "Yes" at bounding box center [820, 430] width 73 height 26
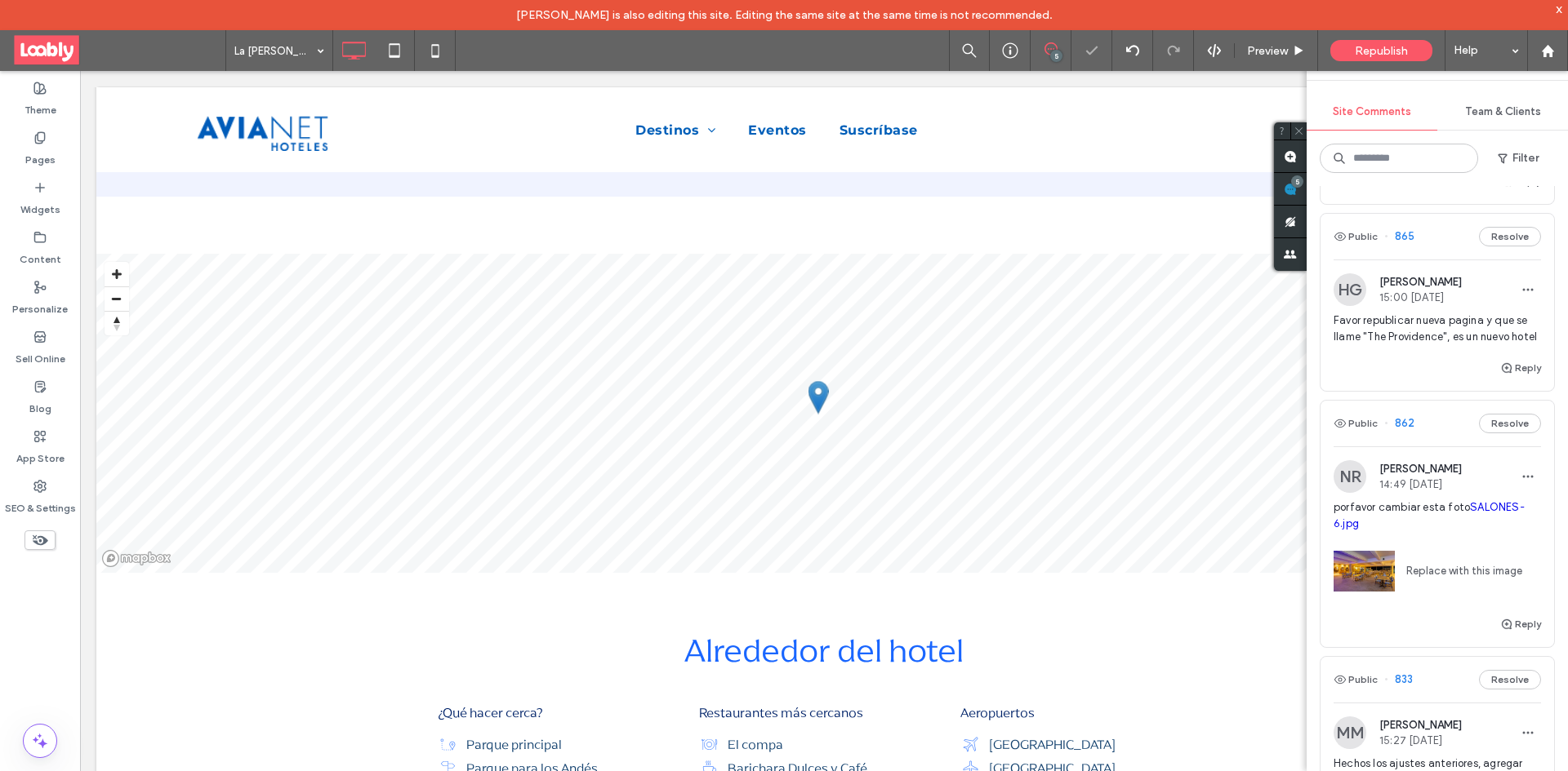
click at [1435, 237] on div "Public 865 Resolve" at bounding box center [1436, 236] width 233 height 46
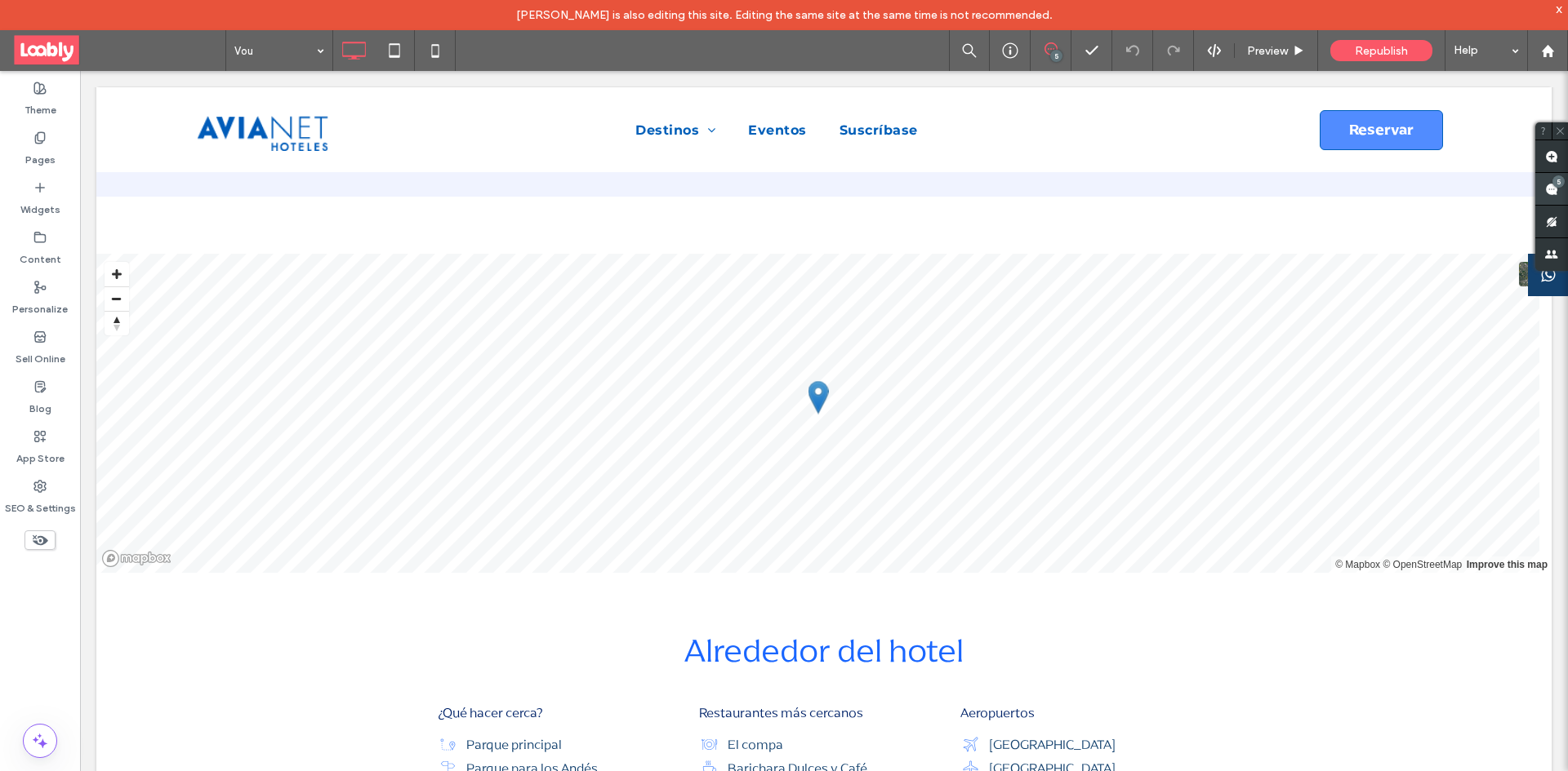
click at [1565, 192] on span at bounding box center [1550, 188] width 32 height 32
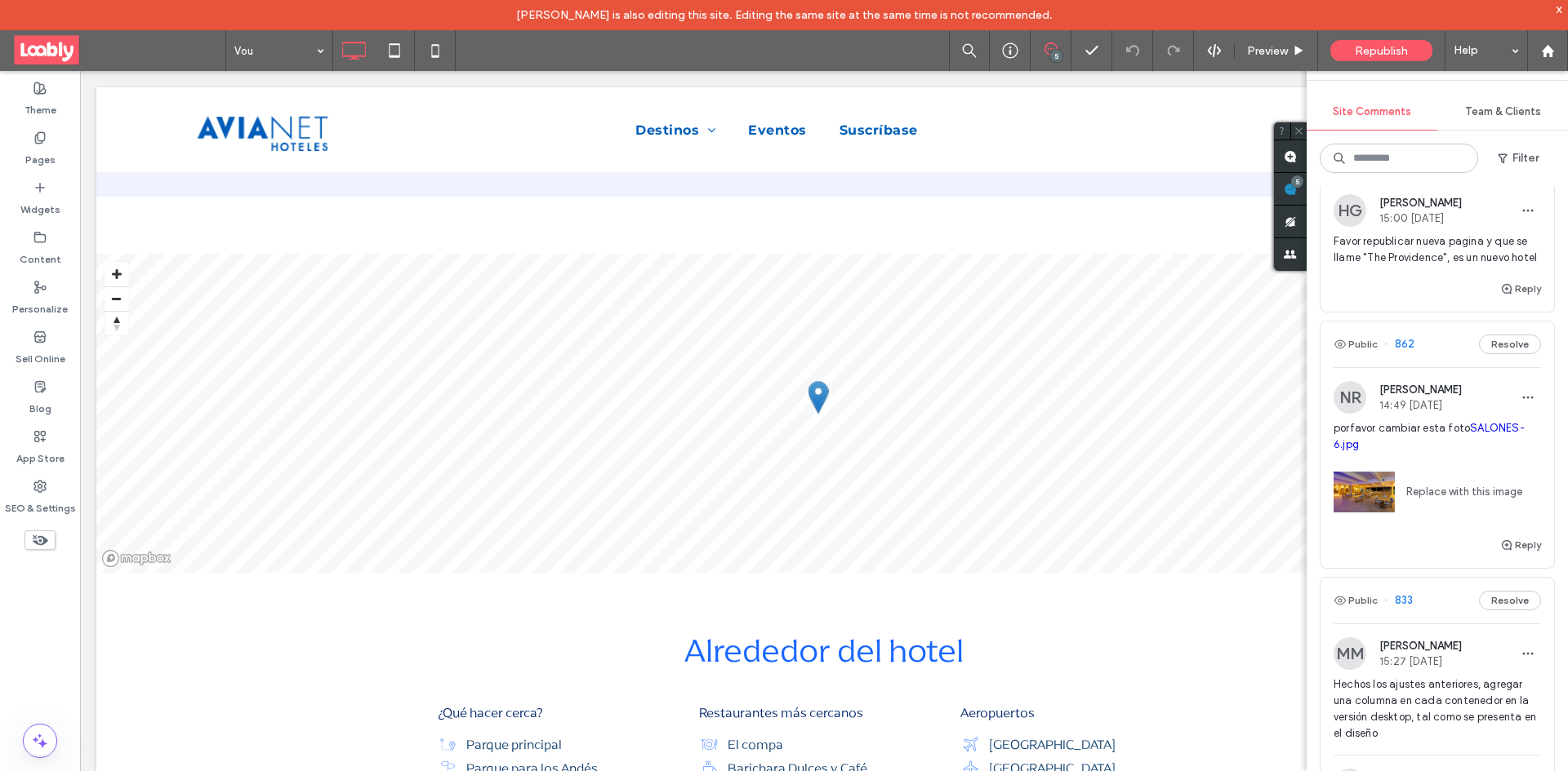
scroll to position [408, 0]
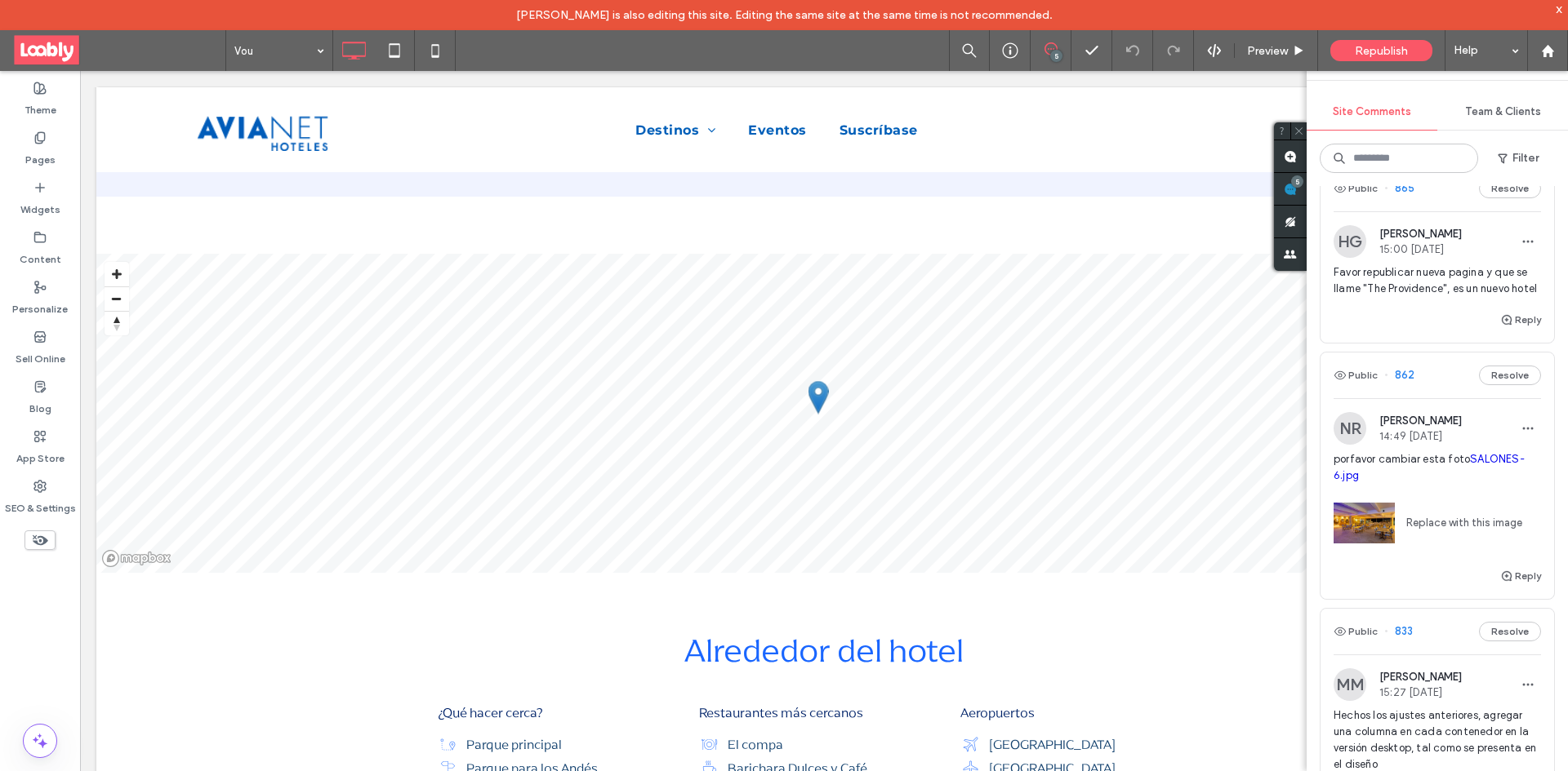
click at [1444, 388] on div "Public 862 Resolve" at bounding box center [1436, 375] width 233 height 46
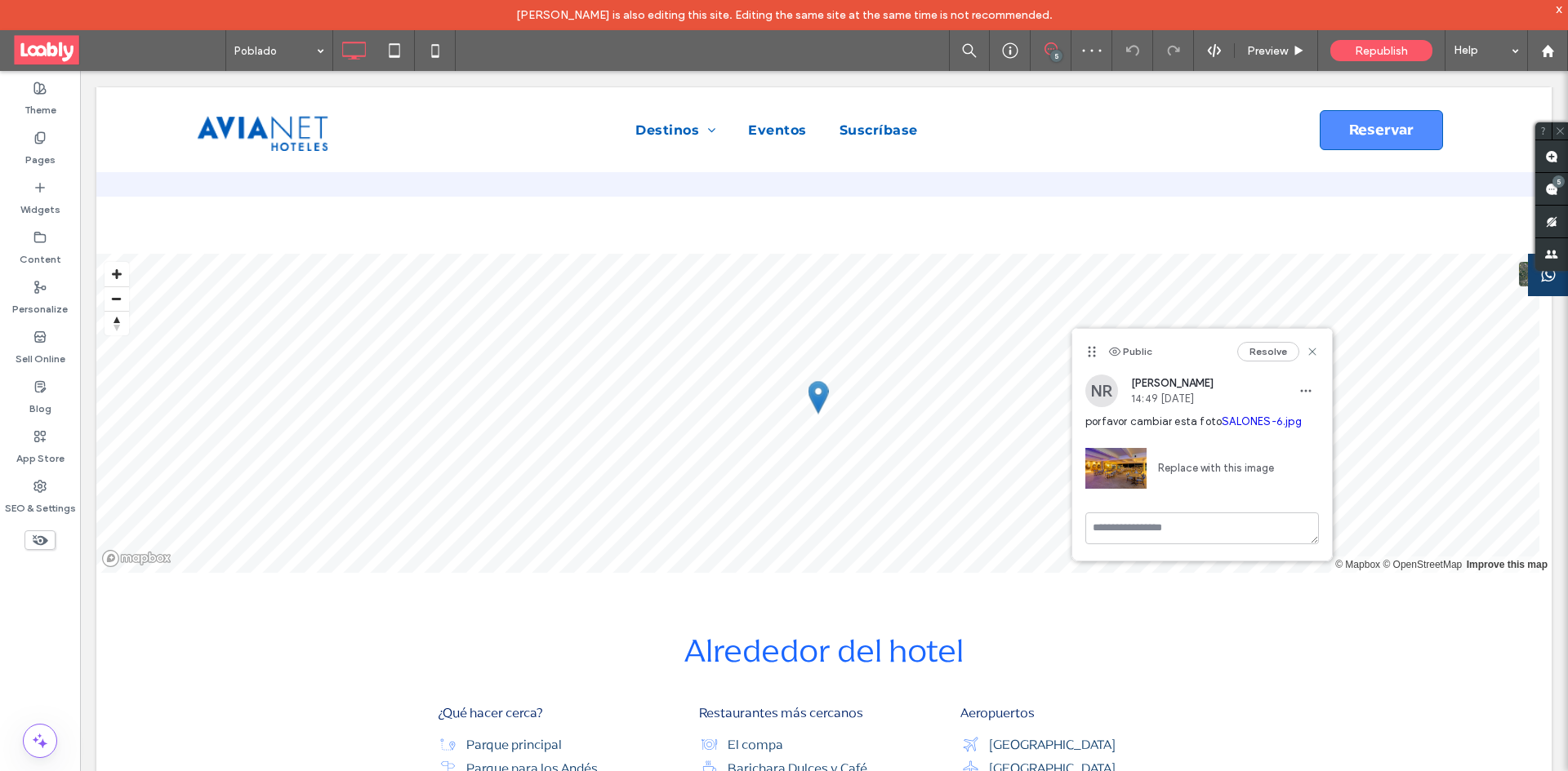
click at [1241, 471] on link "Replace with this image" at bounding box center [1210, 468] width 127 height 17
click at [1265, 354] on button "Resolve" at bounding box center [1266, 350] width 62 height 20
click at [1547, 198] on span at bounding box center [1550, 188] width 32 height 32
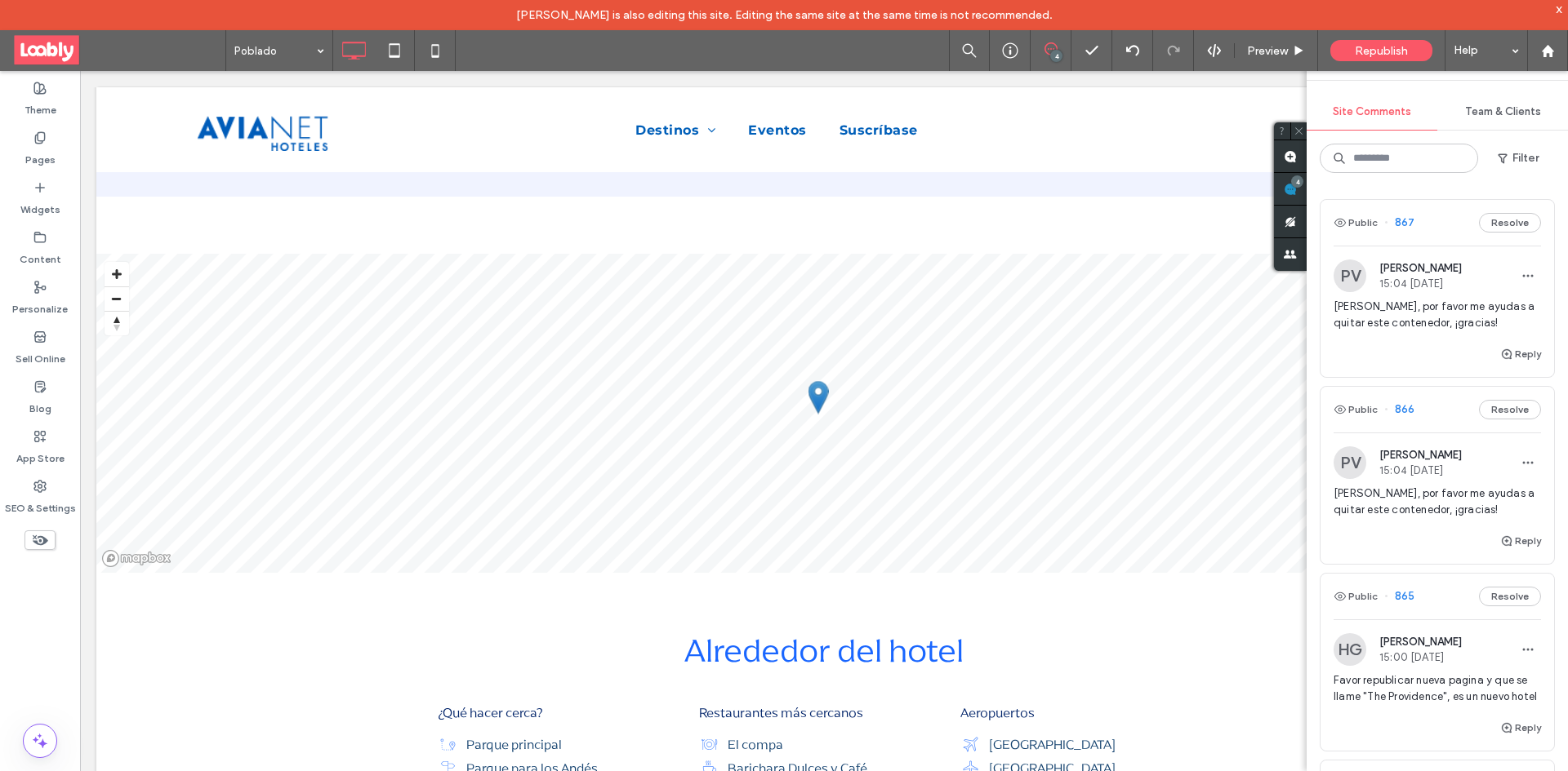
click at [1437, 416] on div "Public 866 Resolve" at bounding box center [1436, 409] width 233 height 46
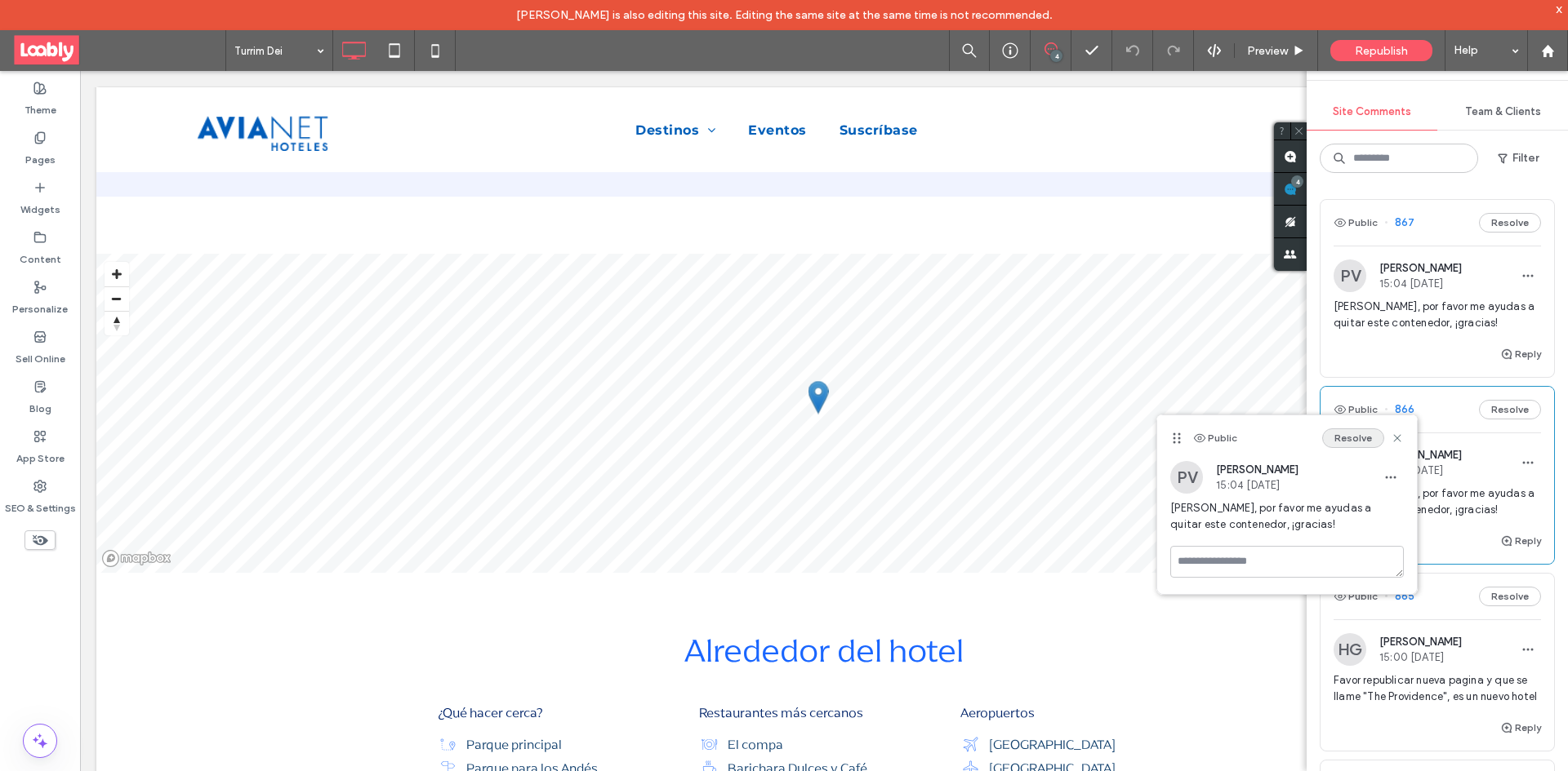
click at [1354, 441] on button "Resolve" at bounding box center [1353, 438] width 62 height 20
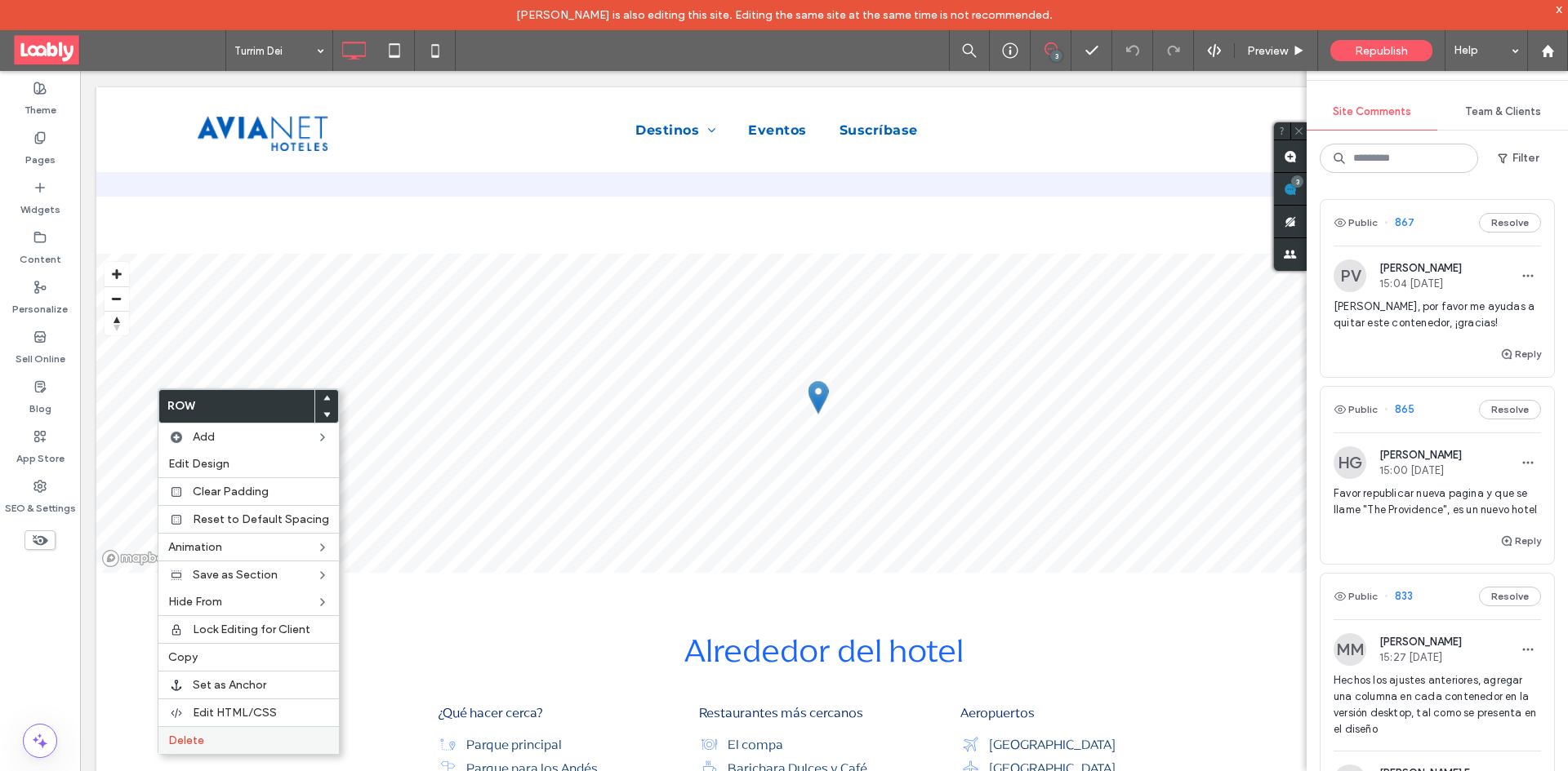
click at [242, 739] on label "Delete" at bounding box center [248, 741] width 161 height 14
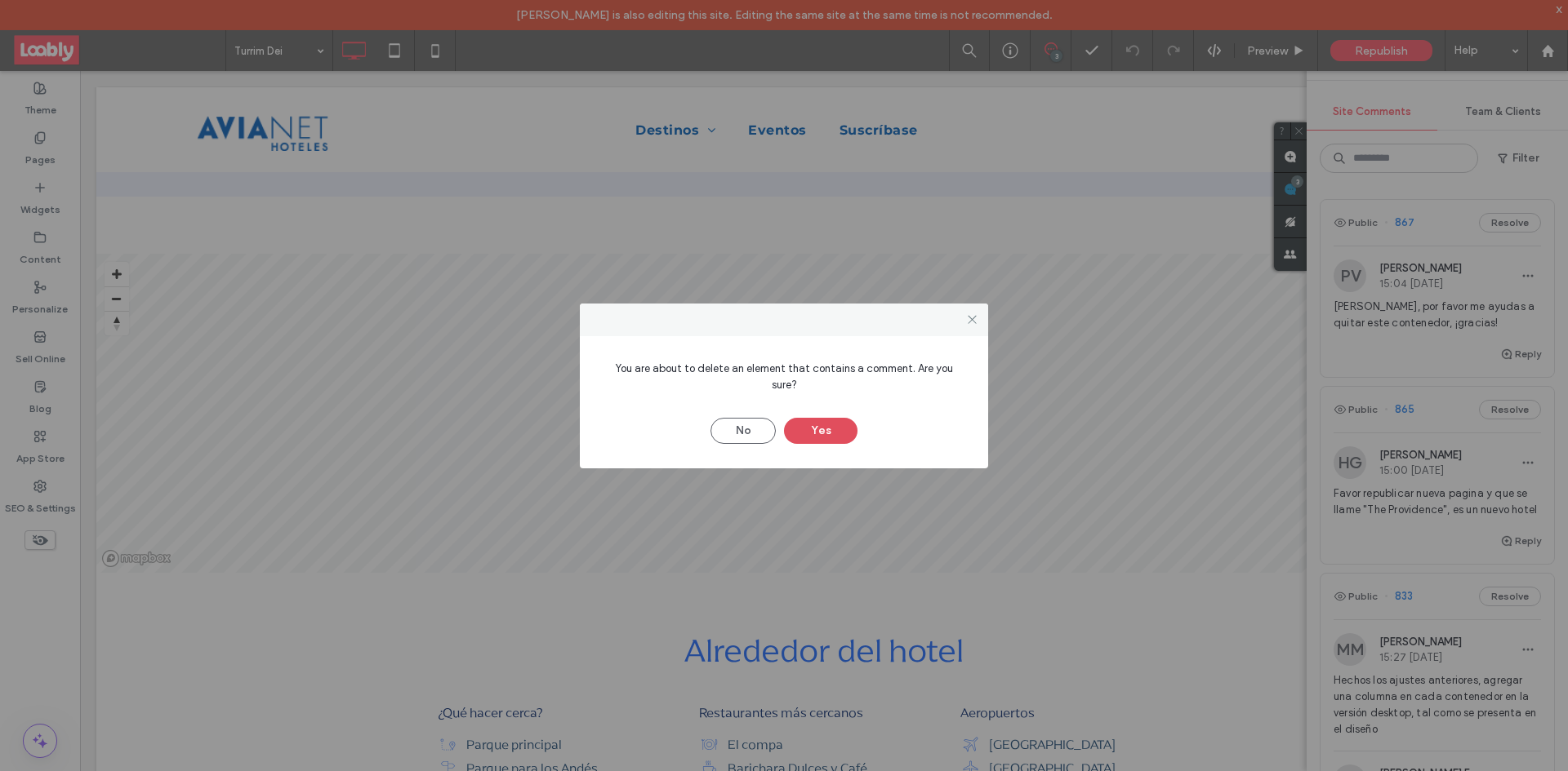
click at [842, 422] on button "Yes" at bounding box center [820, 430] width 73 height 26
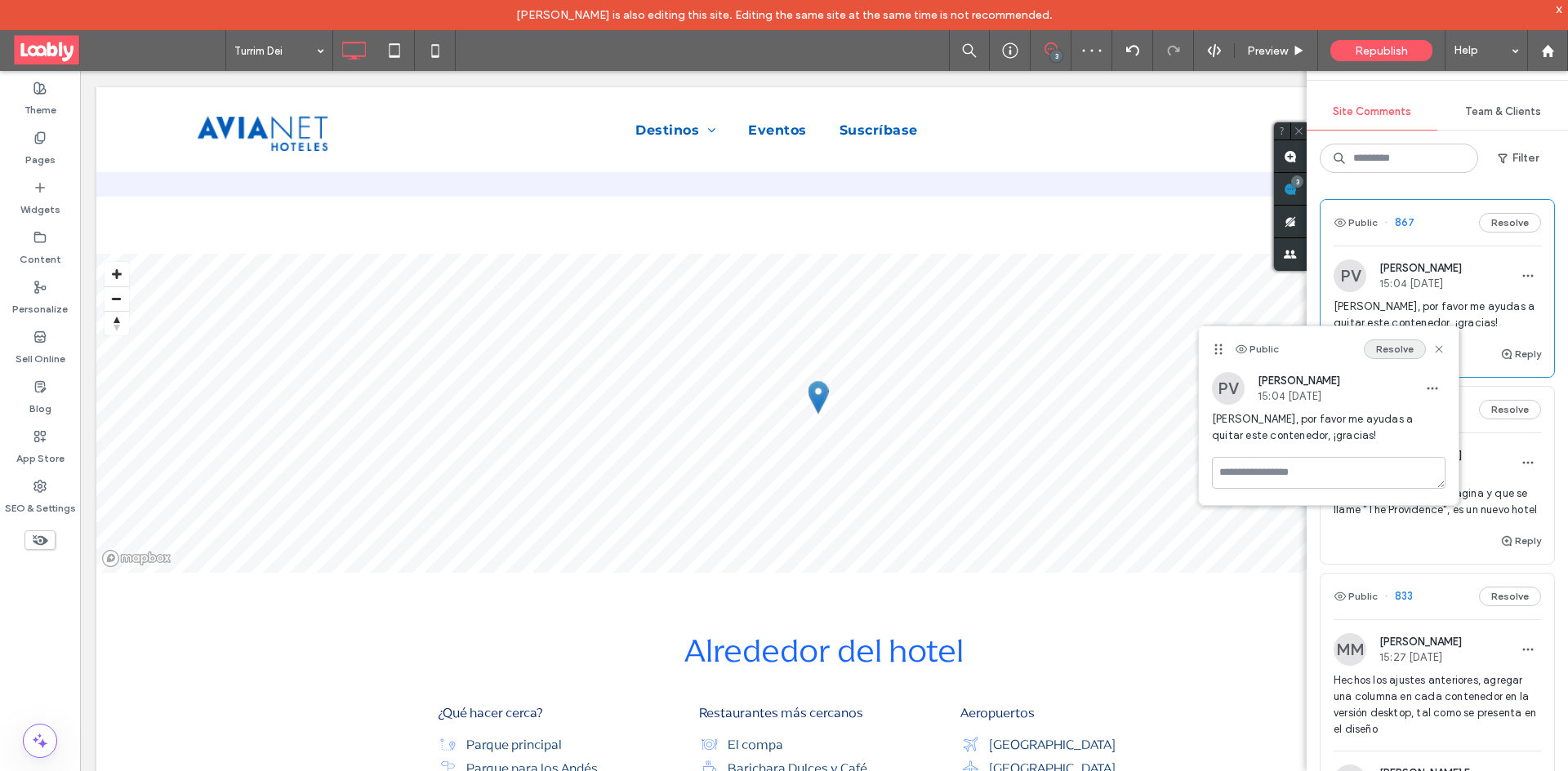
click at [1415, 344] on button "Resolve" at bounding box center [1395, 349] width 62 height 20
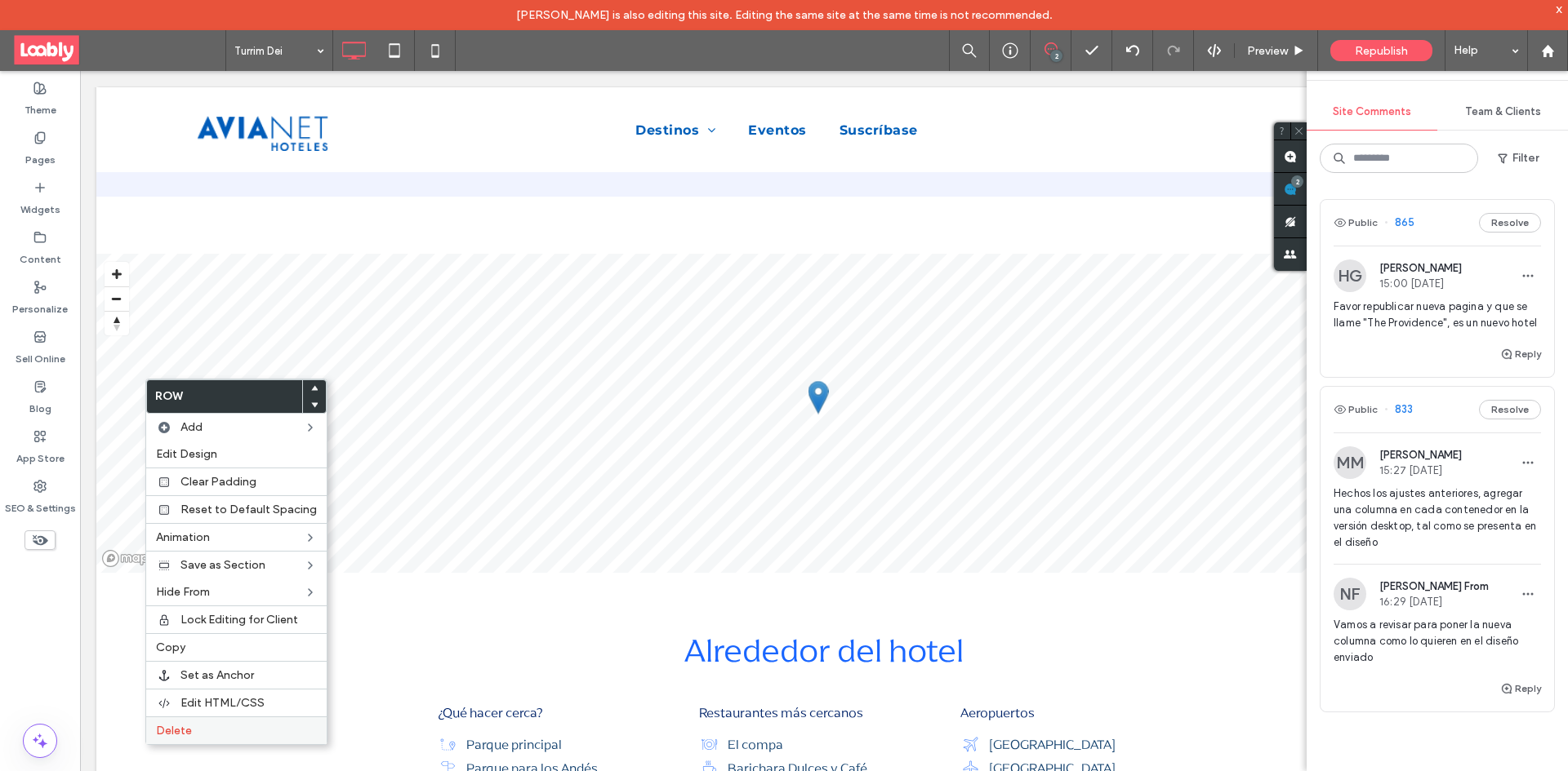
click at [232, 729] on label "Delete" at bounding box center [236, 731] width 161 height 14
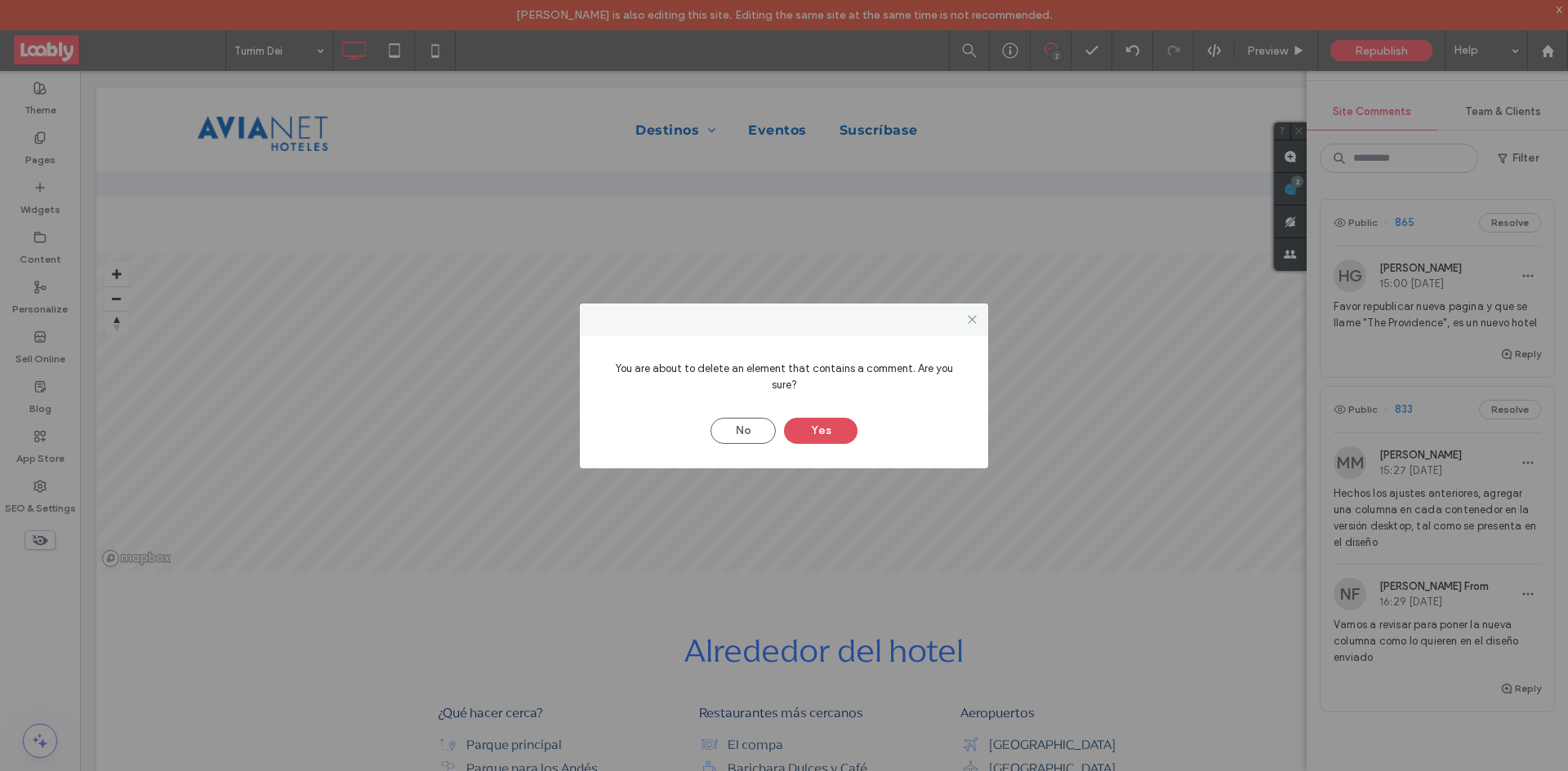
click at [810, 426] on button "Yes" at bounding box center [820, 430] width 73 height 26
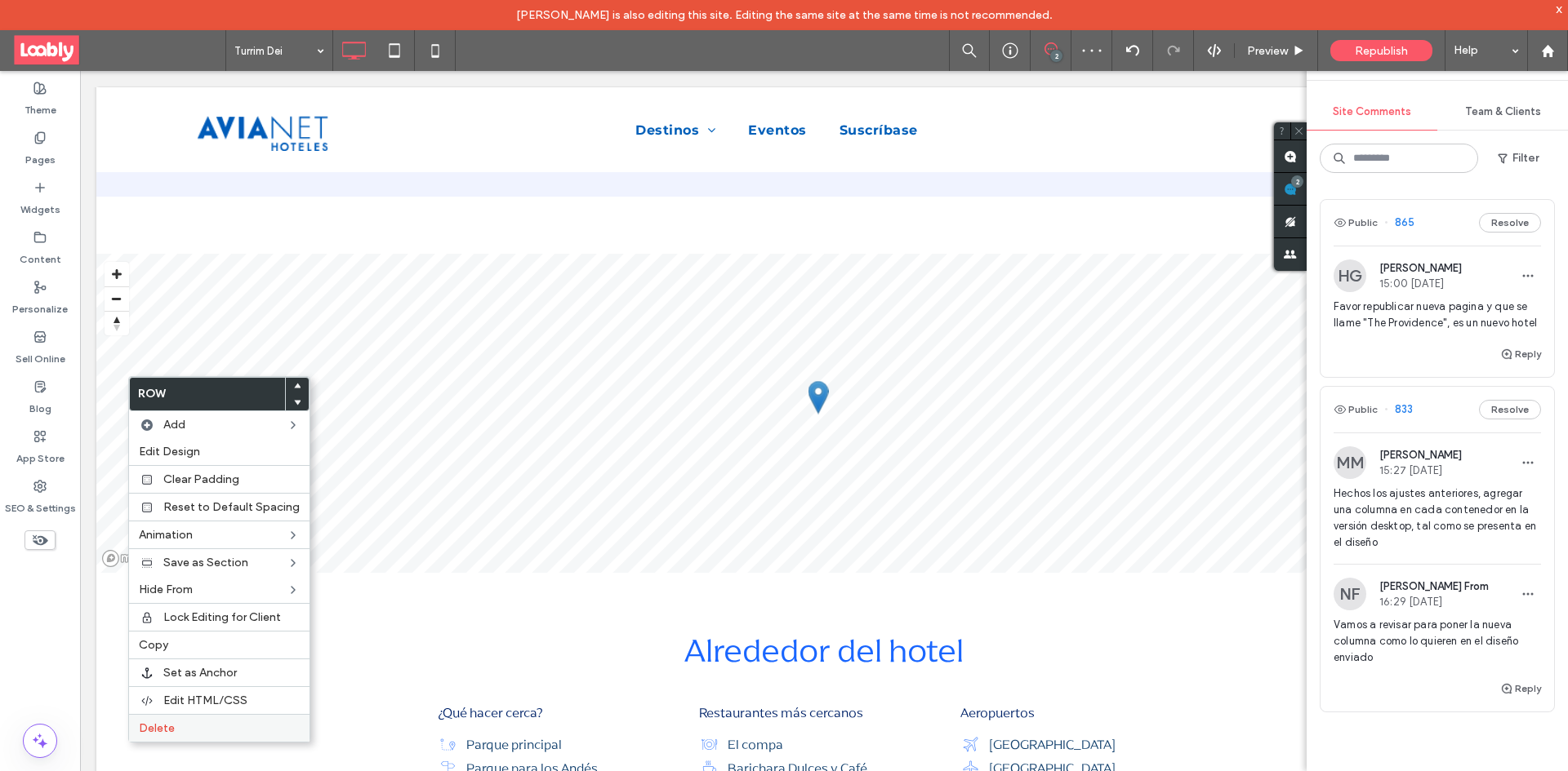
click at [217, 734] on label "Delete" at bounding box center [219, 728] width 161 height 14
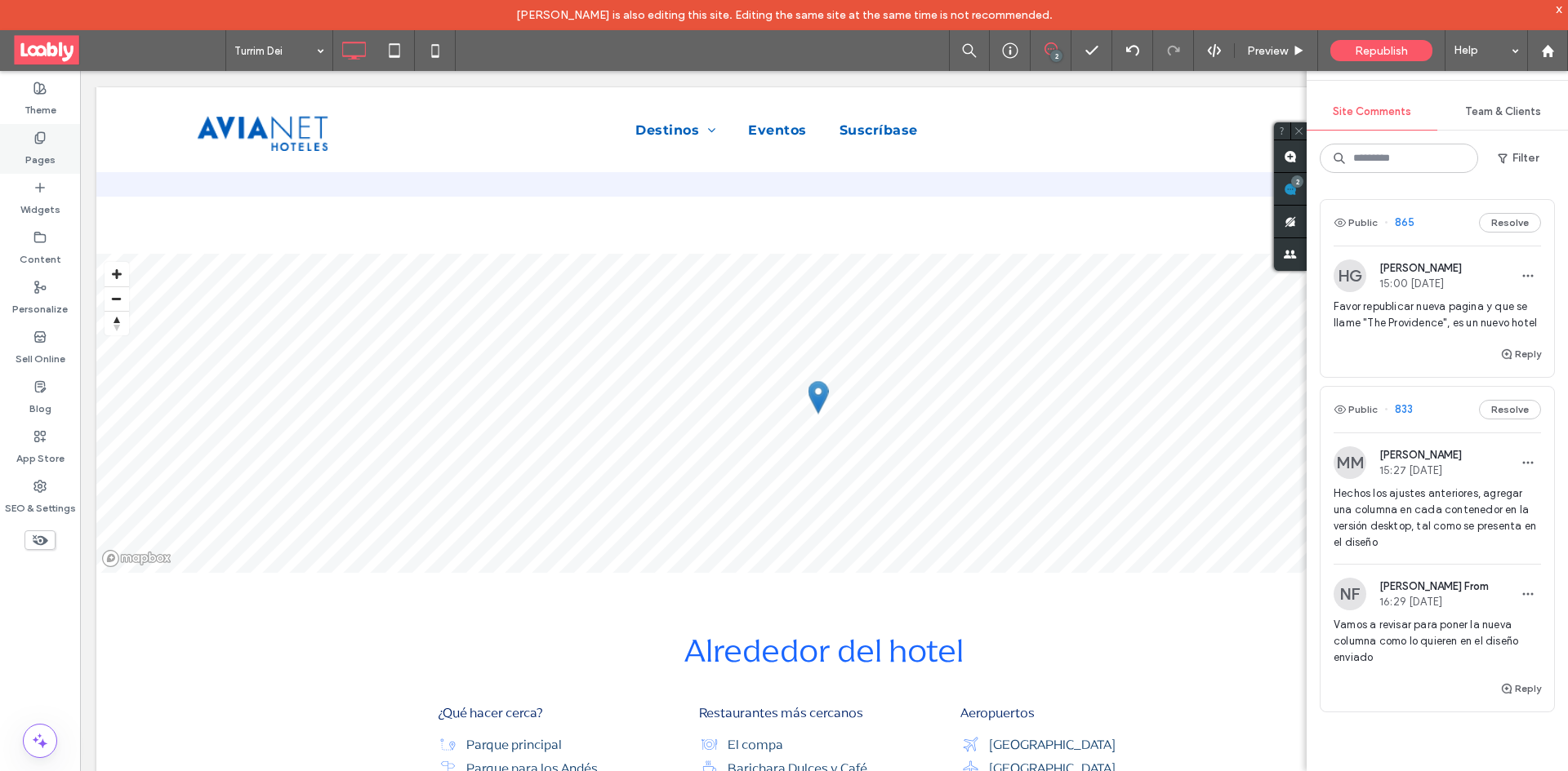
click at [62, 152] on div "Pages" at bounding box center [40, 148] width 80 height 50
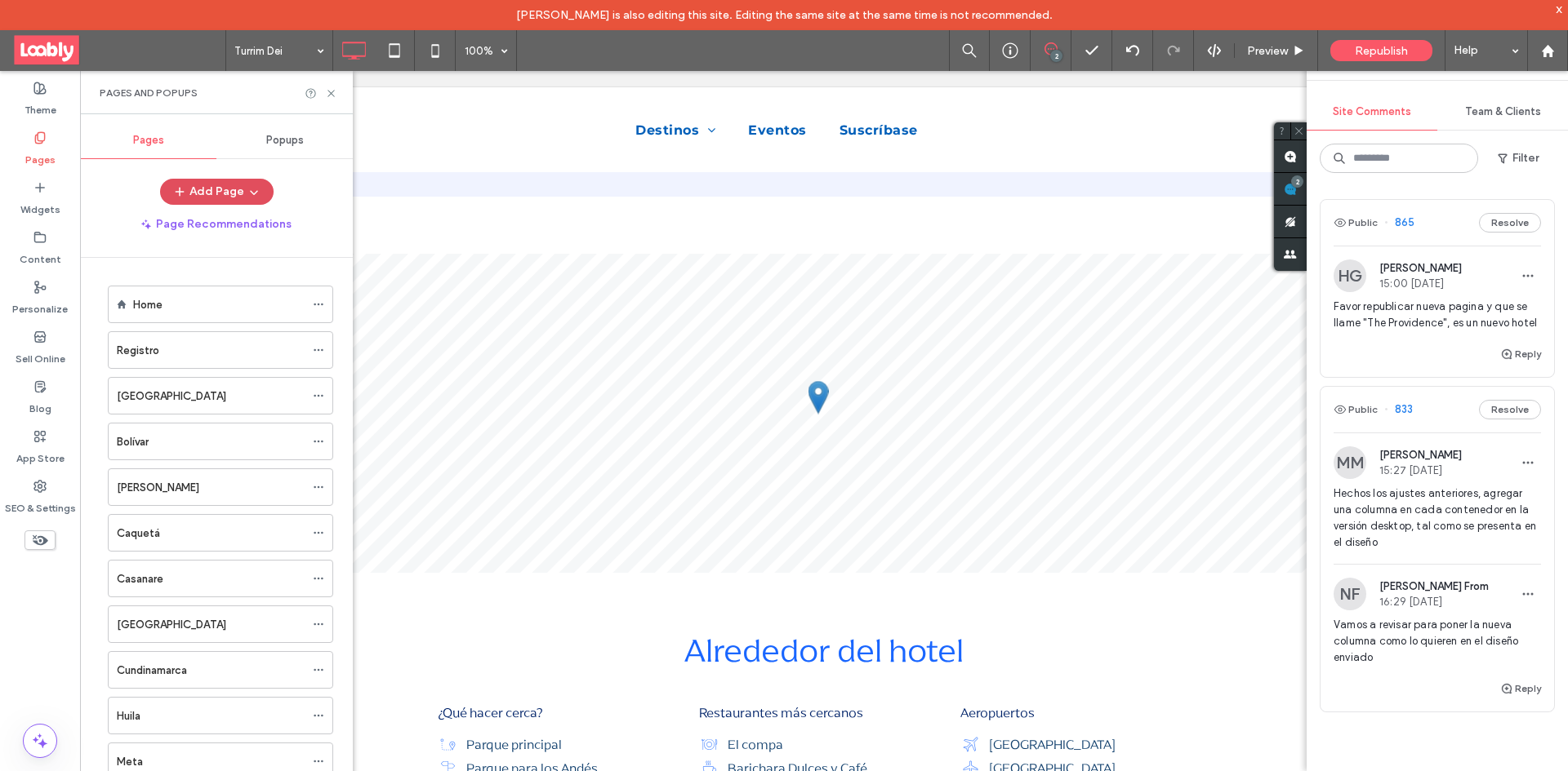
click at [268, 192] on button "Add Page" at bounding box center [217, 191] width 113 height 26
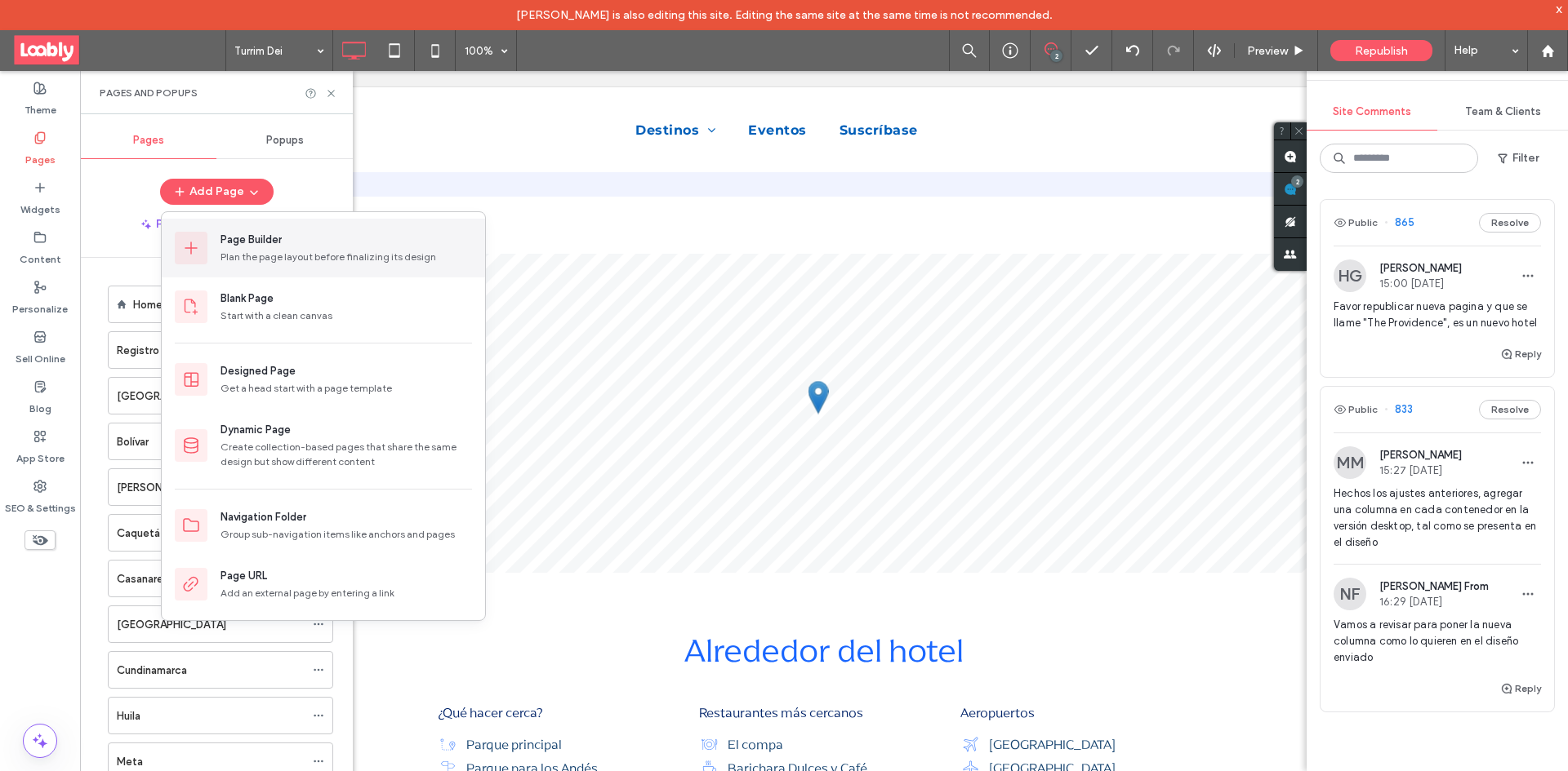
click at [351, 232] on div "Page Builder" at bounding box center [347, 240] width 252 height 17
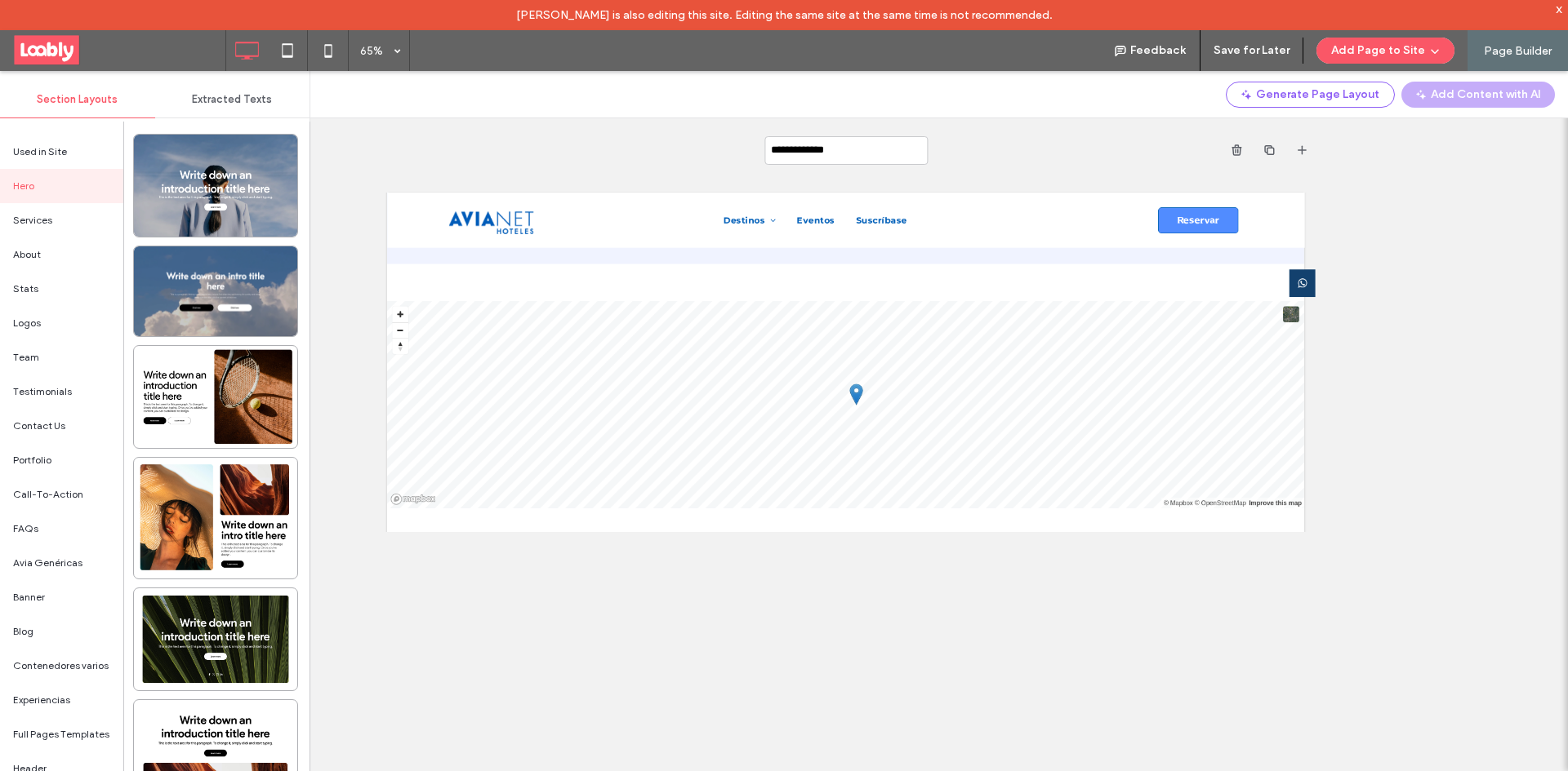
type input "**********"
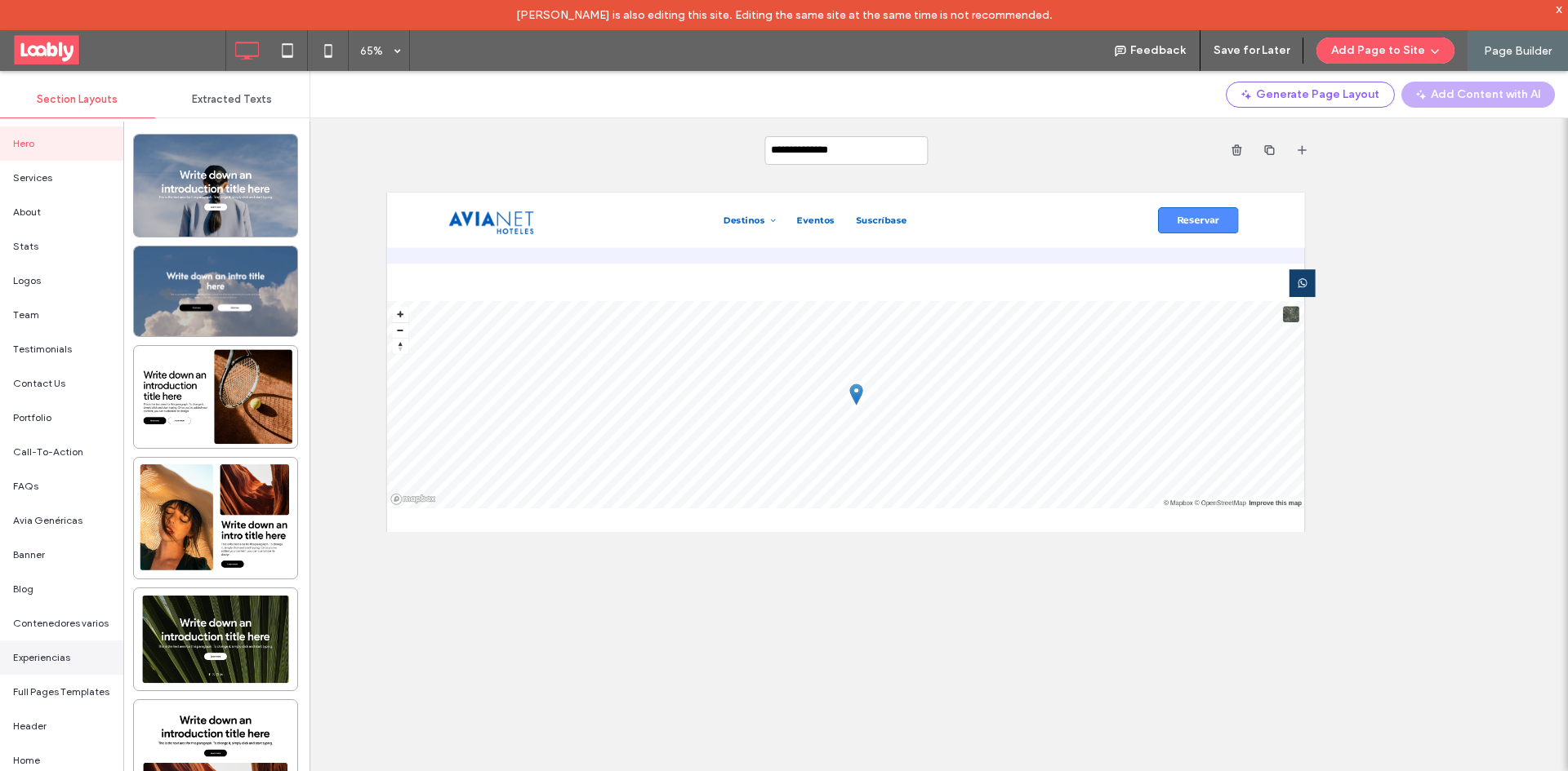
scroll to position [82, 0]
click at [76, 657] on span "Full Pages Templates" at bounding box center [61, 652] width 97 height 15
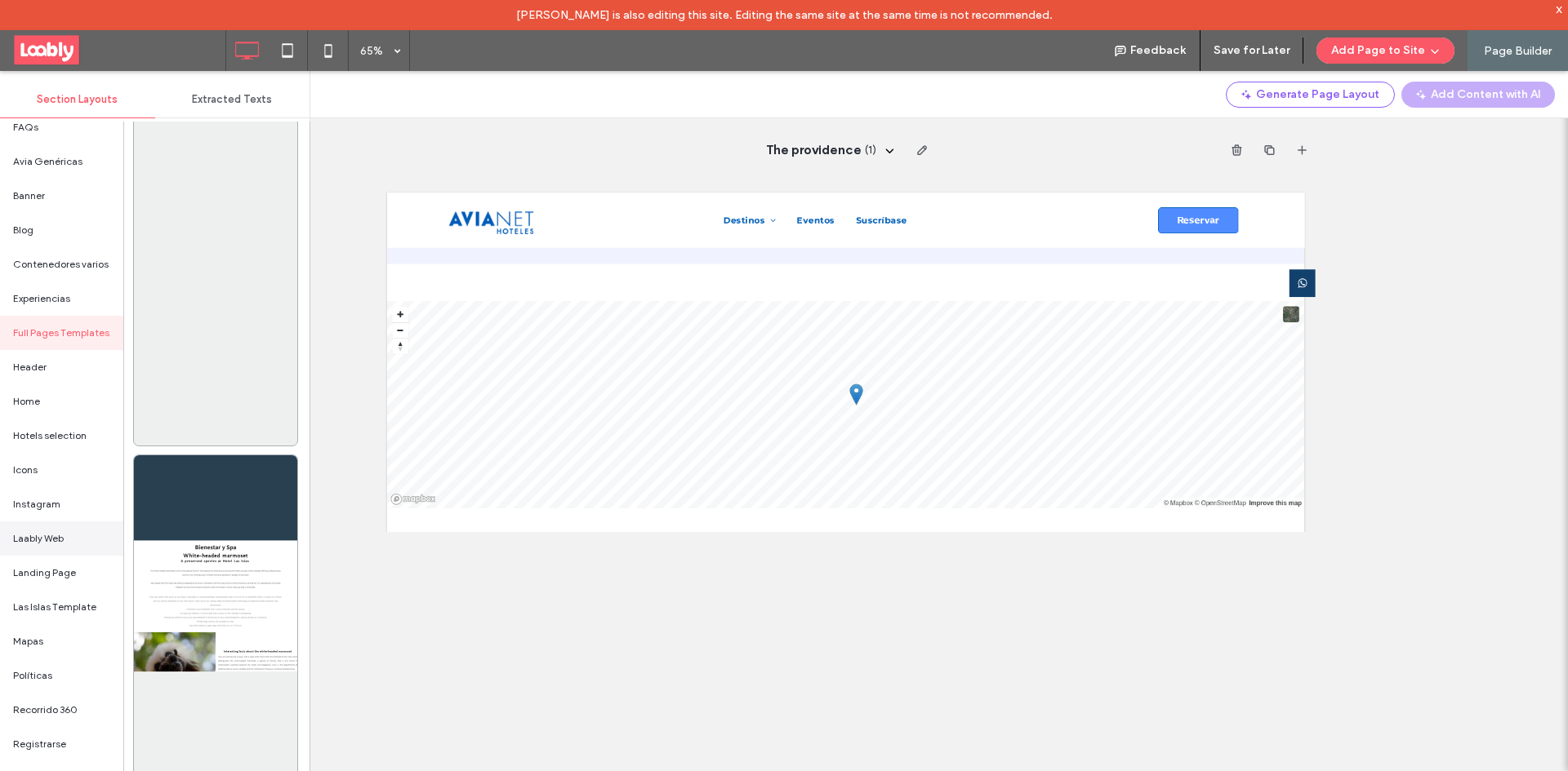
scroll to position [408, 0]
click at [90, 566] on div "Landing Page" at bounding box center [62, 566] width 123 height 34
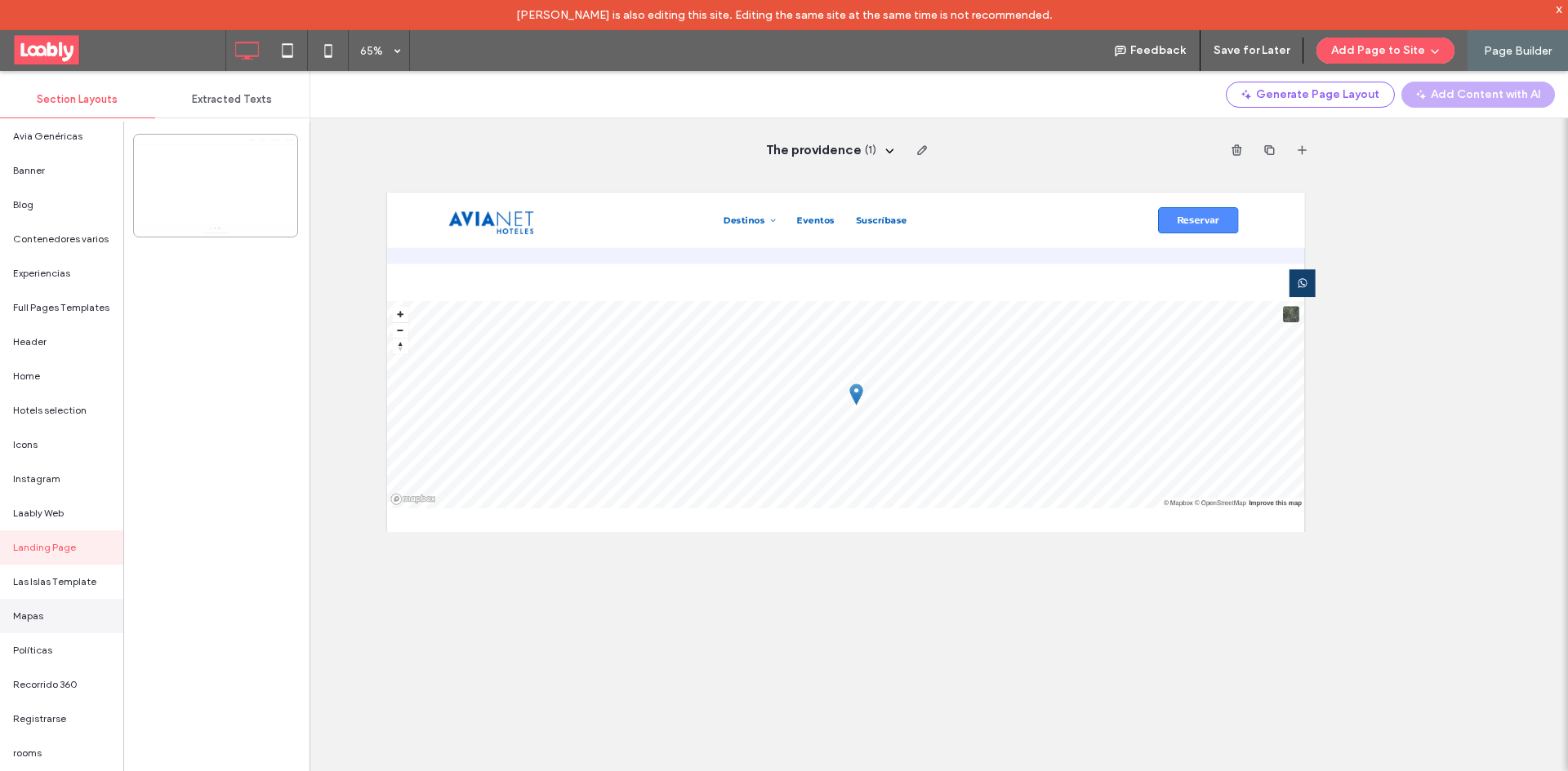
scroll to position [0, 0]
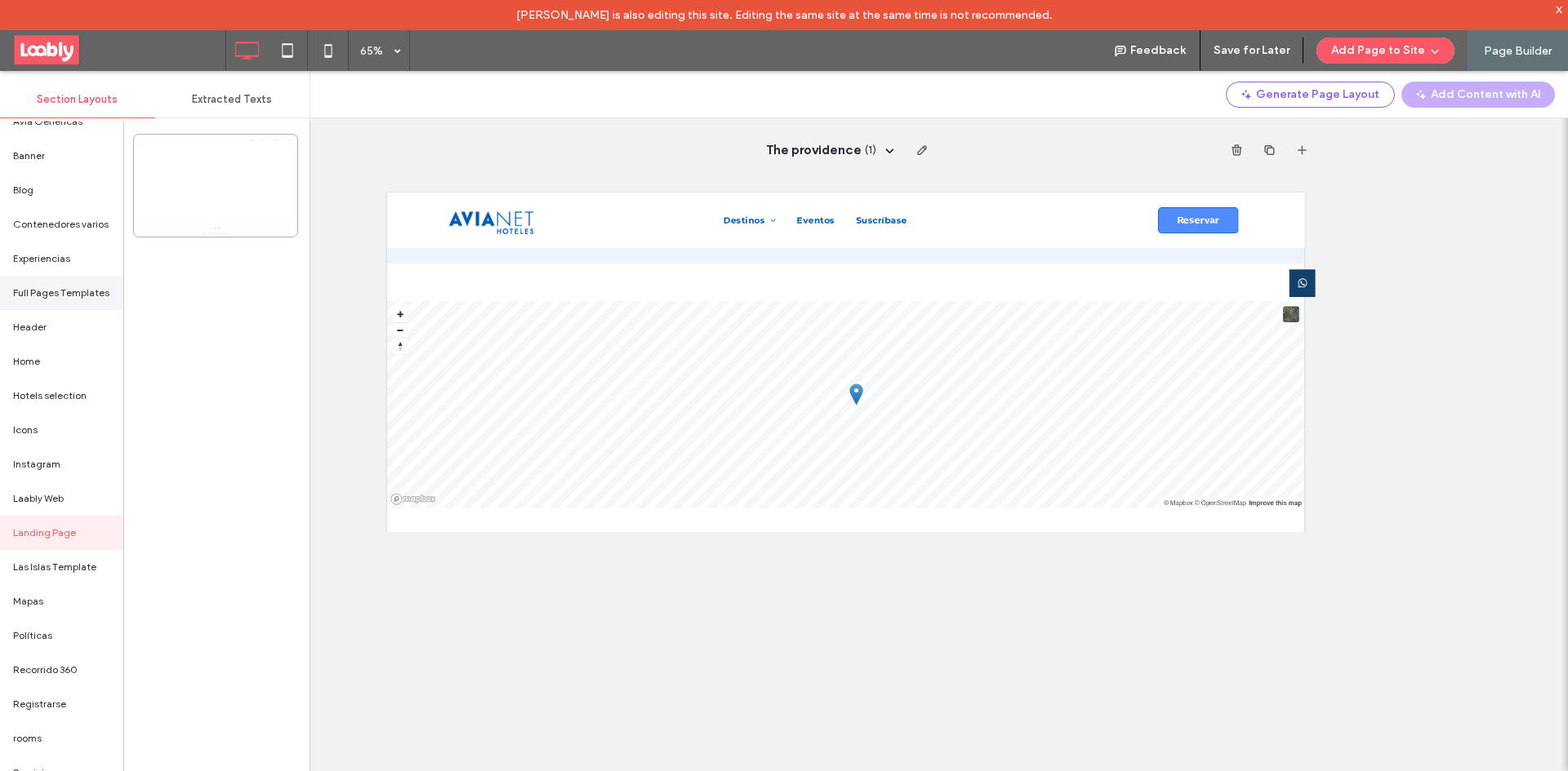
click at [87, 297] on span "Full Pages Templates" at bounding box center [61, 293] width 97 height 15
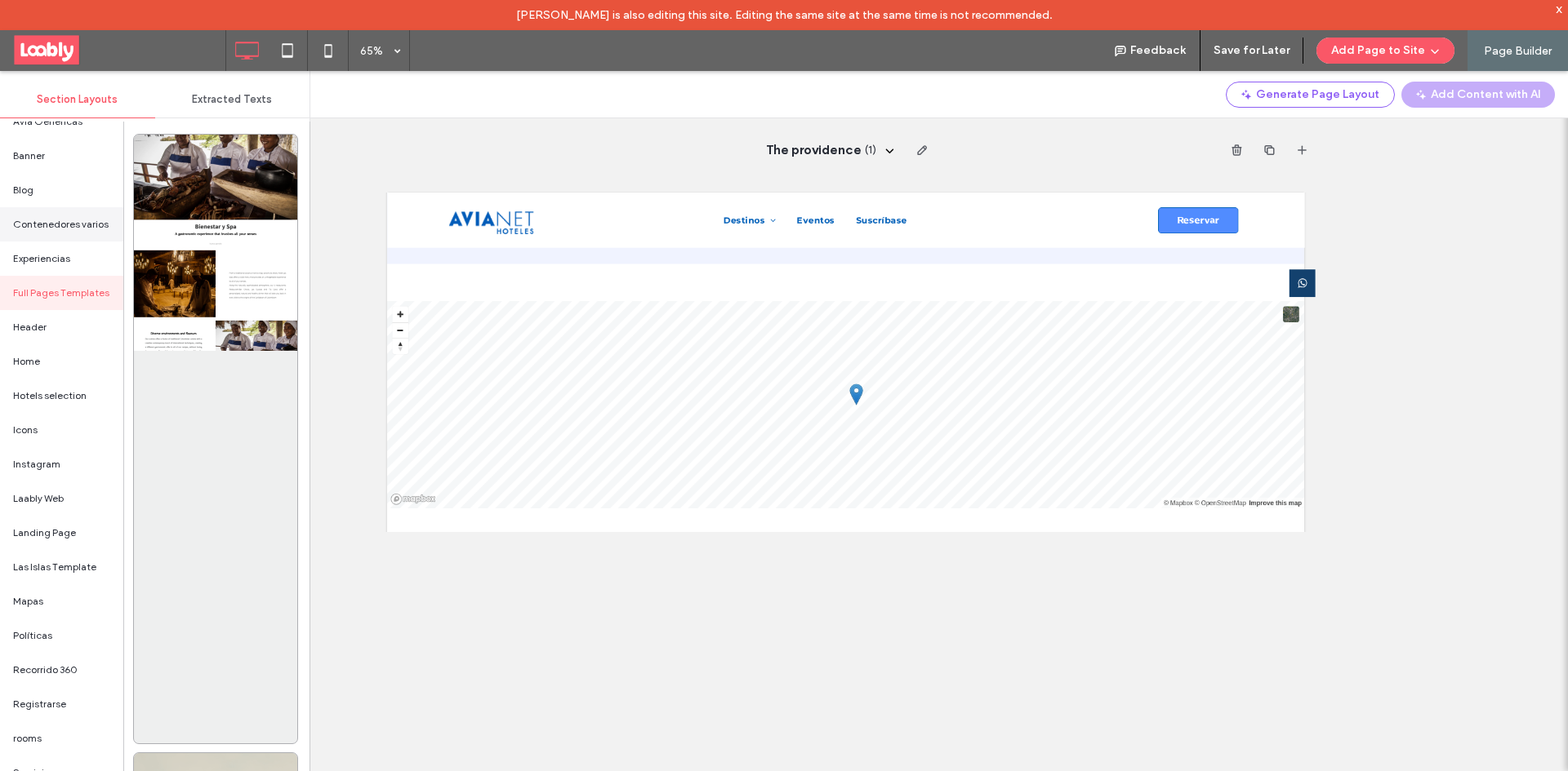
click at [66, 232] on span "Contenedores varios" at bounding box center [61, 223] width 96 height 15
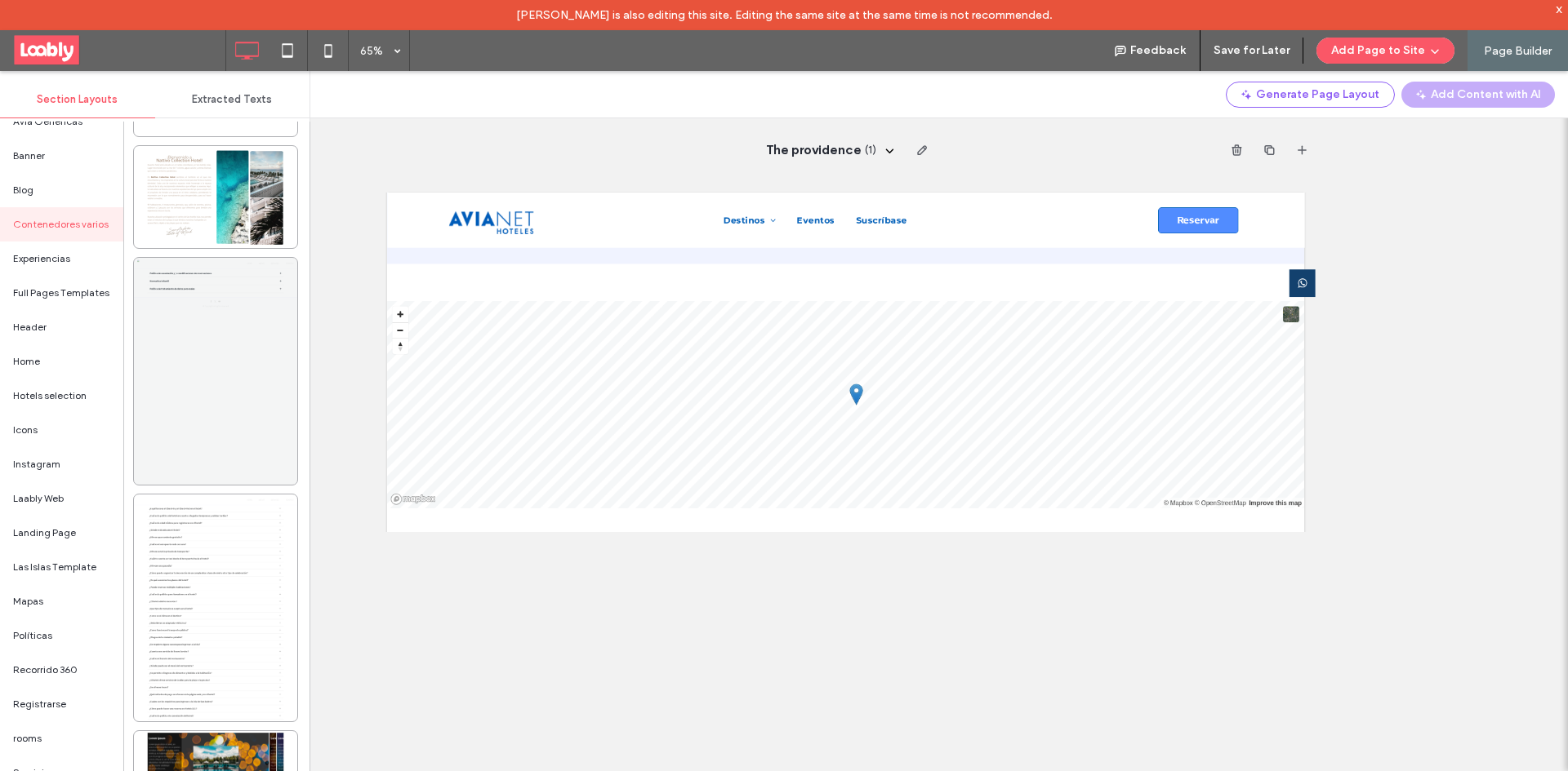
scroll to position [1637, 0]
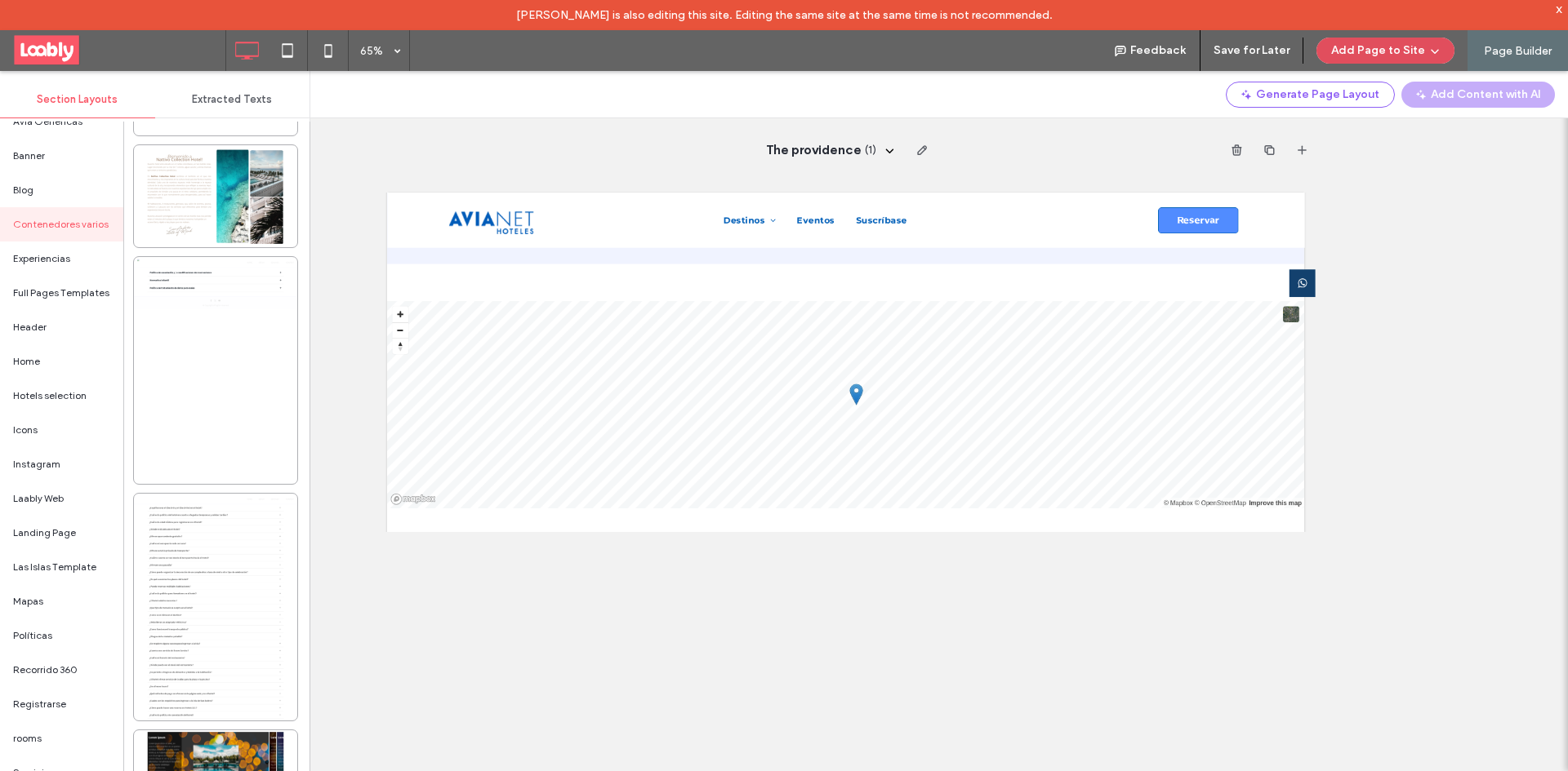
click at [1384, 56] on button "Add Page to Site" at bounding box center [1384, 50] width 138 height 26
click at [1399, 119] on span "Add & Go to Editor" at bounding box center [1370, 124] width 93 height 17
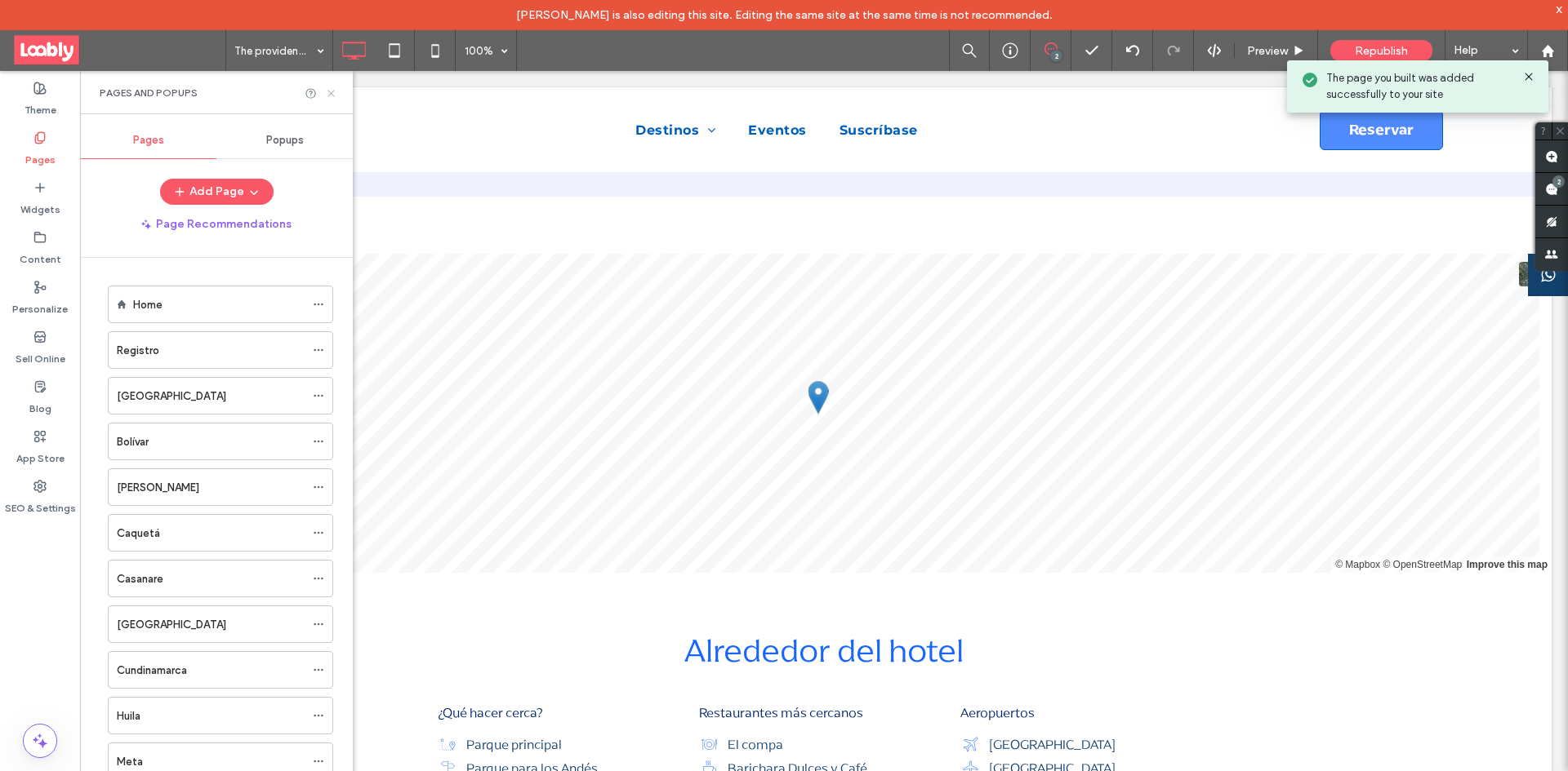
click at [327, 96] on icon at bounding box center [331, 93] width 13 height 13
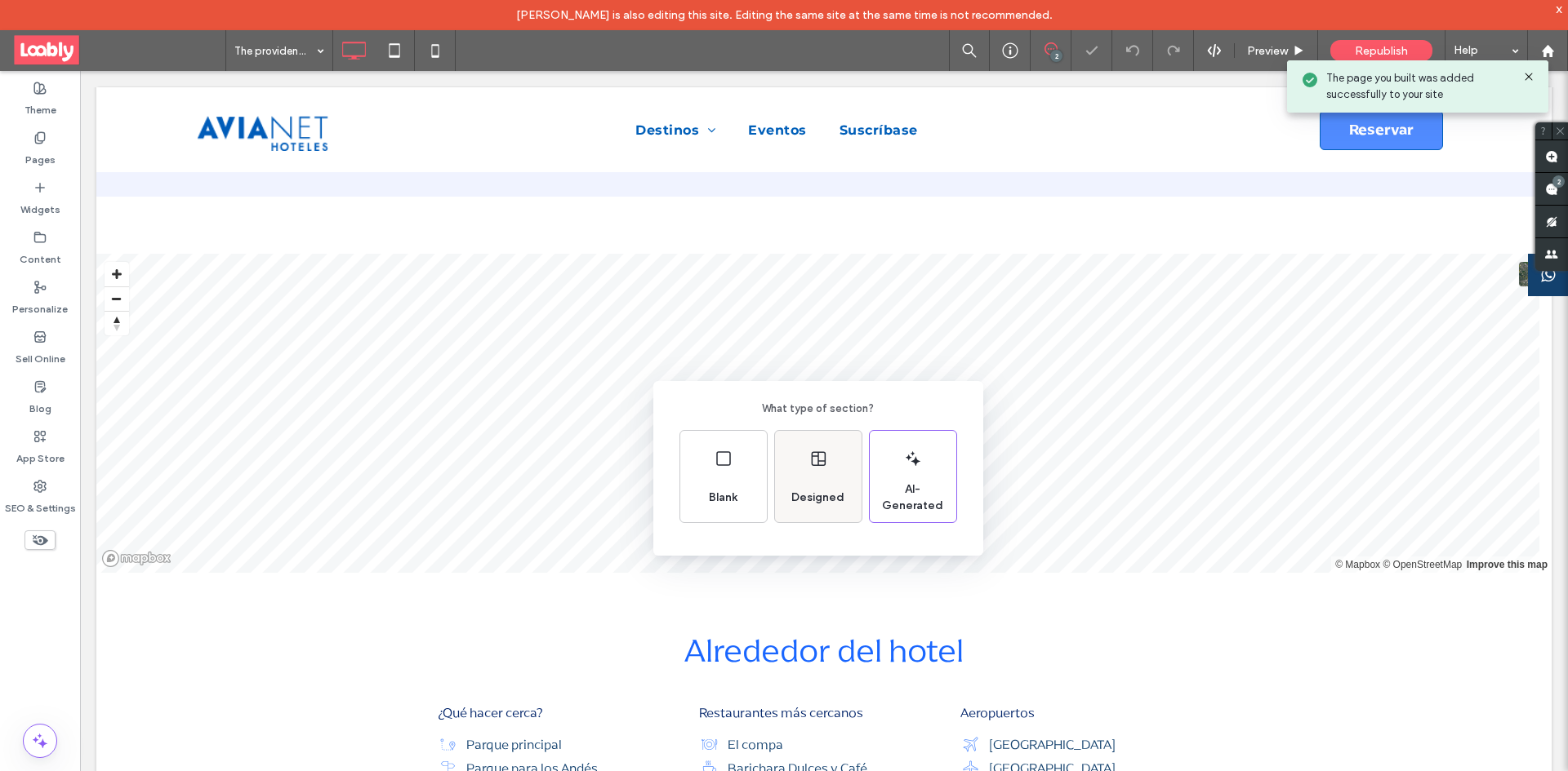
click at [836, 482] on div "Designed" at bounding box center [818, 498] width 66 height 36
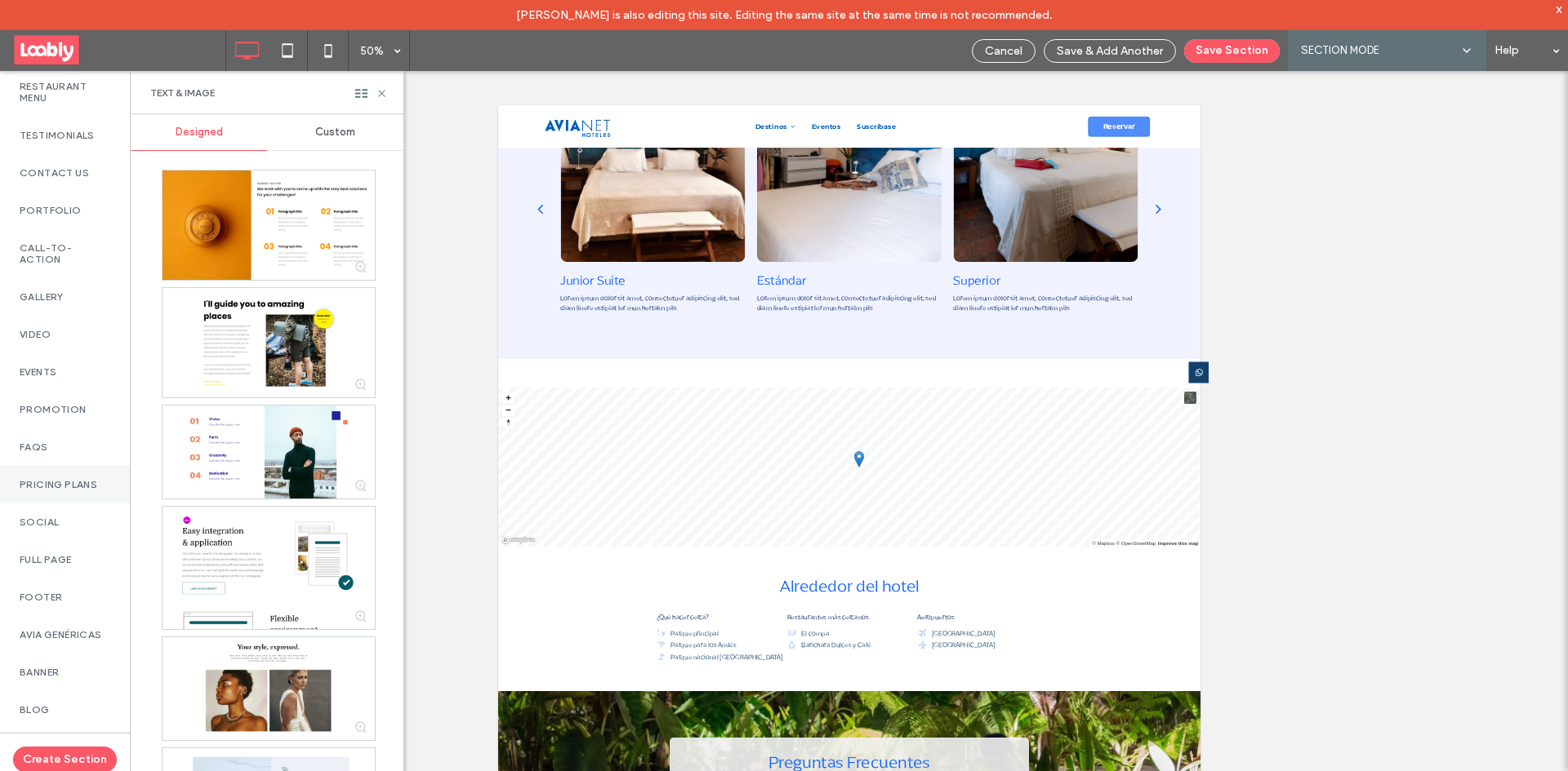
scroll to position [653, 0]
click at [88, 476] on label "Full Page" at bounding box center [64, 478] width 91 height 12
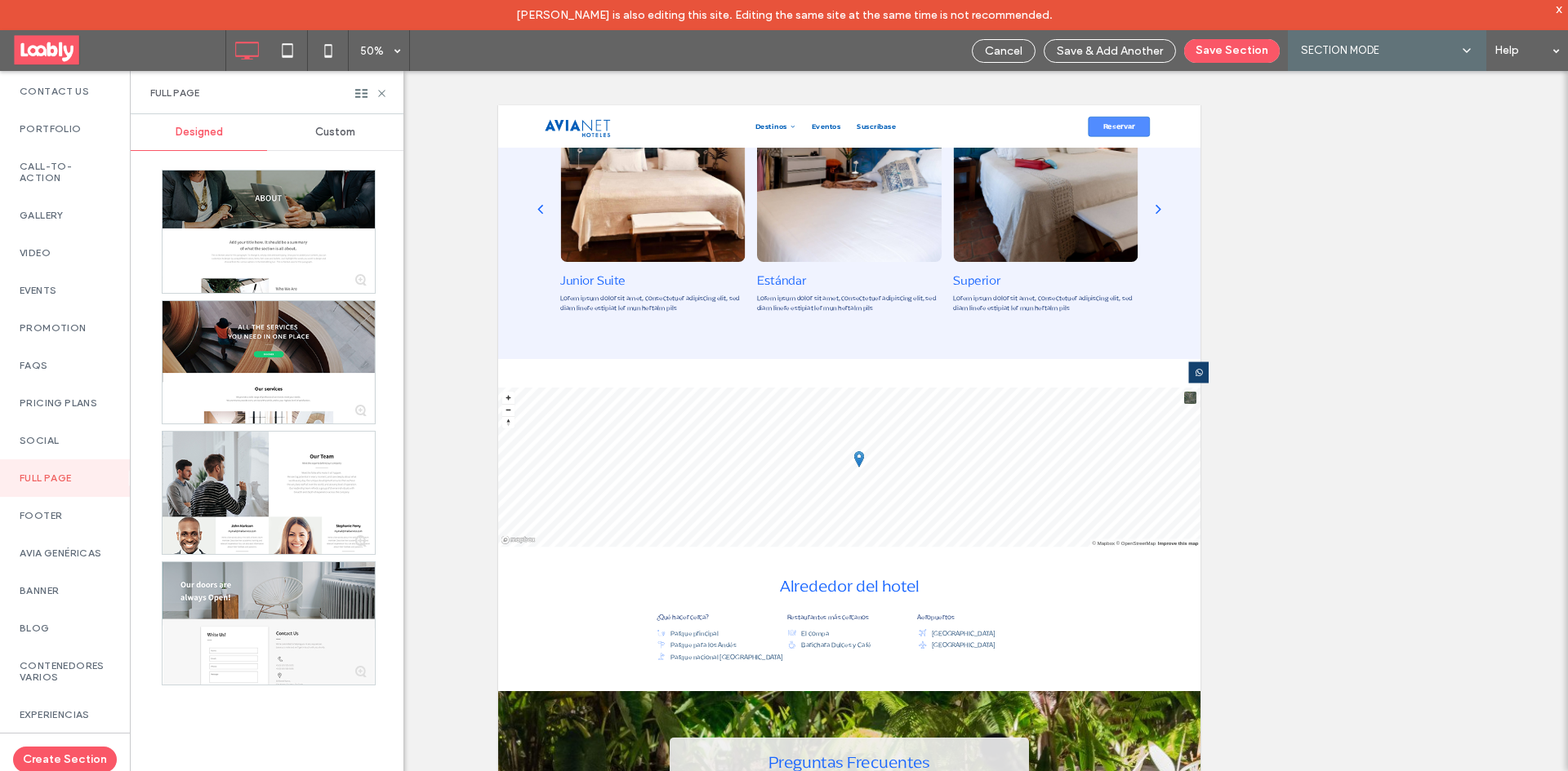
click at [341, 132] on span "Custom" at bounding box center [335, 132] width 40 height 13
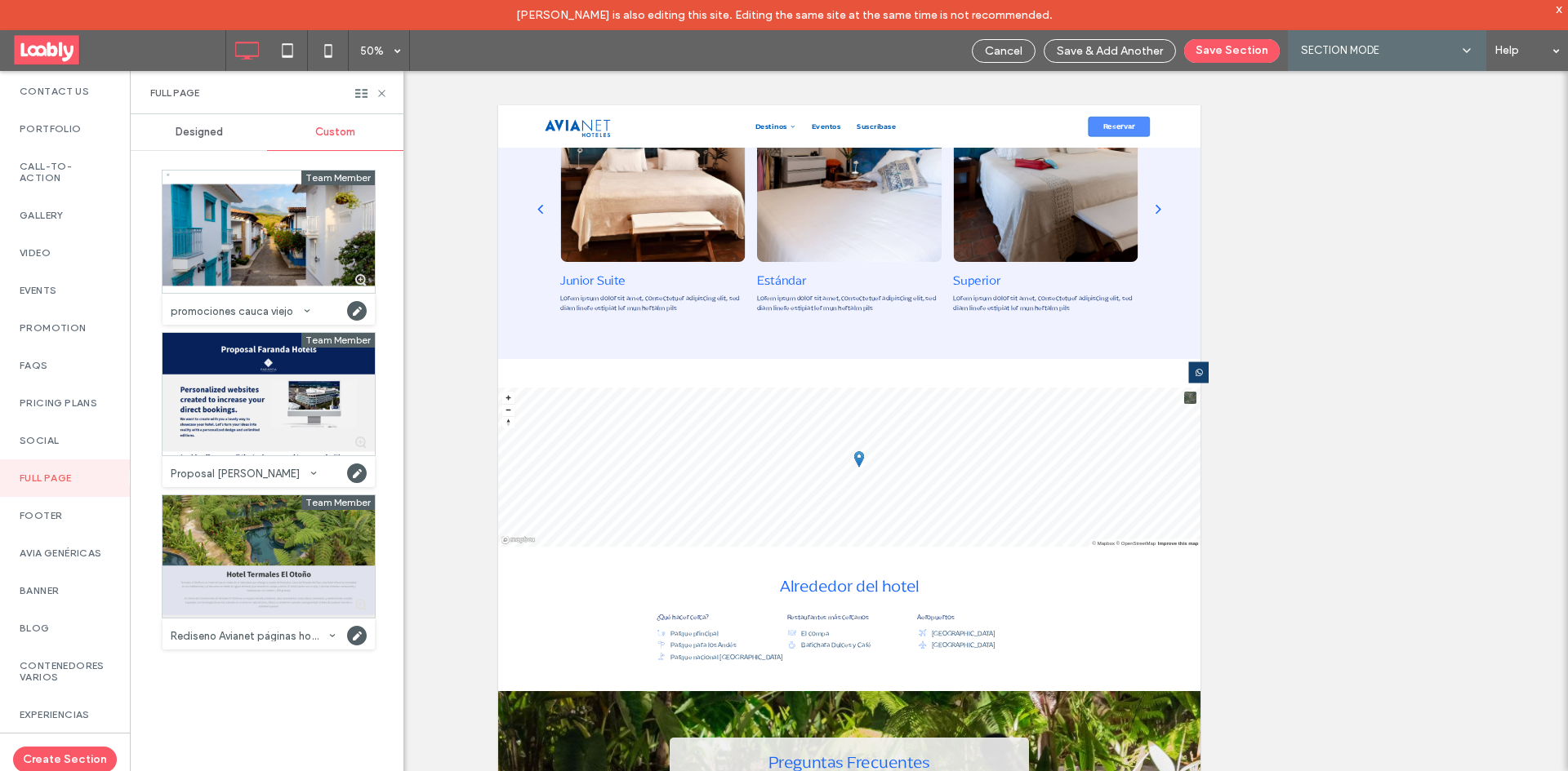
click at [313, 599] on div at bounding box center [268, 556] width 212 height 122
click at [1250, 54] on button "Save Section" at bounding box center [1232, 51] width 96 height 23
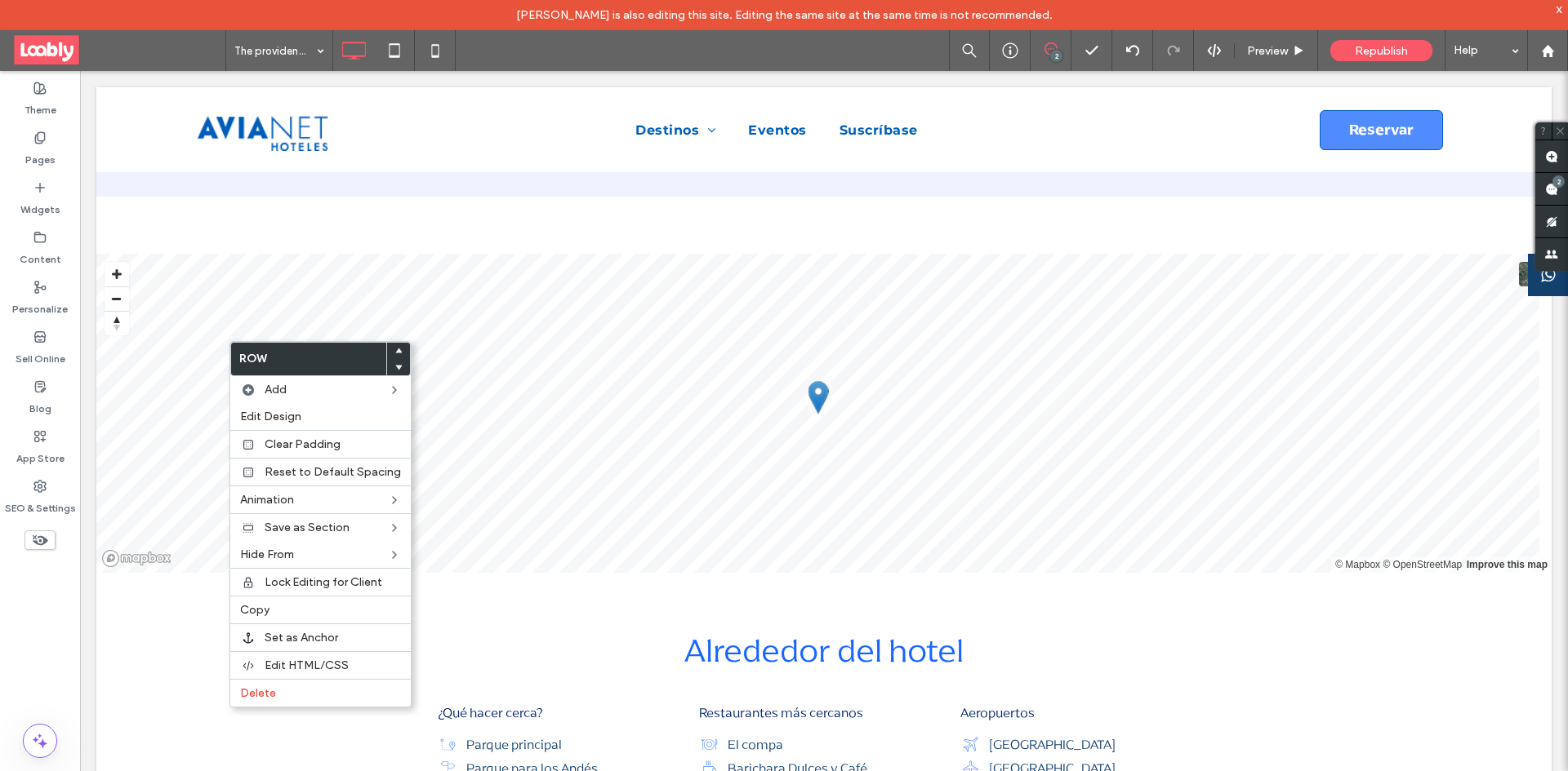
click at [336, 687] on label "Delete" at bounding box center [320, 693] width 161 height 14
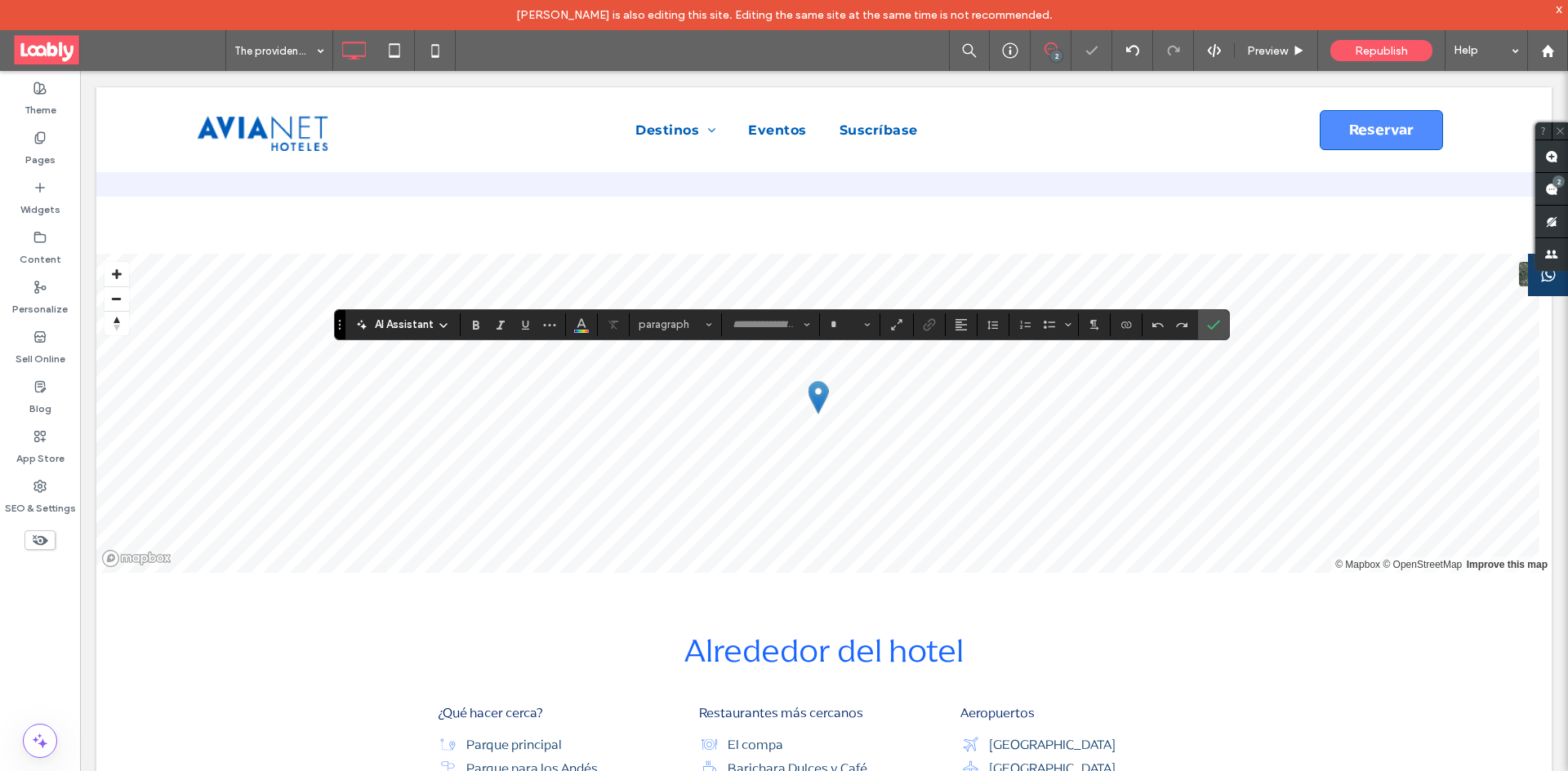
type input "**"
click at [1219, 320] on icon "Confirm" at bounding box center [1213, 324] width 13 height 13
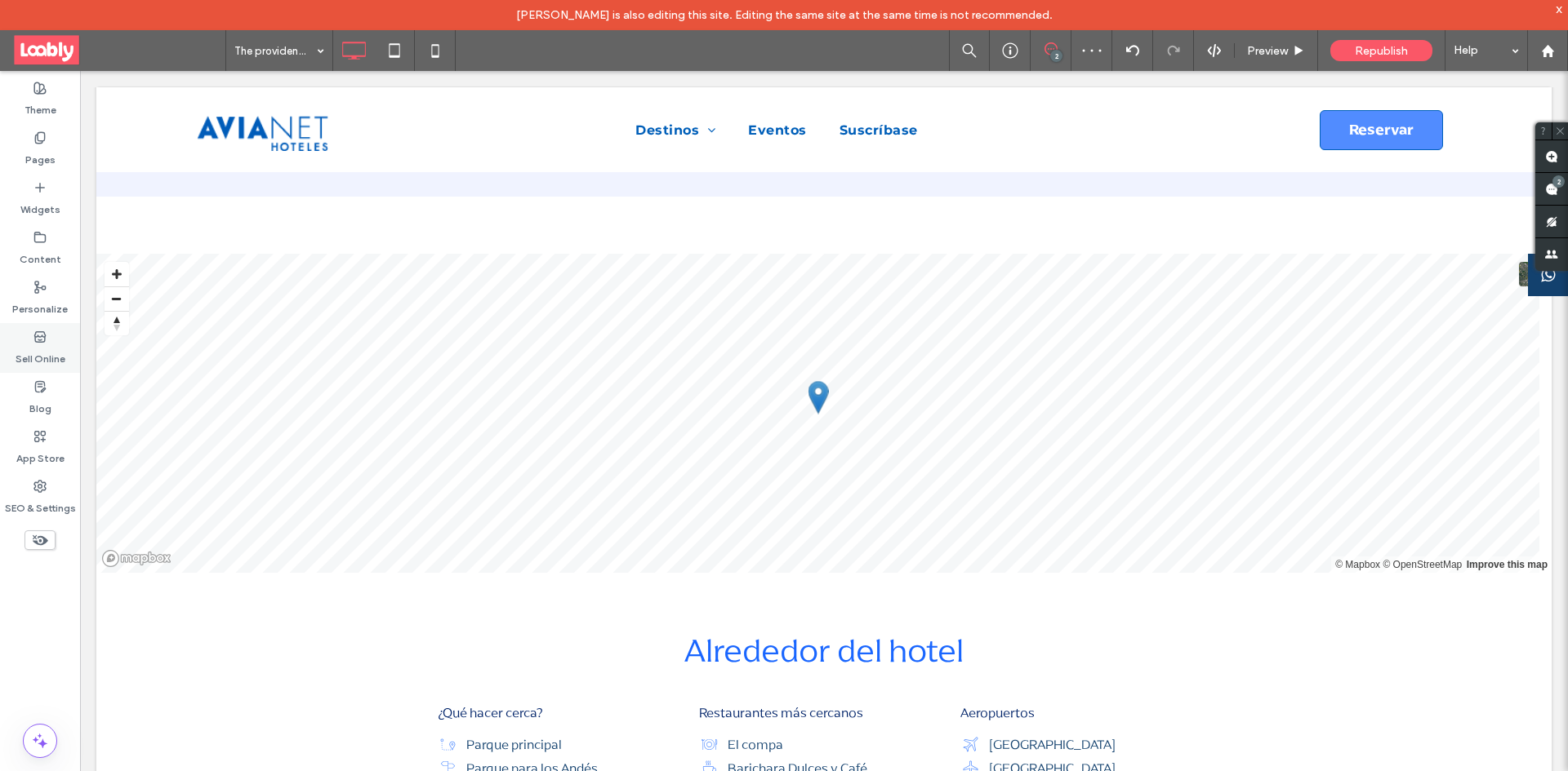
drag, startPoint x: 47, startPoint y: 153, endPoint x: 79, endPoint y: 342, distance: 191.7
click at [48, 153] on label "Pages" at bounding box center [40, 155] width 30 height 22
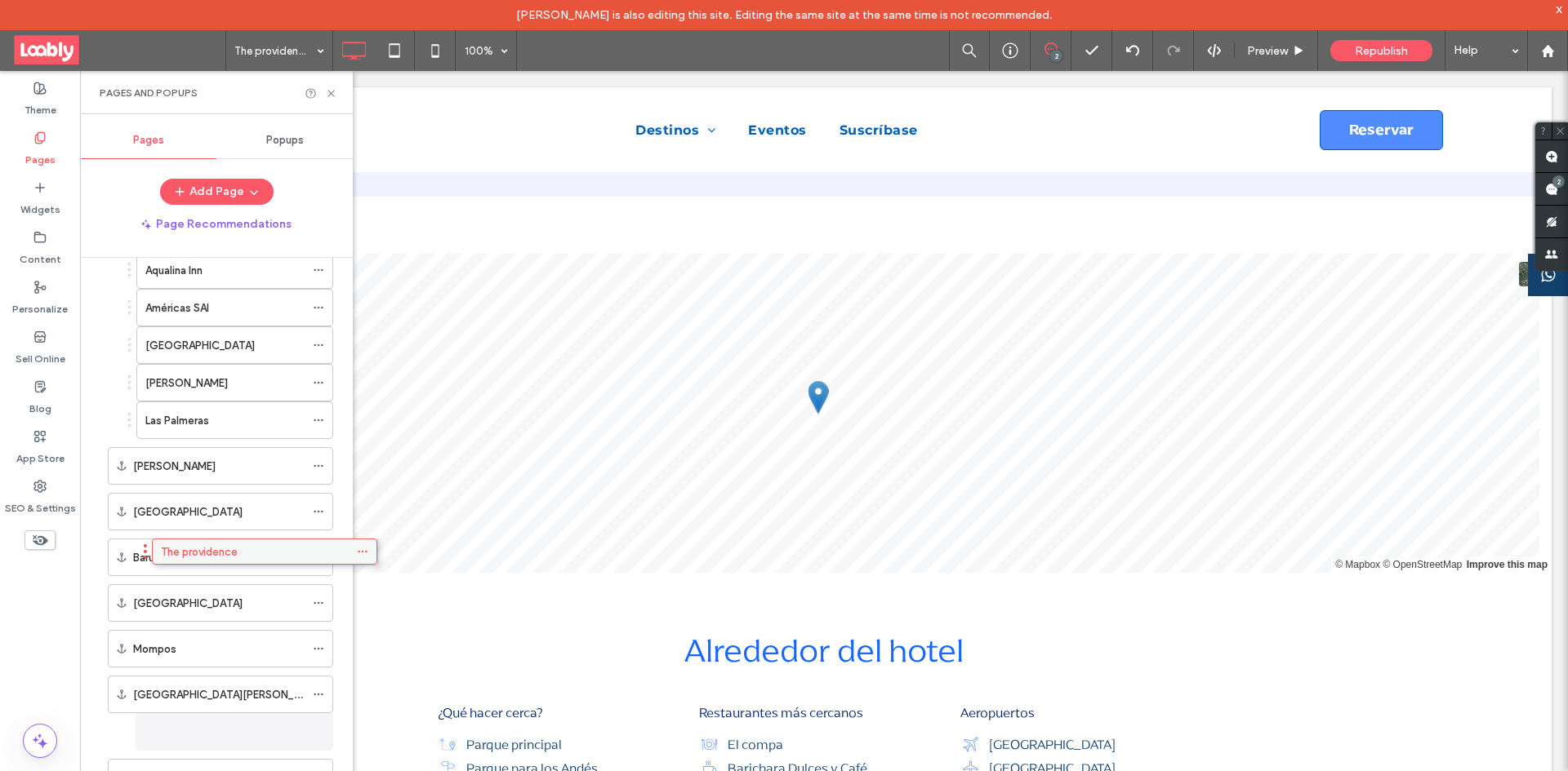
scroll to position [1843, 0]
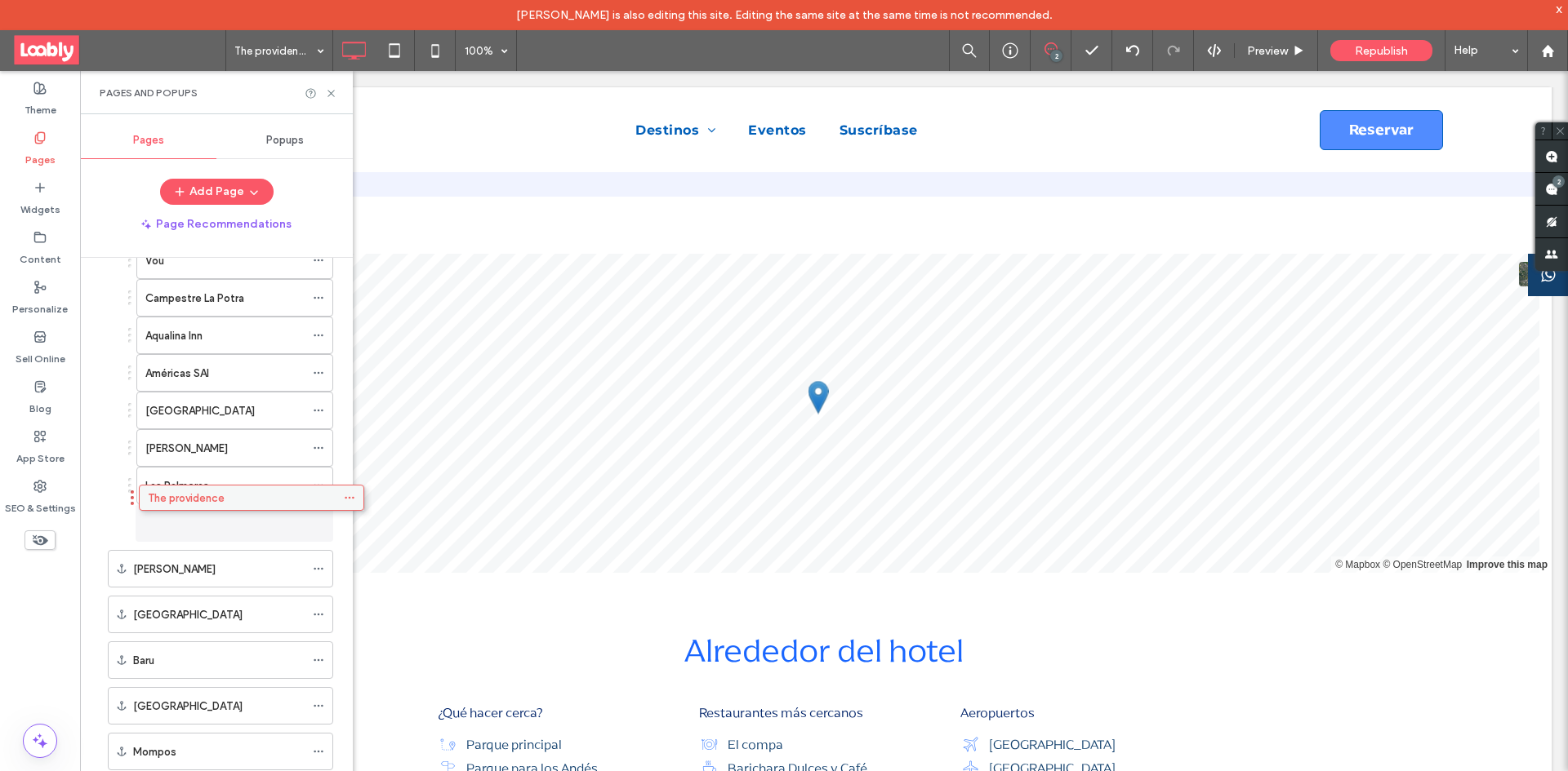
drag, startPoint x: 192, startPoint y: 734, endPoint x: 224, endPoint y: 504, distance: 232.2
click at [334, 92] on icon at bounding box center [331, 93] width 13 height 13
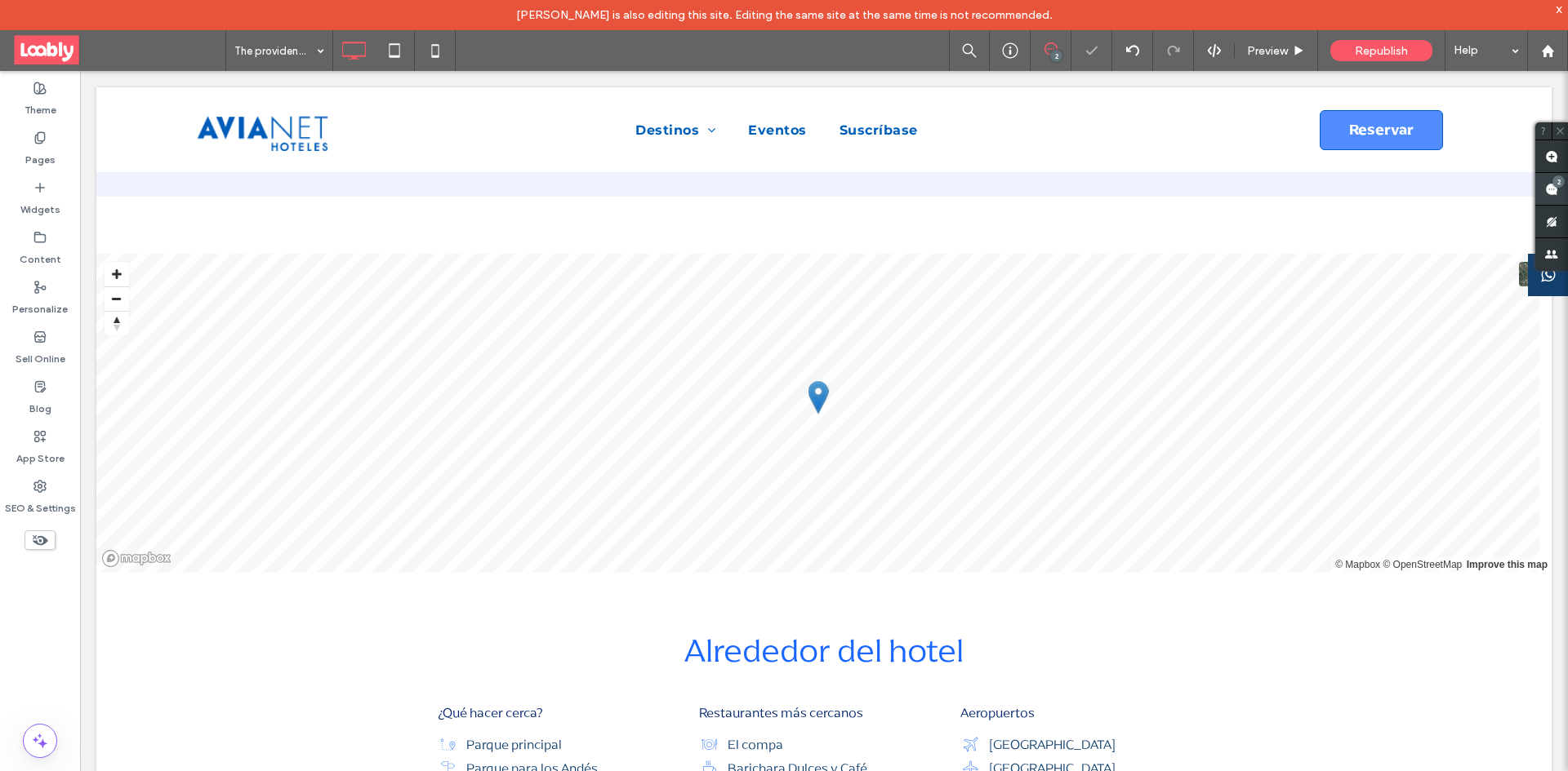
click at [1563, 187] on span at bounding box center [1550, 188] width 32 height 32
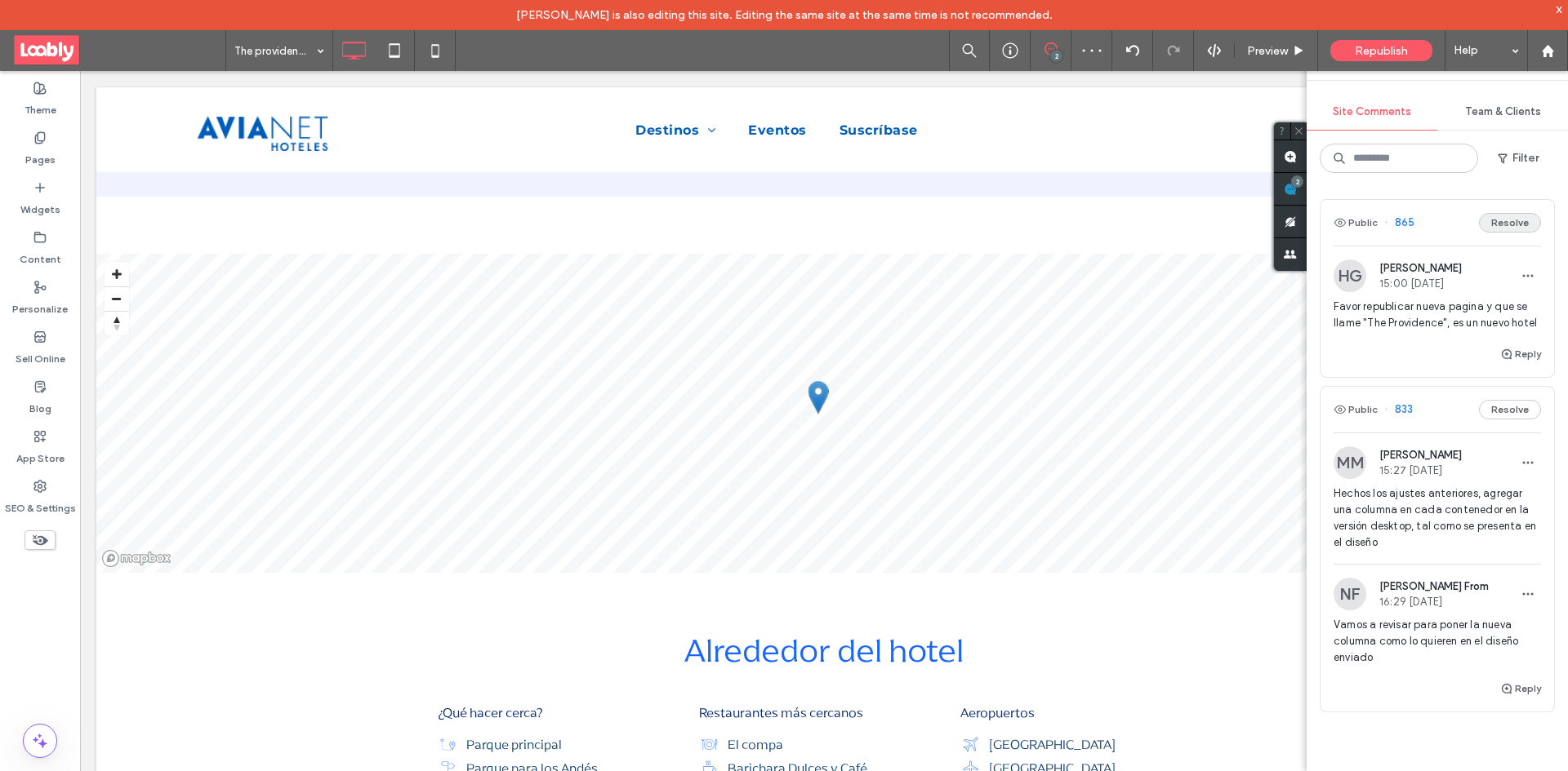
click at [1491, 225] on button "Resolve" at bounding box center [1510, 223] width 62 height 20
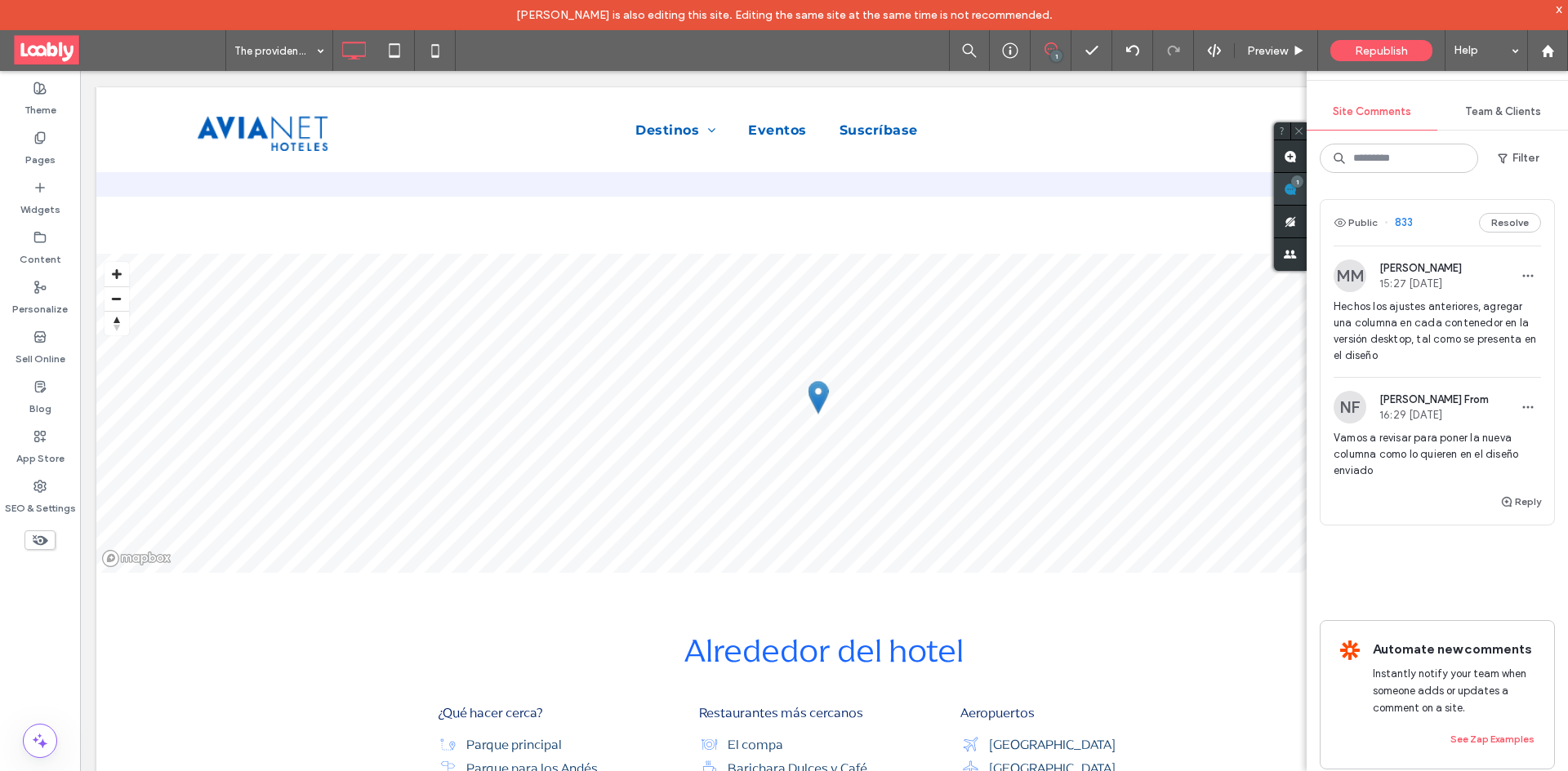
click at [1295, 190] on use at bounding box center [1290, 188] width 13 height 13
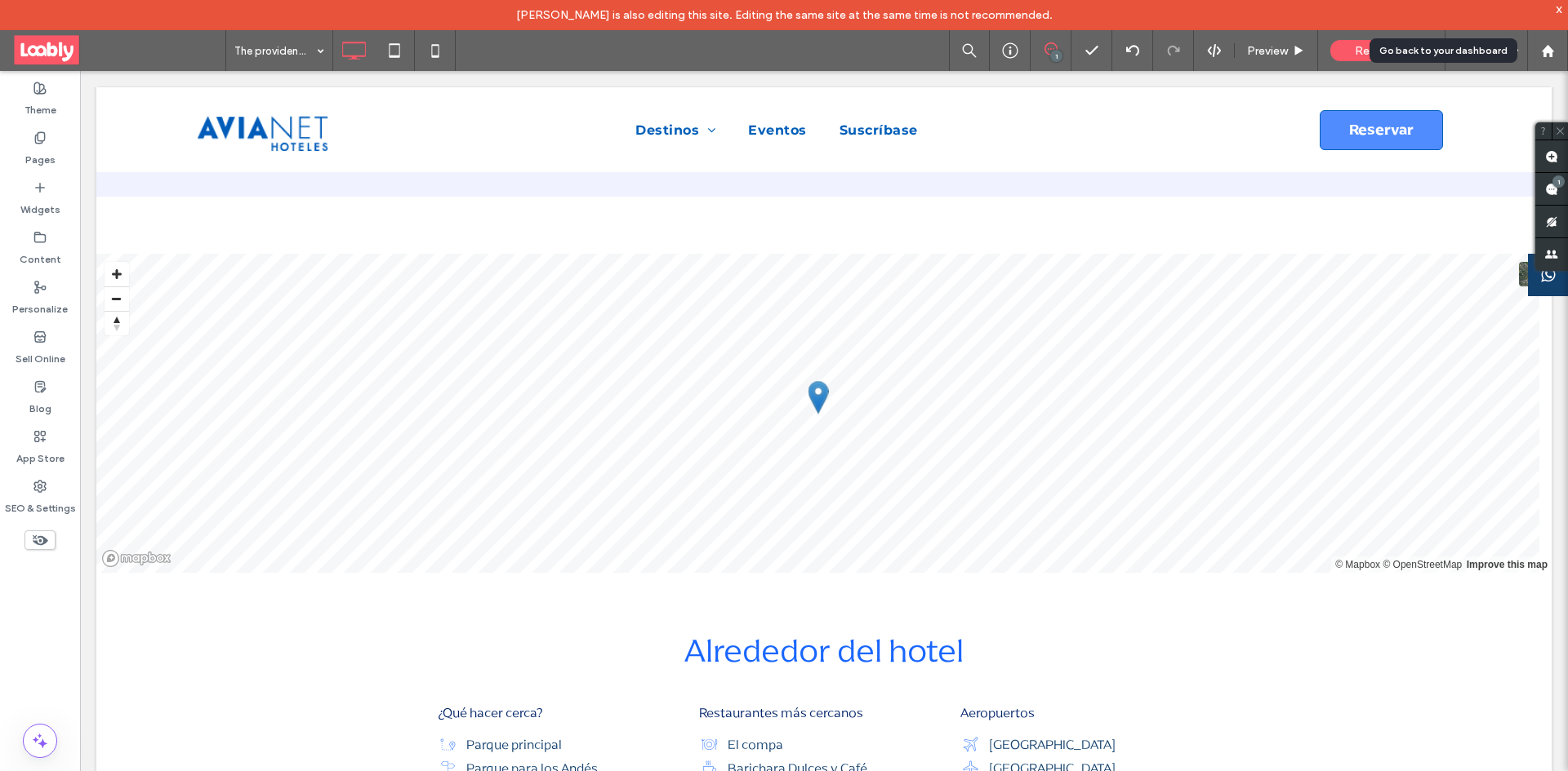
drag, startPoint x: 1551, startPoint y: 53, endPoint x: 1511, endPoint y: 53, distance: 40.0
click at [1551, 53] on use at bounding box center [1547, 50] width 13 height 13
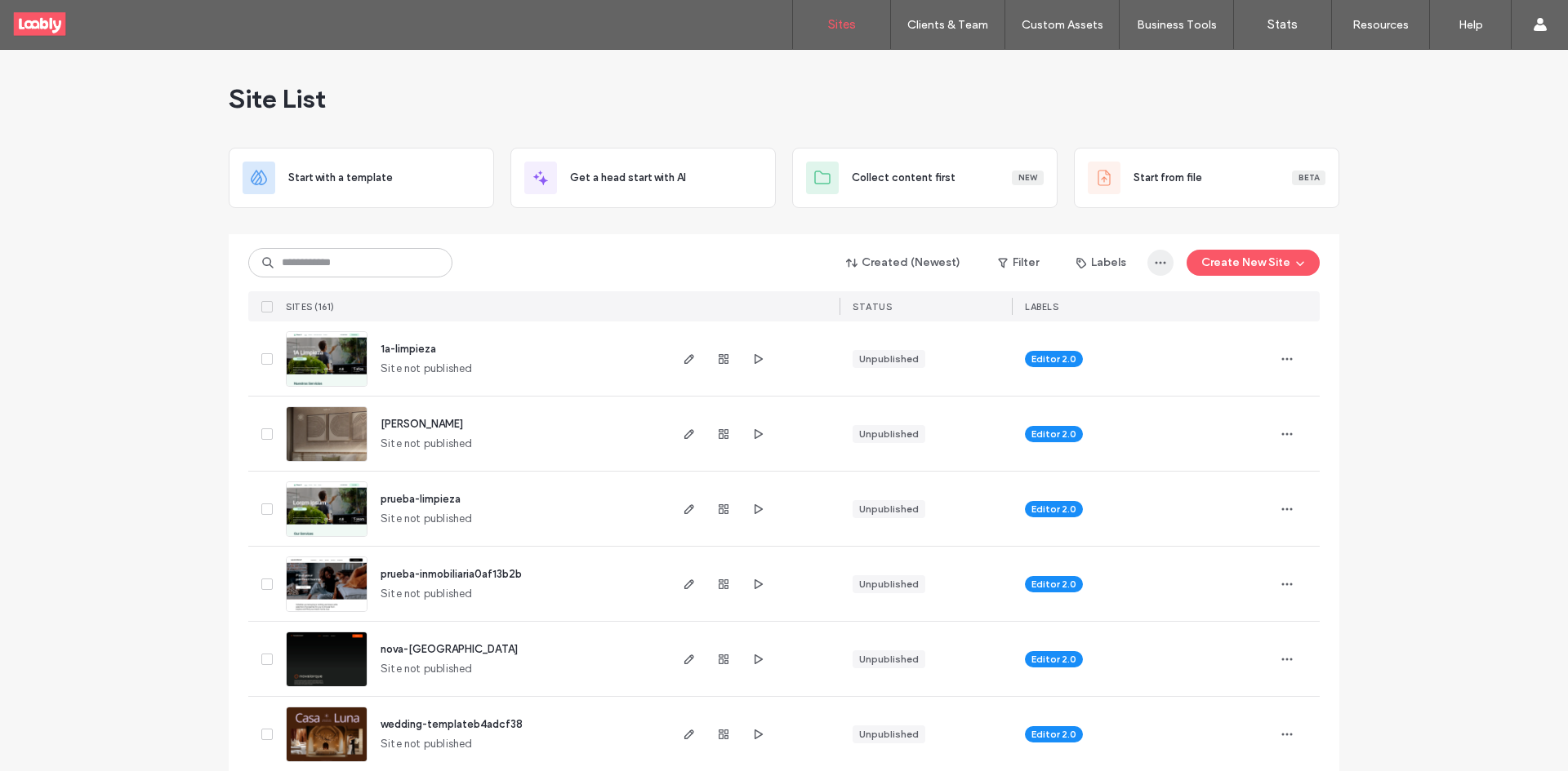
click at [1162, 268] on icon "button" at bounding box center [1160, 263] width 13 height 13
click at [1161, 266] on icon "button" at bounding box center [1160, 263] width 13 height 13
click at [1026, 245] on div "Created (Newest) Filter Labels Create New Site SITES (161) STATUS LABELS" at bounding box center [783, 277] width 1071 height 87
